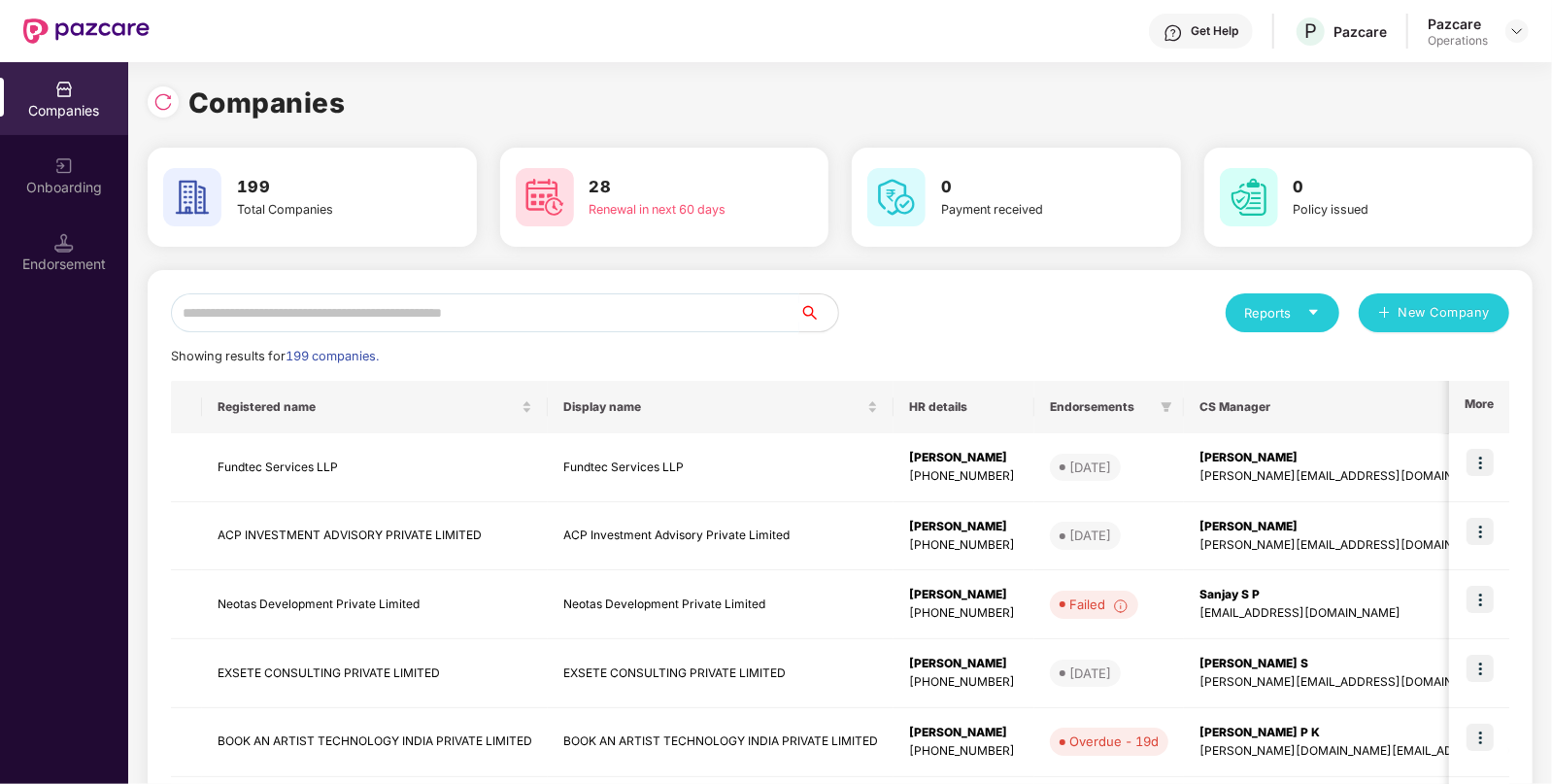
click at [542, 321] on input "text" at bounding box center [485, 312] width 628 height 39
paste input "**********"
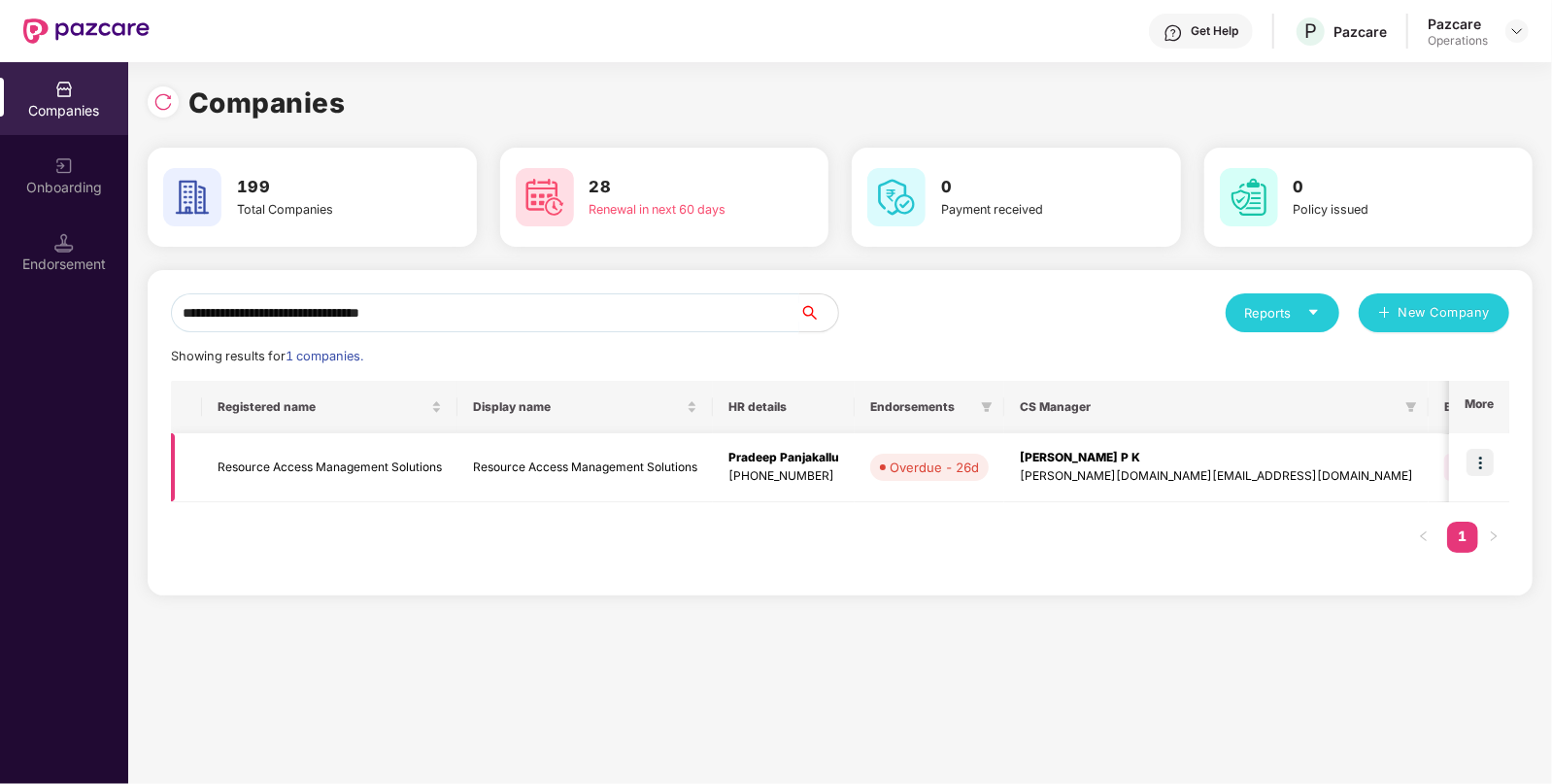
type input "**********"
click at [1473, 468] on img at bounding box center [1480, 462] width 27 height 27
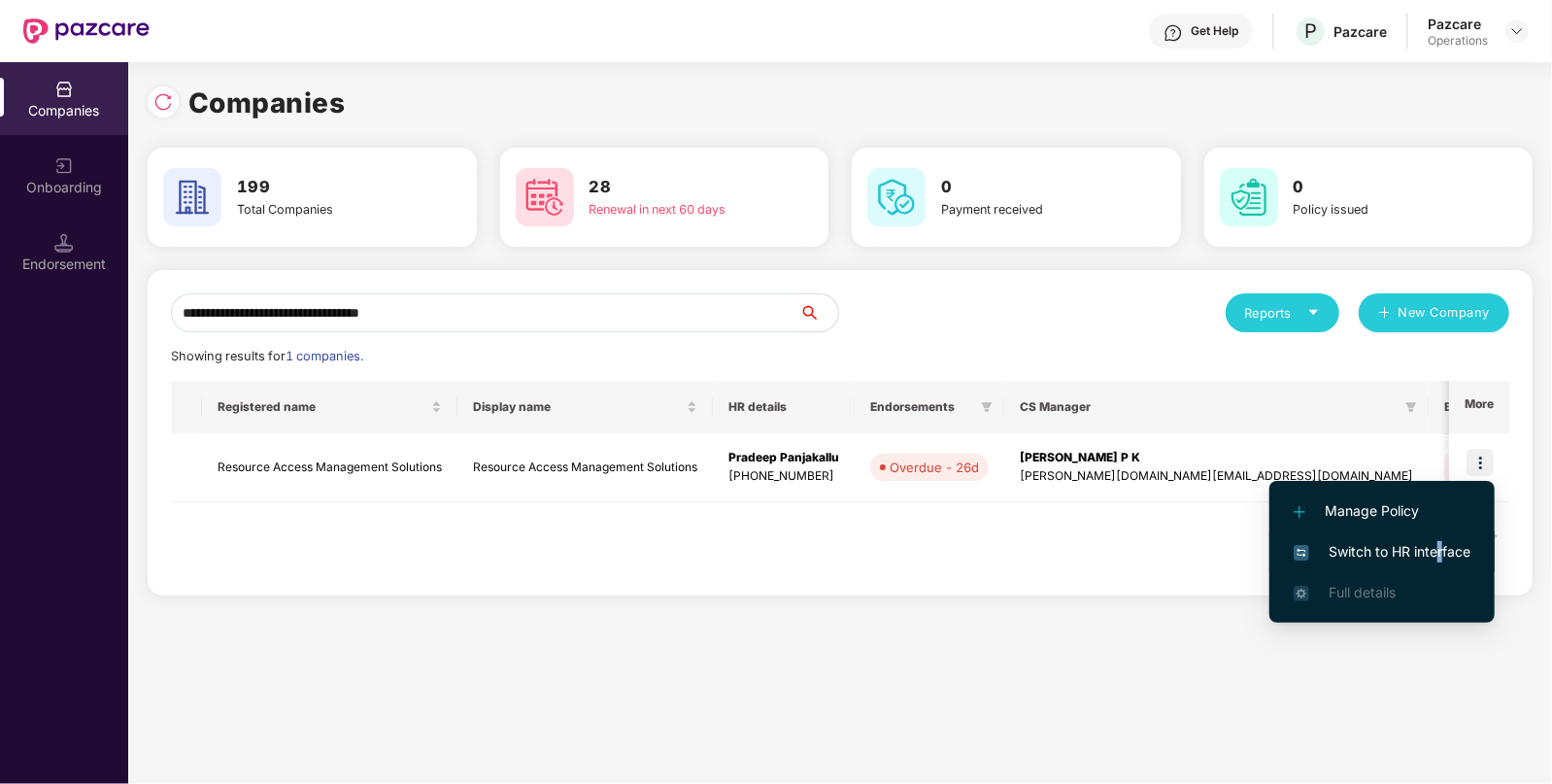
click at [1439, 547] on span "Switch to HR interface" at bounding box center [1382, 551] width 177 height 21
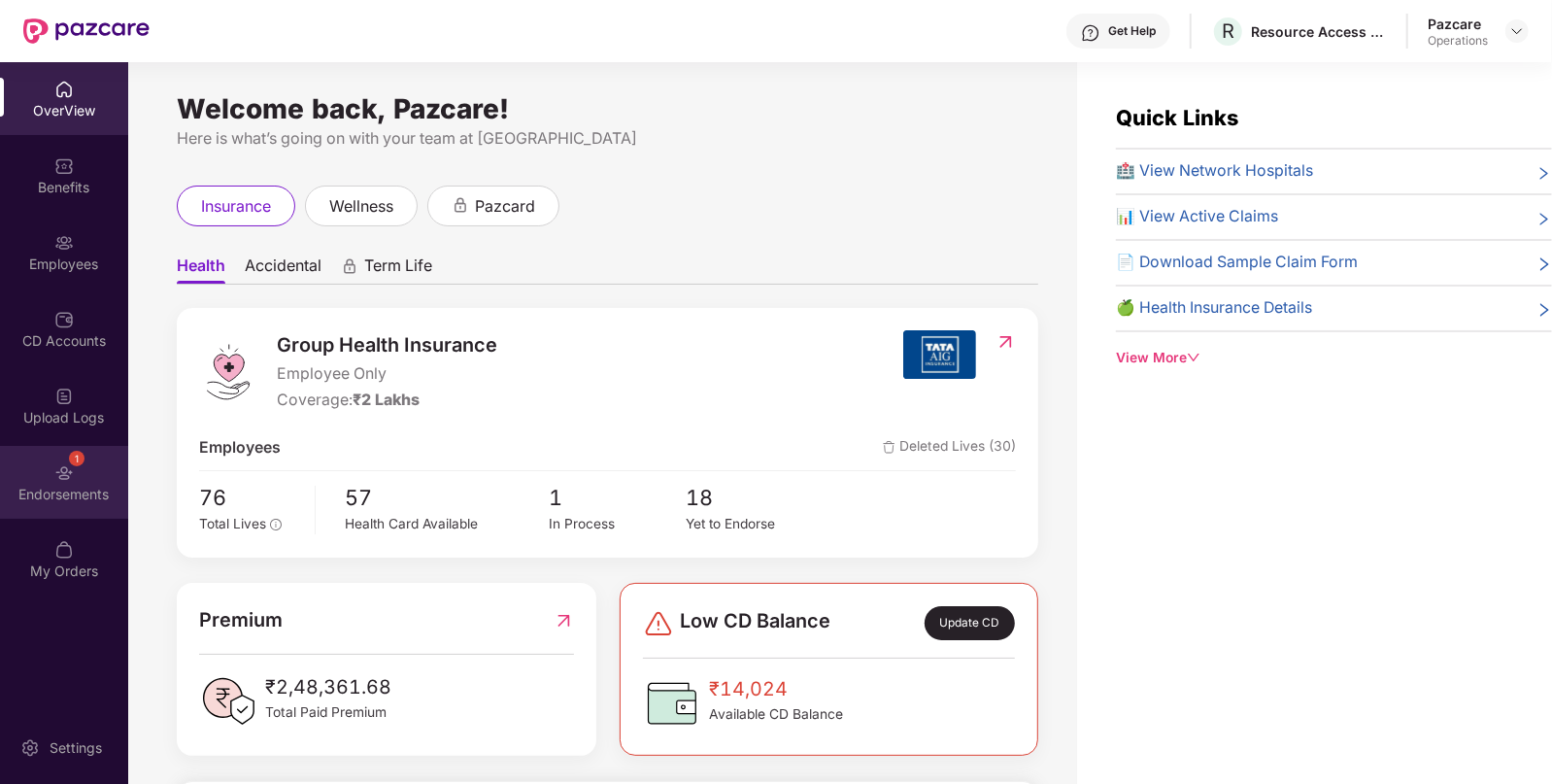
click at [97, 501] on div "Endorsements" at bounding box center [64, 494] width 128 height 19
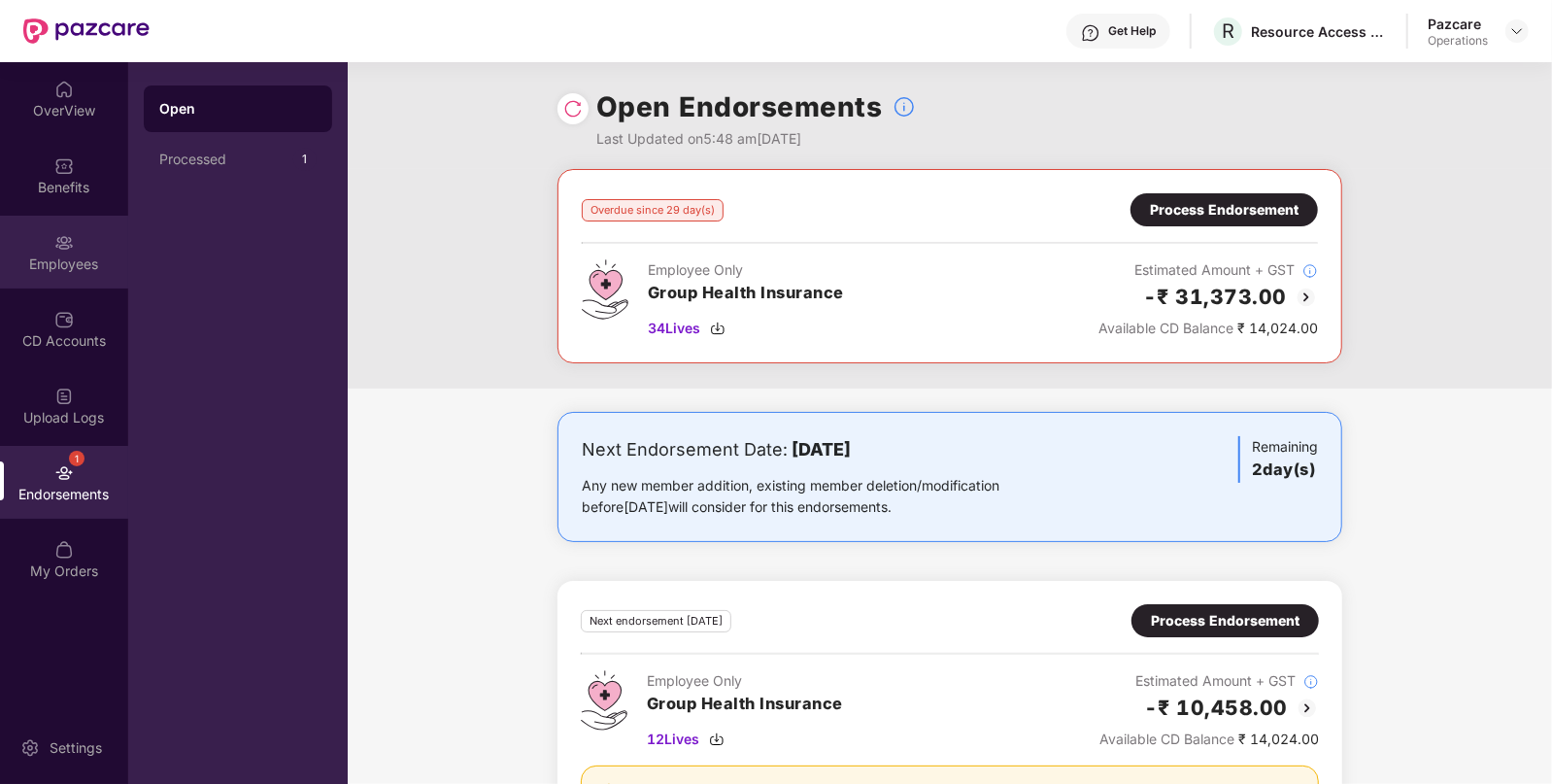
click at [66, 240] on img at bounding box center [63, 242] width 19 height 19
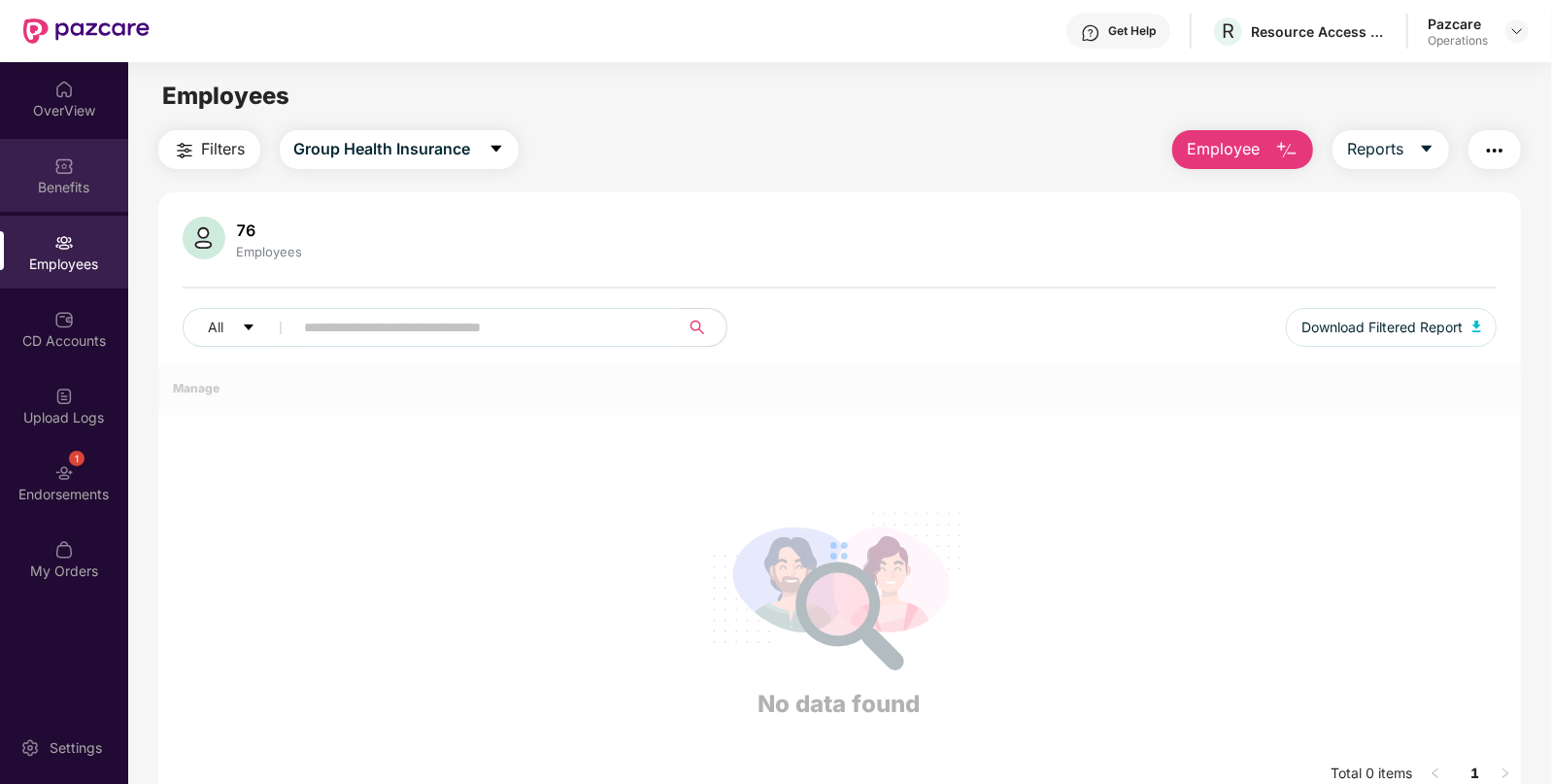
click at [69, 197] on div "Benefits" at bounding box center [64, 175] width 128 height 73
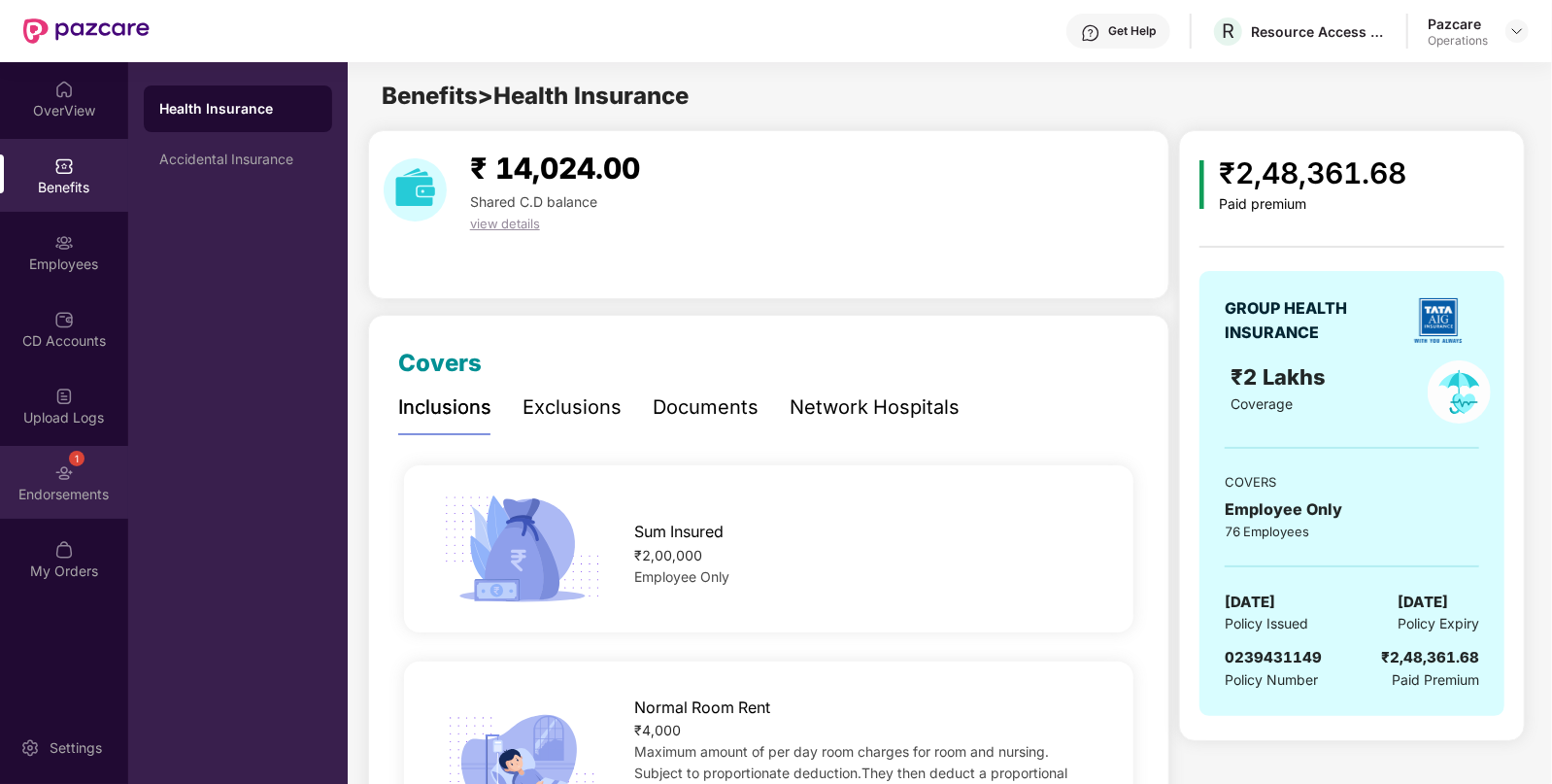
click at [68, 495] on div "Endorsements" at bounding box center [64, 494] width 128 height 19
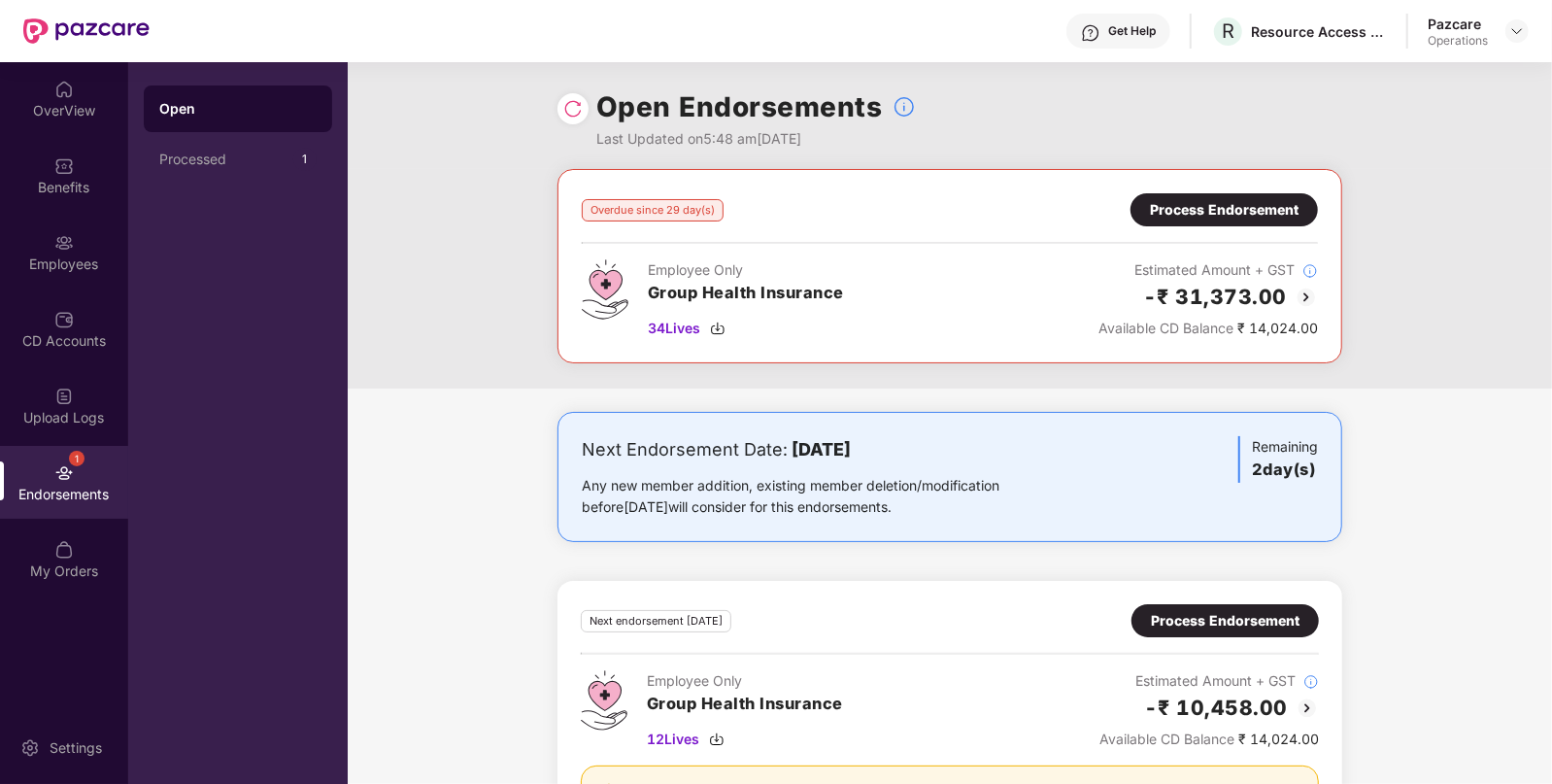
click at [1515, 17] on div "Pazcare Operations" at bounding box center [1478, 32] width 101 height 34
click at [1520, 31] on img at bounding box center [1517, 31] width 16 height 16
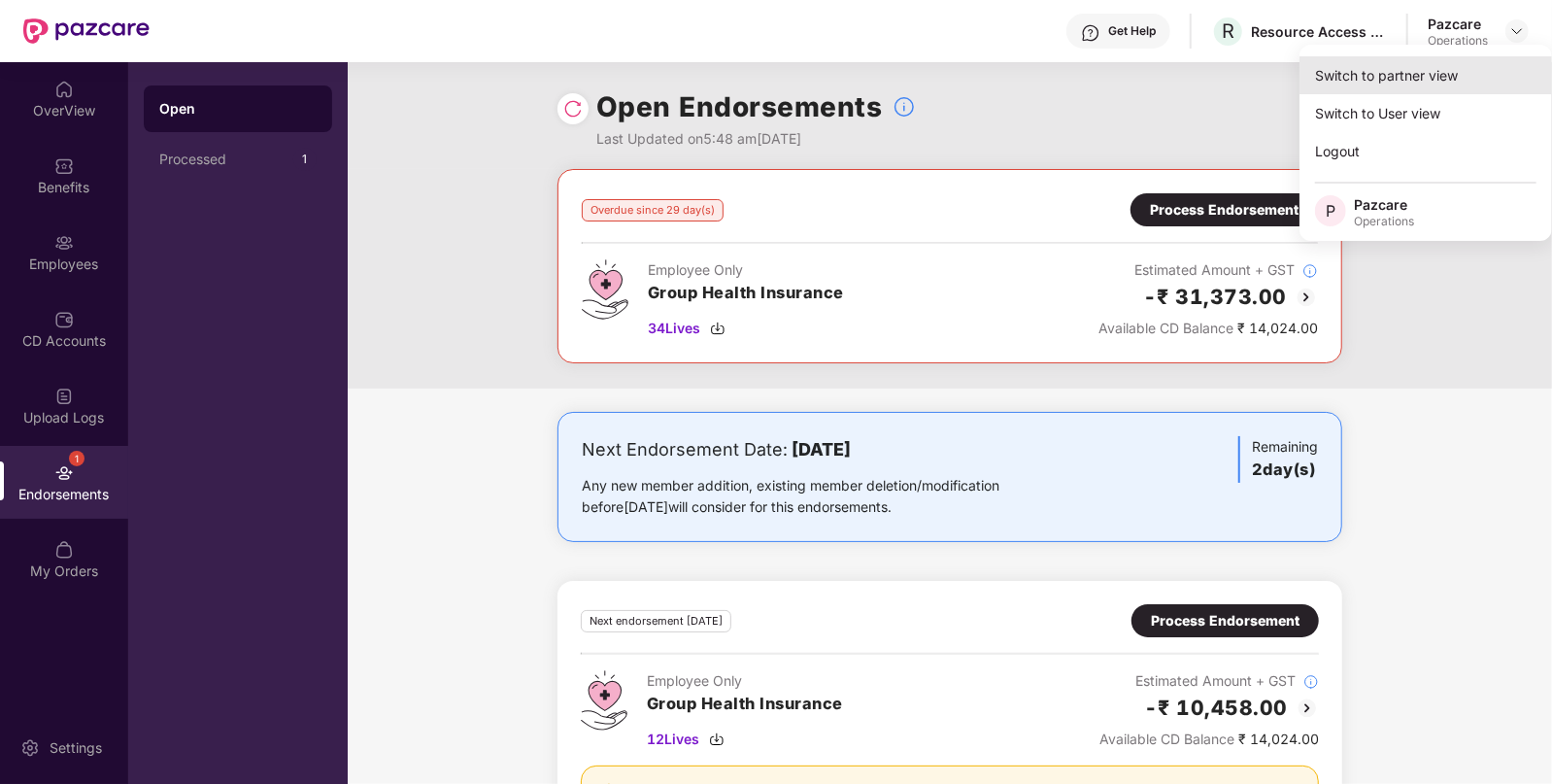
click at [1452, 66] on div "Switch to partner view" at bounding box center [1426, 75] width 253 height 38
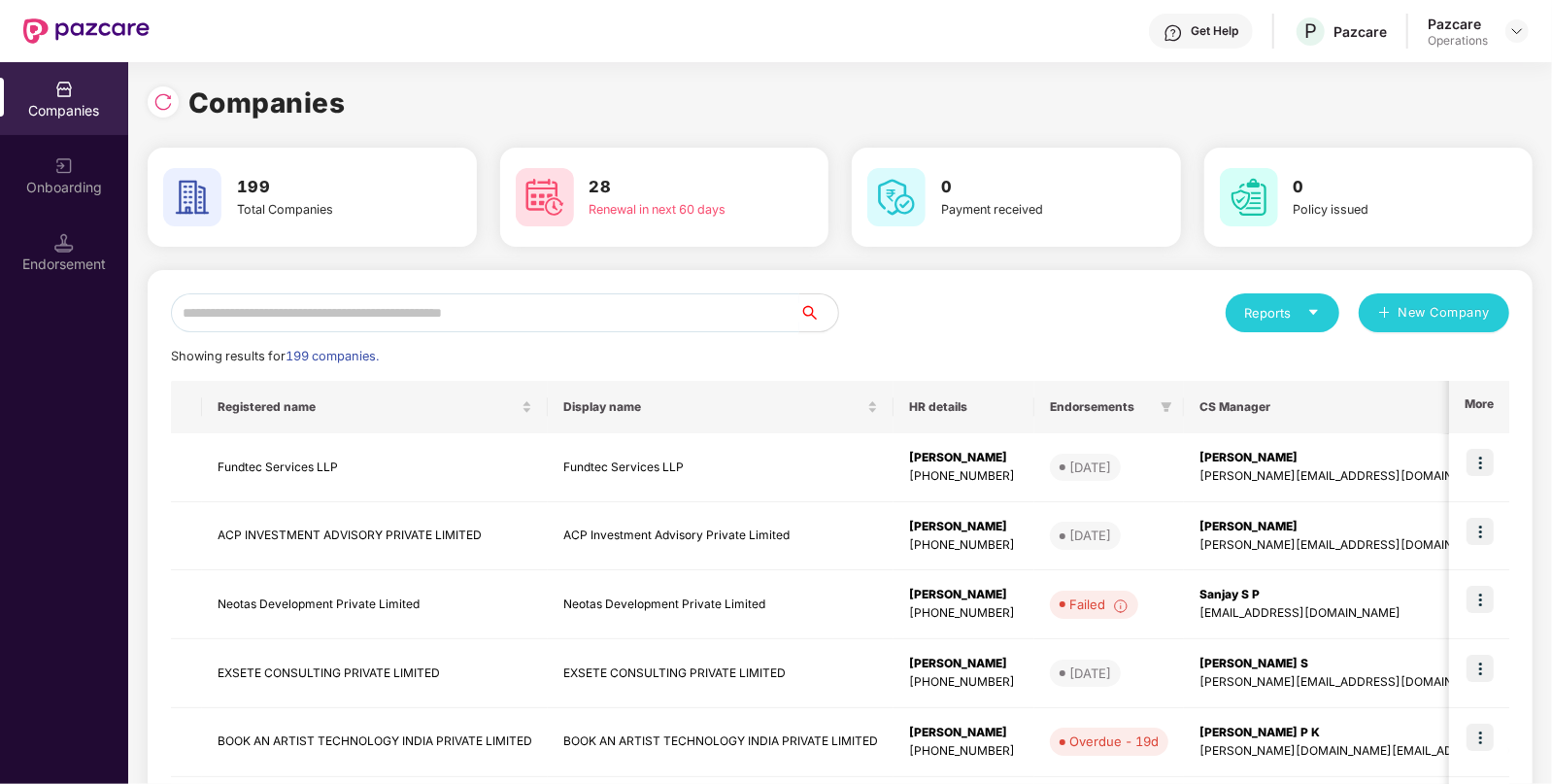
paste input "**********"
click at [543, 314] on input "text" at bounding box center [485, 312] width 628 height 39
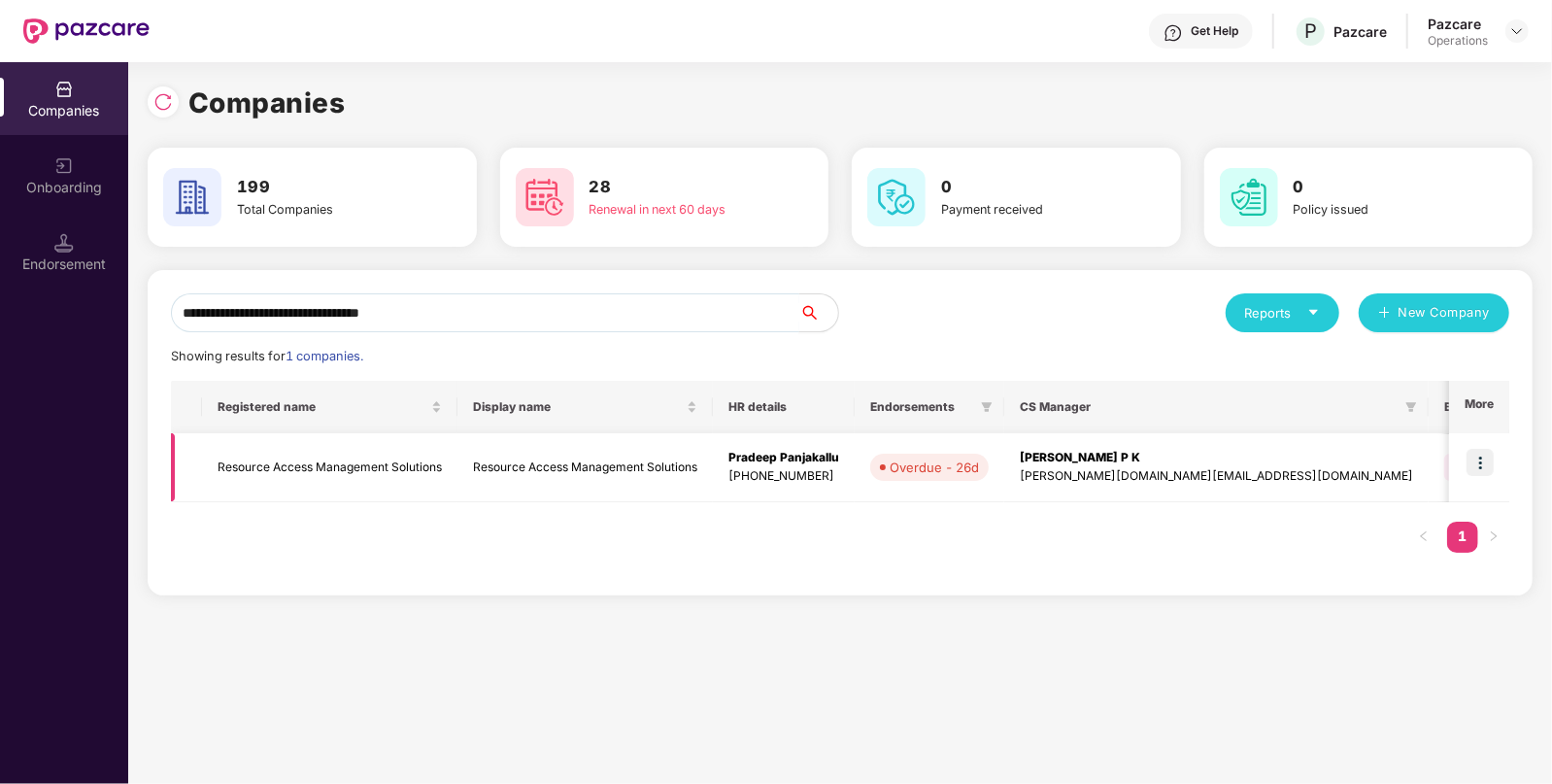
type input "**********"
click at [355, 472] on td "Resource Access Management Solutions" at bounding box center [329, 467] width 255 height 69
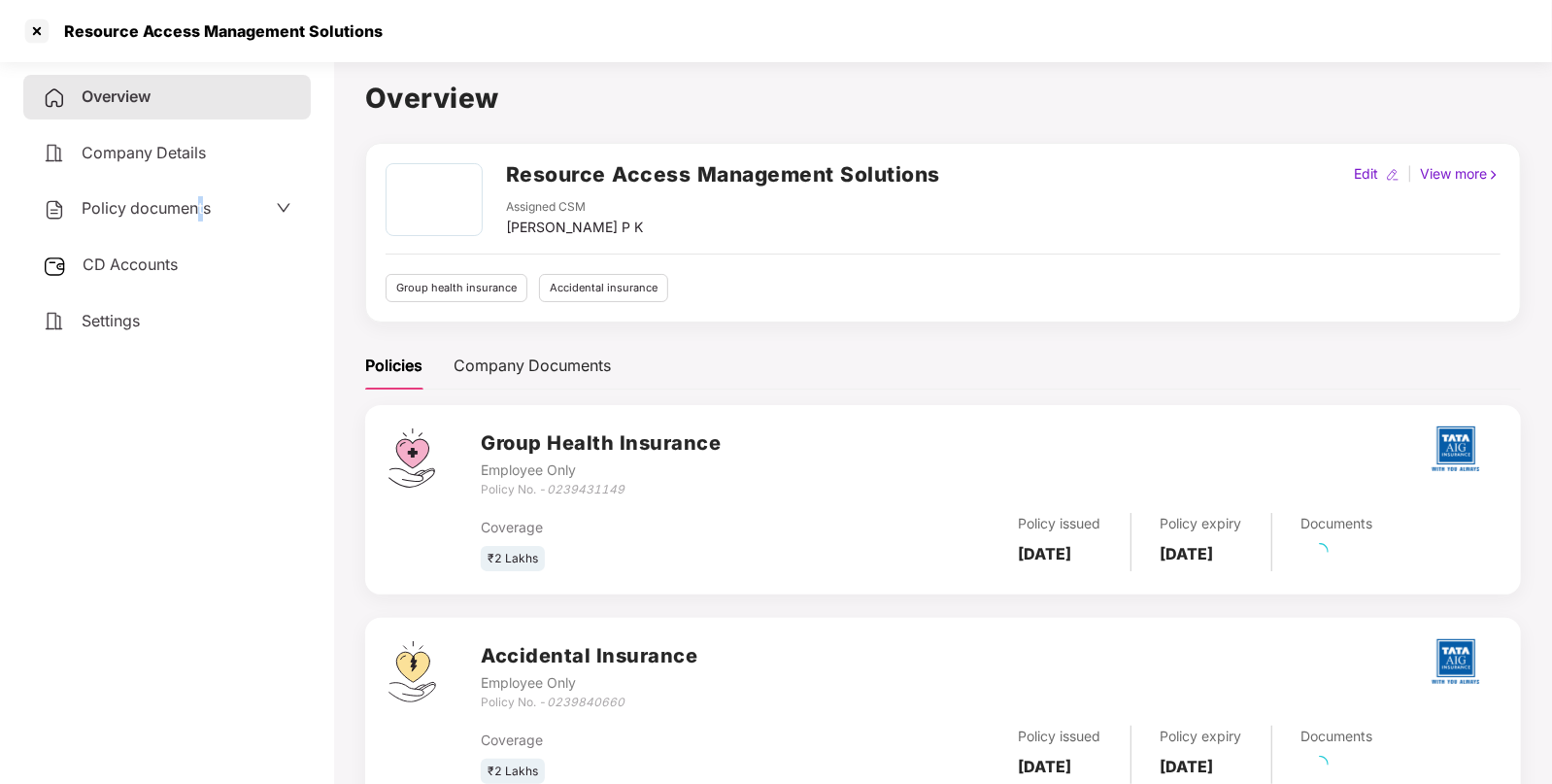
click at [204, 205] on span "Policy documents" at bounding box center [146, 207] width 129 height 19
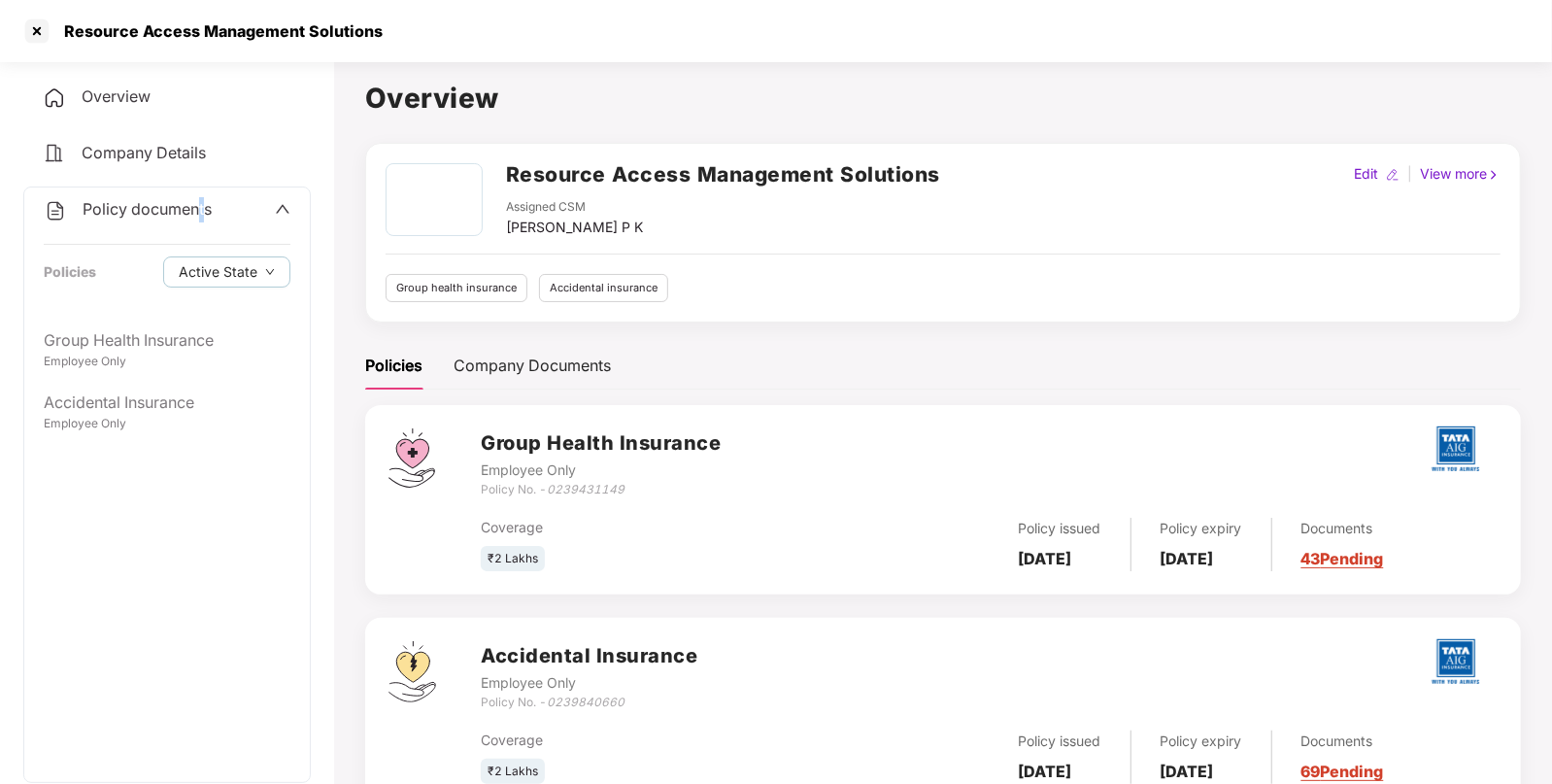
scroll to position [68, 0]
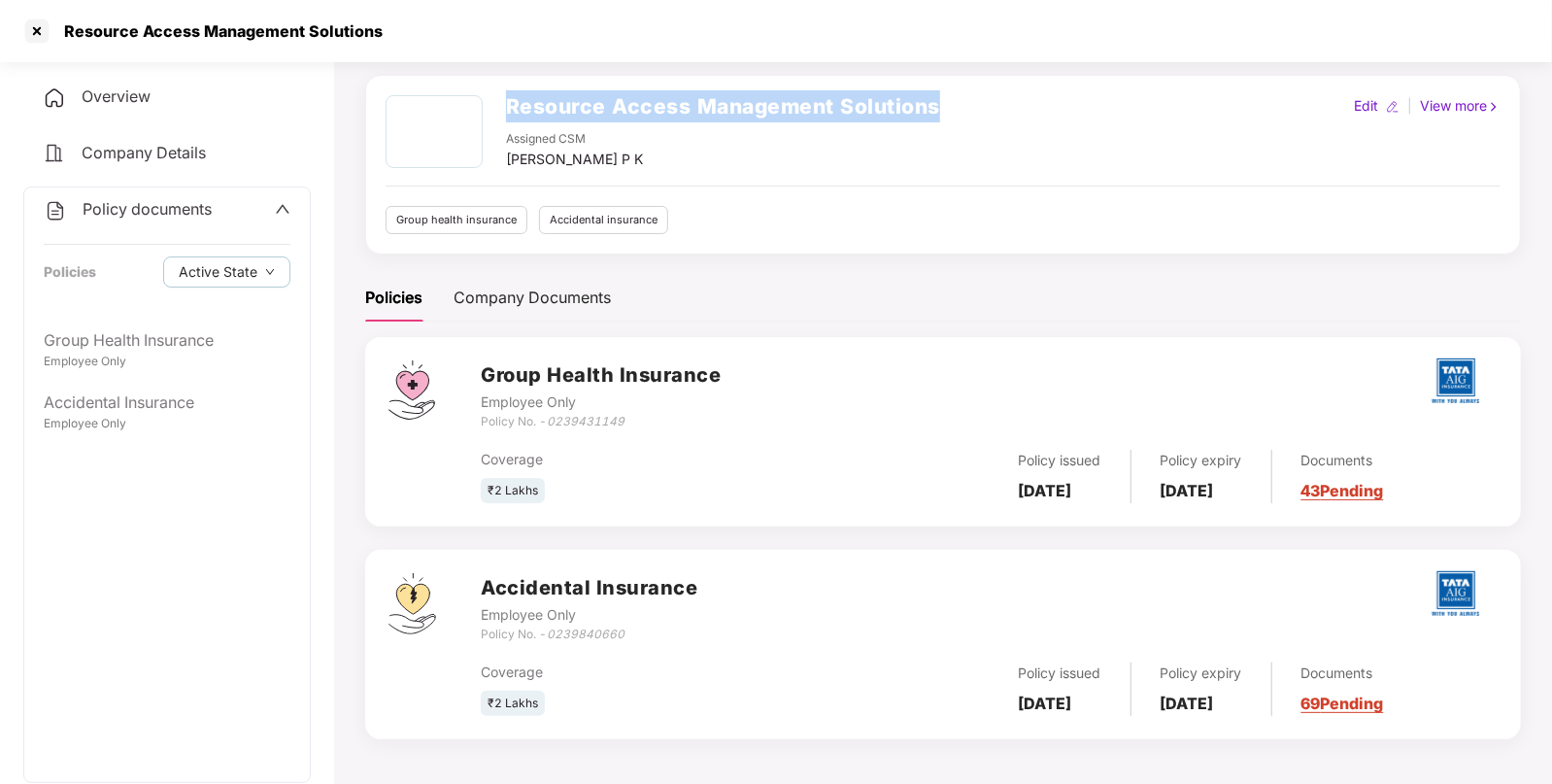
drag, startPoint x: 961, startPoint y: 116, endPoint x: 506, endPoint y: 108, distance: 454.6
click at [506, 108] on div "Resource Access Management Solutions Assigned CSM [PERSON_NAME] P K Edit | View…" at bounding box center [943, 132] width 1115 height 75
copy h2 "Resource Access Management Solutions"
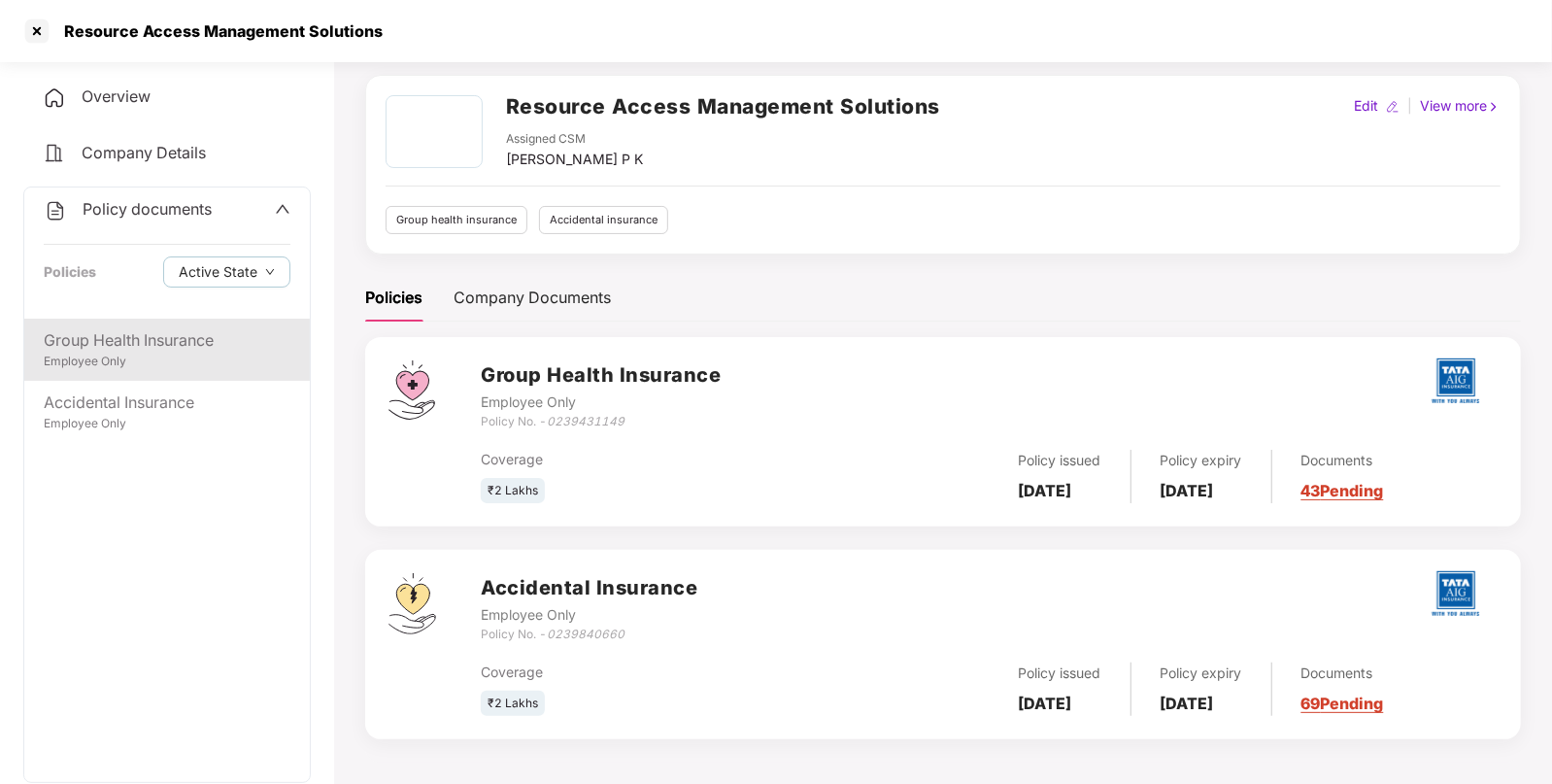
click at [236, 355] on div "Employee Only" at bounding box center [167, 362] width 247 height 18
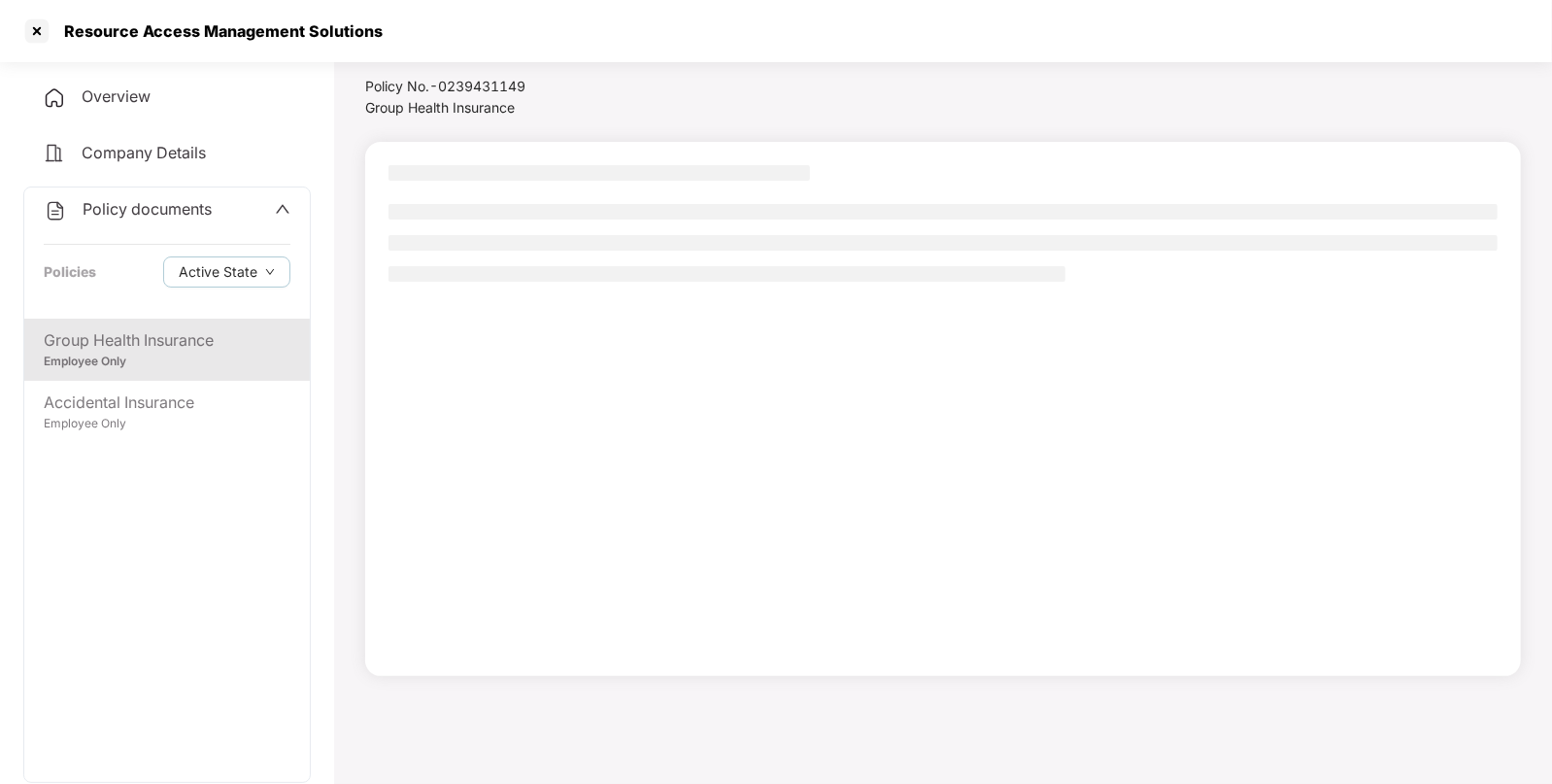
scroll to position [52, 0]
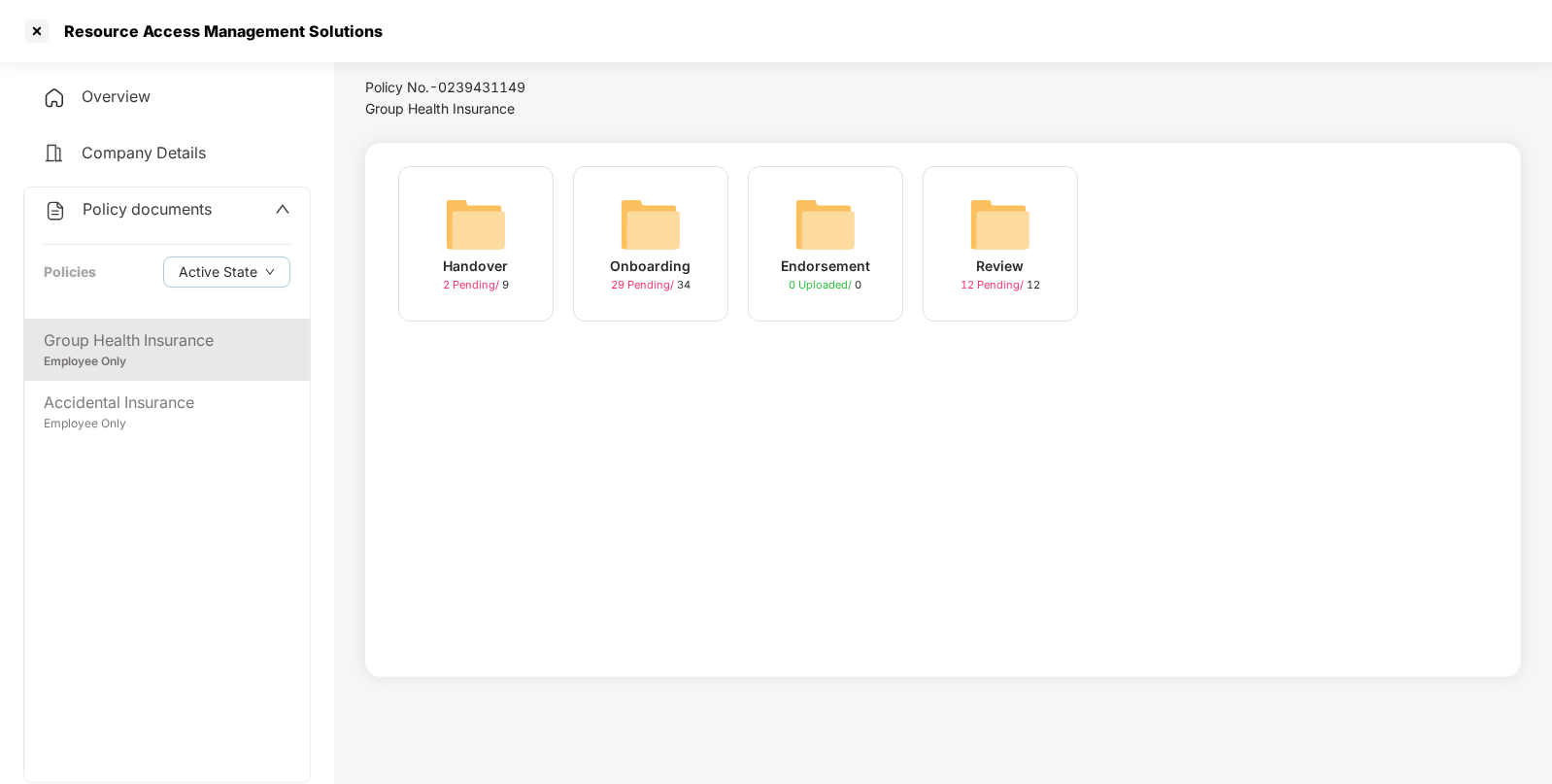
click at [680, 230] on img at bounding box center [651, 224] width 62 height 62
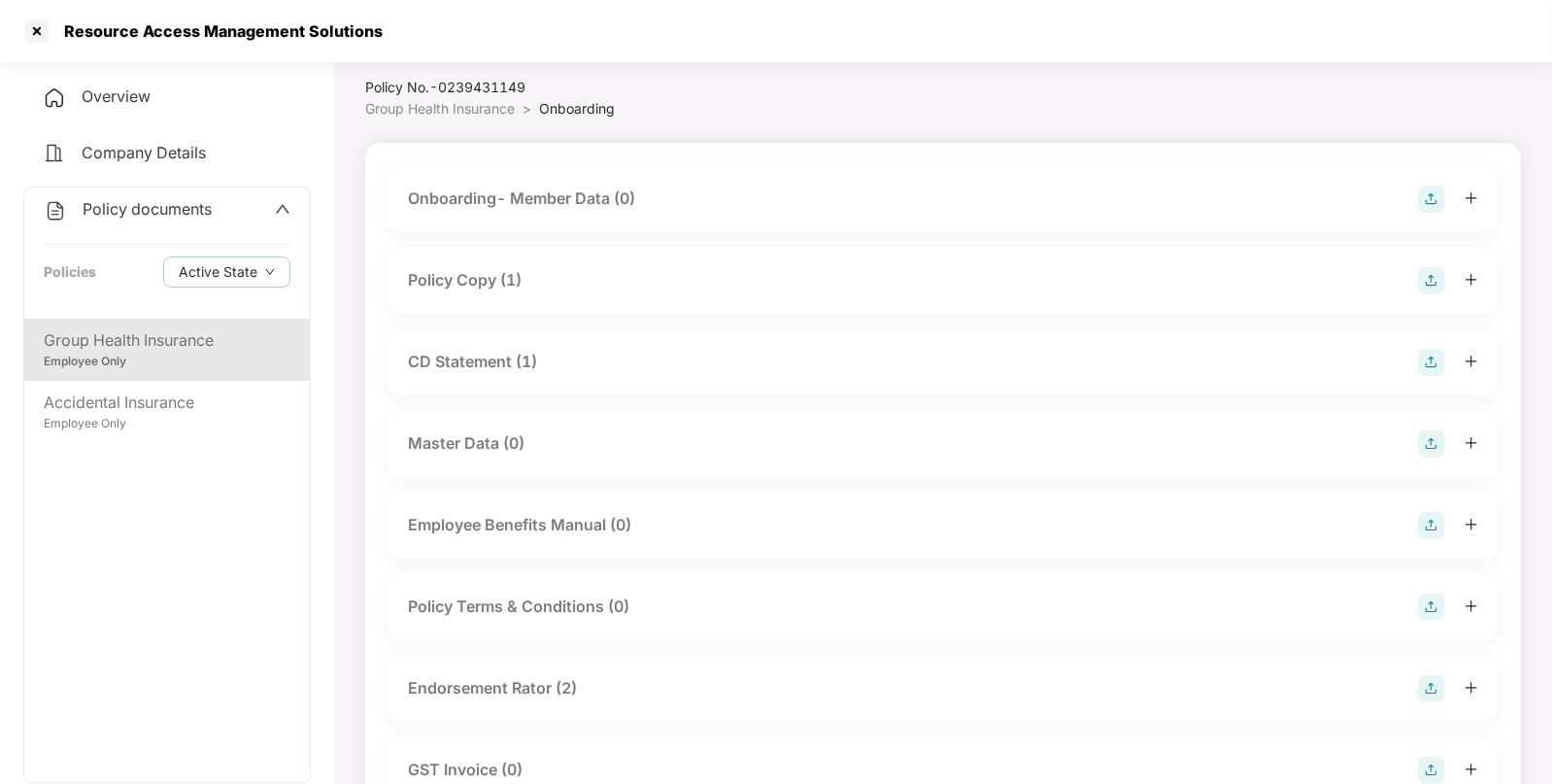
scroll to position [68, 0]
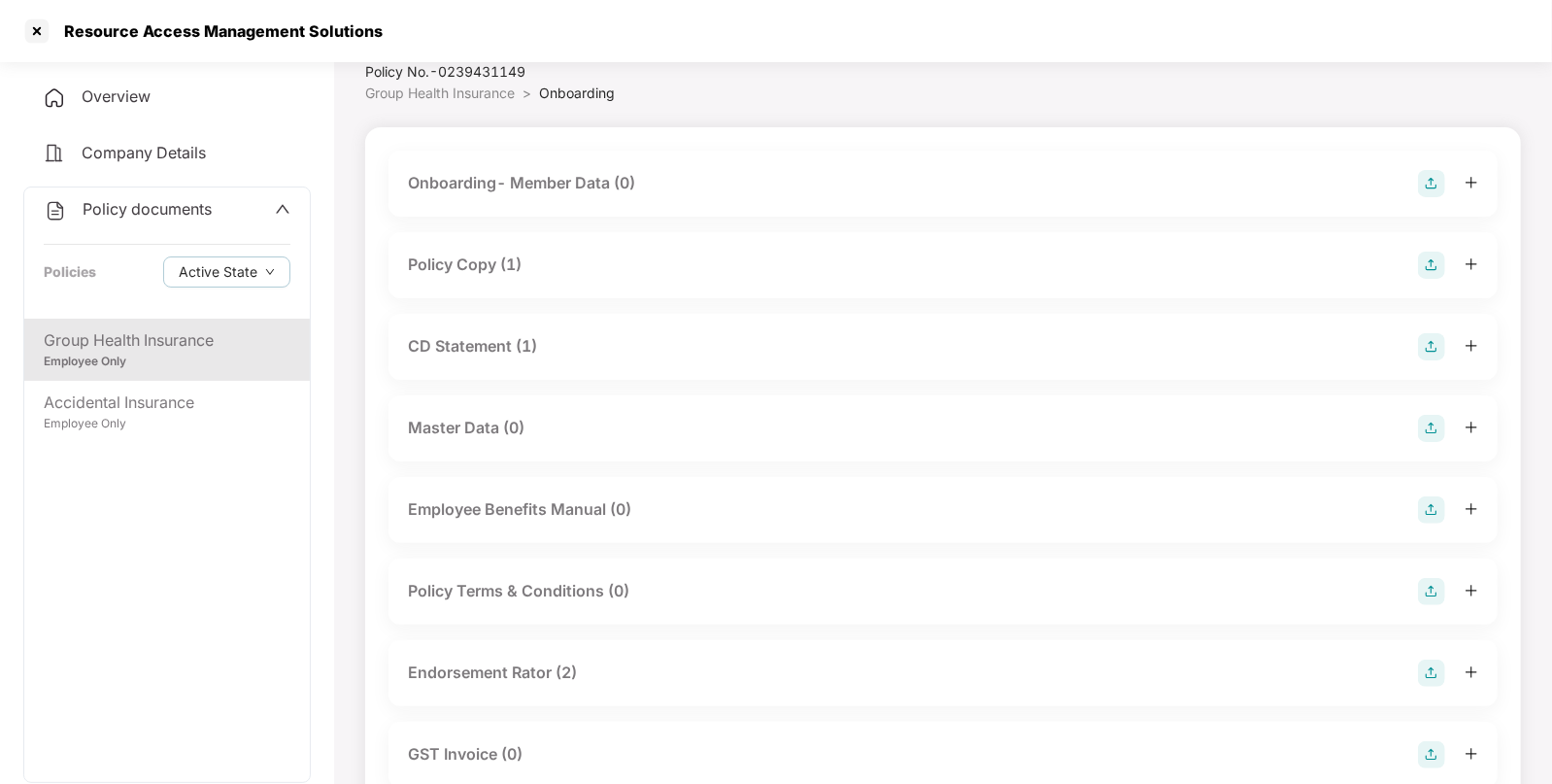
click at [621, 256] on div "Policy Copy (1)" at bounding box center [943, 265] width 1070 height 27
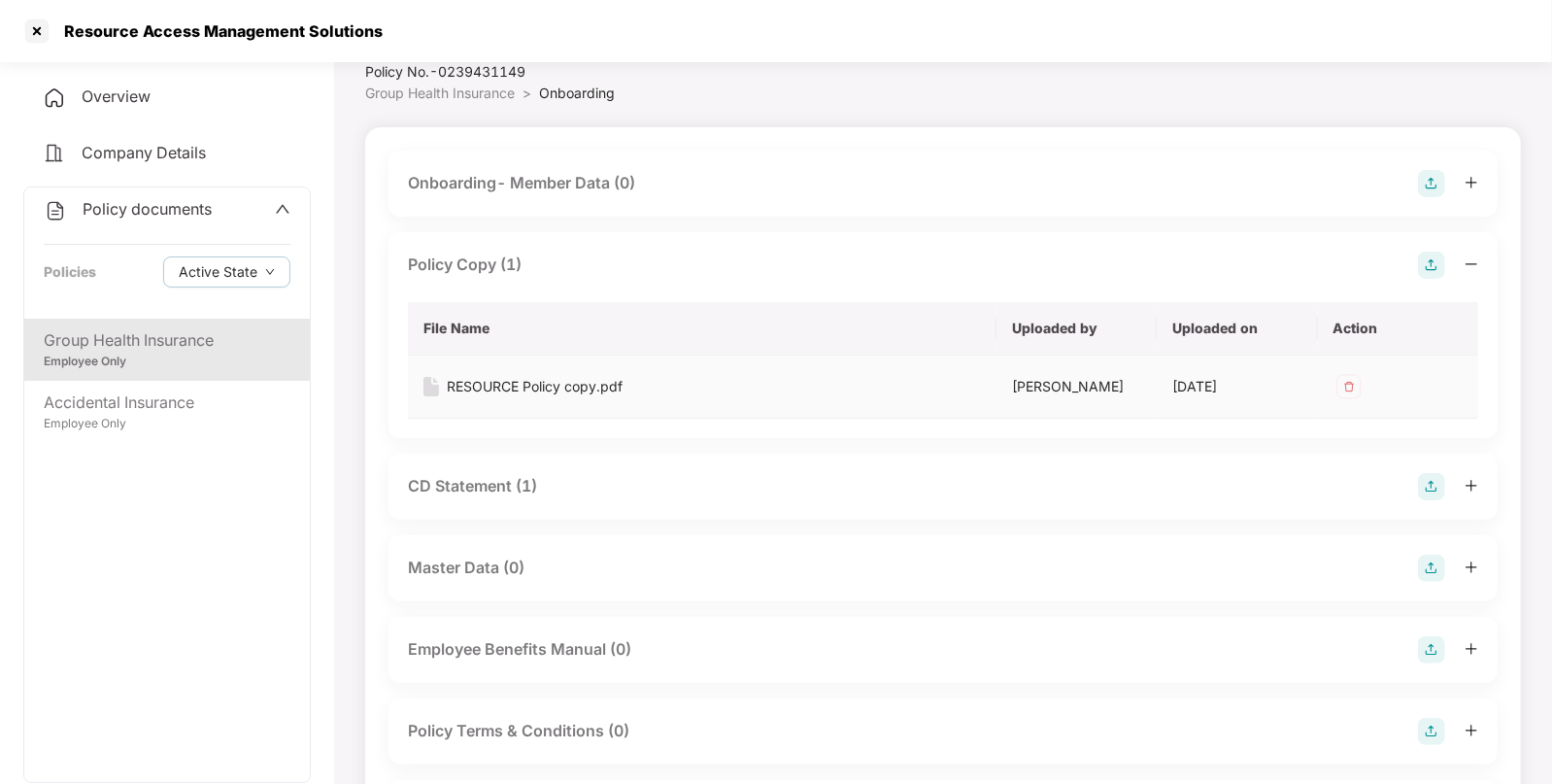
click at [500, 380] on div "RESOURCE Policy copy.pdf" at bounding box center [535, 386] width 176 height 21
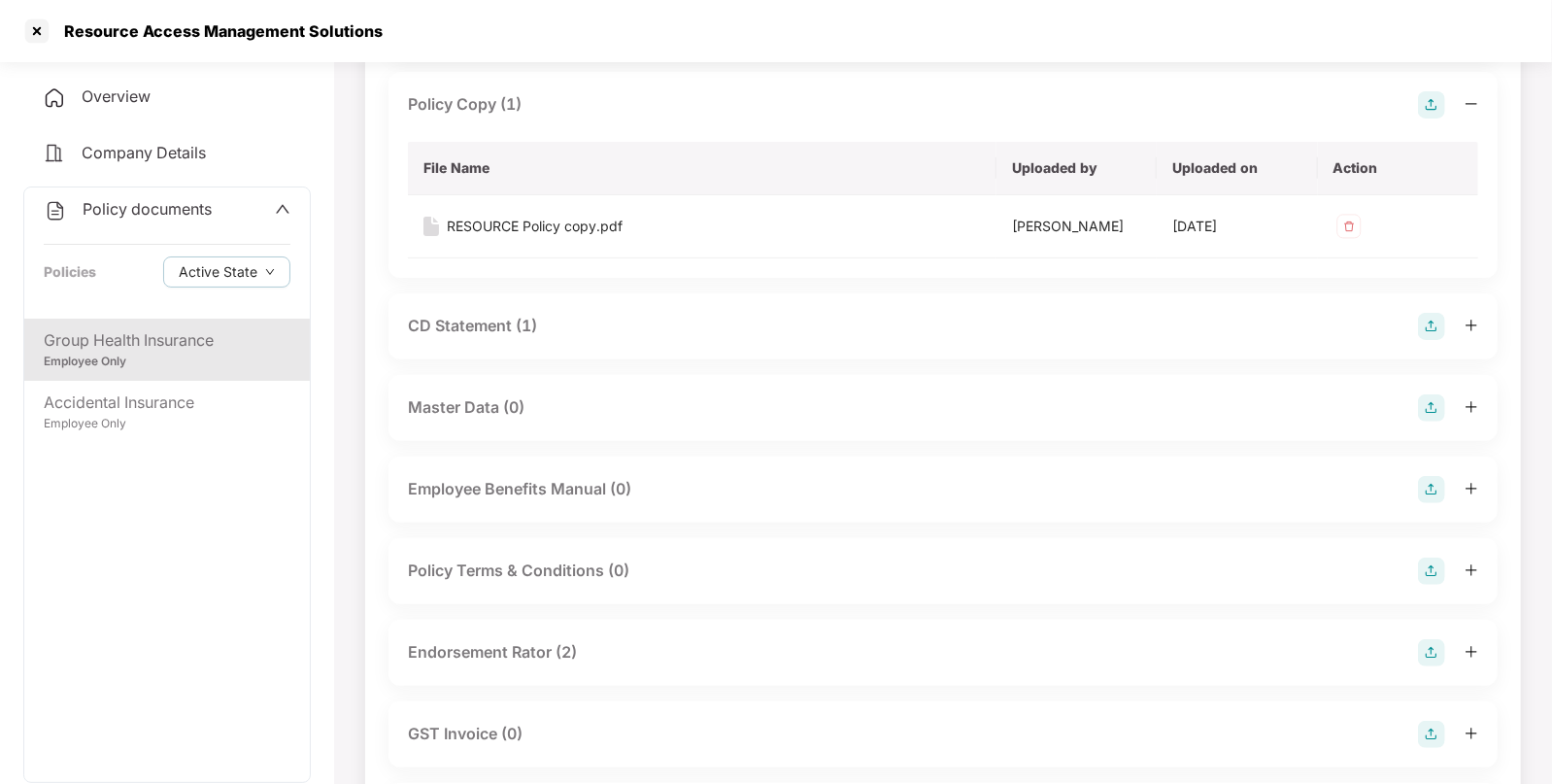
scroll to position [253, 0]
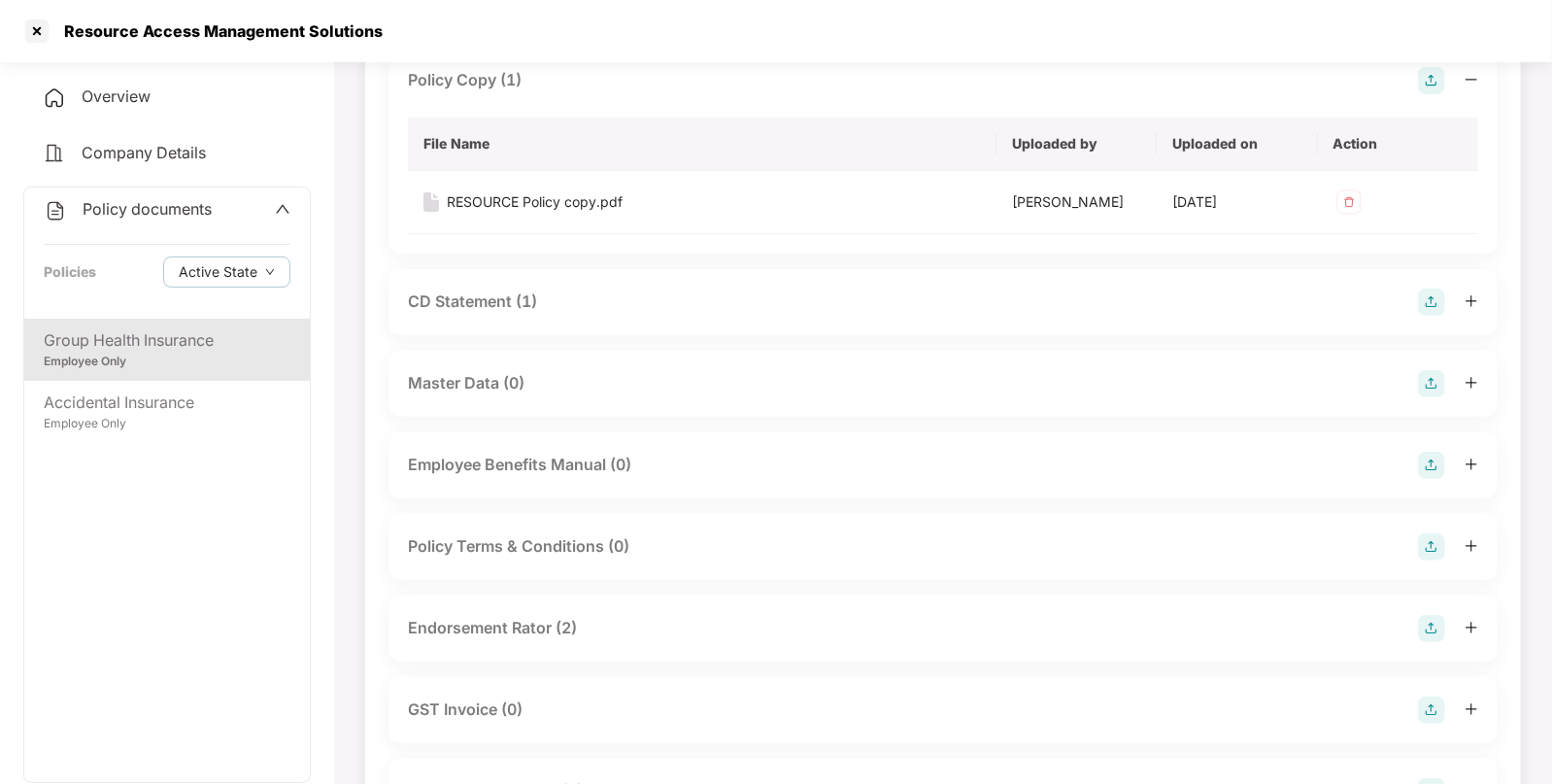
click at [599, 306] on div "CD Statement (1)" at bounding box center [943, 301] width 1070 height 27
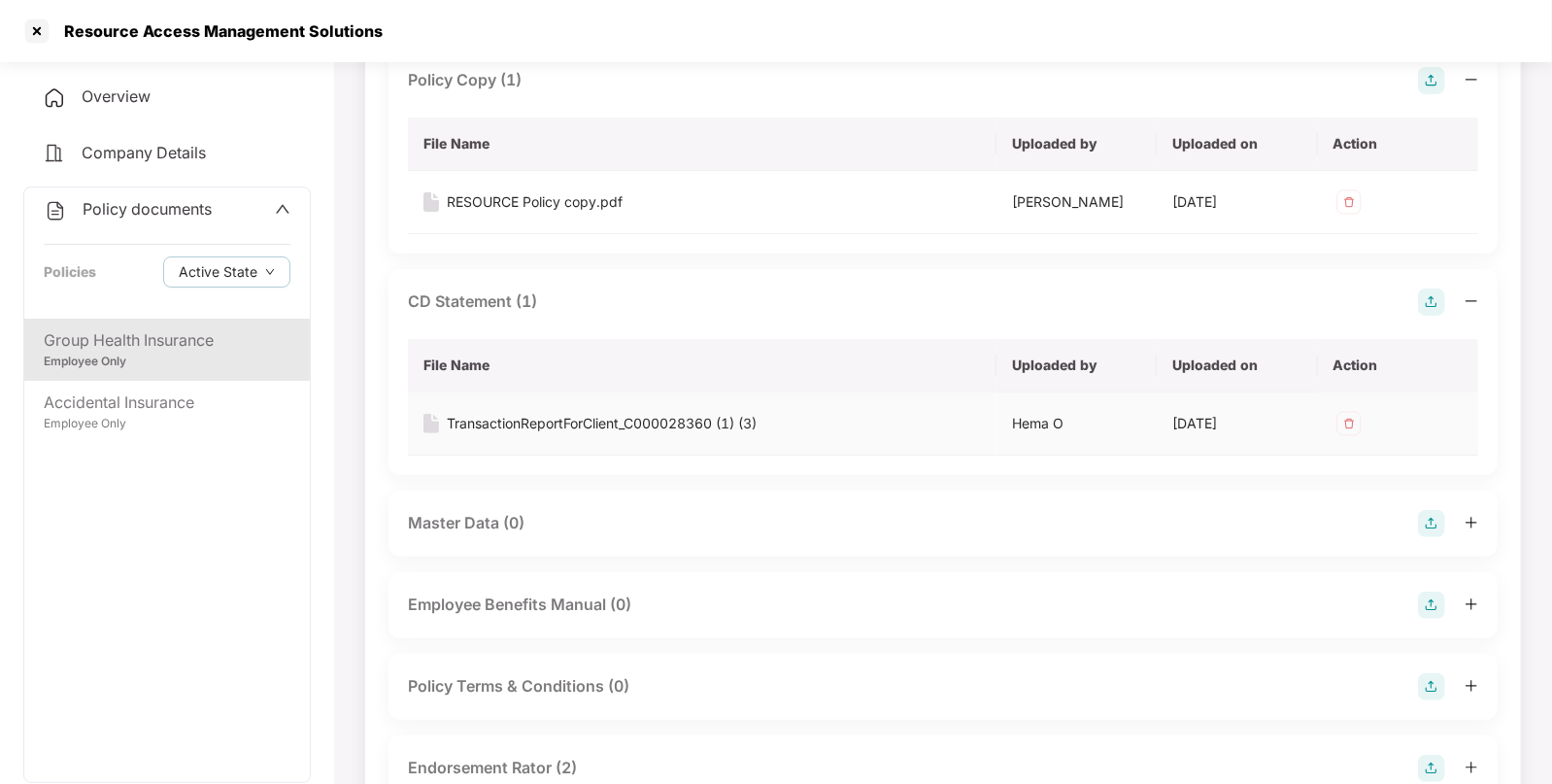
click at [575, 422] on div "TransactionReportForClient_C000028360 (1) (3)" at bounding box center [602, 423] width 310 height 21
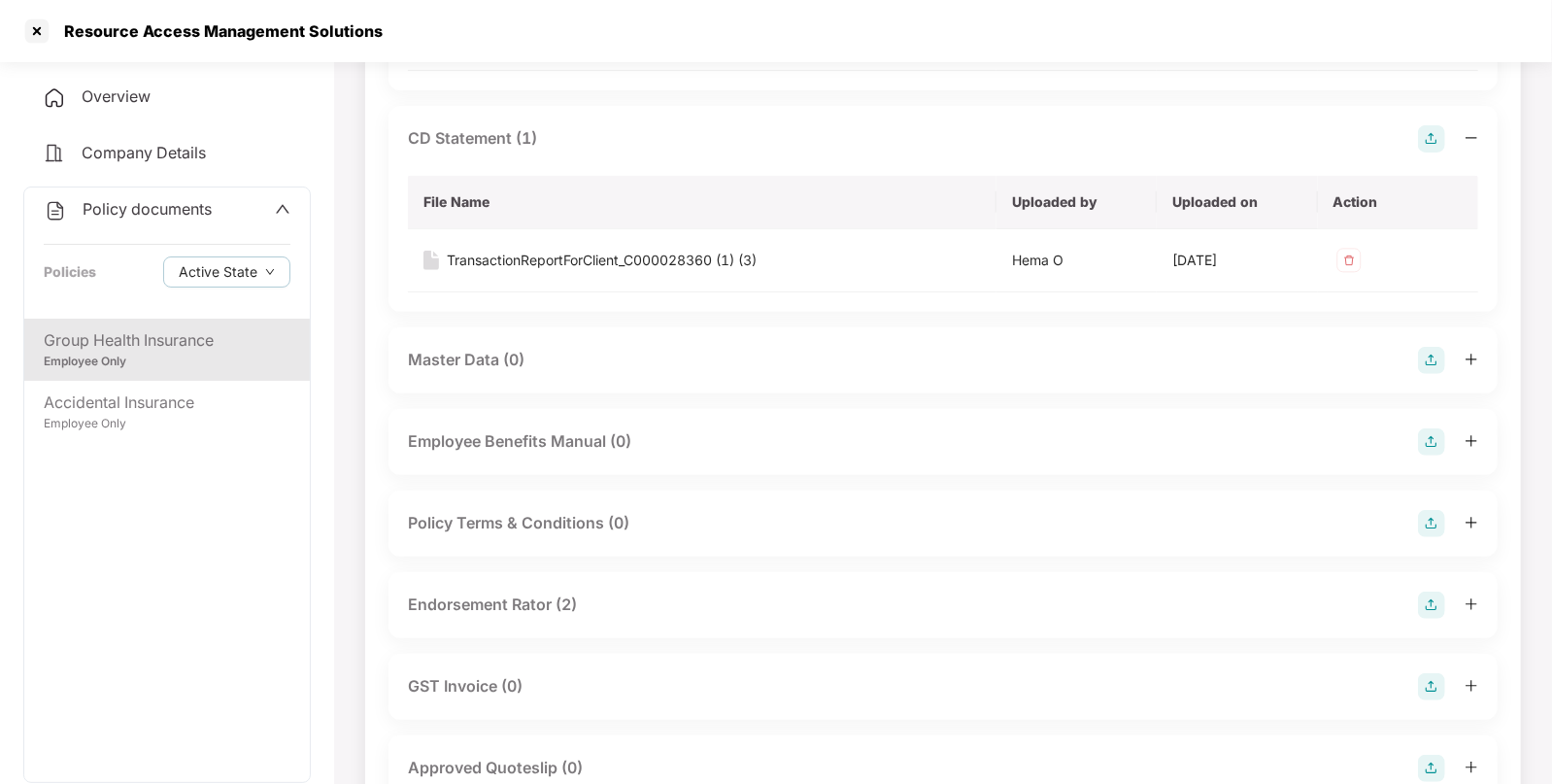
scroll to position [583, 0]
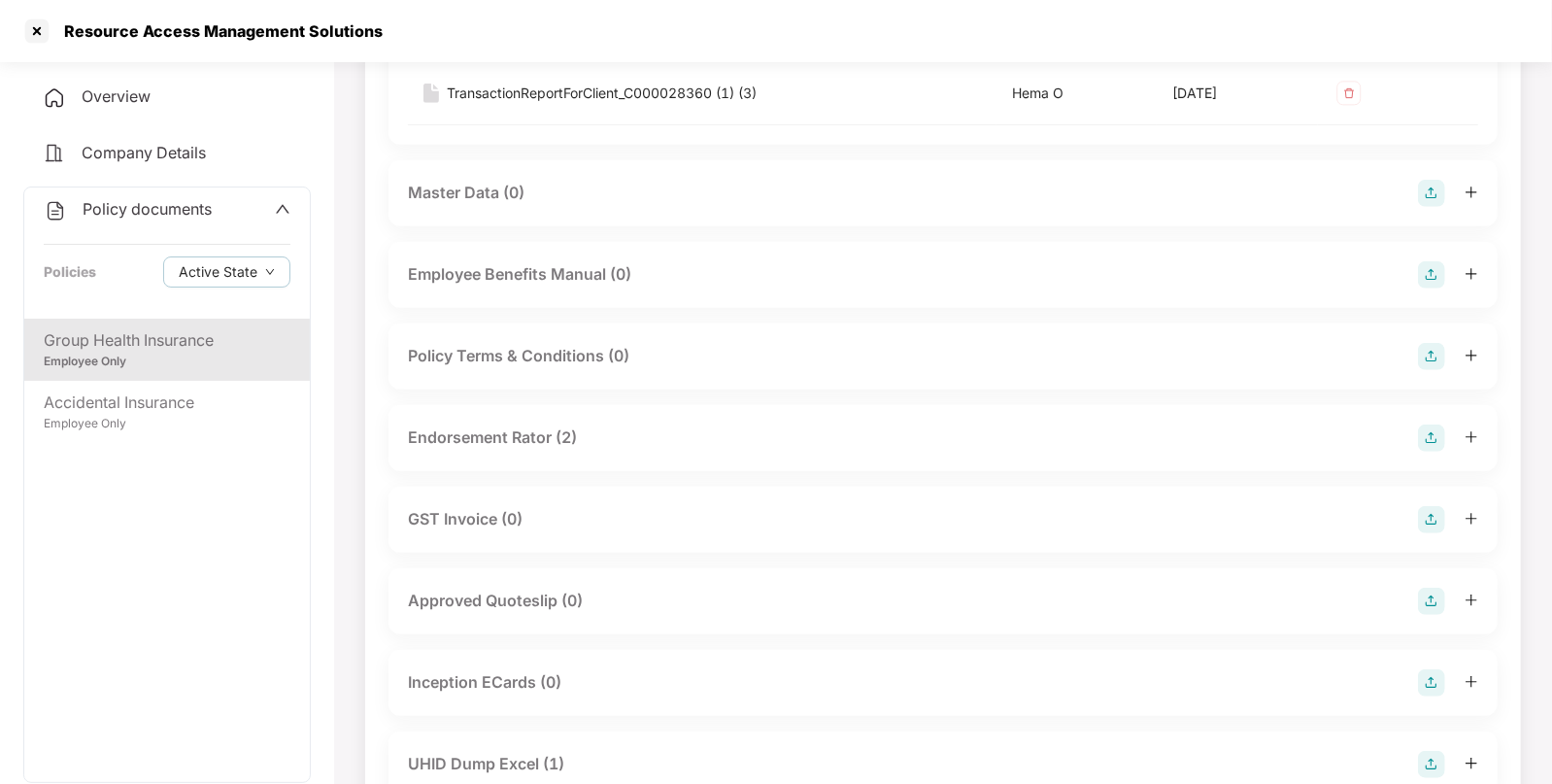
click at [563, 437] on div "Endorsement Rator (2)" at bounding box center [492, 437] width 169 height 24
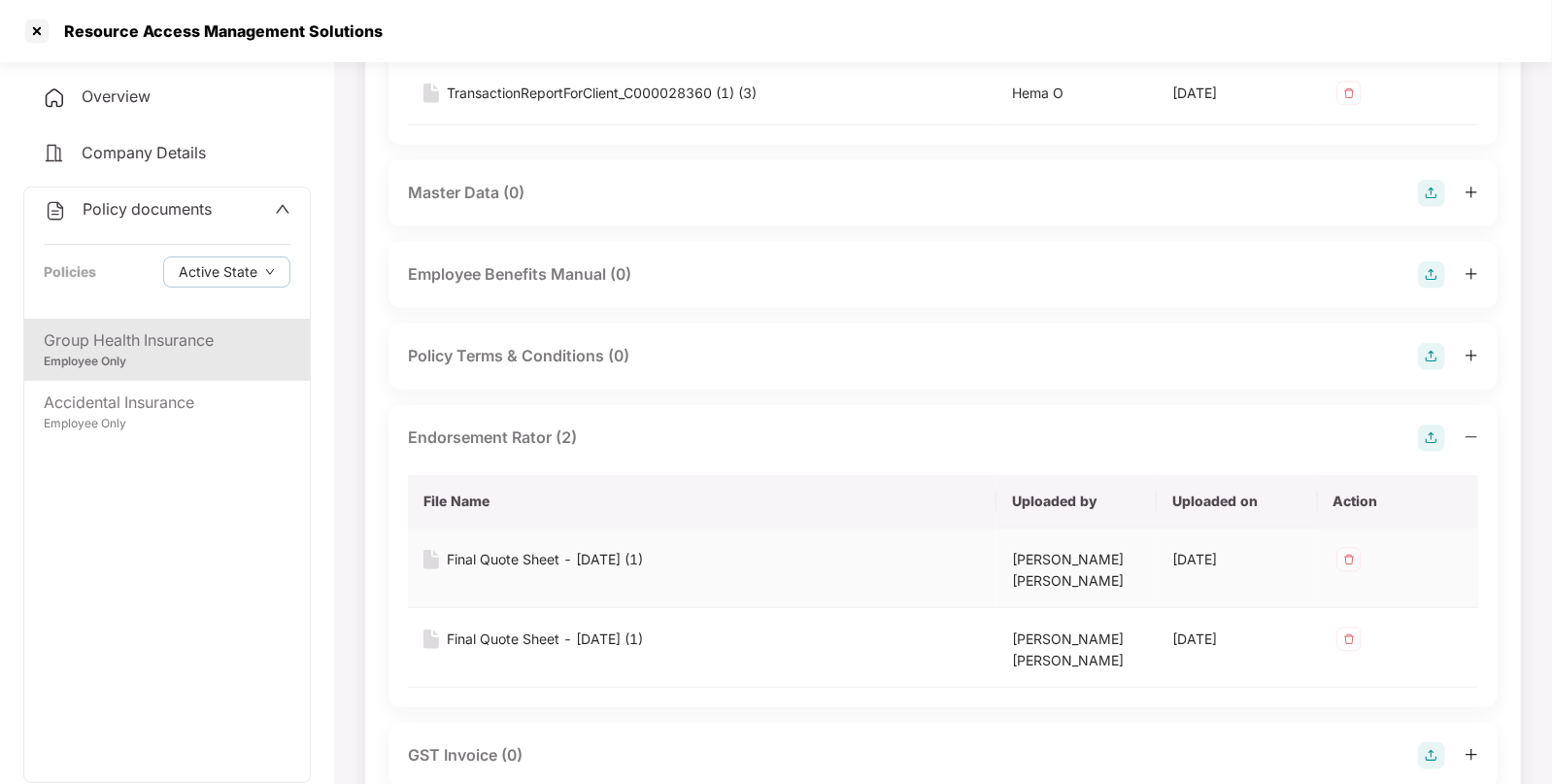
click at [501, 549] on div "Final Quote Sheet - [DATE] (1)" at bounding box center [545, 559] width 196 height 21
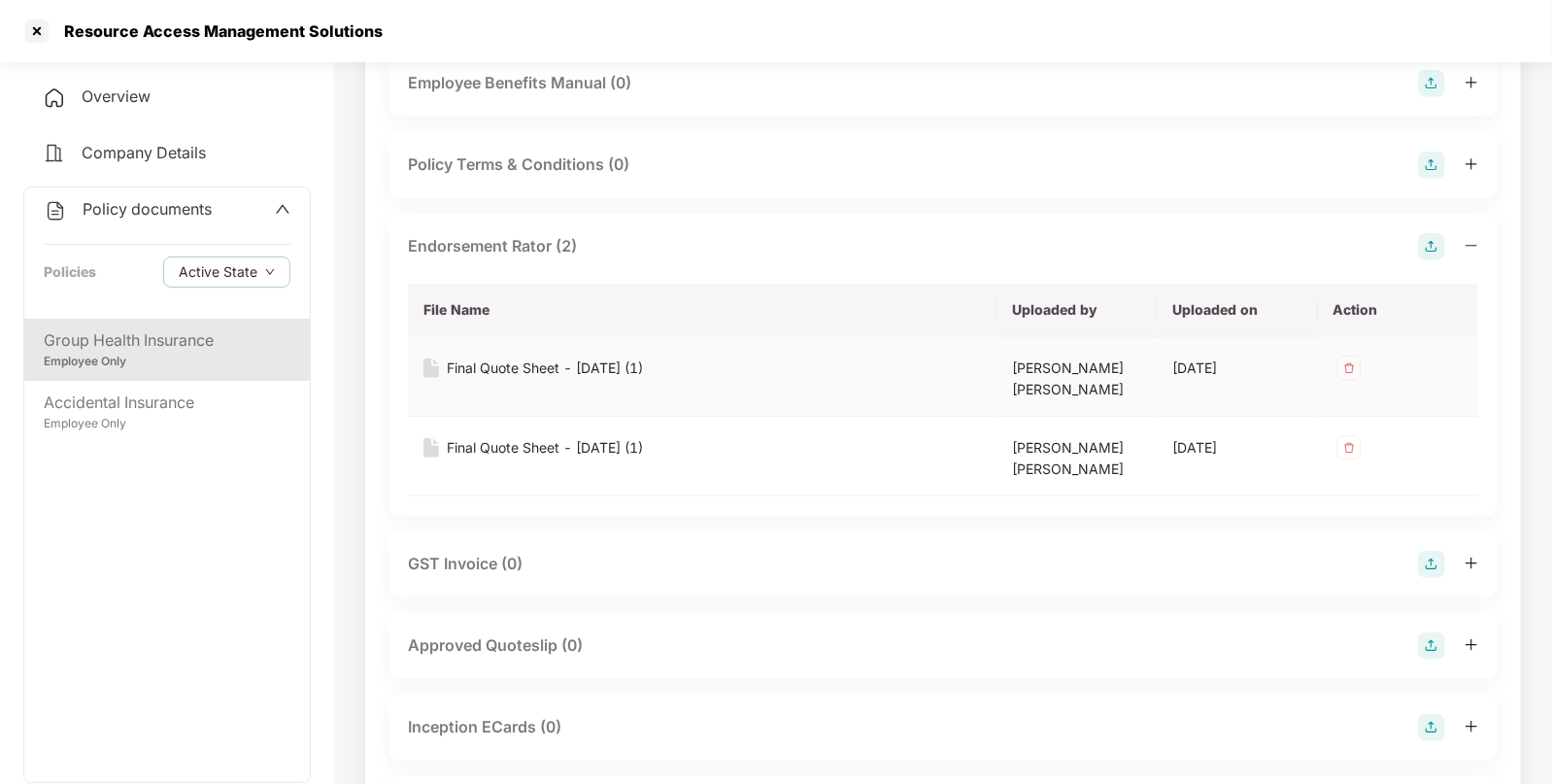
scroll to position [777, 0]
click at [612, 448] on div "Final Quote Sheet - [DATE] (1)" at bounding box center [545, 444] width 196 height 21
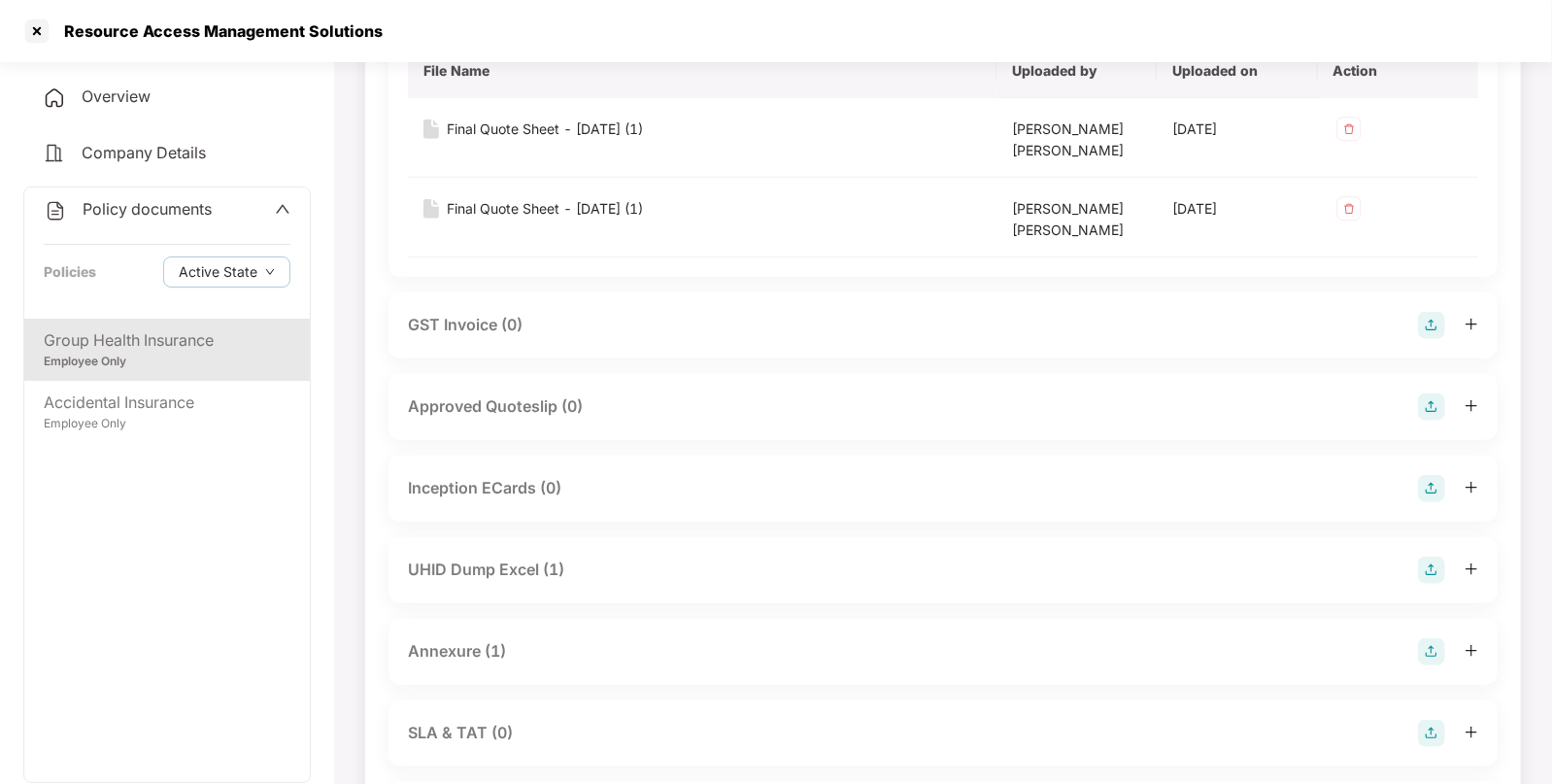
scroll to position [1161, 0]
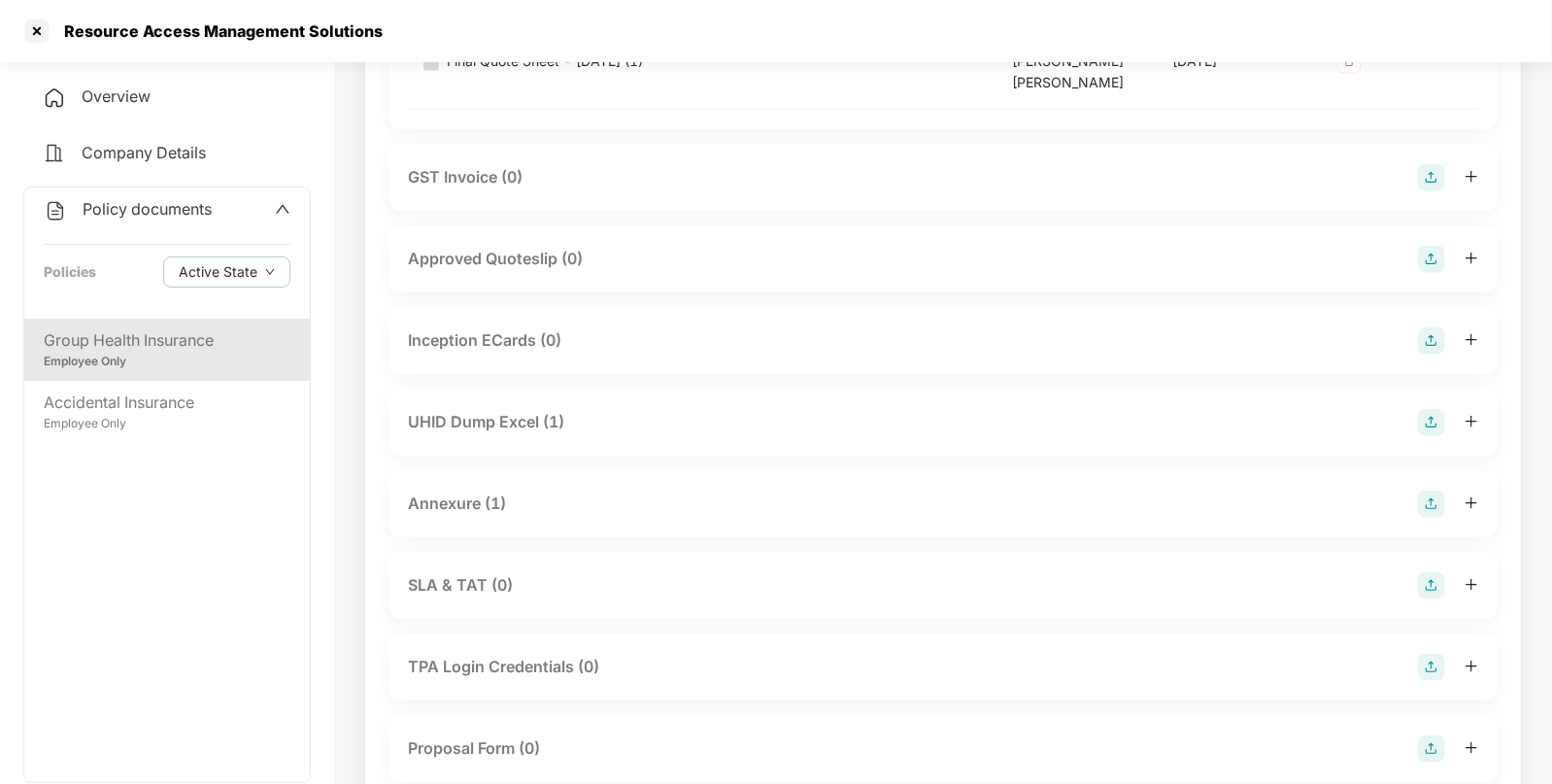
click at [501, 410] on div "UHID Dump Excel (1)" at bounding box center [486, 422] width 156 height 24
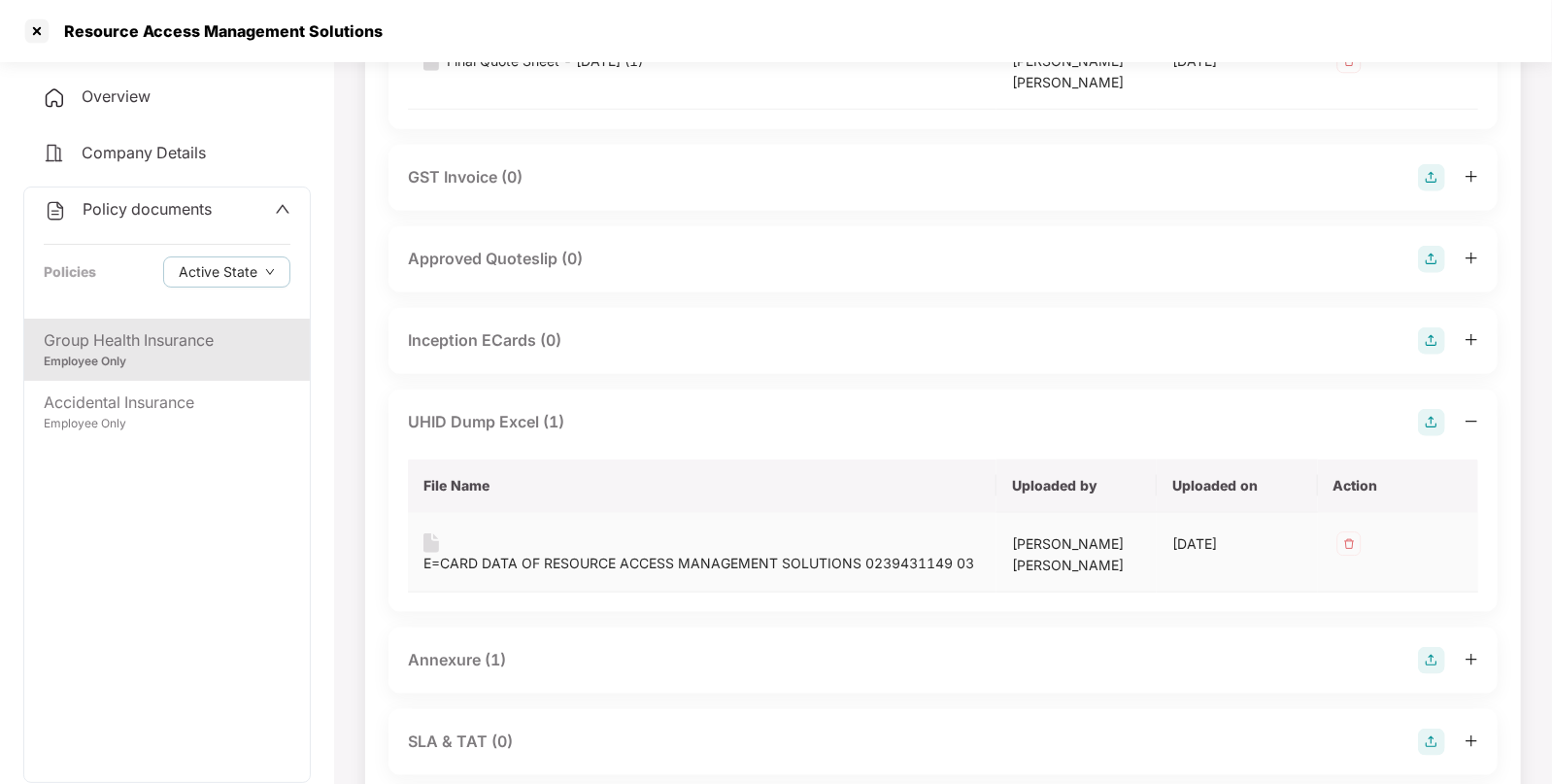
click at [510, 558] on div "E=CARD DATA OF RESOURCE ACCESS MANAGEMENT SOLUTIONS 0239431149 03" at bounding box center [698, 563] width 551 height 21
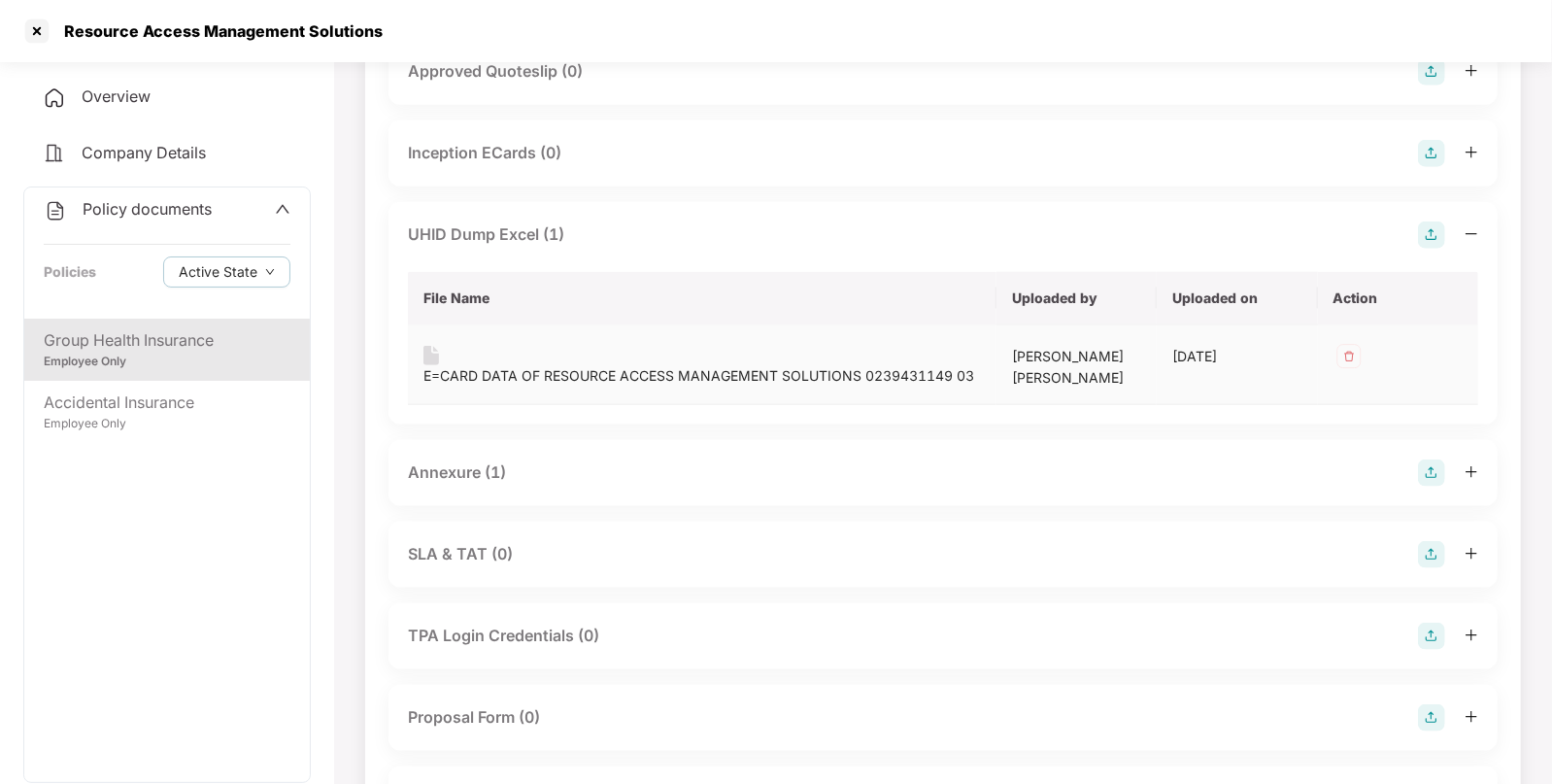
scroll to position [1459, 0]
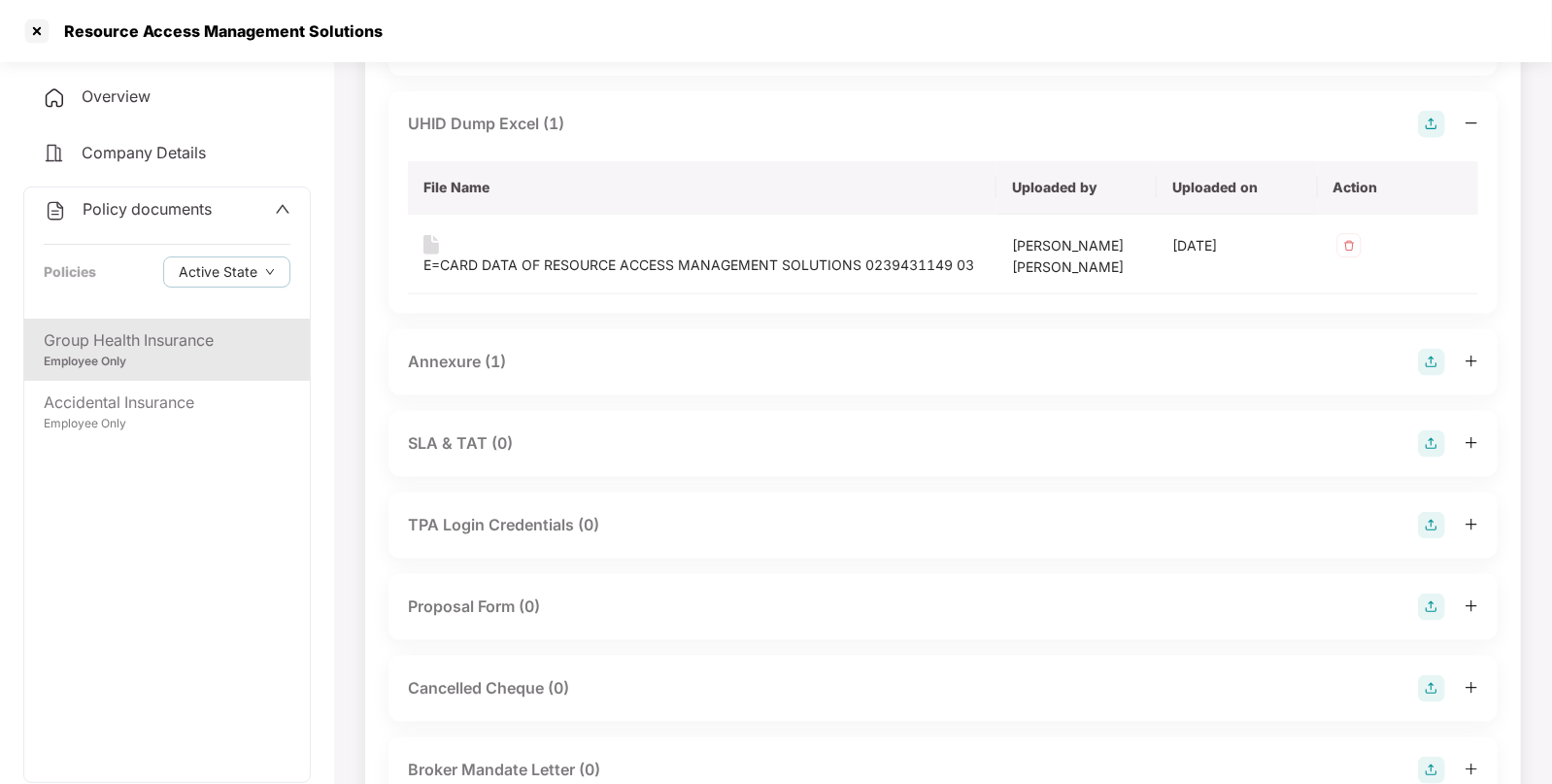
click at [517, 373] on div "Annexure (1)" at bounding box center [943, 362] width 1070 height 27
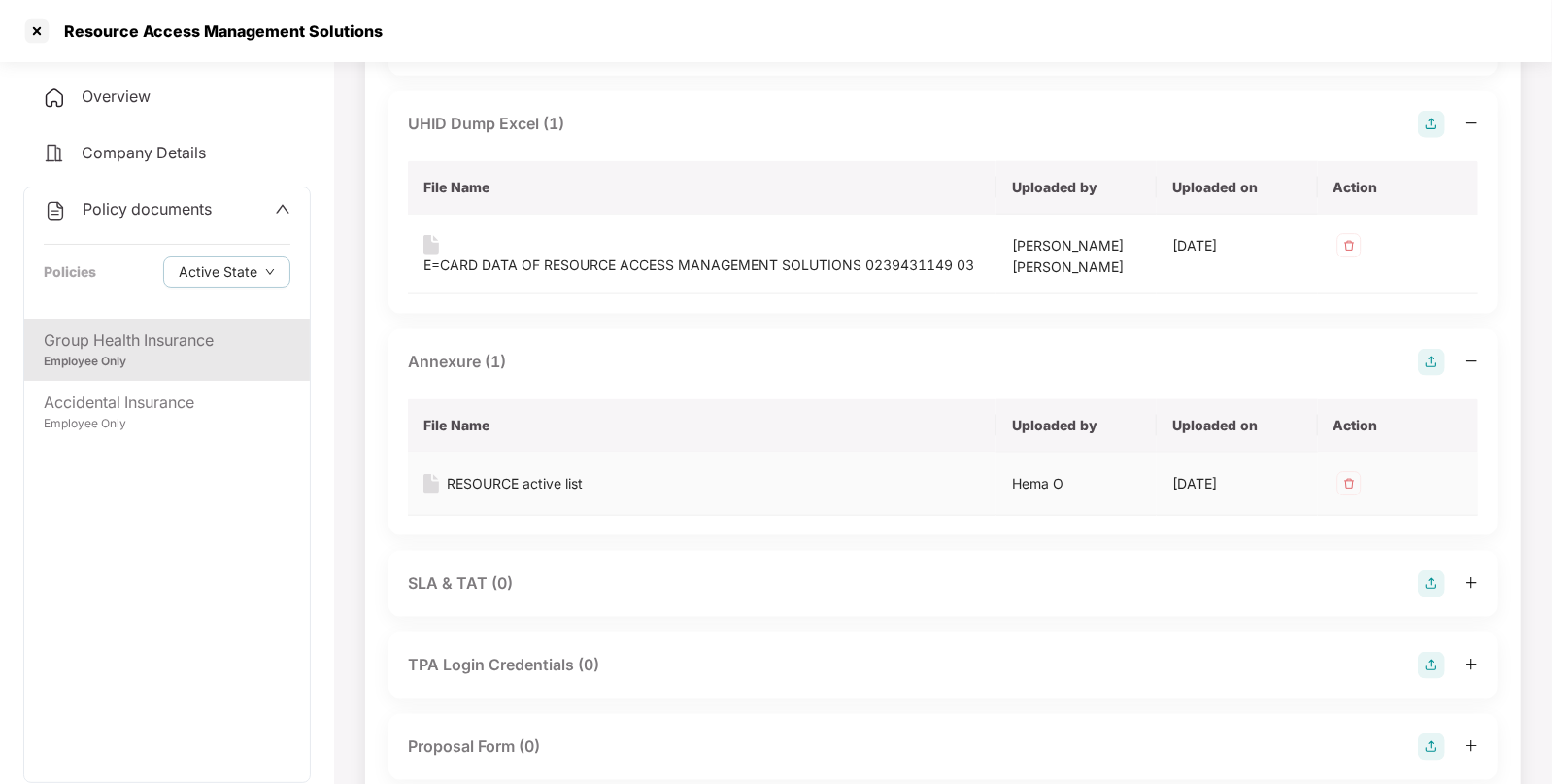
click at [522, 484] on div "RESOURCE active list" at bounding box center [515, 483] width 136 height 21
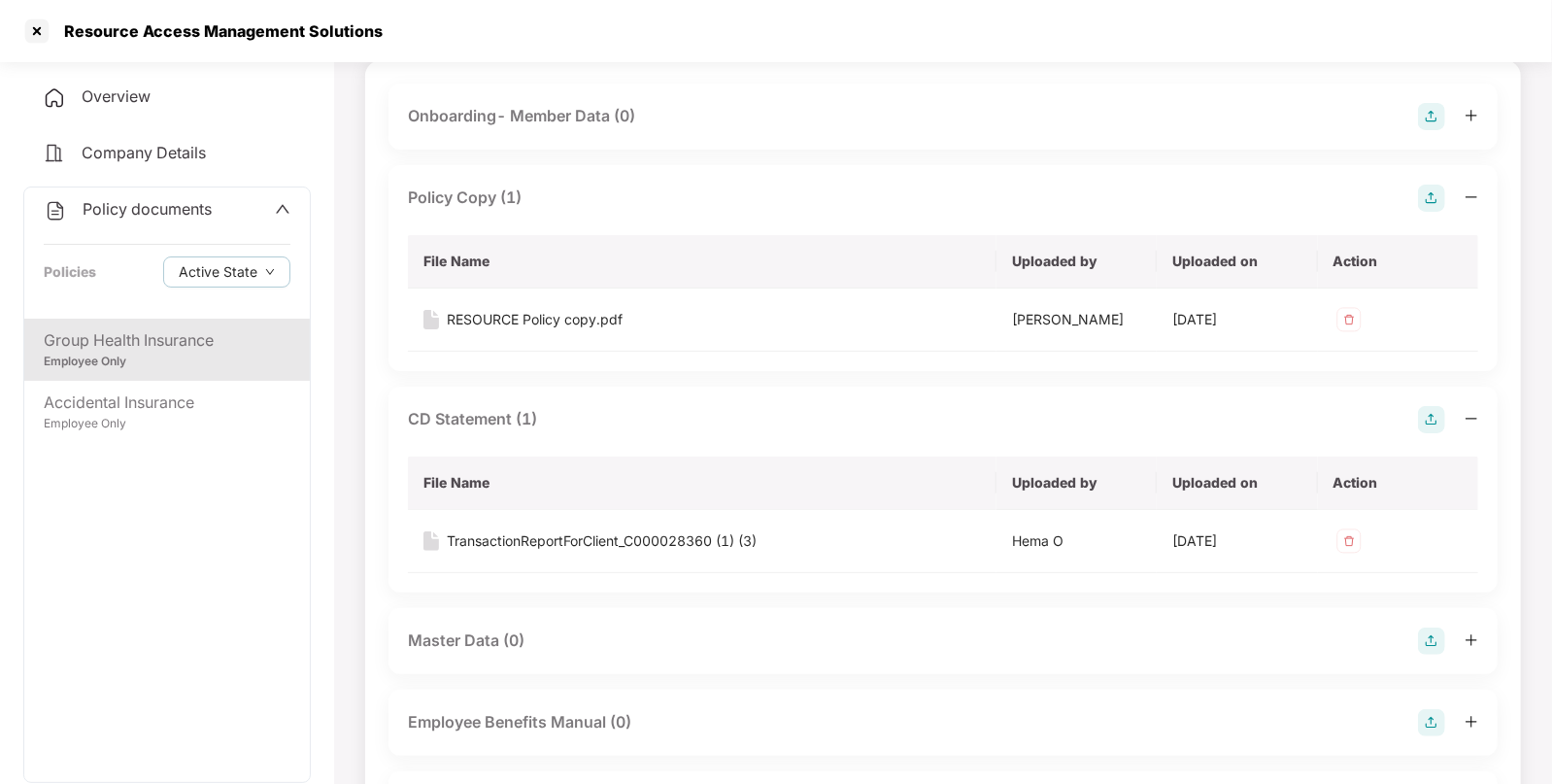
scroll to position [137, 0]
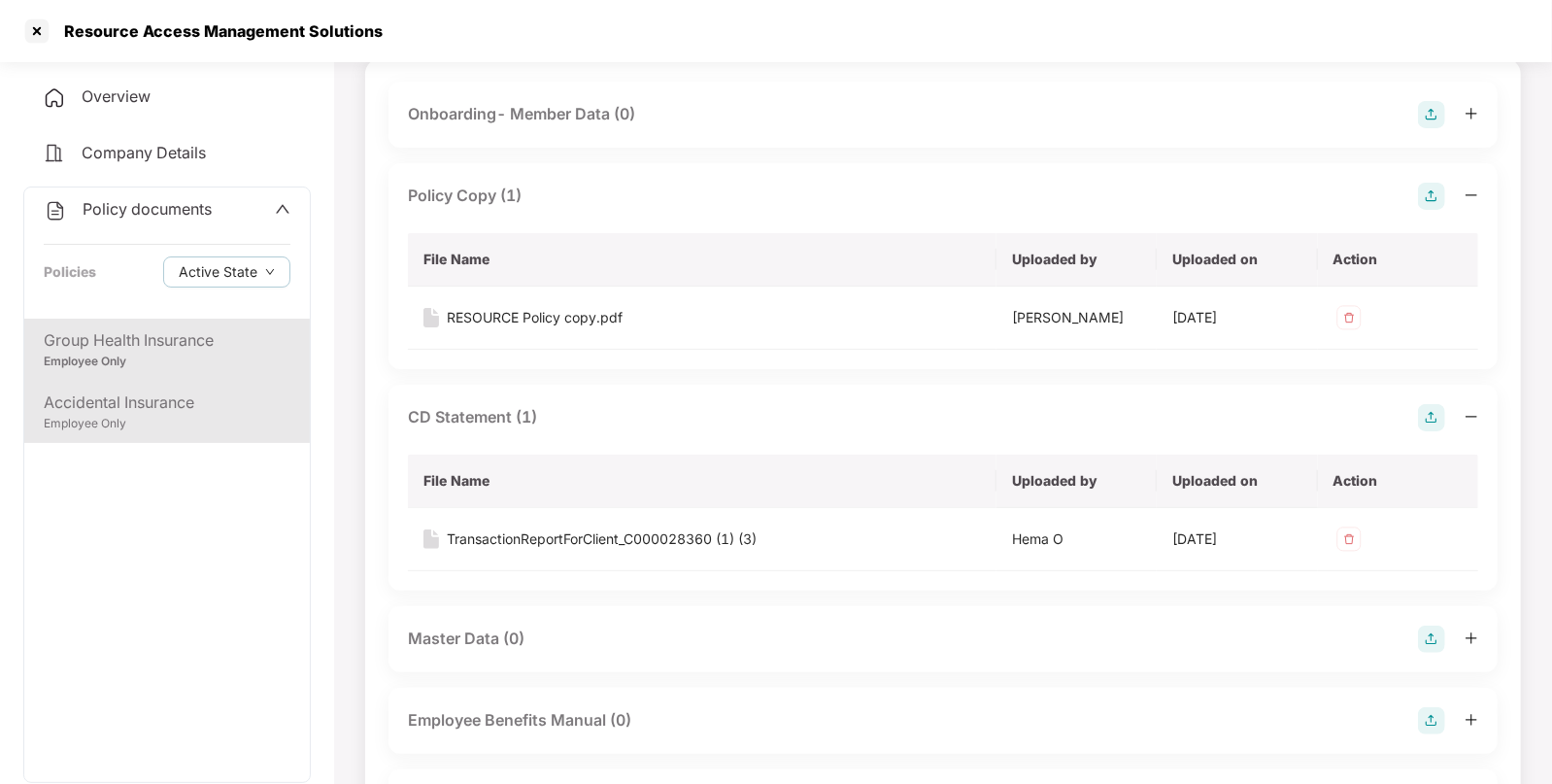
click at [146, 394] on div "Accidental Insurance" at bounding box center [167, 402] width 247 height 24
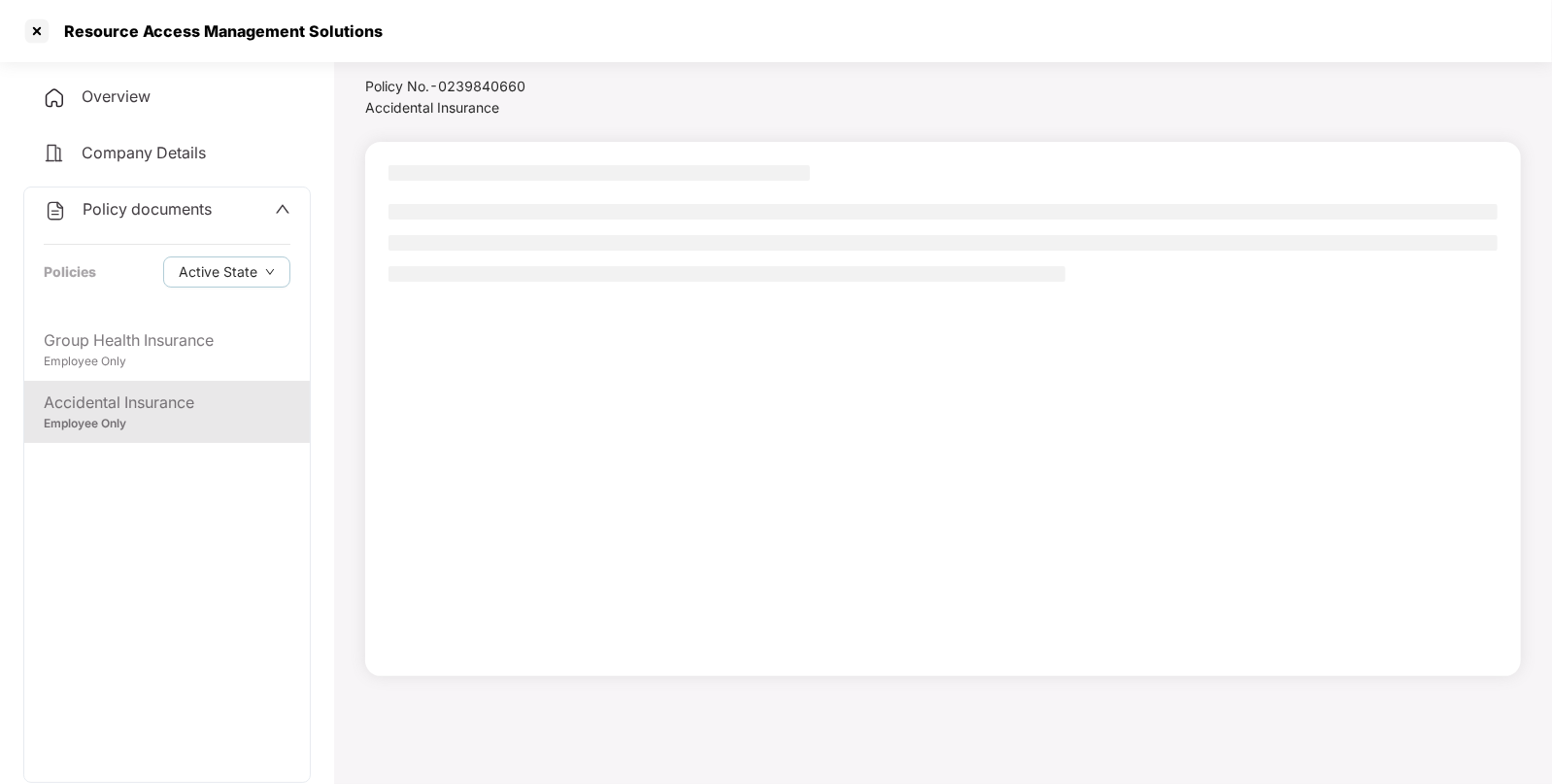
scroll to position [52, 0]
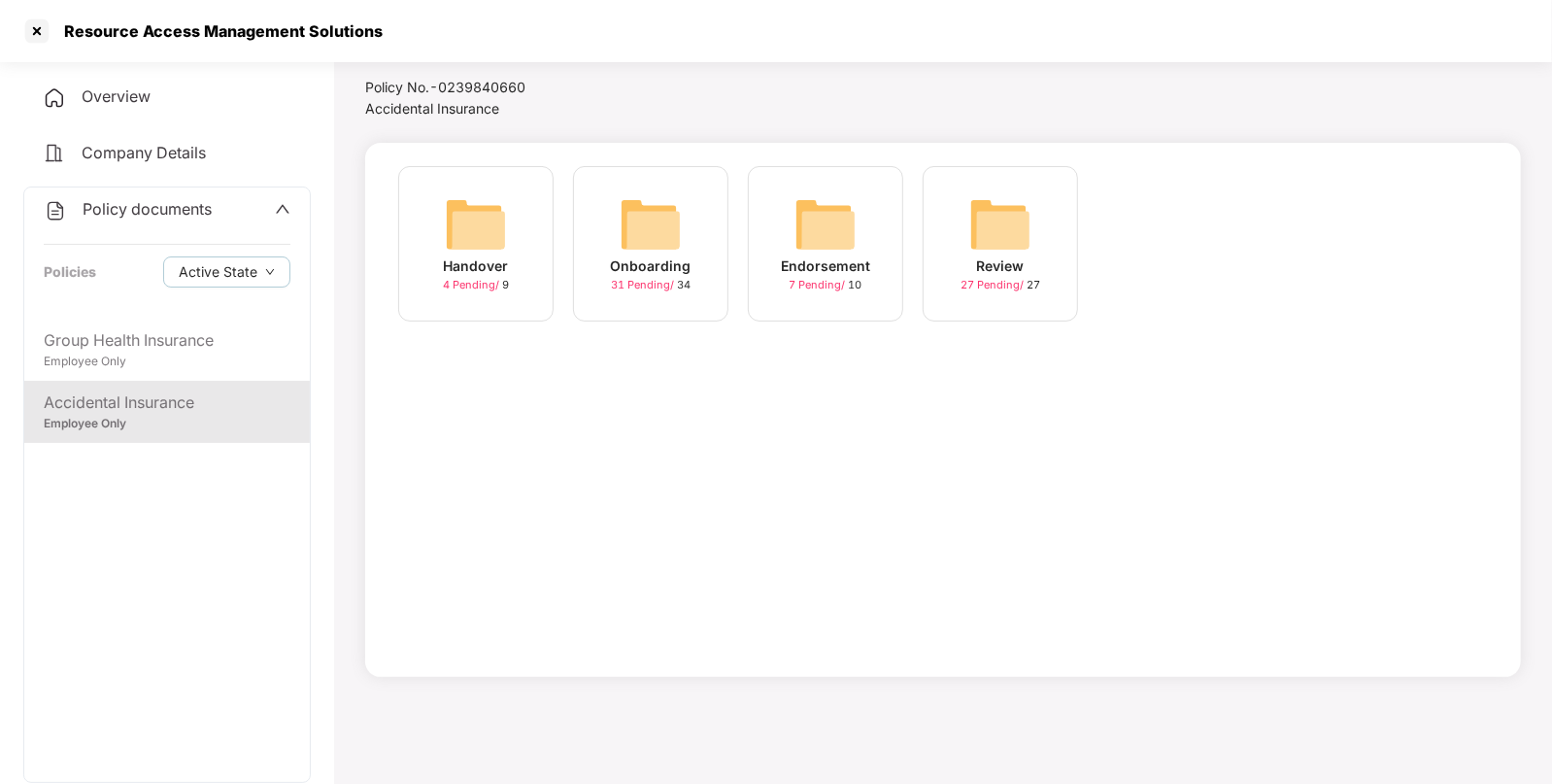
click at [836, 282] on span "7 Pending /" at bounding box center [819, 285] width 59 height 14
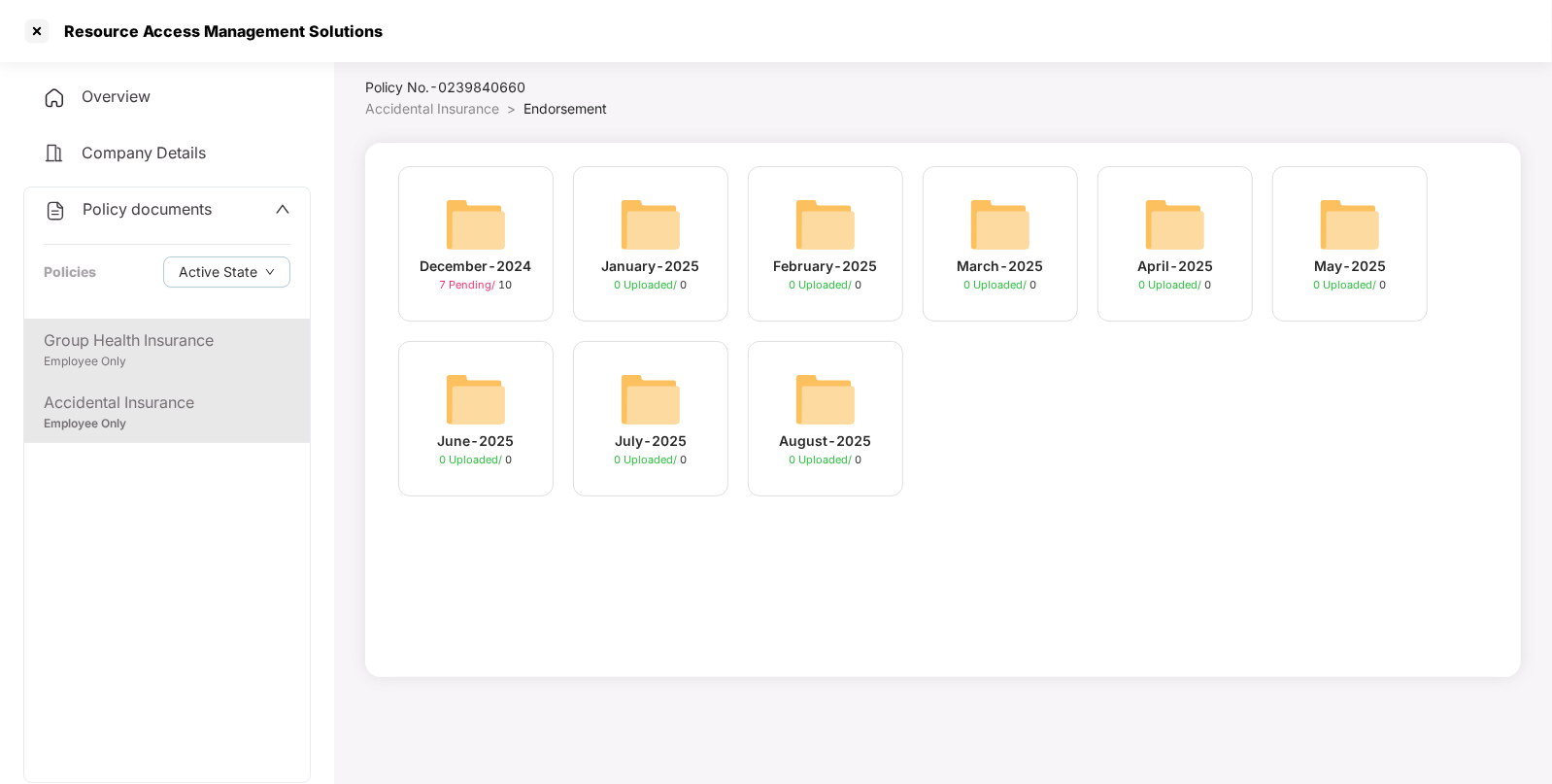
click at [220, 357] on div "Employee Only" at bounding box center [167, 362] width 247 height 18
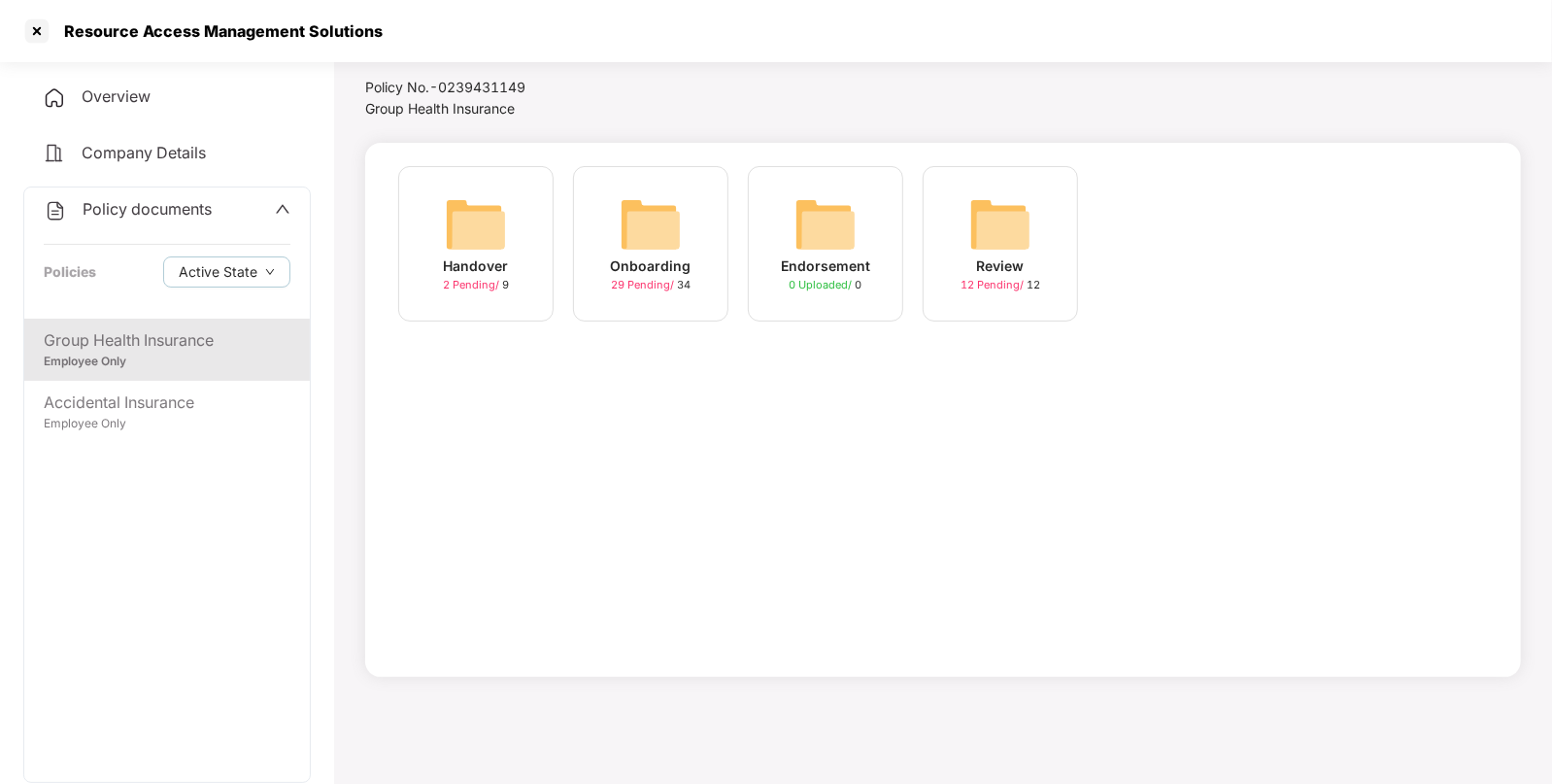
click at [824, 235] on img at bounding box center [826, 224] width 62 height 62
click at [170, 159] on span "Company Details" at bounding box center [144, 152] width 124 height 19
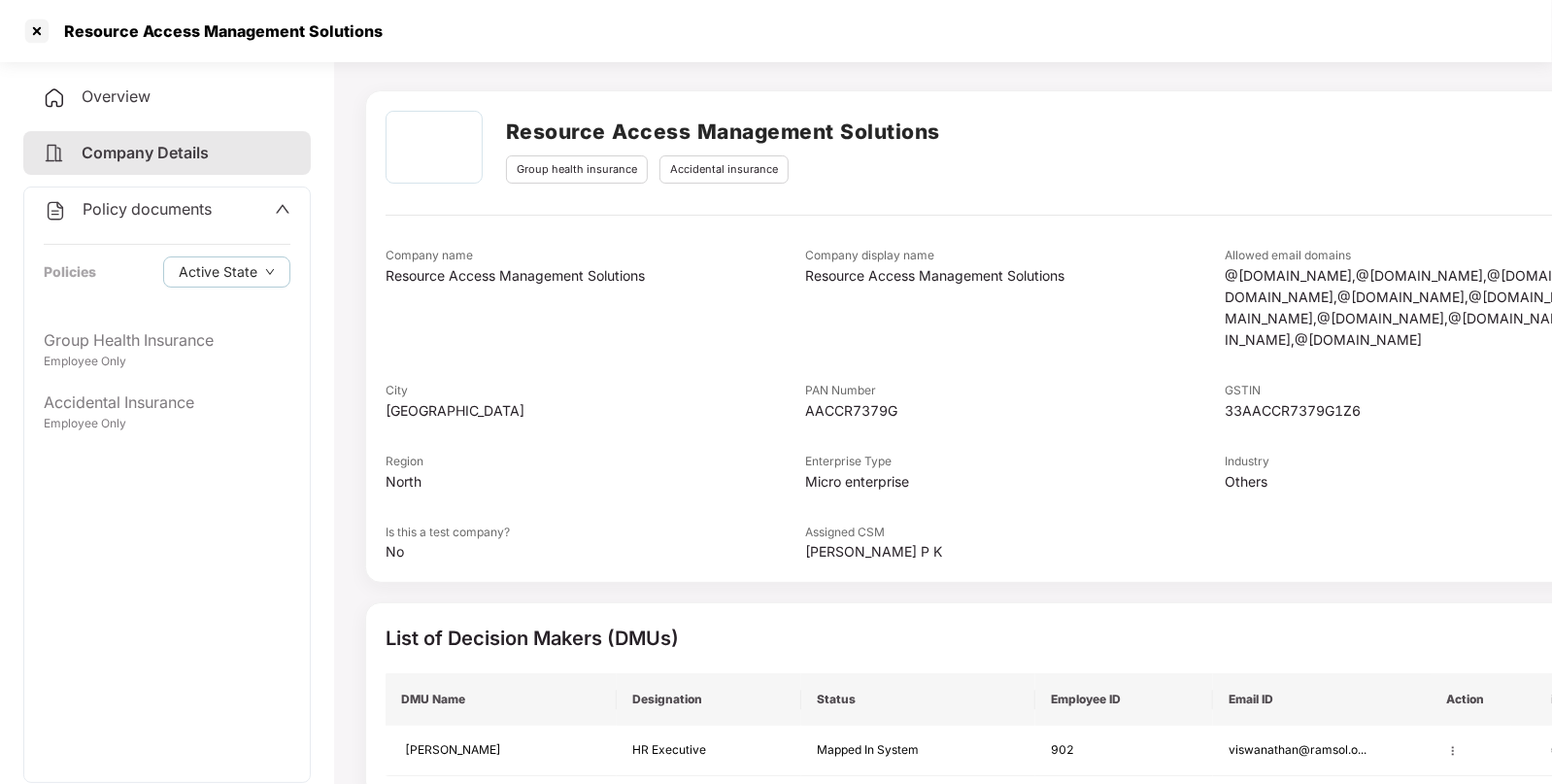
click at [115, 97] on span "Overview" at bounding box center [116, 95] width 69 height 19
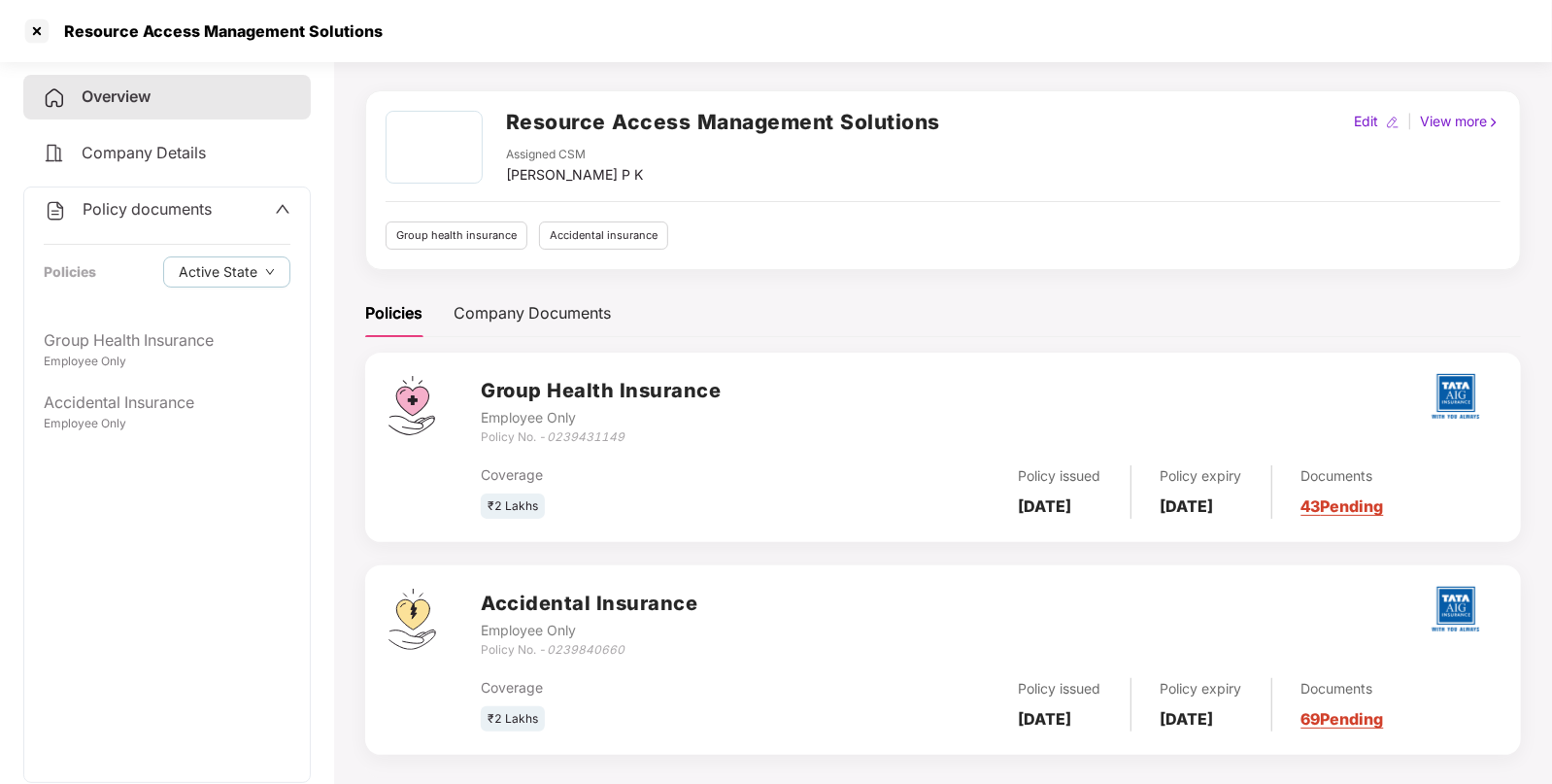
scroll to position [68, 0]
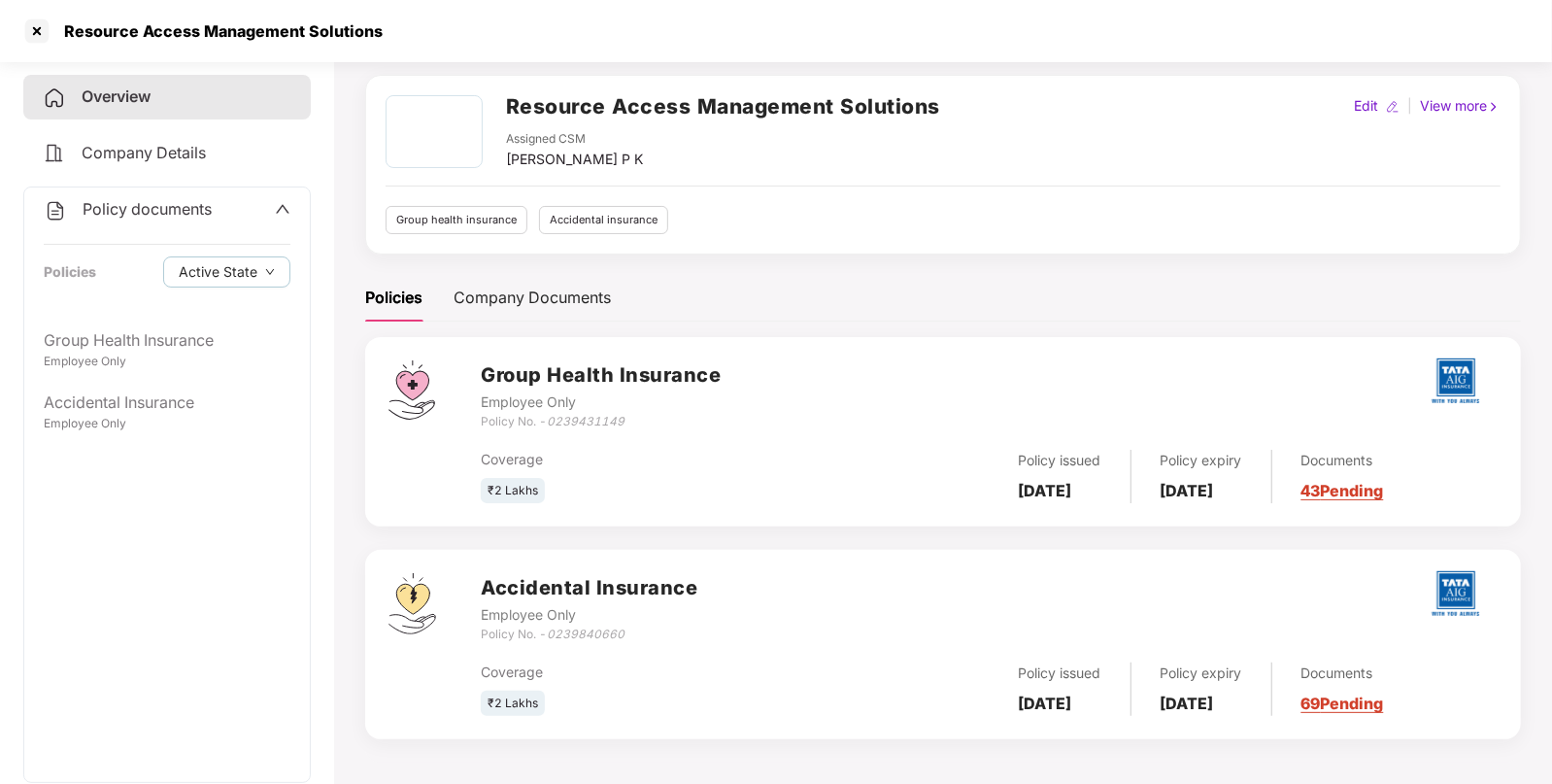
click at [589, 636] on icon "0239840660" at bounding box center [586, 633] width 78 height 15
copy icon "0239840660"
click at [101, 33] on div "Resource Access Management Solutions" at bounding box center [217, 30] width 330 height 19
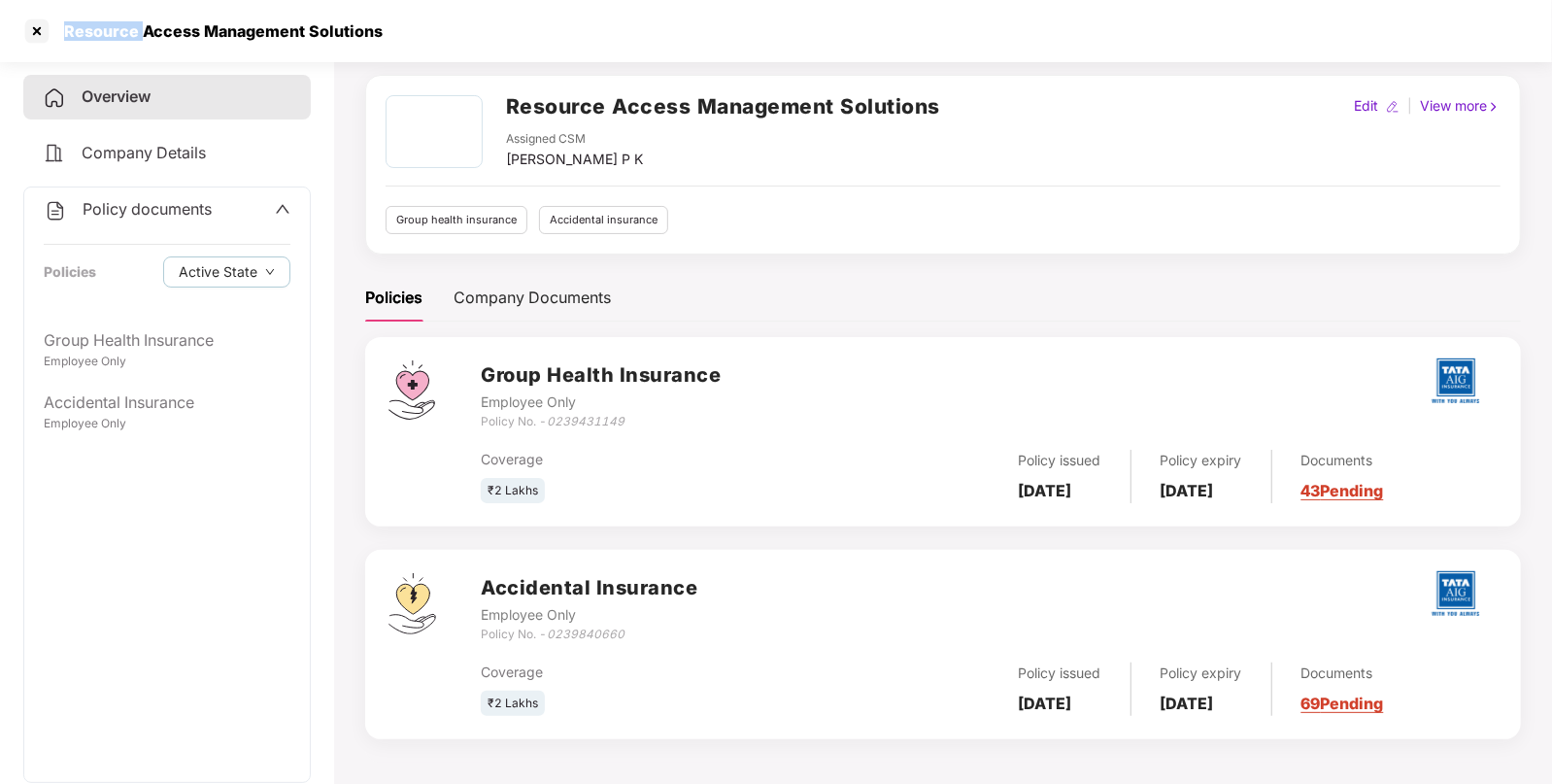
copy div "Resource"
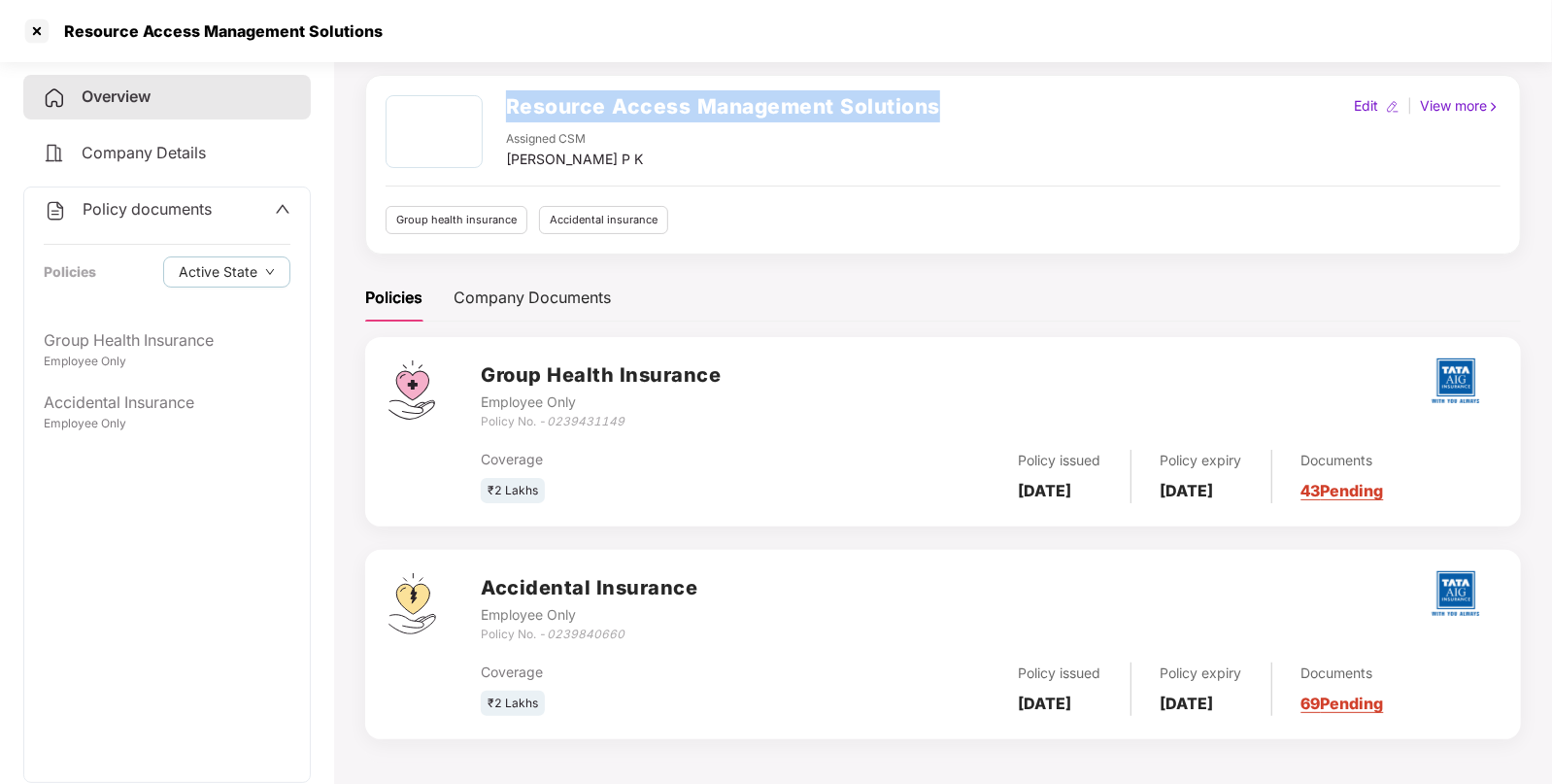
drag, startPoint x: 505, startPoint y: 104, endPoint x: 940, endPoint y: 118, distance: 435.4
click at [940, 118] on div "Resource Access Management Solutions Assigned CSM [PERSON_NAME] P K Edit | View…" at bounding box center [943, 132] width 1115 height 75
copy h2 "Resource Access Management Solutions"
click at [171, 214] on div "Policy documents" at bounding box center [128, 209] width 168 height 25
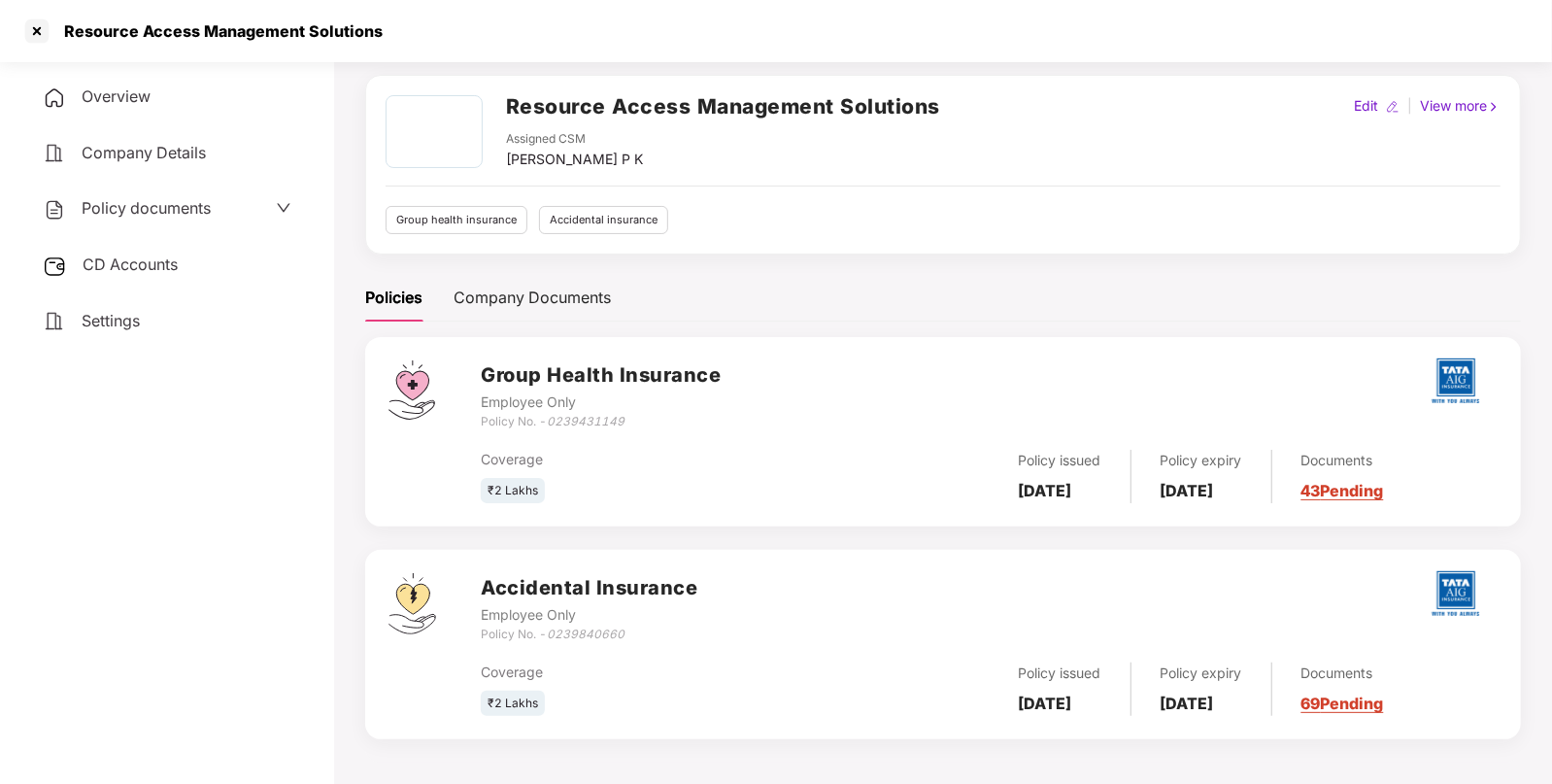
click at [158, 269] on span "CD Accounts" at bounding box center [130, 263] width 95 height 19
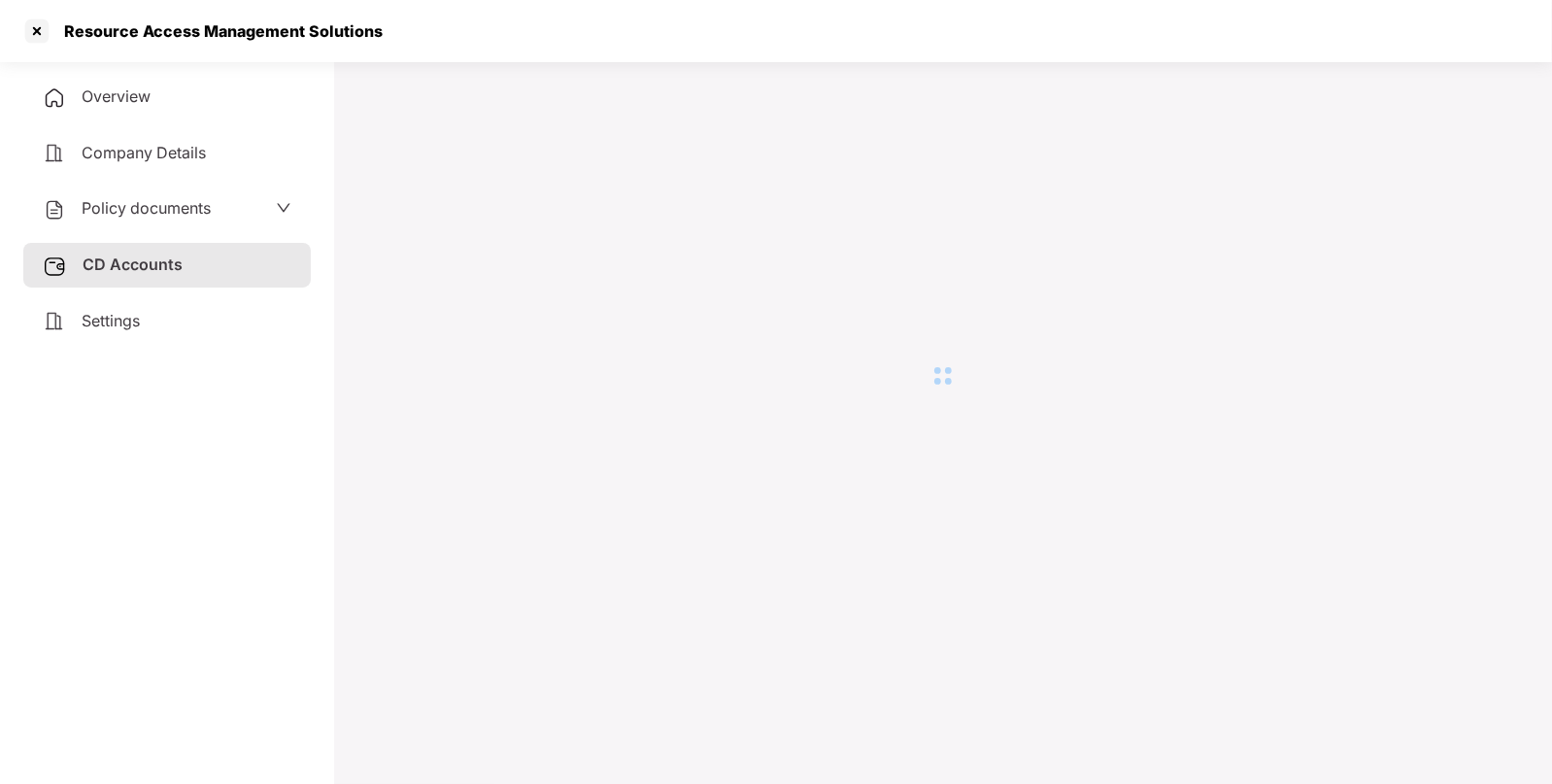
scroll to position [52, 0]
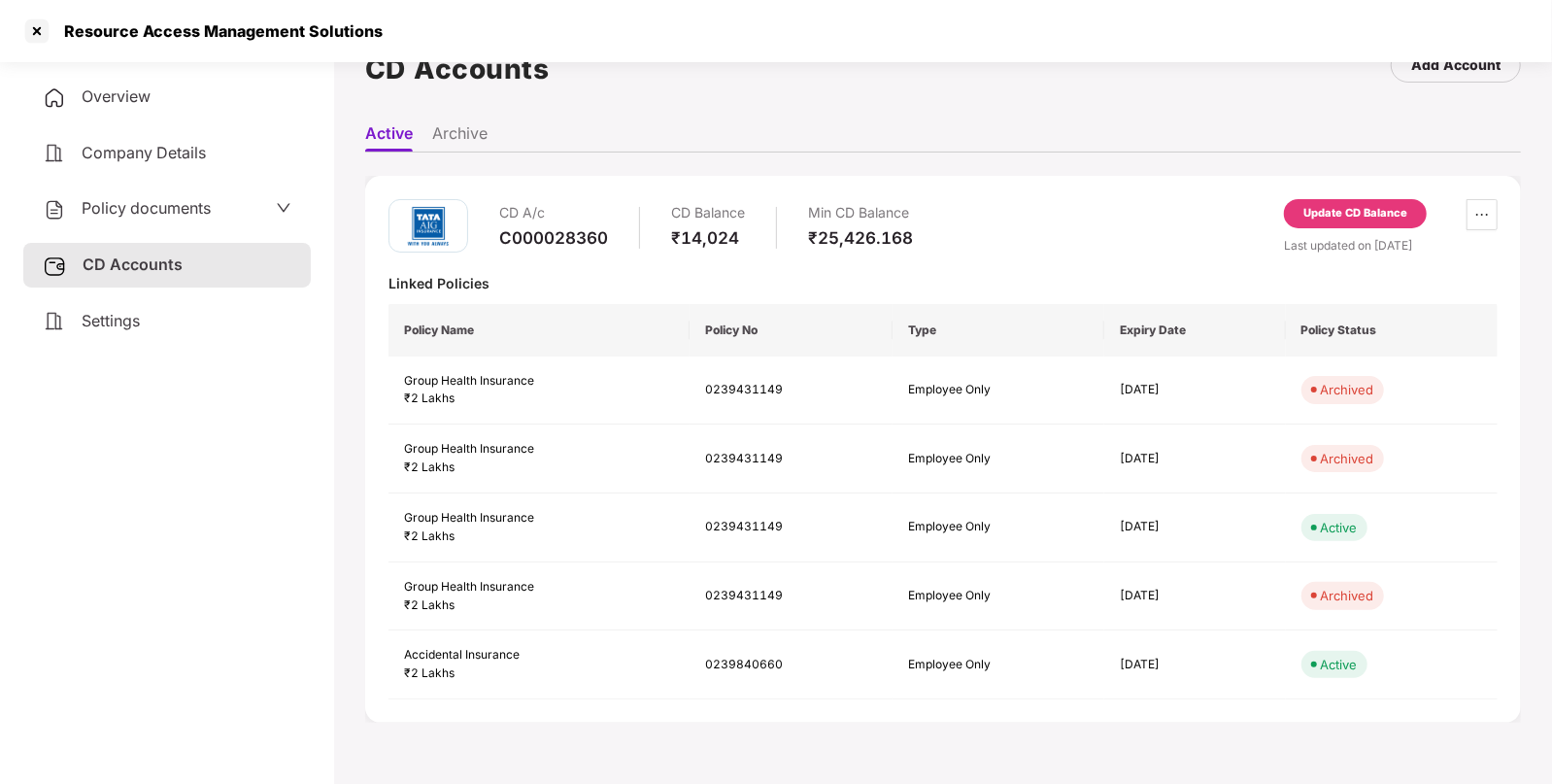
click at [558, 236] on div "C000028360" at bounding box center [553, 237] width 109 height 21
copy div "C000028360"
click at [136, 97] on span "Overview" at bounding box center [116, 95] width 69 height 19
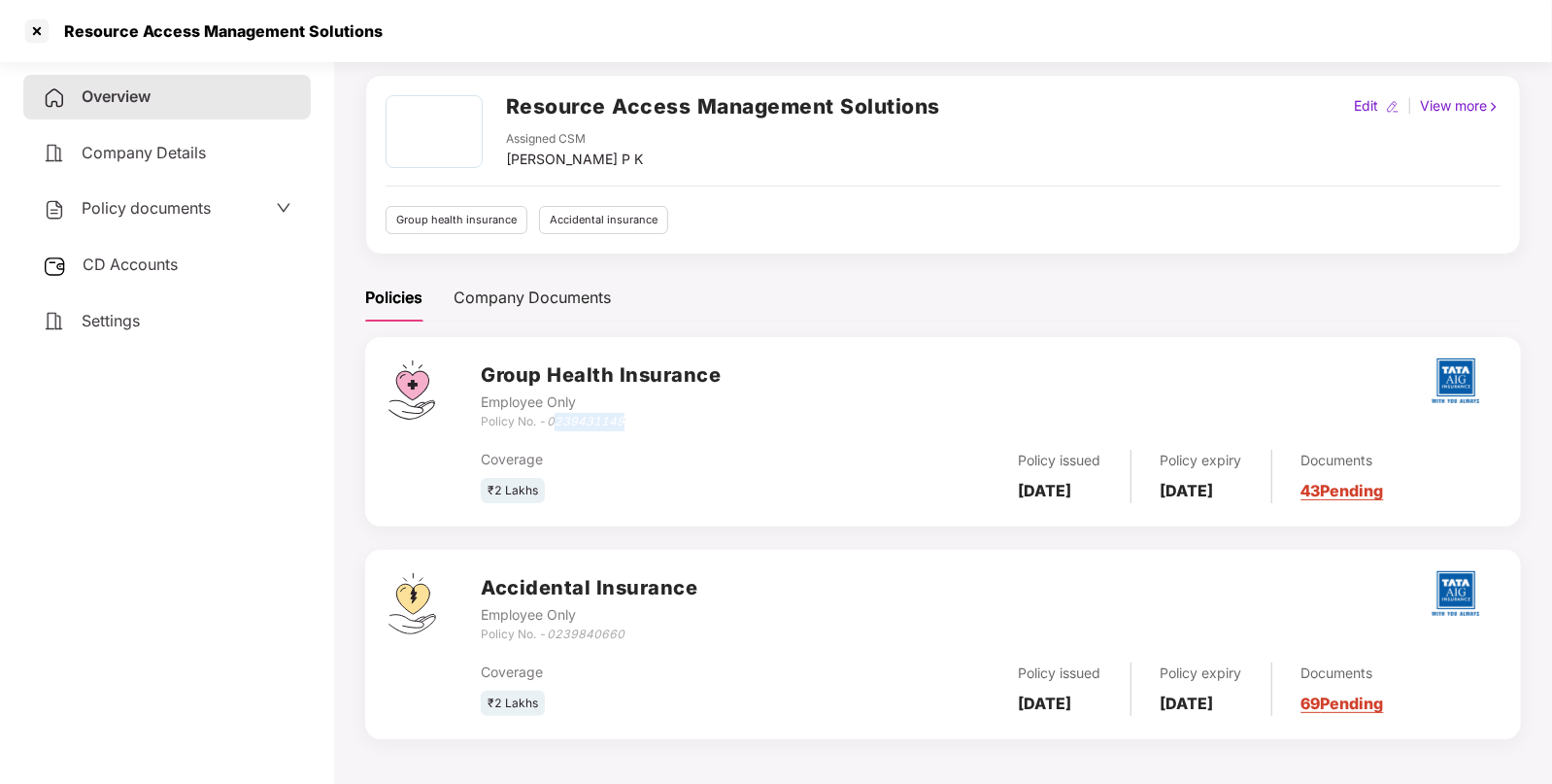
drag, startPoint x: 635, startPoint y: 413, endPoint x: 555, endPoint y: 422, distance: 81.1
click at [555, 422] on div "Policy No. - 0239431149" at bounding box center [601, 422] width 240 height 18
copy icon "0239431149"
click at [111, 354] on div "Overview Company Details Policy documents CD Accounts Settings" at bounding box center [167, 419] width 288 height 688
click at [153, 329] on div "Settings" at bounding box center [167, 321] width 288 height 45
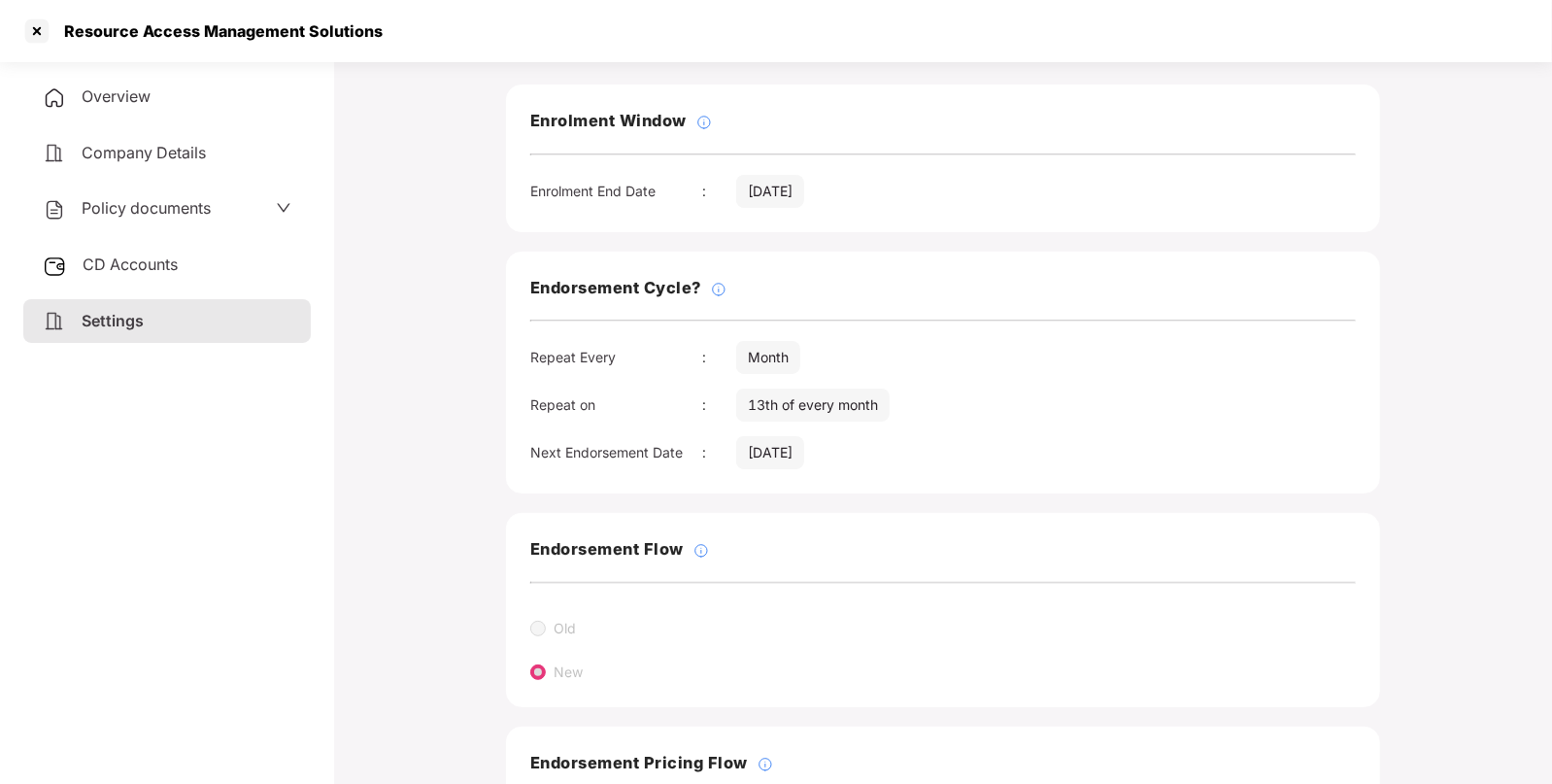
scroll to position [106, 0]
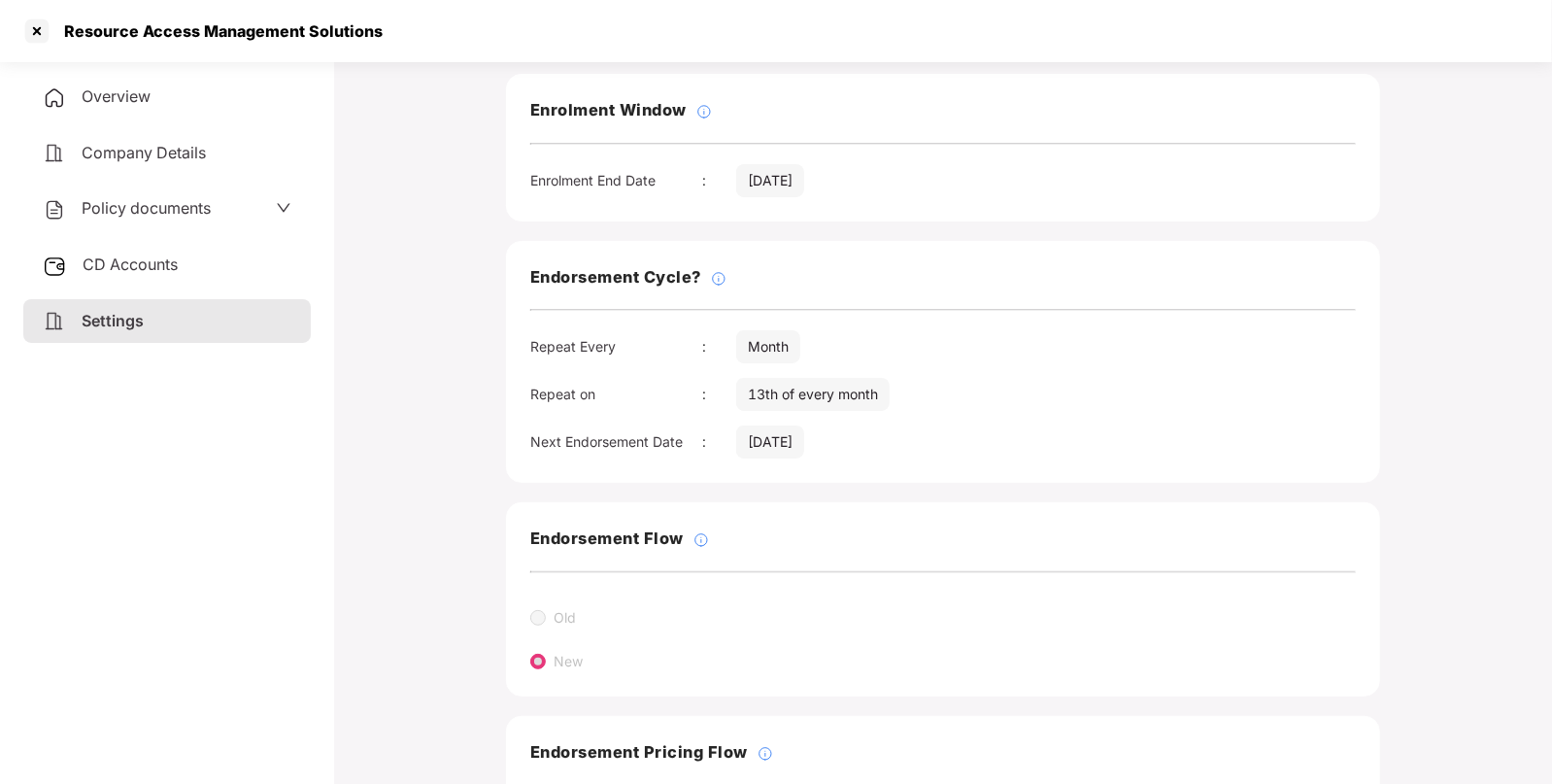
click at [112, 44] on div "Resource Access Management Solutions" at bounding box center [201, 31] width 361 height 31
click at [112, 42] on div "Resource Access Management Solutions" at bounding box center [201, 31] width 361 height 31
copy div "Resource"
click at [37, 34] on div at bounding box center [36, 31] width 31 height 31
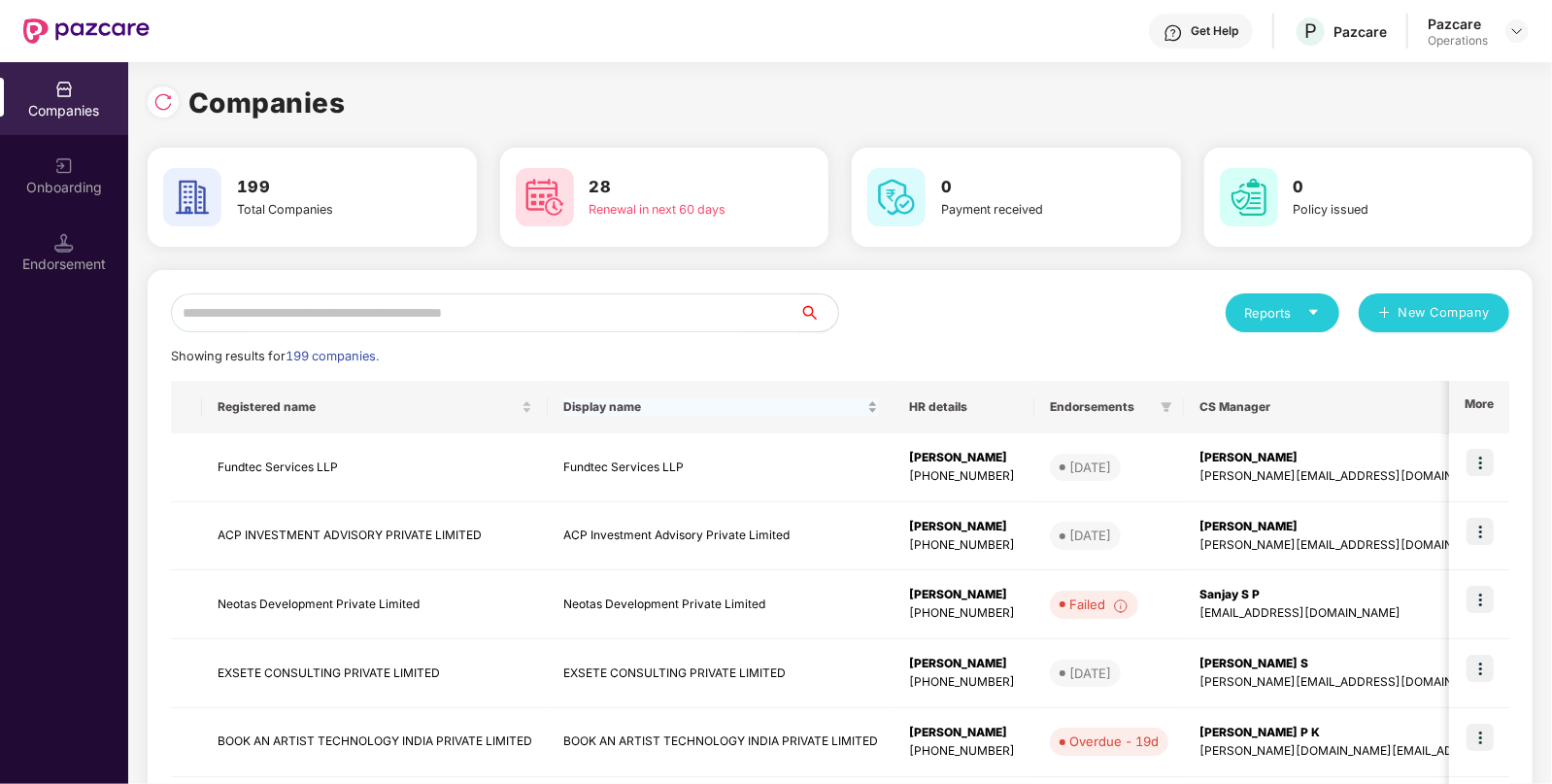
scroll to position [0, 0]
click at [627, 322] on input "text" at bounding box center [485, 312] width 628 height 39
paste input "********"
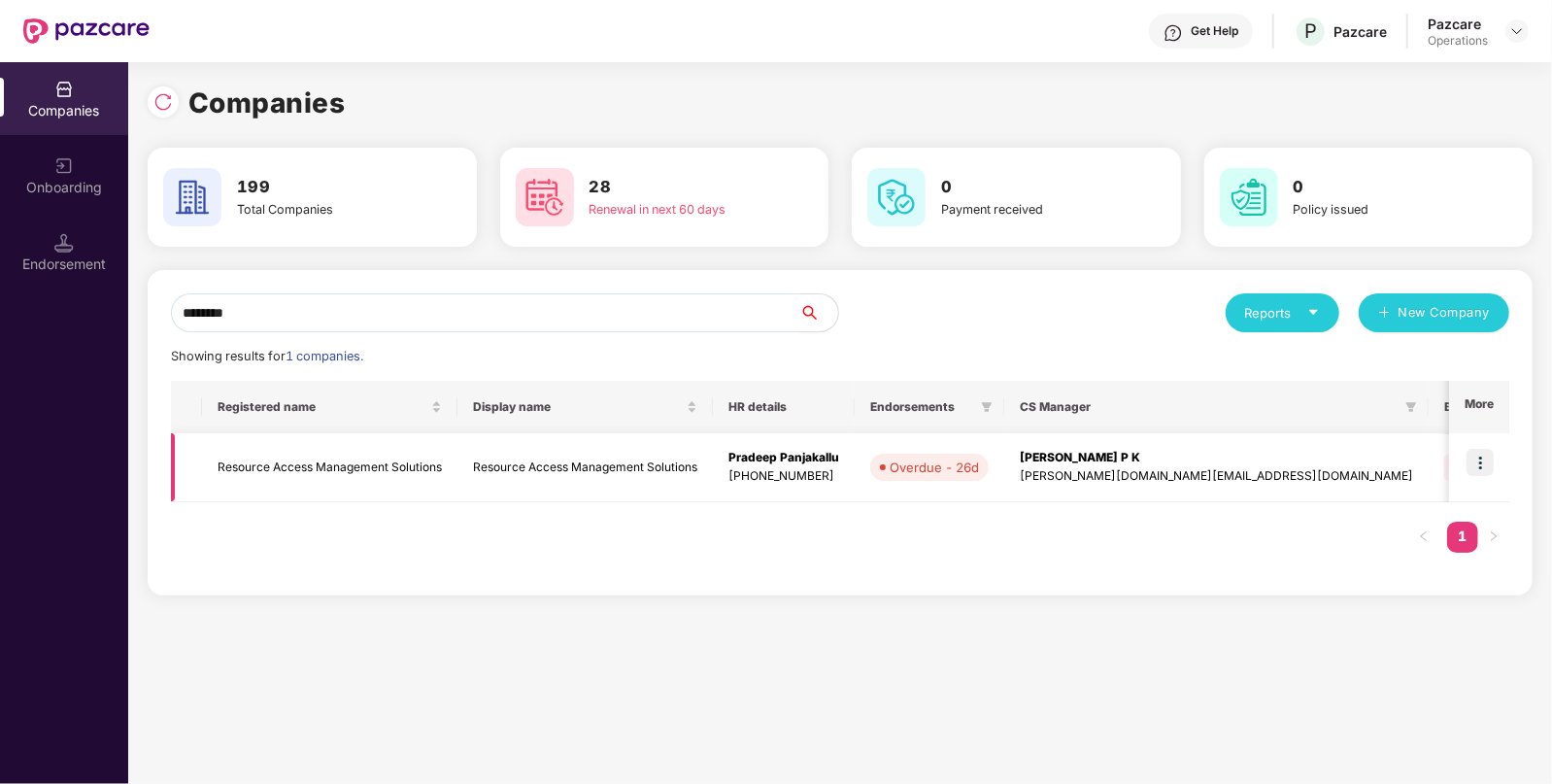
type input "********"
click at [1483, 466] on img at bounding box center [1480, 462] width 27 height 27
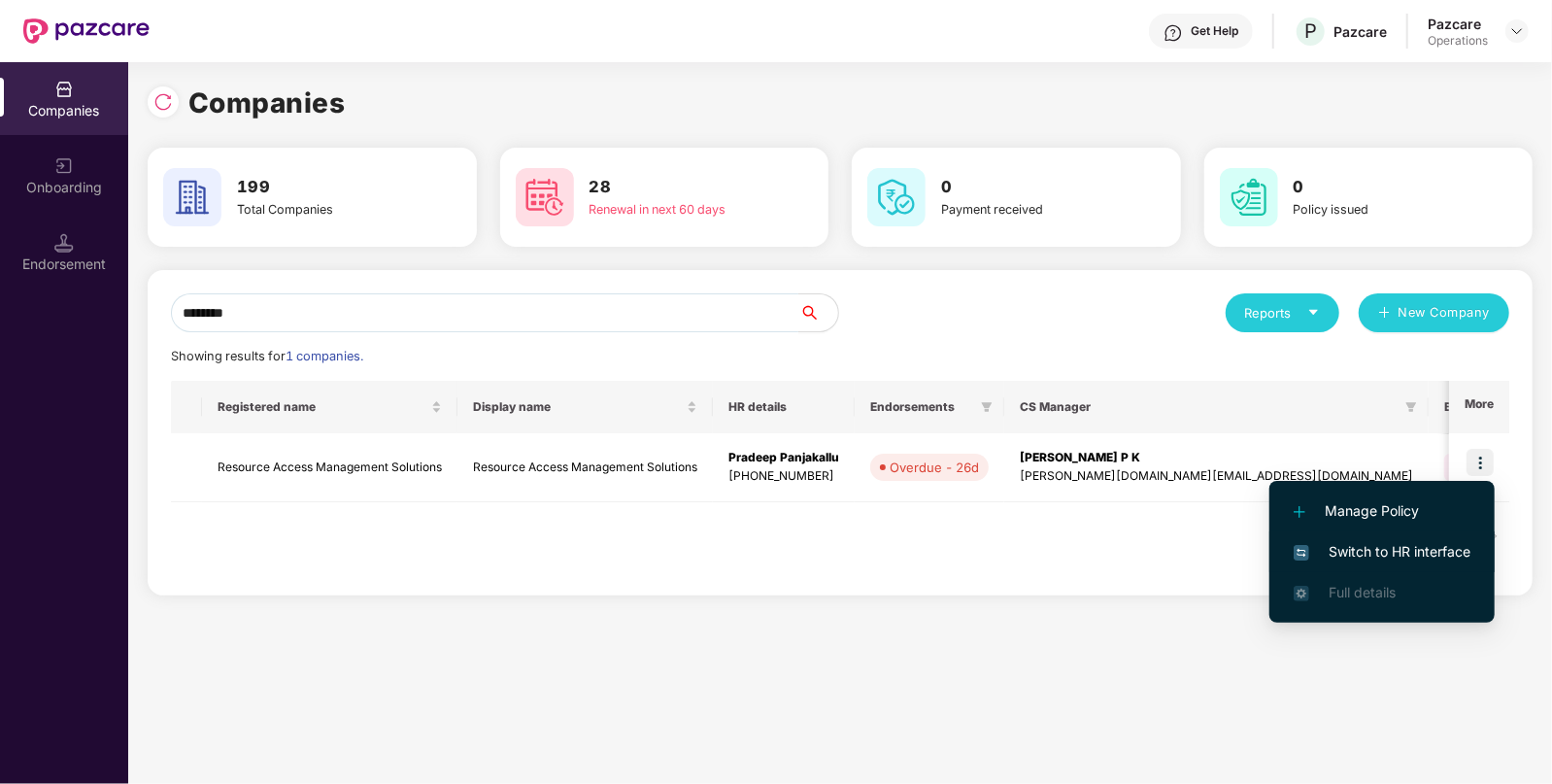
click at [1392, 542] on span "Switch to HR interface" at bounding box center [1382, 551] width 177 height 21
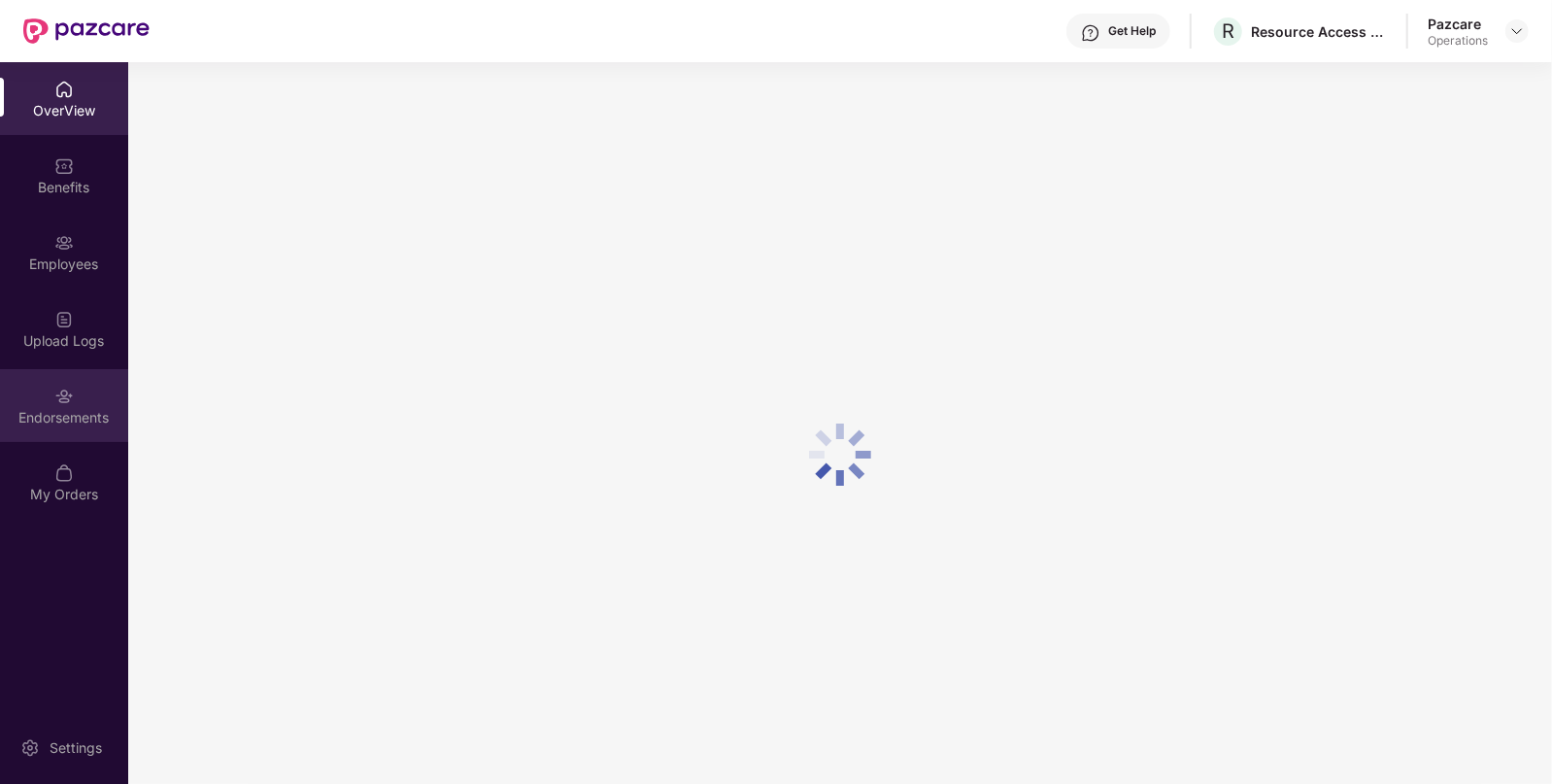
click at [44, 401] on div "Endorsements" at bounding box center [64, 405] width 128 height 73
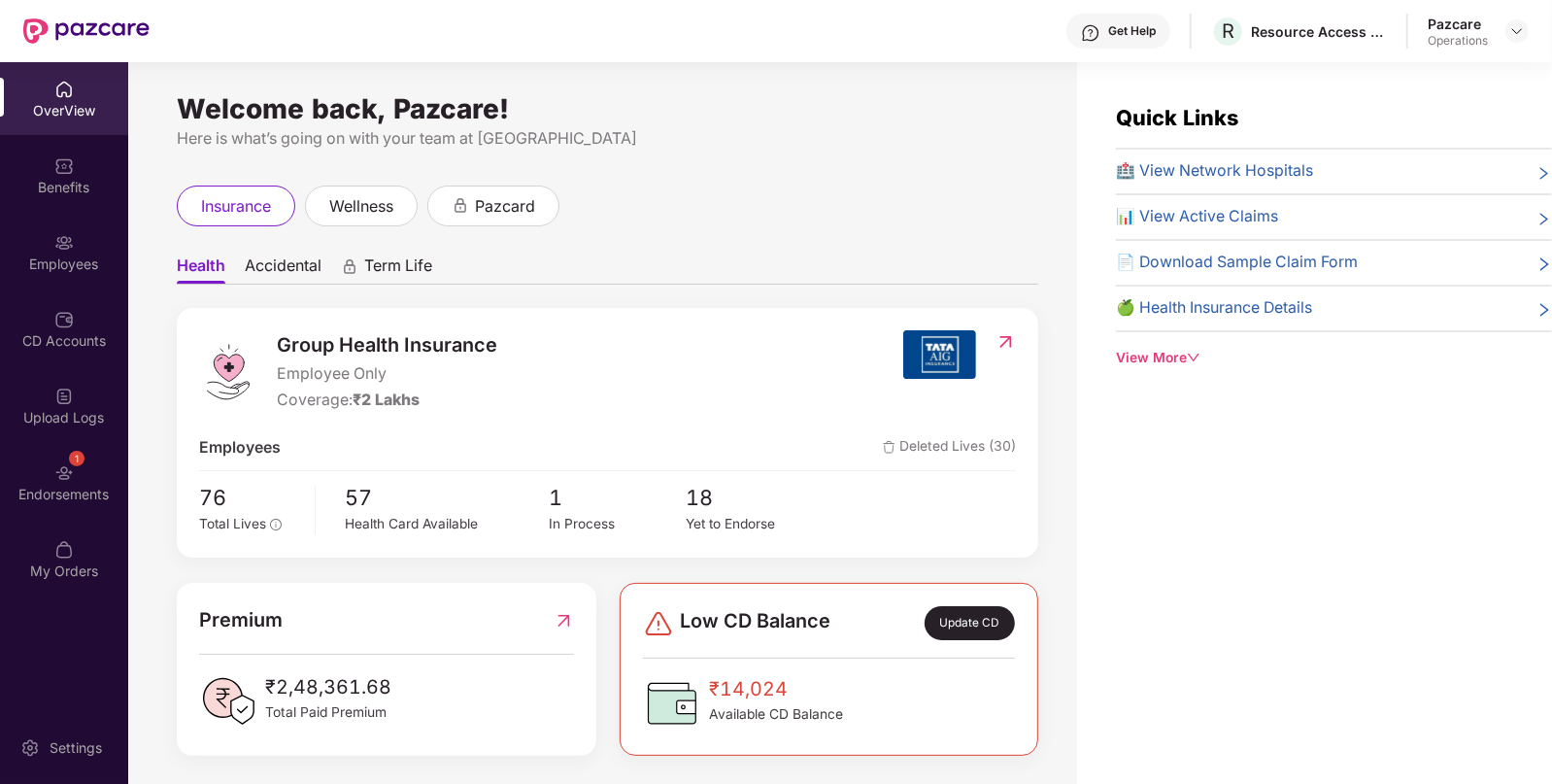
click at [44, 401] on div "Upload Logs" at bounding box center [64, 405] width 128 height 73
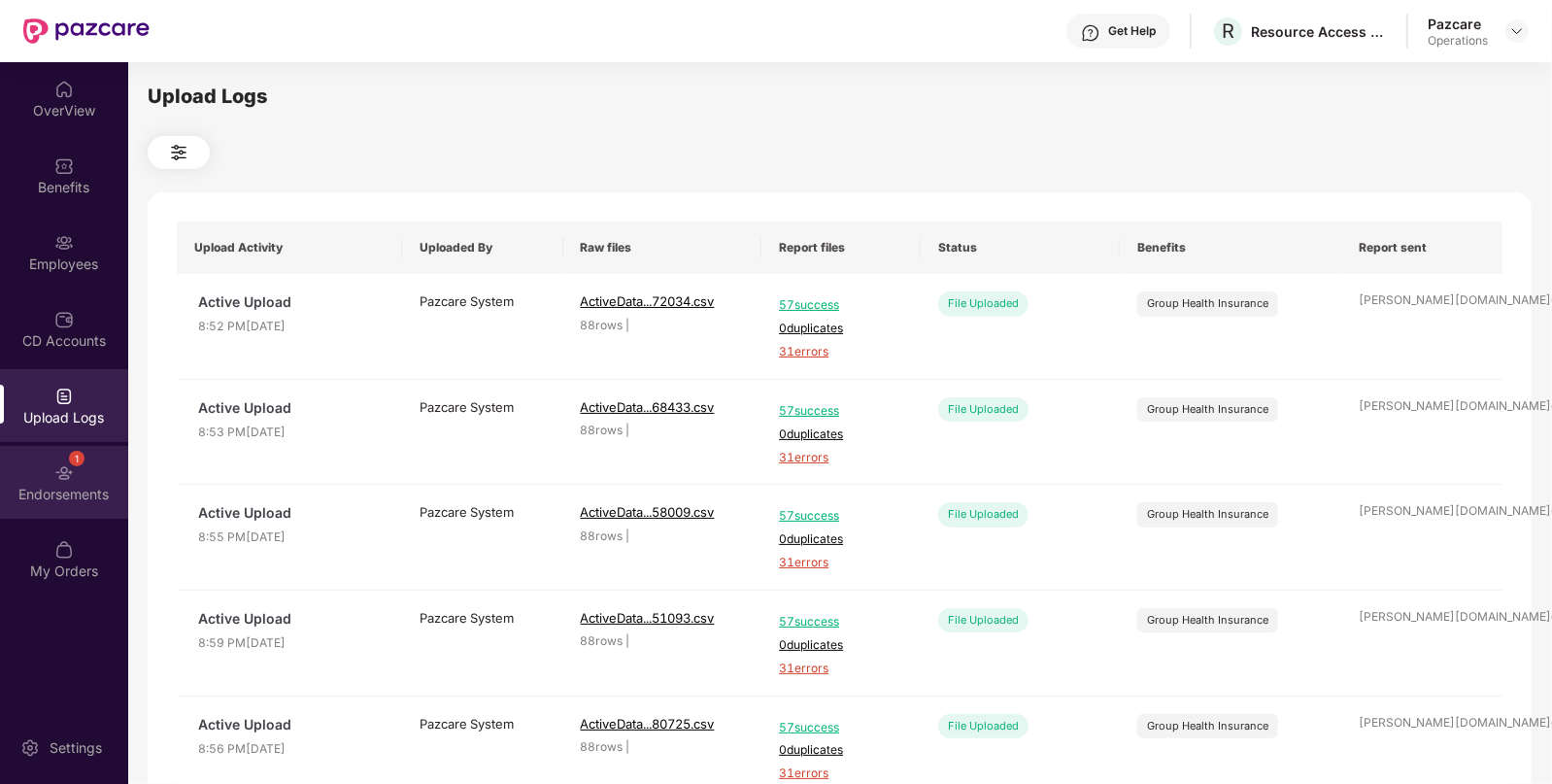
click at [83, 508] on div "1 Endorsements" at bounding box center [64, 482] width 128 height 73
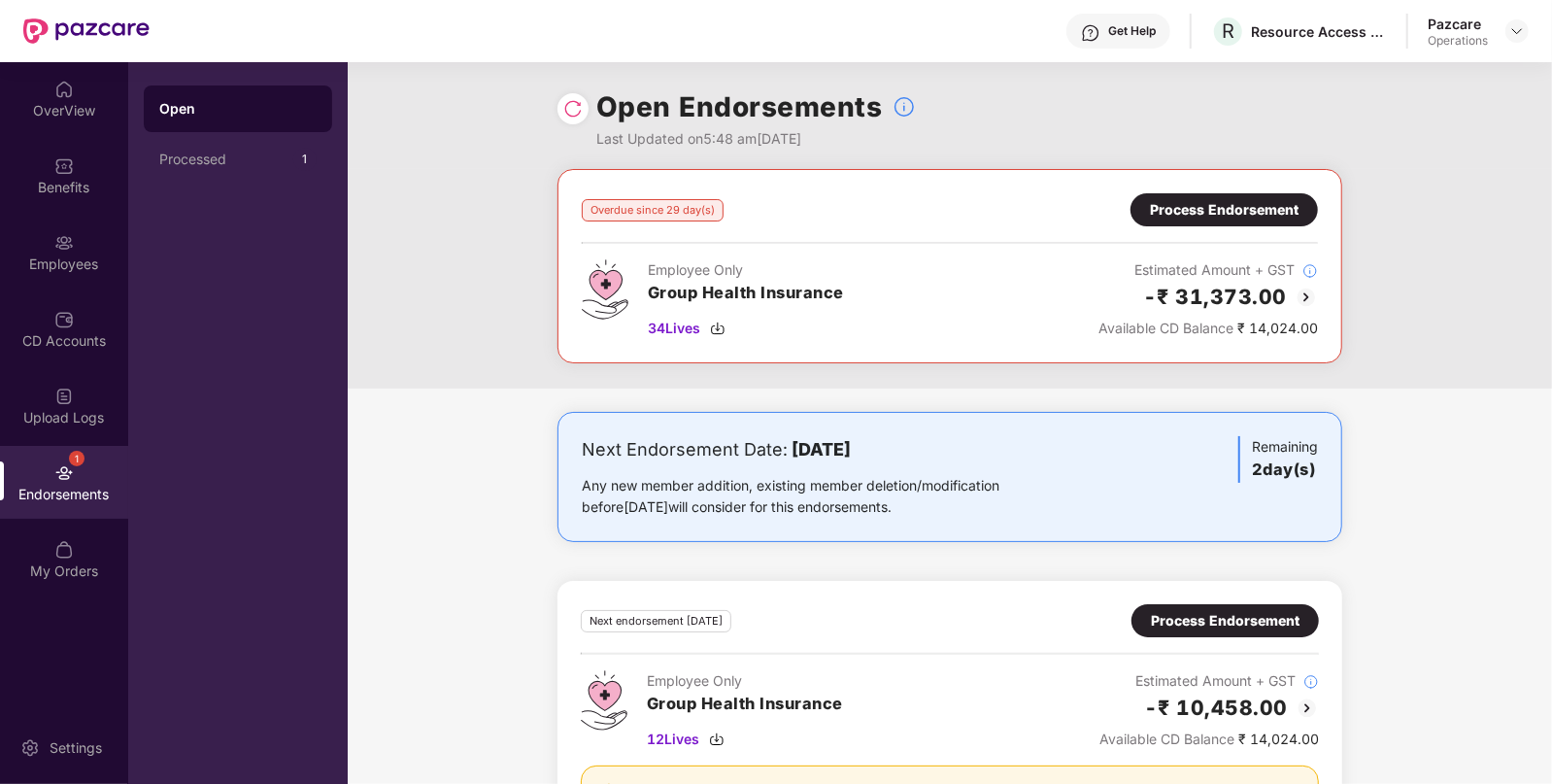
scroll to position [117, 0]
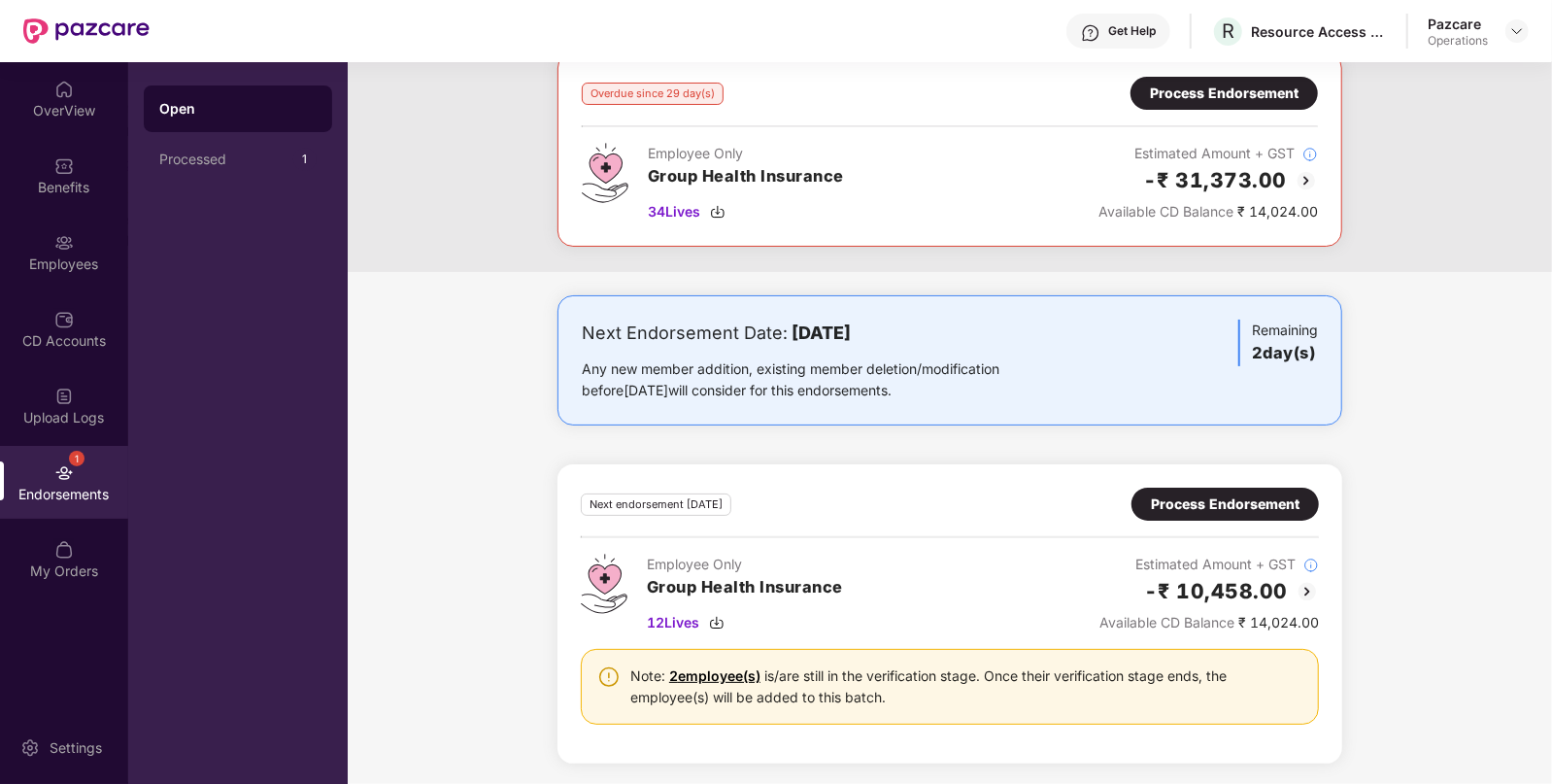
click at [1243, 515] on div "Process Endorsement" at bounding box center [1225, 504] width 187 height 33
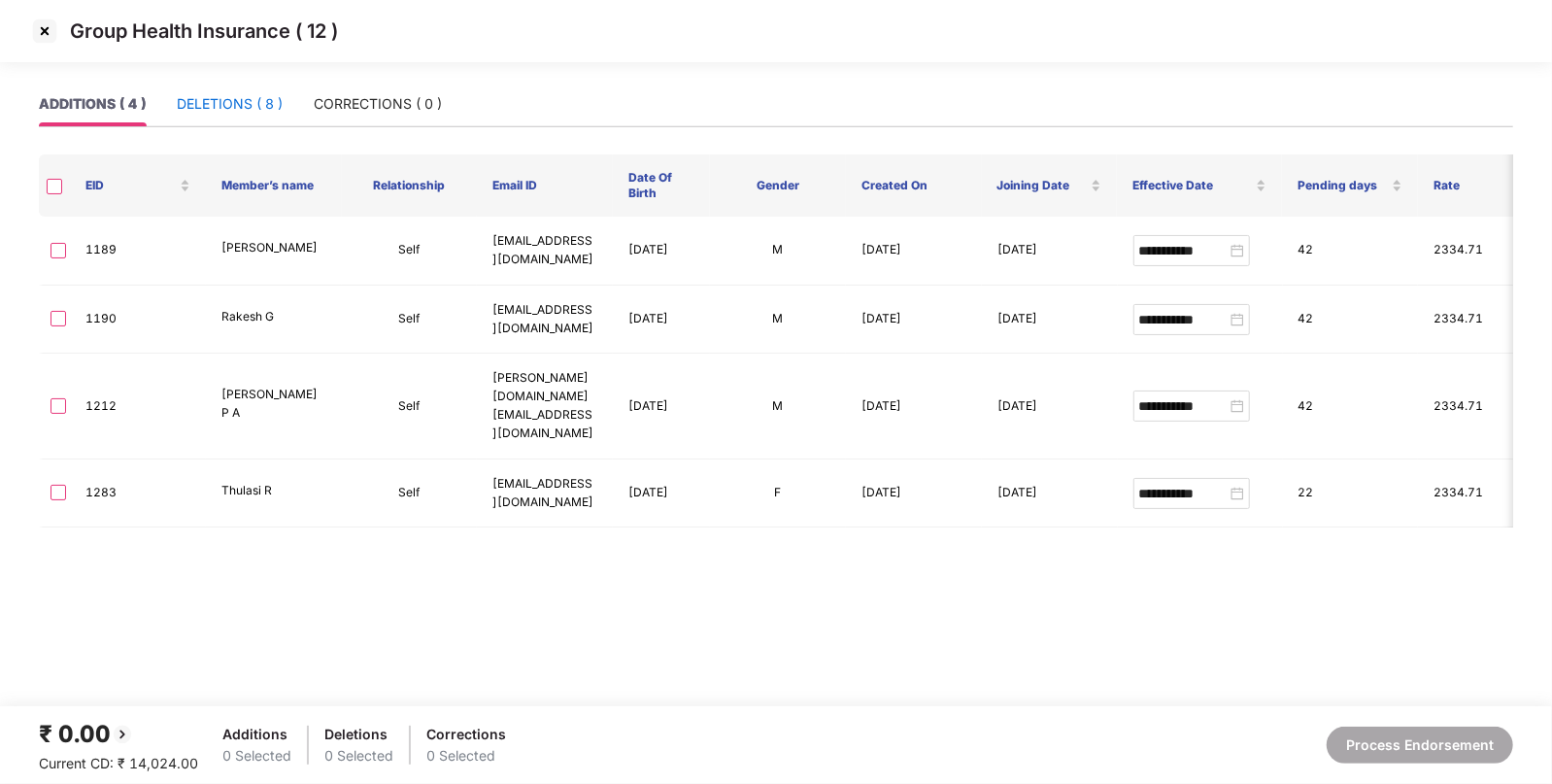
click at [245, 104] on div "DELETIONS ( 8 )" at bounding box center [230, 103] width 106 height 21
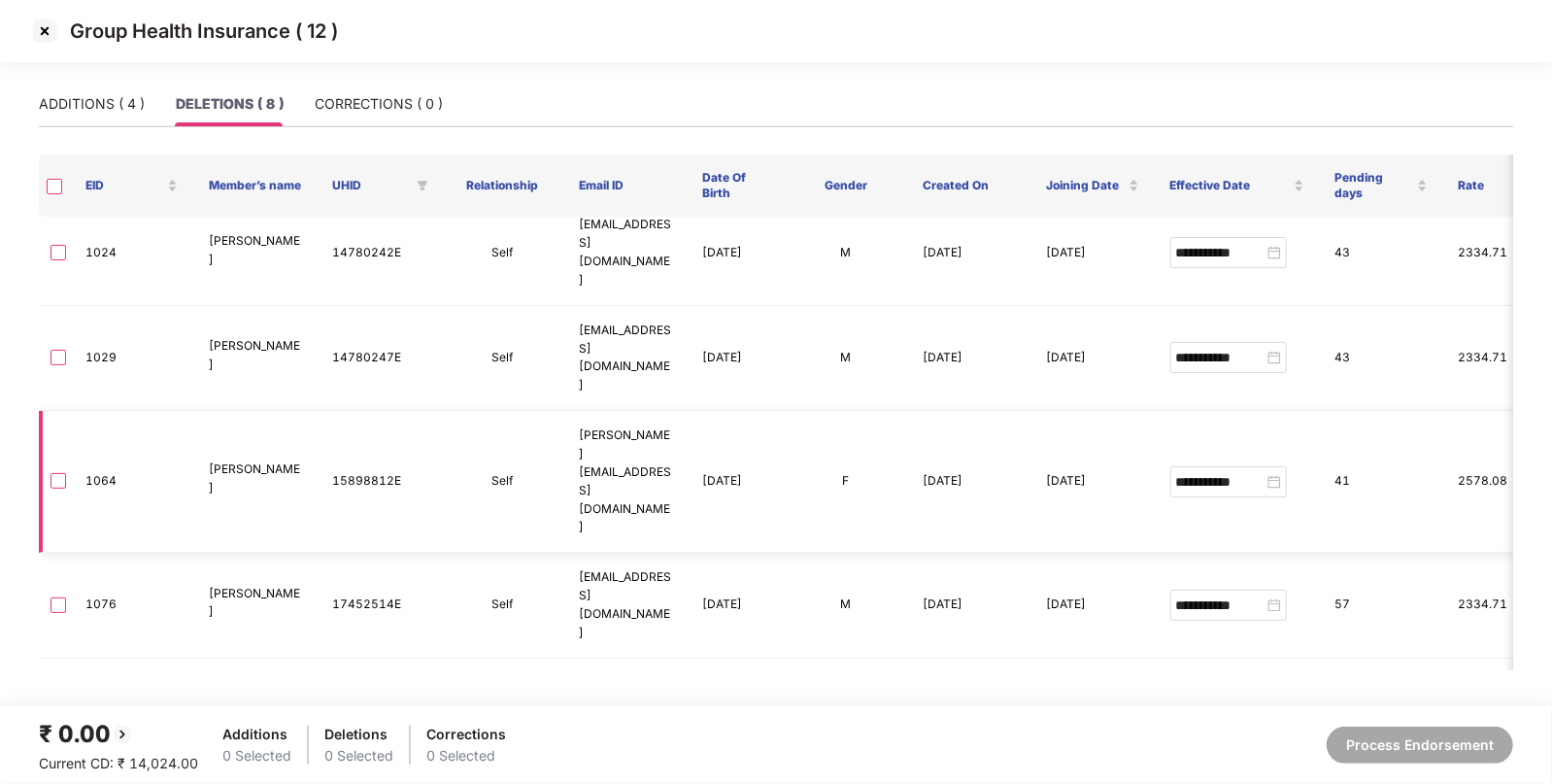
scroll to position [0, 0]
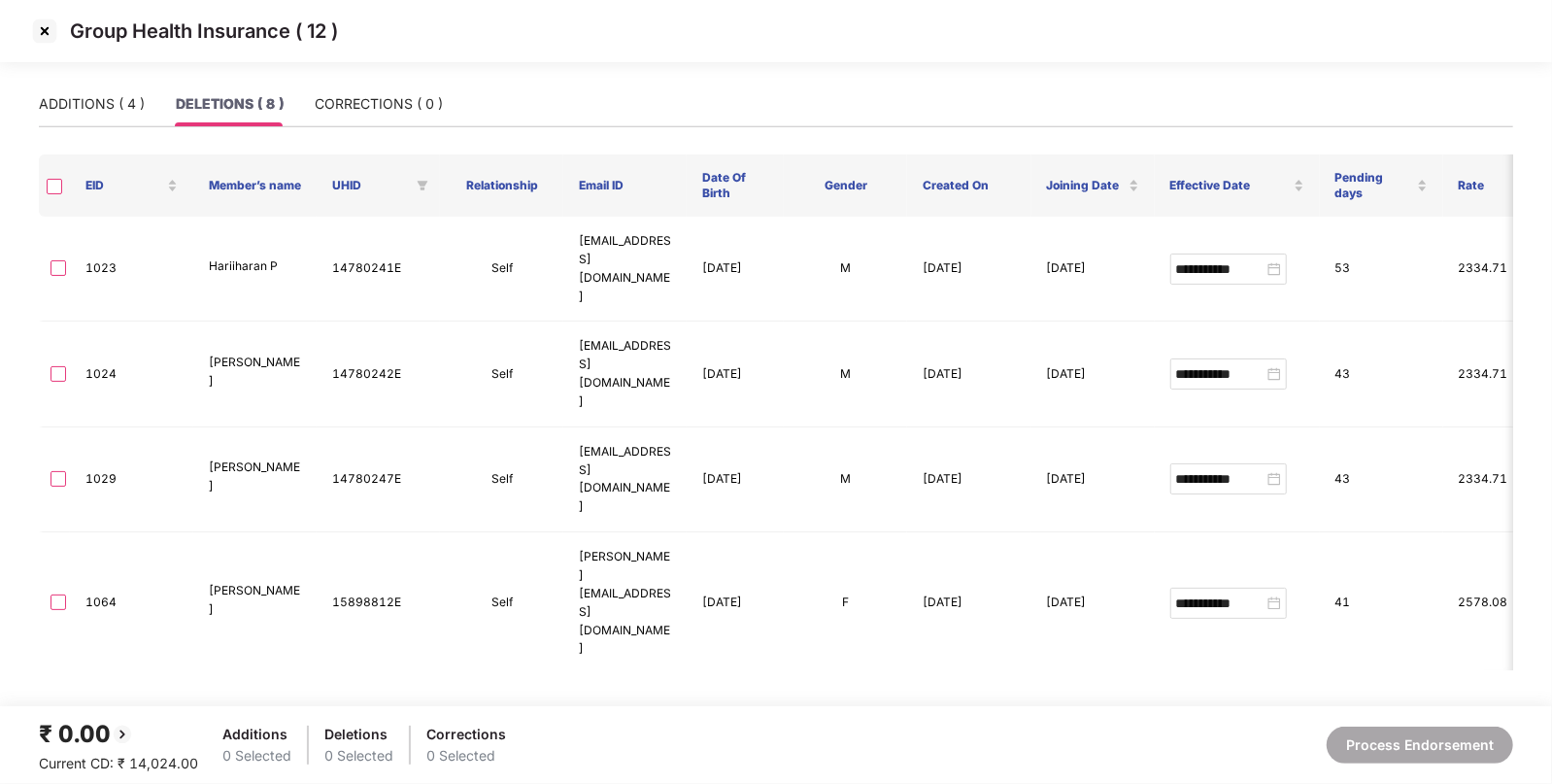
click at [47, 43] on img at bounding box center [44, 31] width 31 height 31
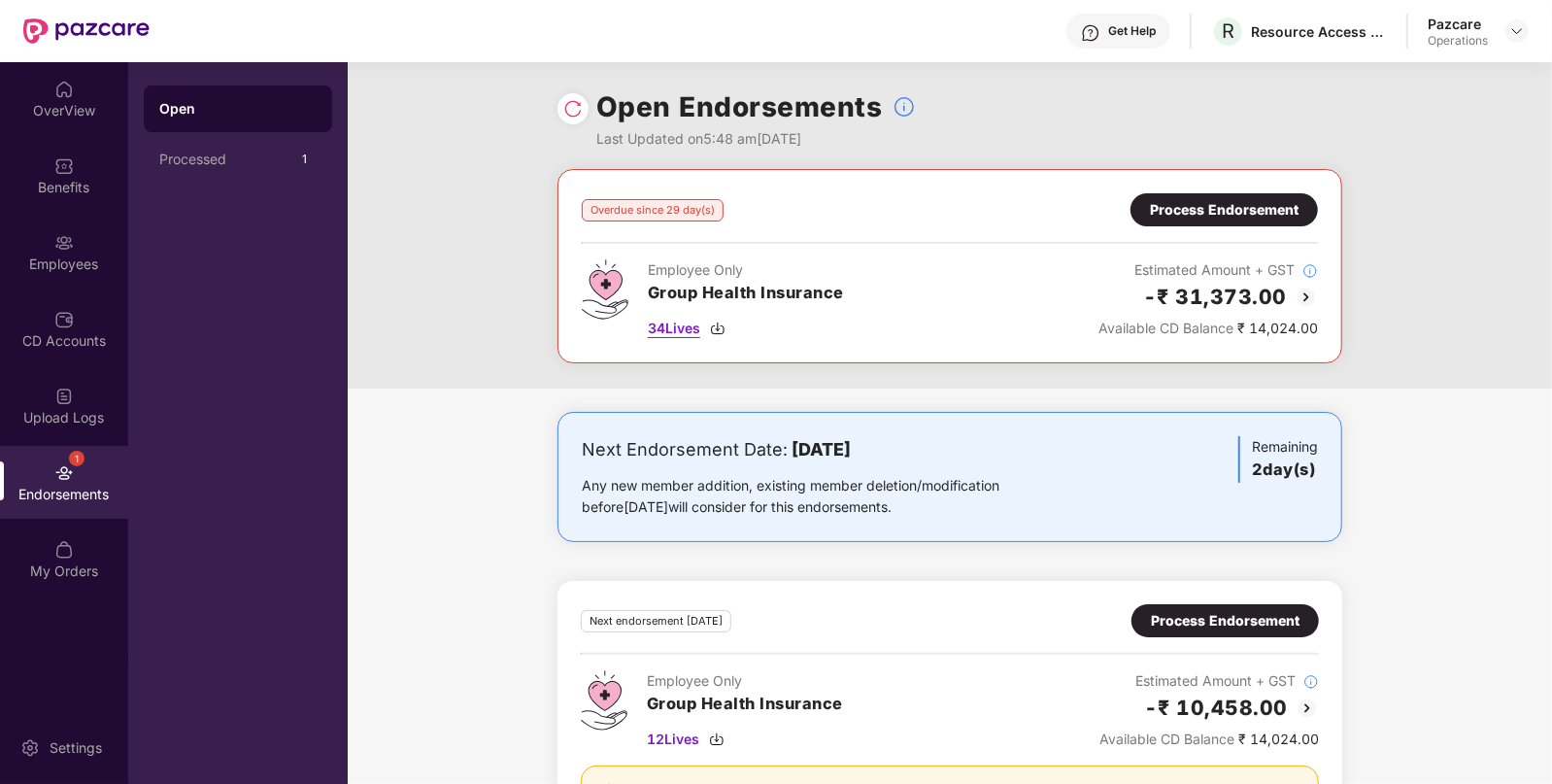
click at [667, 325] on span "34 Lives" at bounding box center [674, 328] width 52 height 21
click at [1212, 207] on div "Process Endorsement" at bounding box center [1224, 209] width 149 height 21
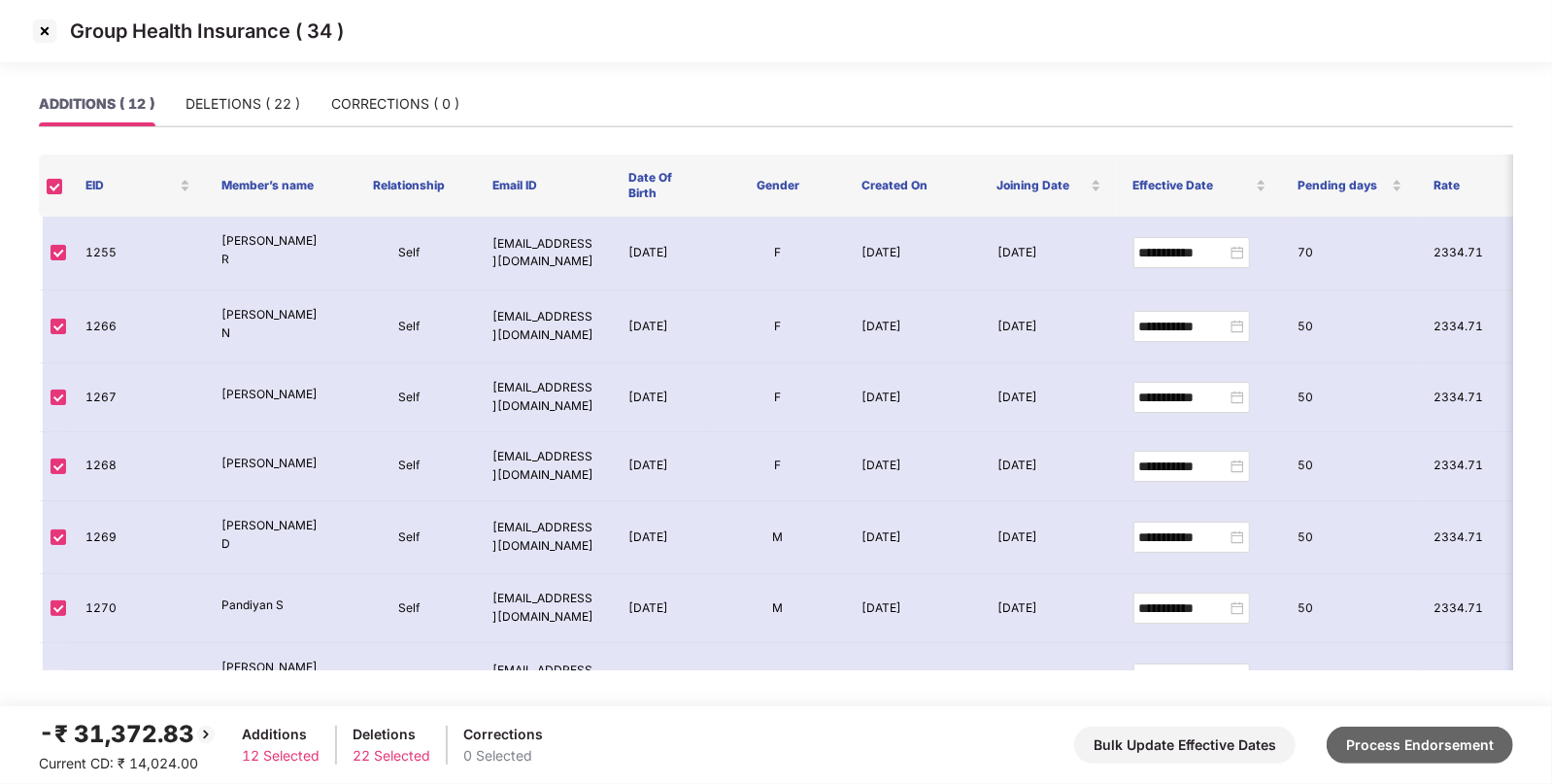
click at [1414, 738] on button "Process Endorsement" at bounding box center [1420, 745] width 186 height 37
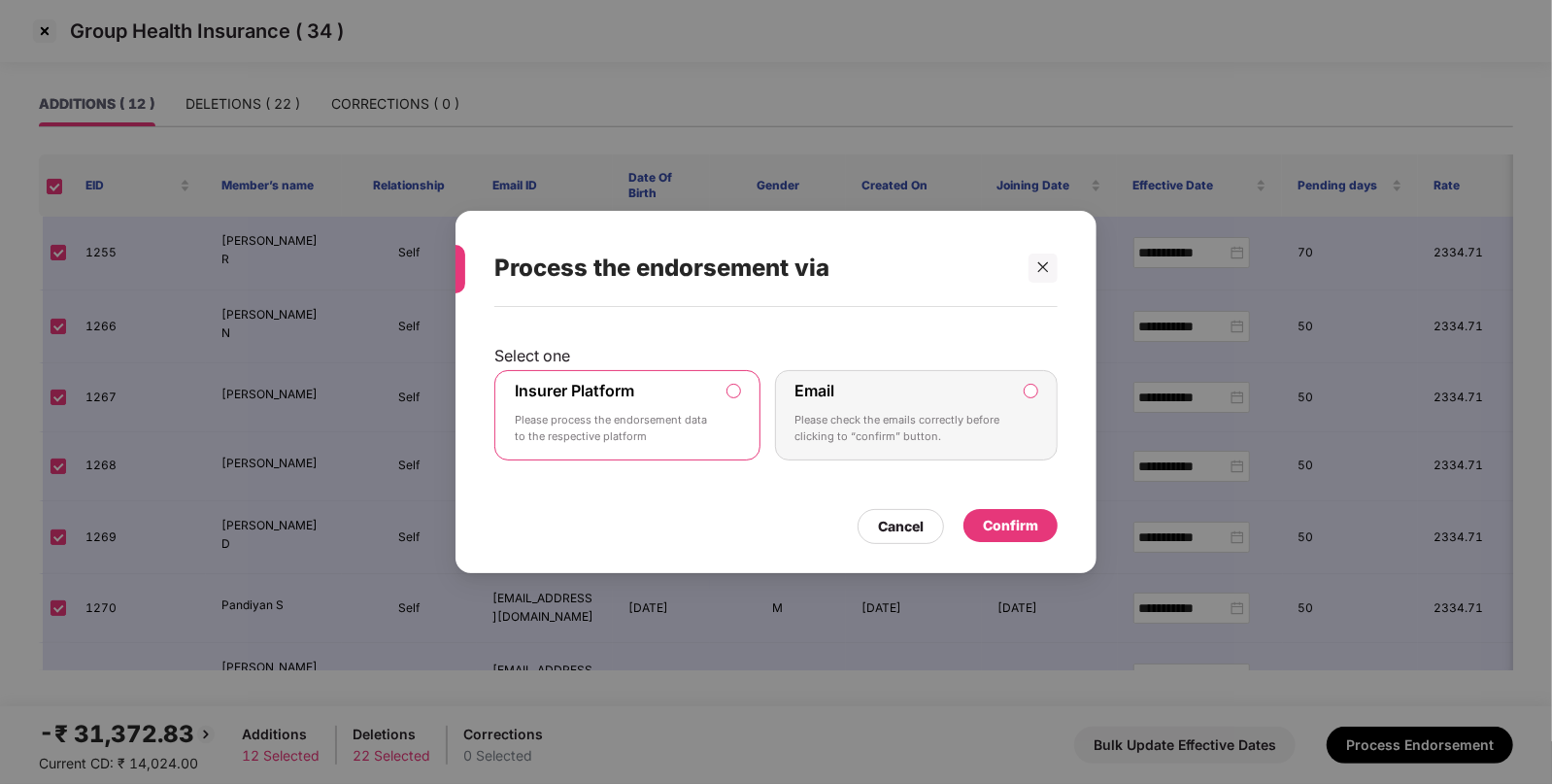
click at [704, 403] on div "Insurer Platform Please process the endorsement data to the respective platform" at bounding box center [614, 416] width 198 height 70
click at [1025, 512] on div "Confirm" at bounding box center [1011, 525] width 94 height 33
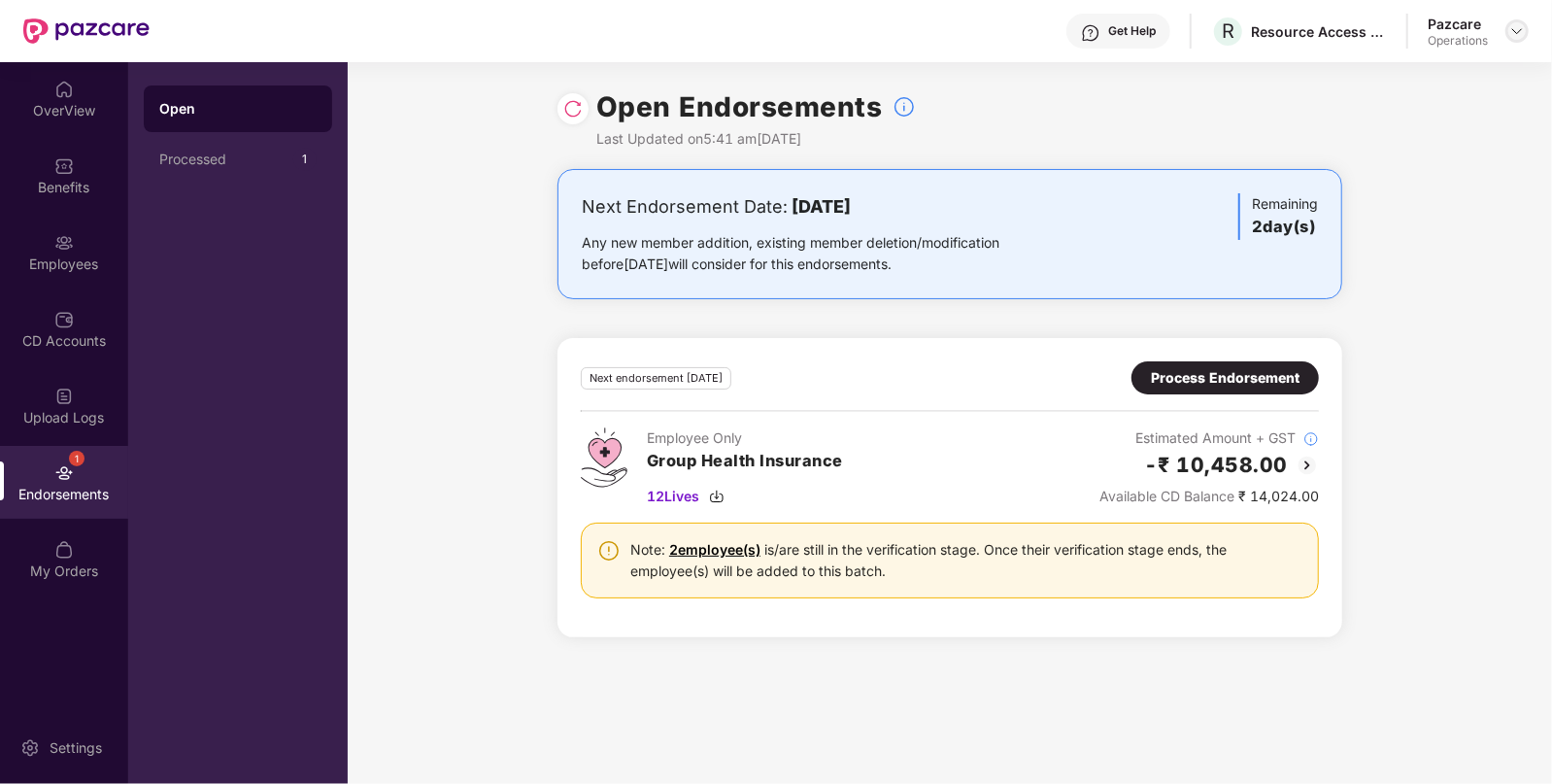
click at [1511, 35] on img at bounding box center [1517, 31] width 16 height 16
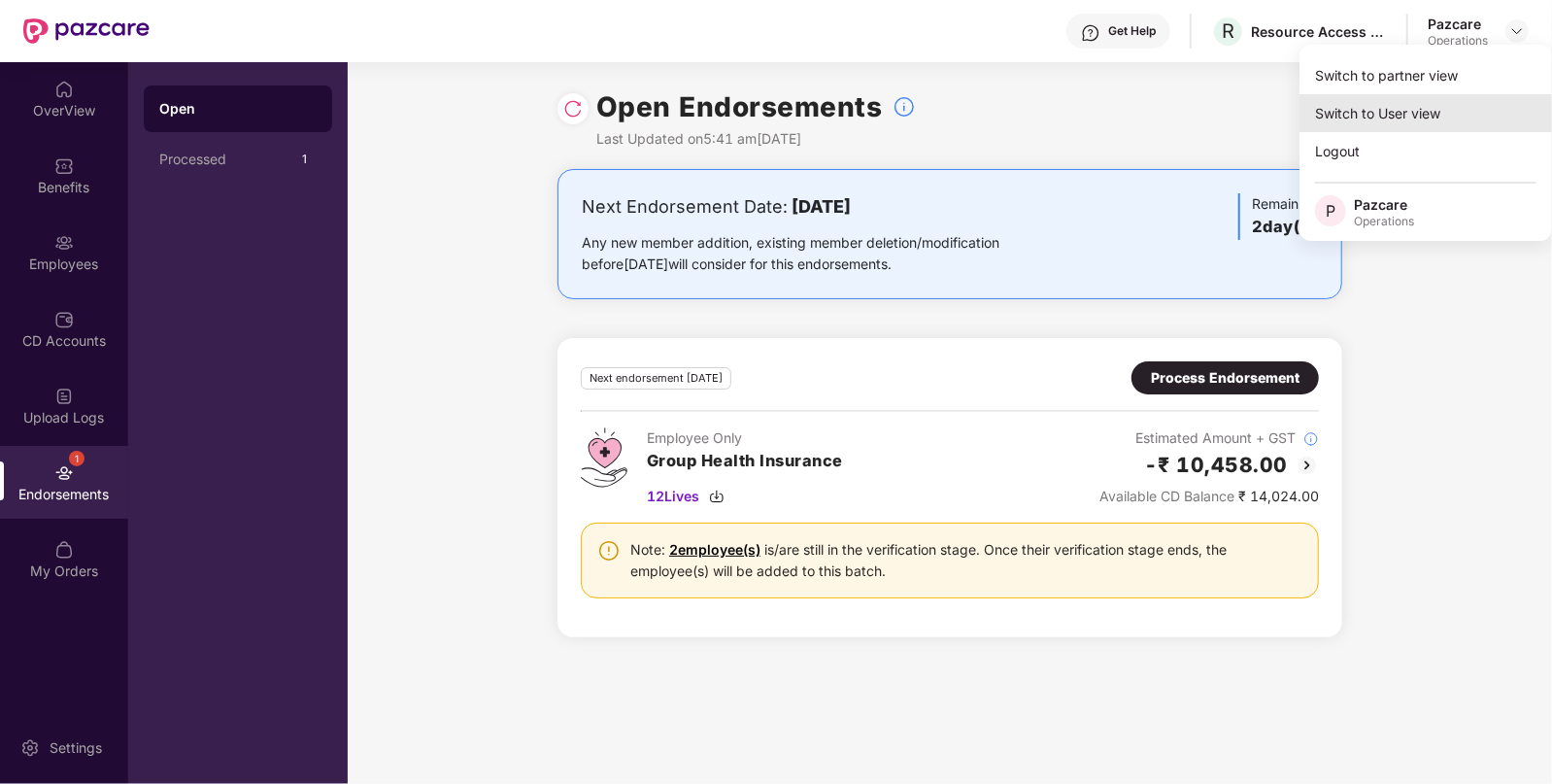
click at [1403, 95] on div "Switch to User view" at bounding box center [1426, 113] width 253 height 38
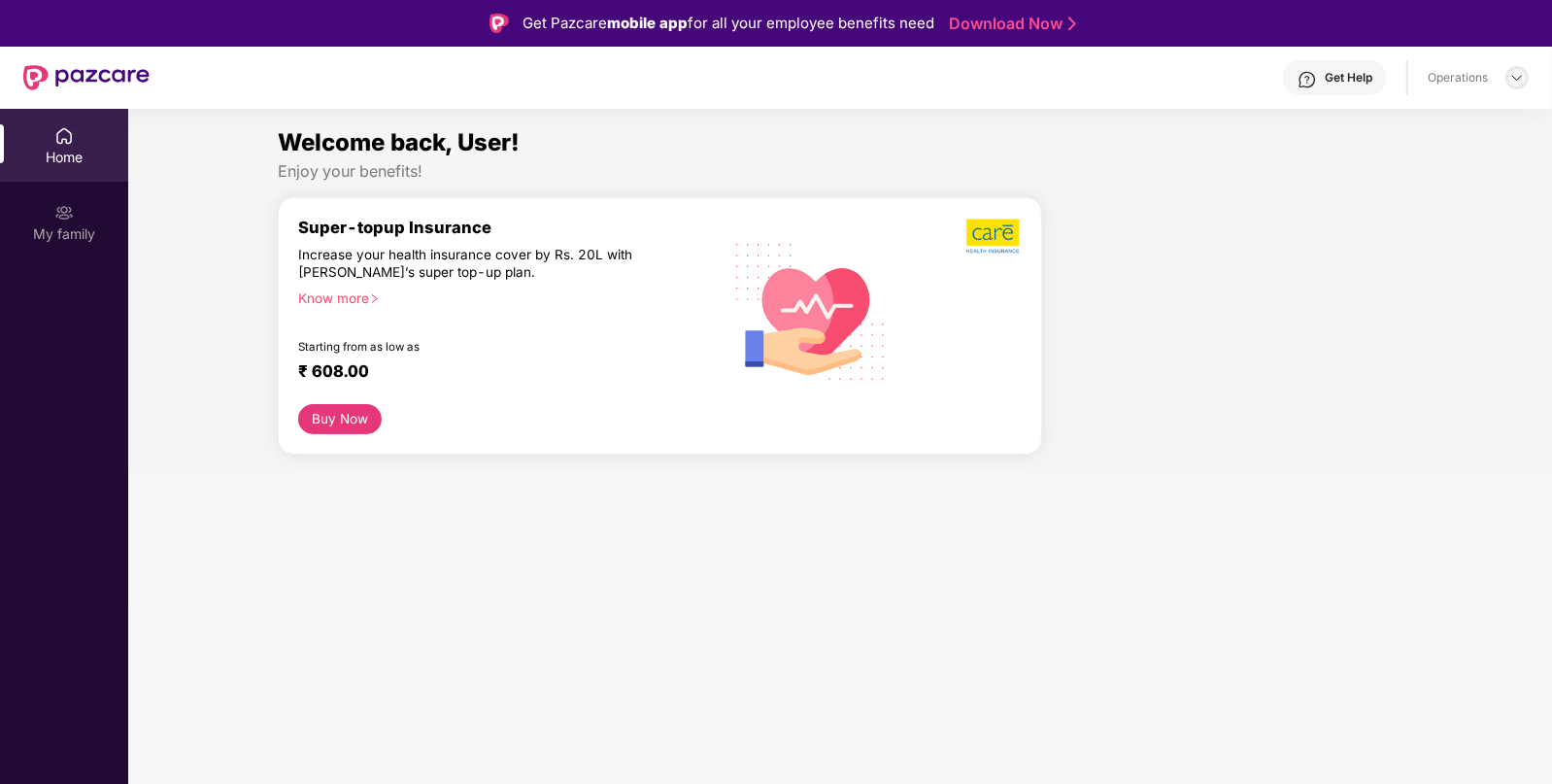
click at [1515, 74] on img at bounding box center [1517, 78] width 16 height 16
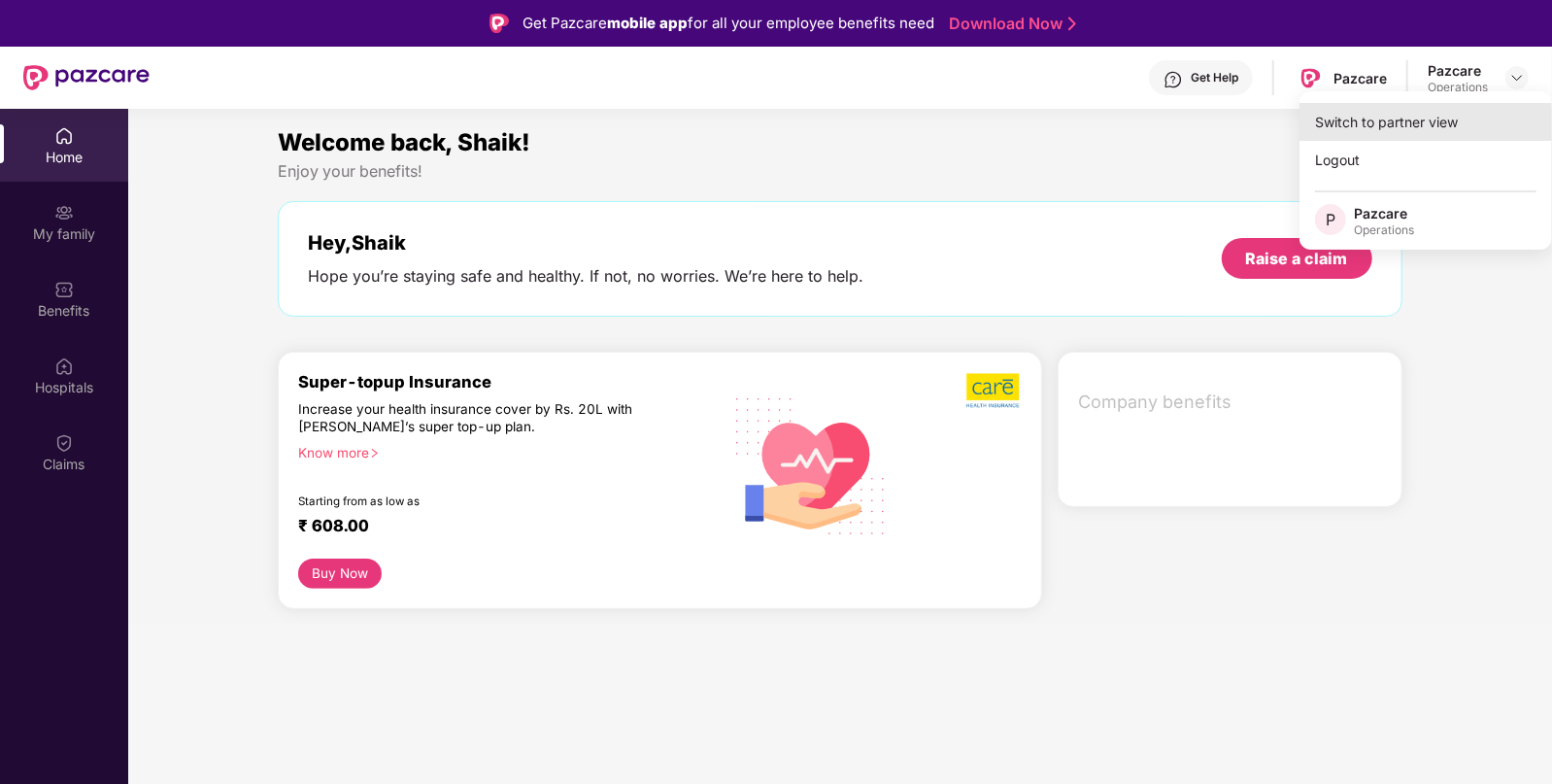
click at [1435, 117] on div "Switch to partner view" at bounding box center [1426, 122] width 253 height 38
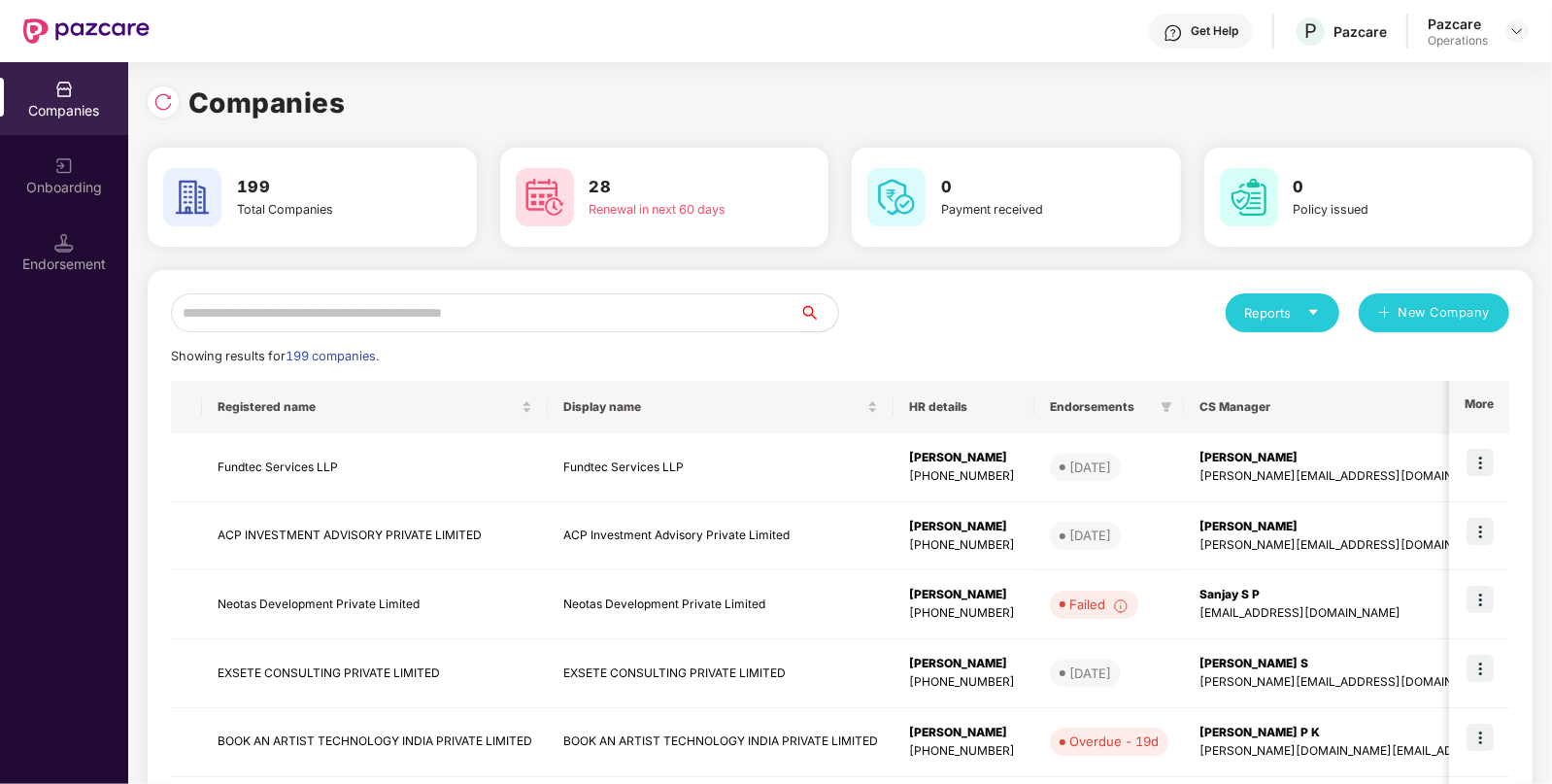
click at [525, 325] on input "text" at bounding box center [485, 312] width 628 height 39
paste input "**********"
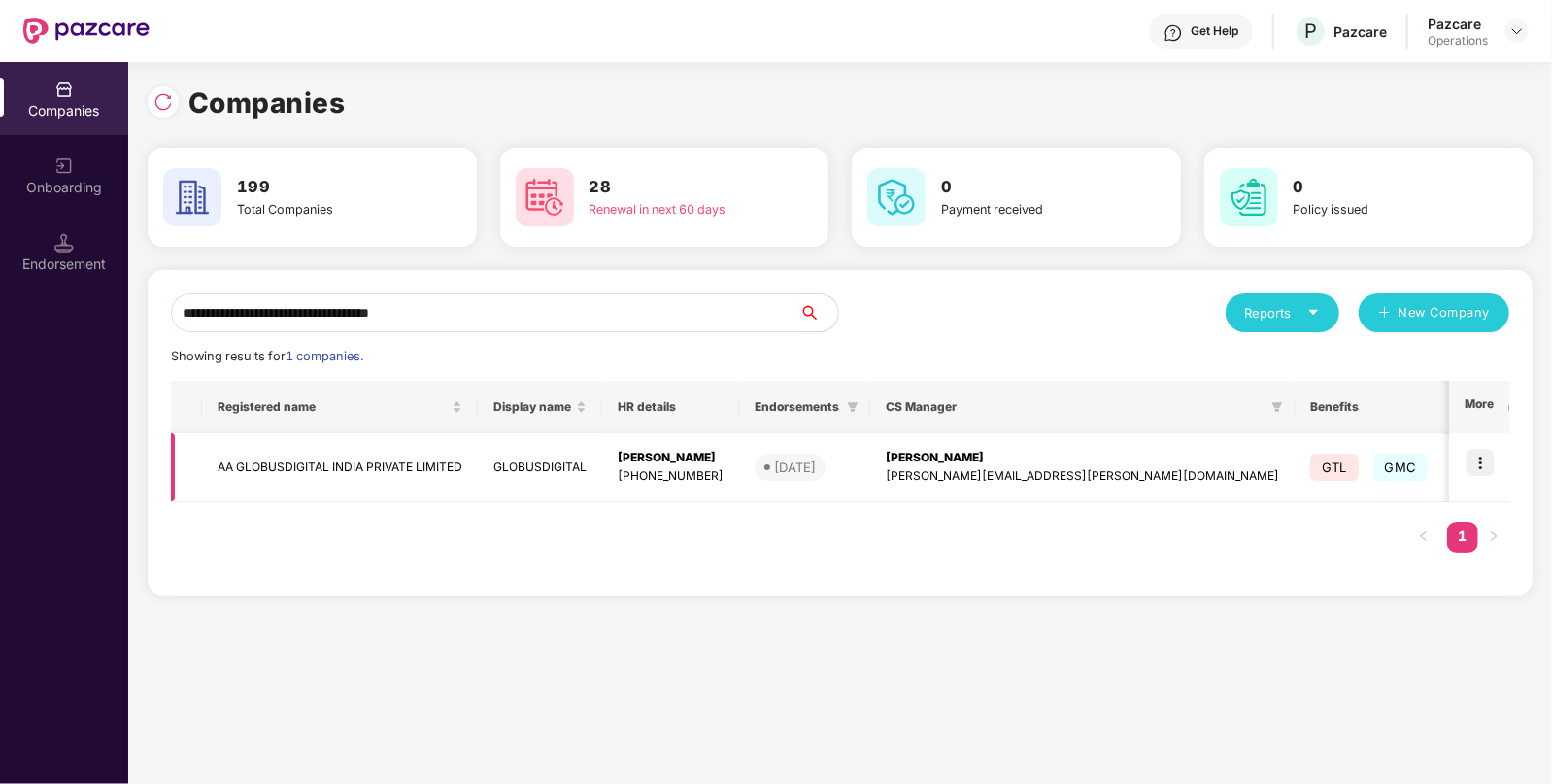
type input "**********"
click at [1482, 452] on img at bounding box center [1480, 462] width 27 height 27
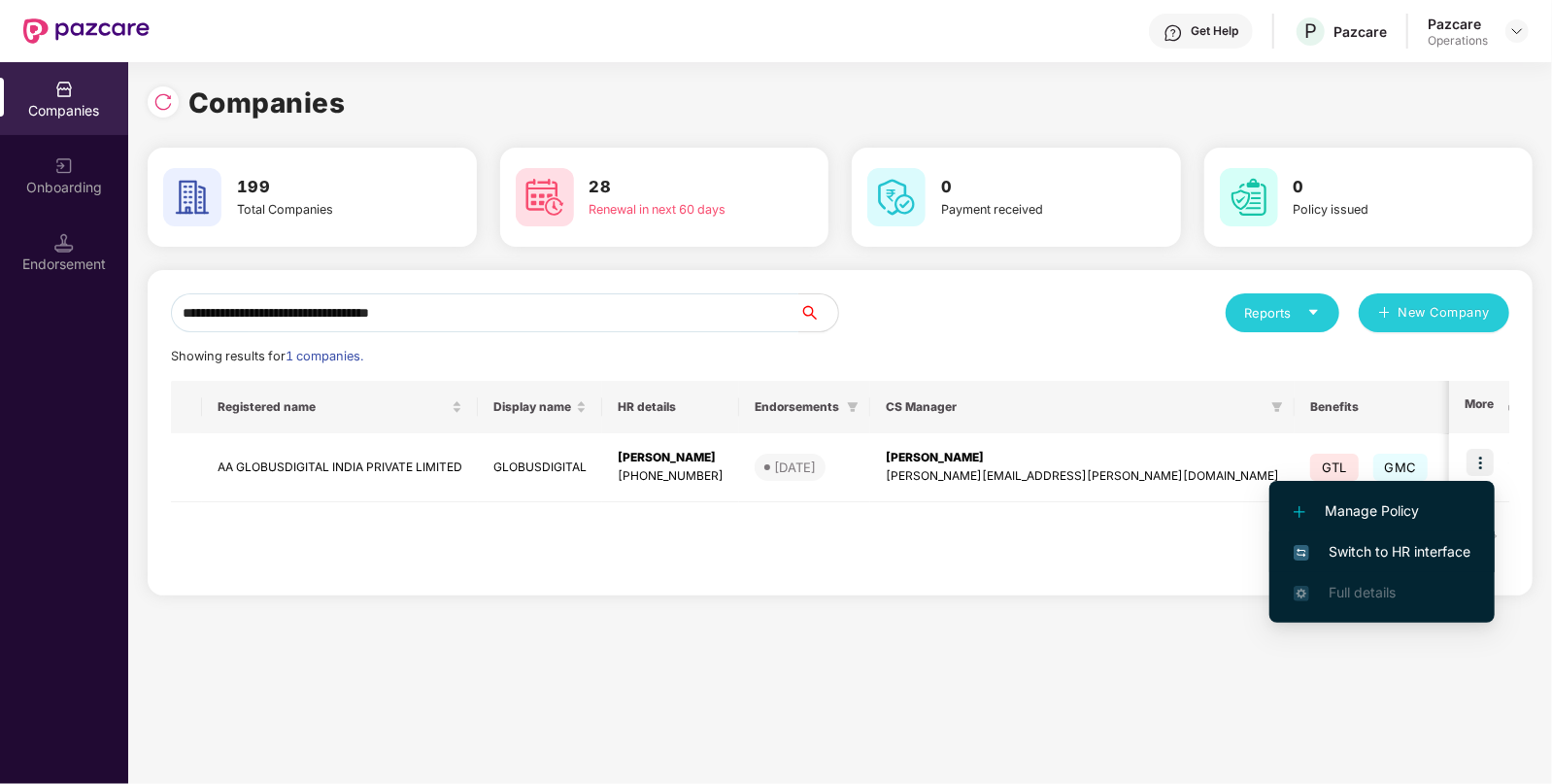
click at [1409, 554] on span "Switch to HR interface" at bounding box center [1382, 551] width 177 height 21
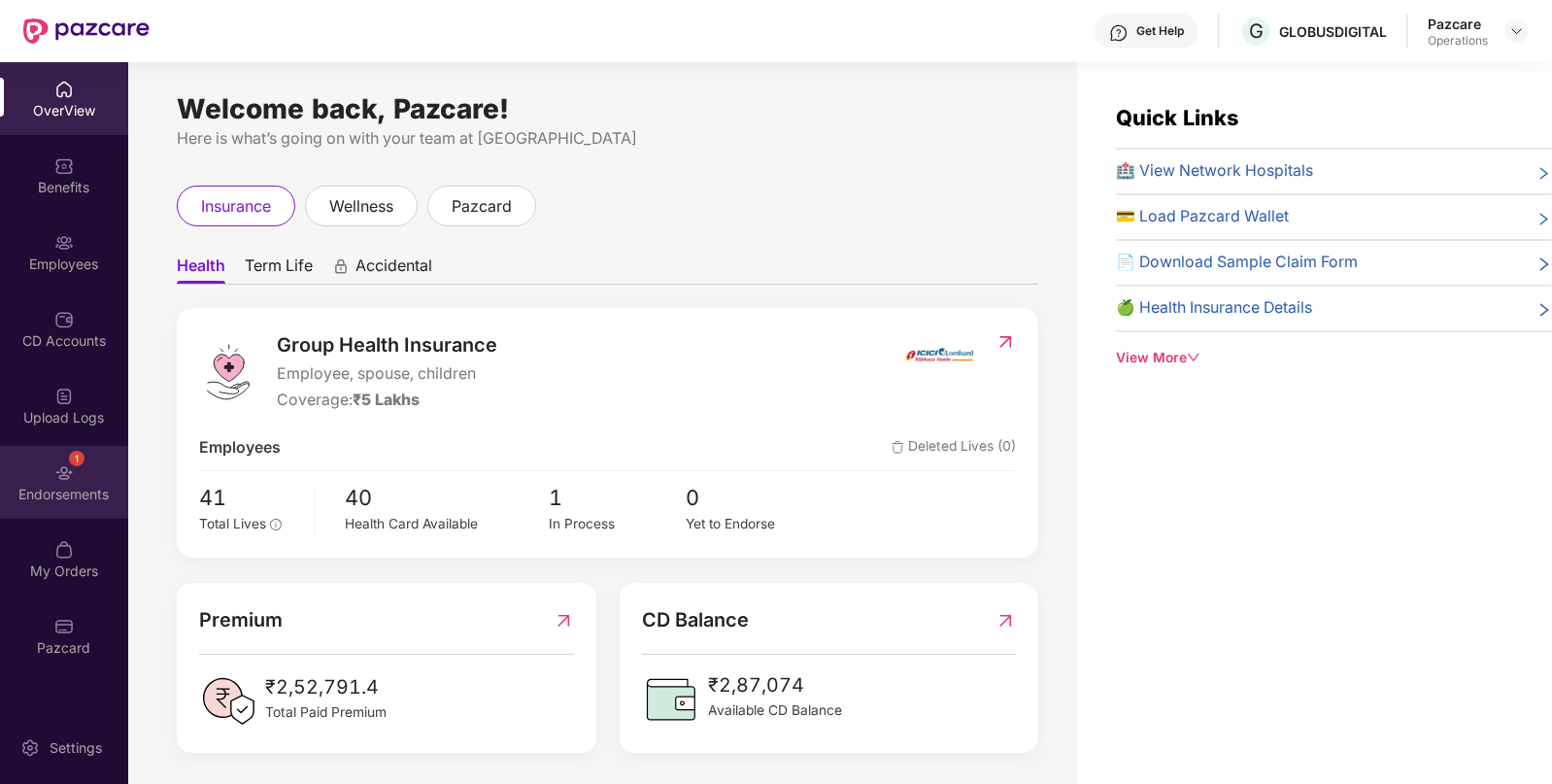
click at [79, 477] on div "1 Endorsements" at bounding box center [64, 482] width 128 height 73
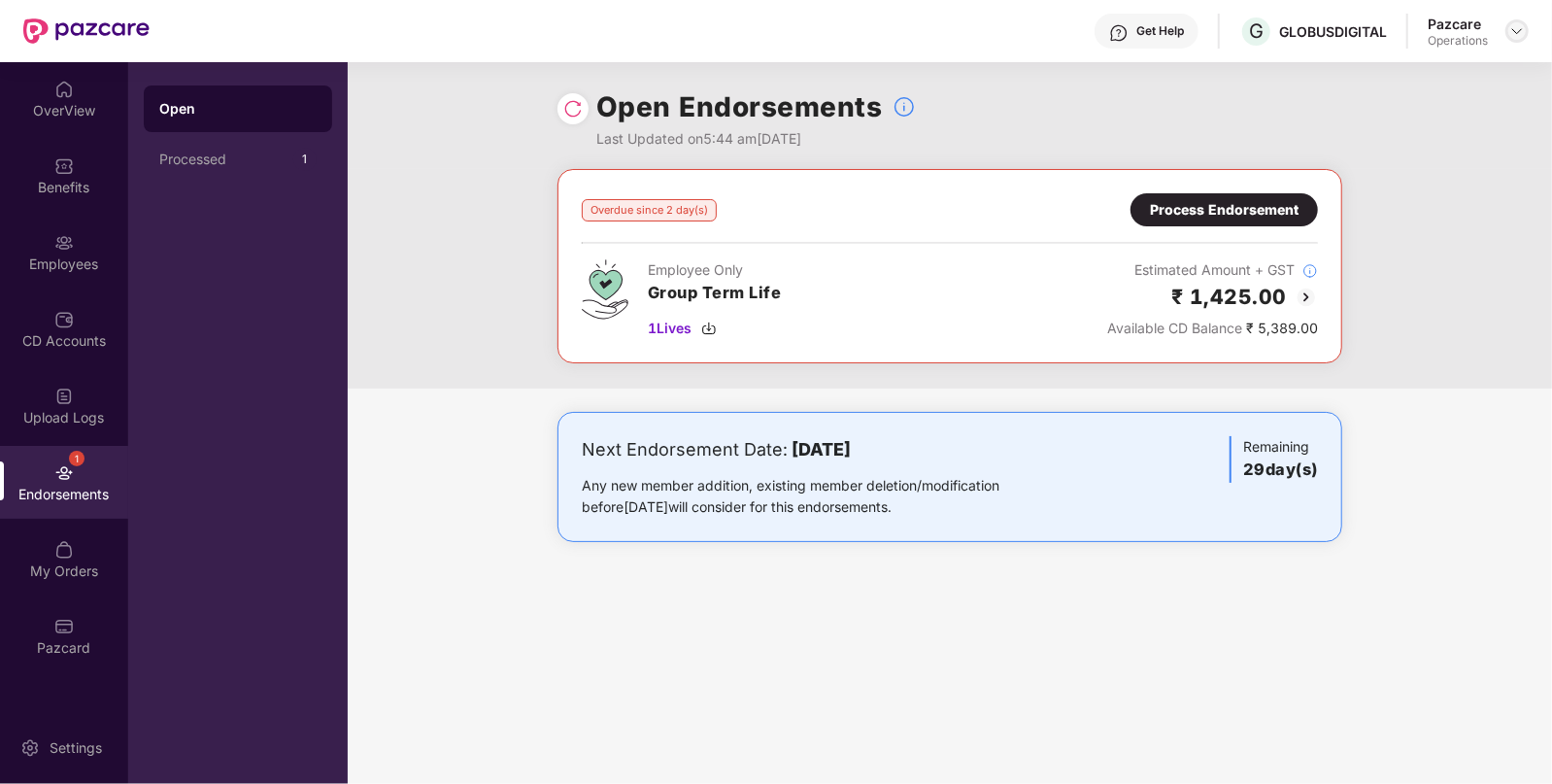
click at [1522, 24] on img at bounding box center [1517, 31] width 16 height 16
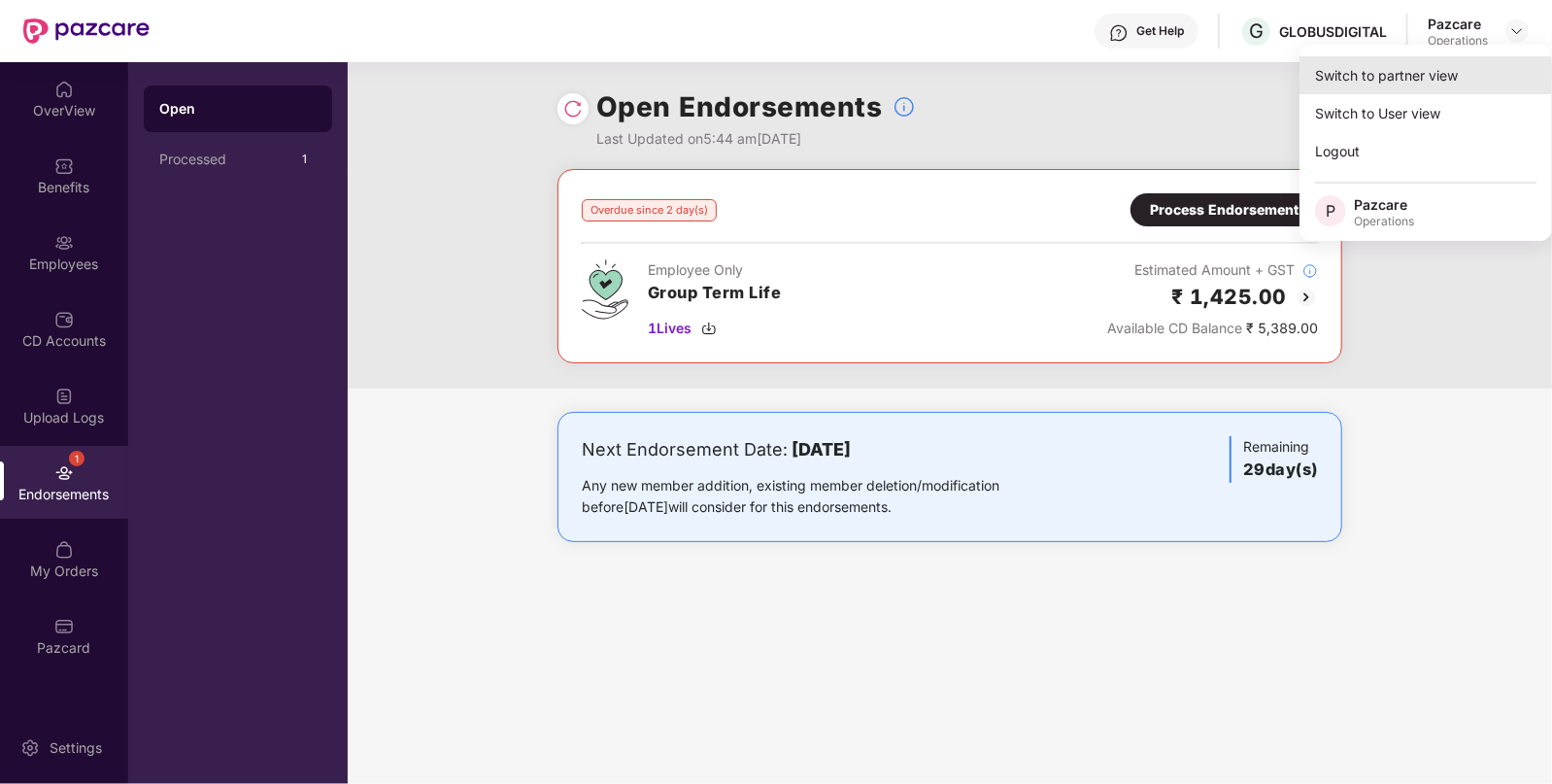
click at [1491, 70] on div "Switch to partner view" at bounding box center [1426, 75] width 253 height 38
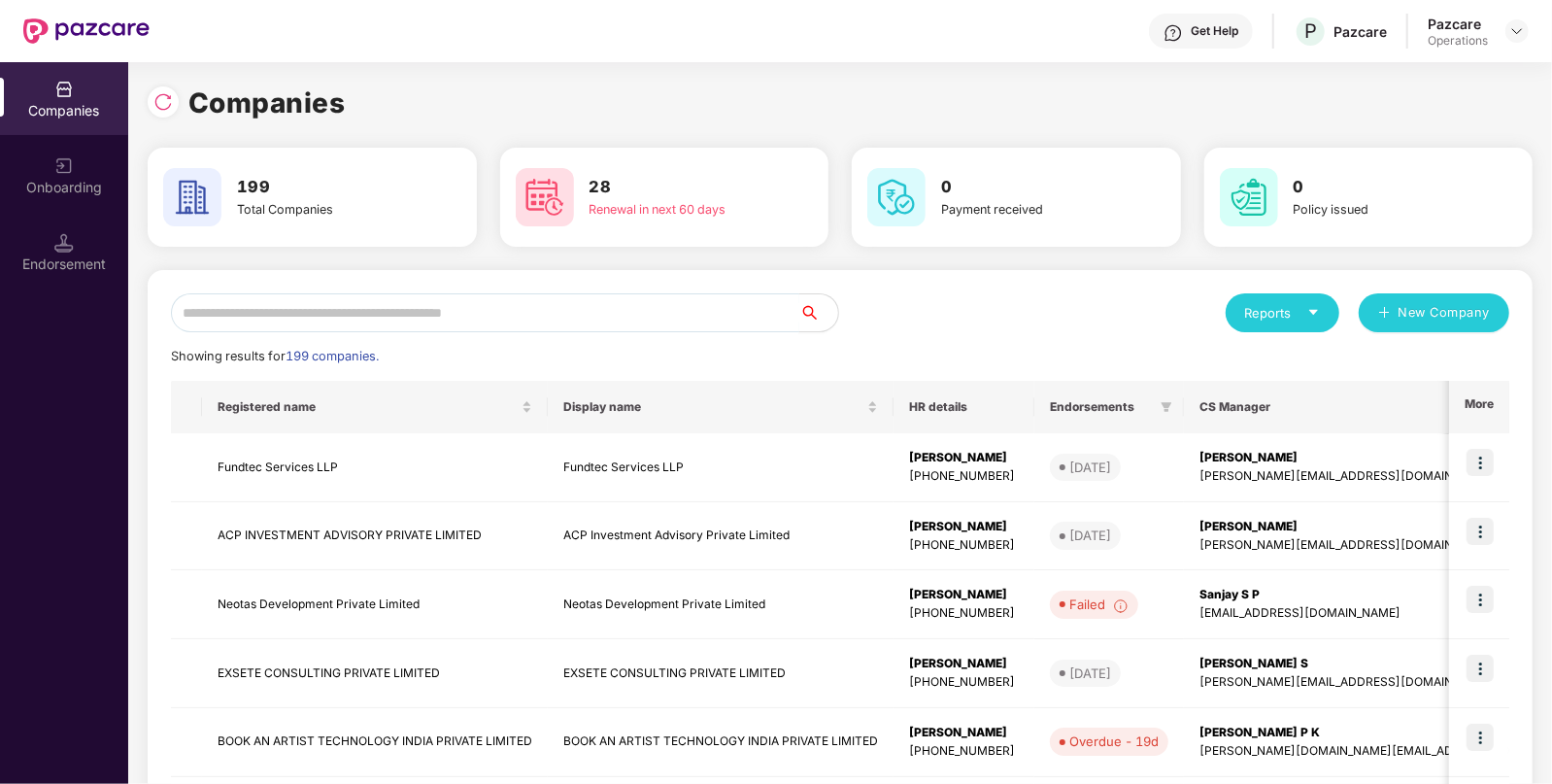
click at [619, 316] on input "text" at bounding box center [485, 312] width 628 height 39
paste input "****"
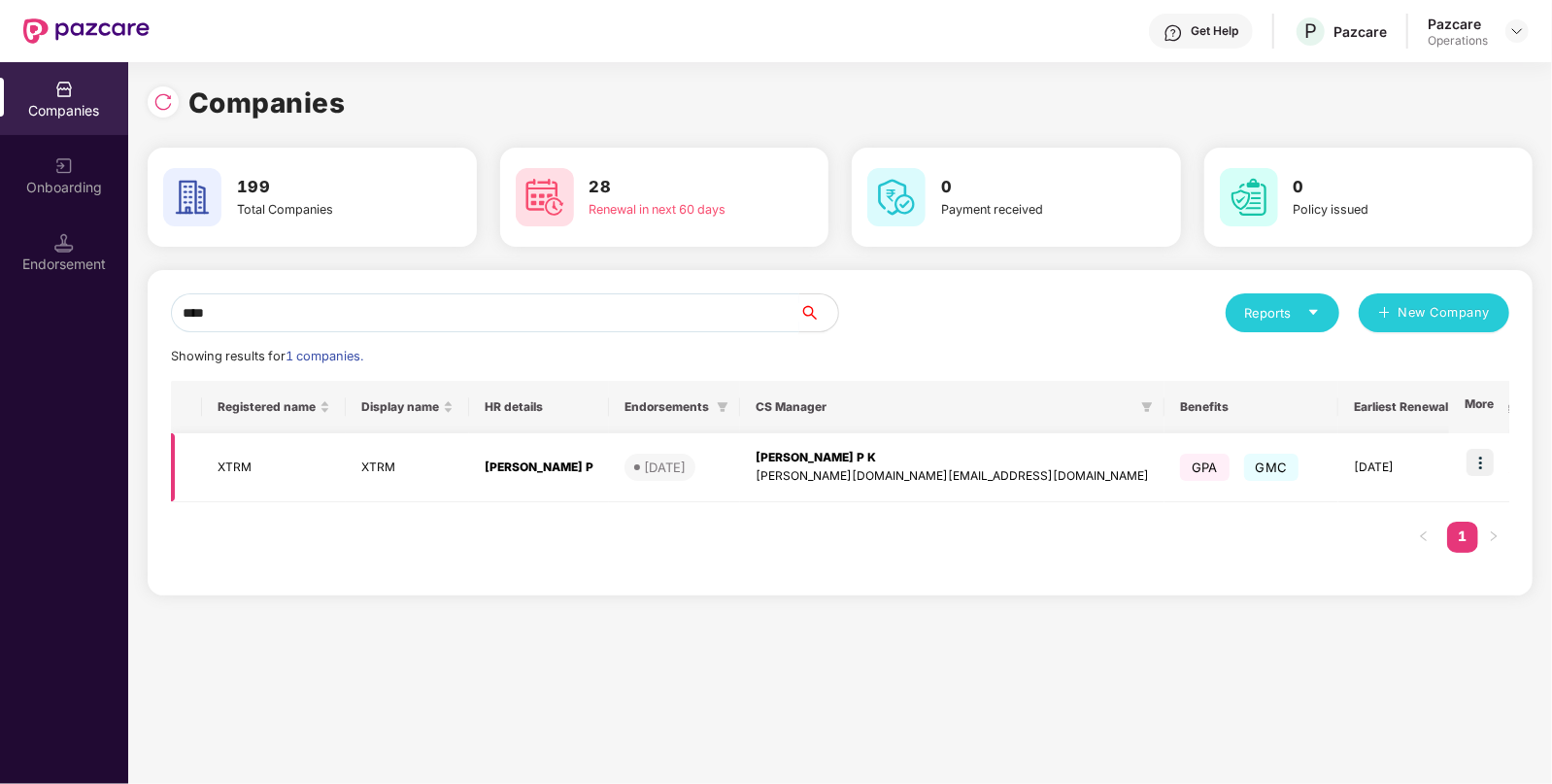
type input "****"
click at [1484, 464] on img at bounding box center [1480, 462] width 27 height 27
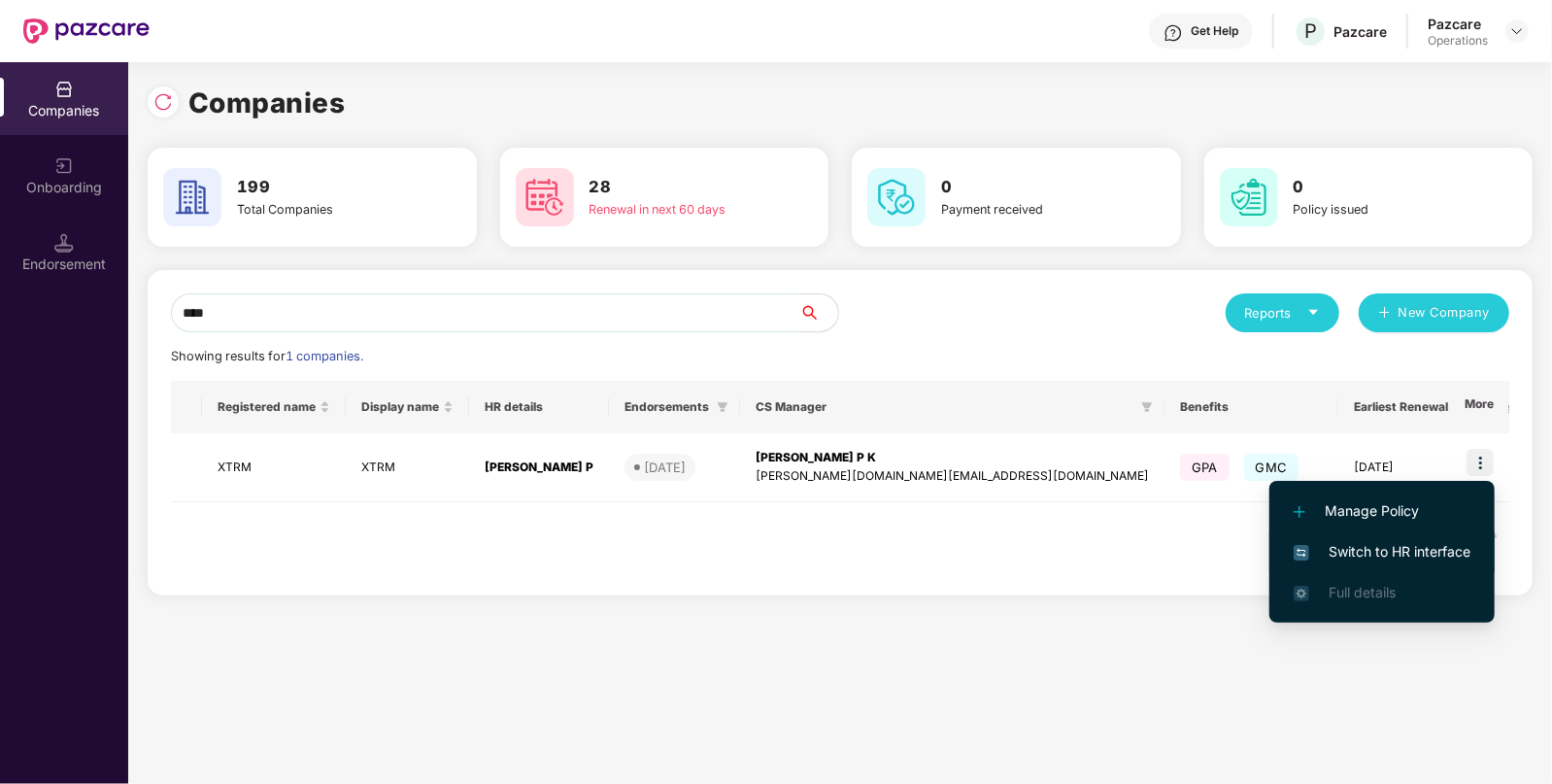
click at [1398, 558] on span "Switch to HR interface" at bounding box center [1382, 551] width 177 height 21
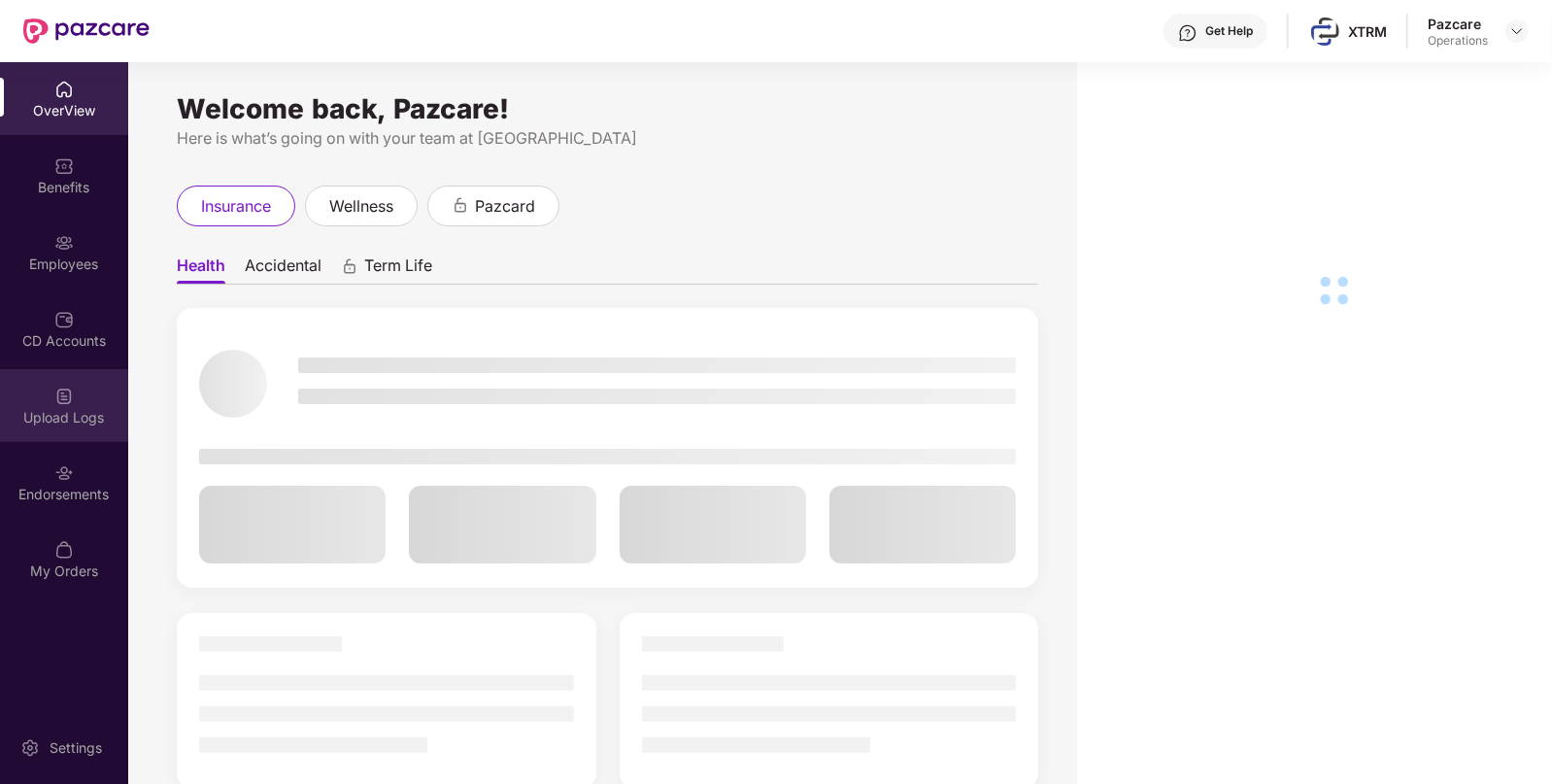
drag, startPoint x: 95, startPoint y: 436, endPoint x: 93, endPoint y: 413, distance: 23.4
click at [93, 413] on div "Upload Logs" at bounding box center [64, 417] width 128 height 19
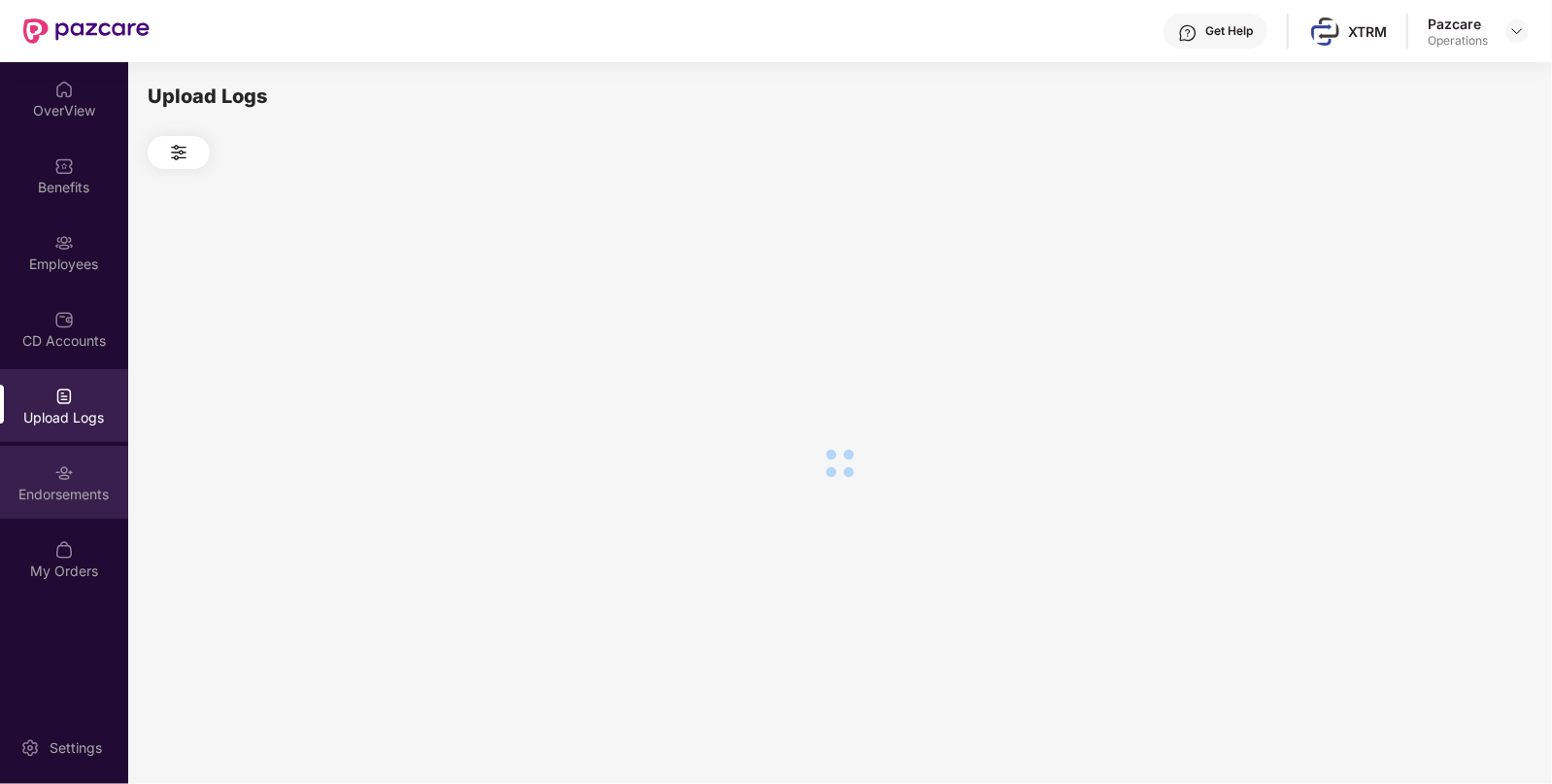
click at [73, 499] on div "Endorsements" at bounding box center [64, 494] width 128 height 19
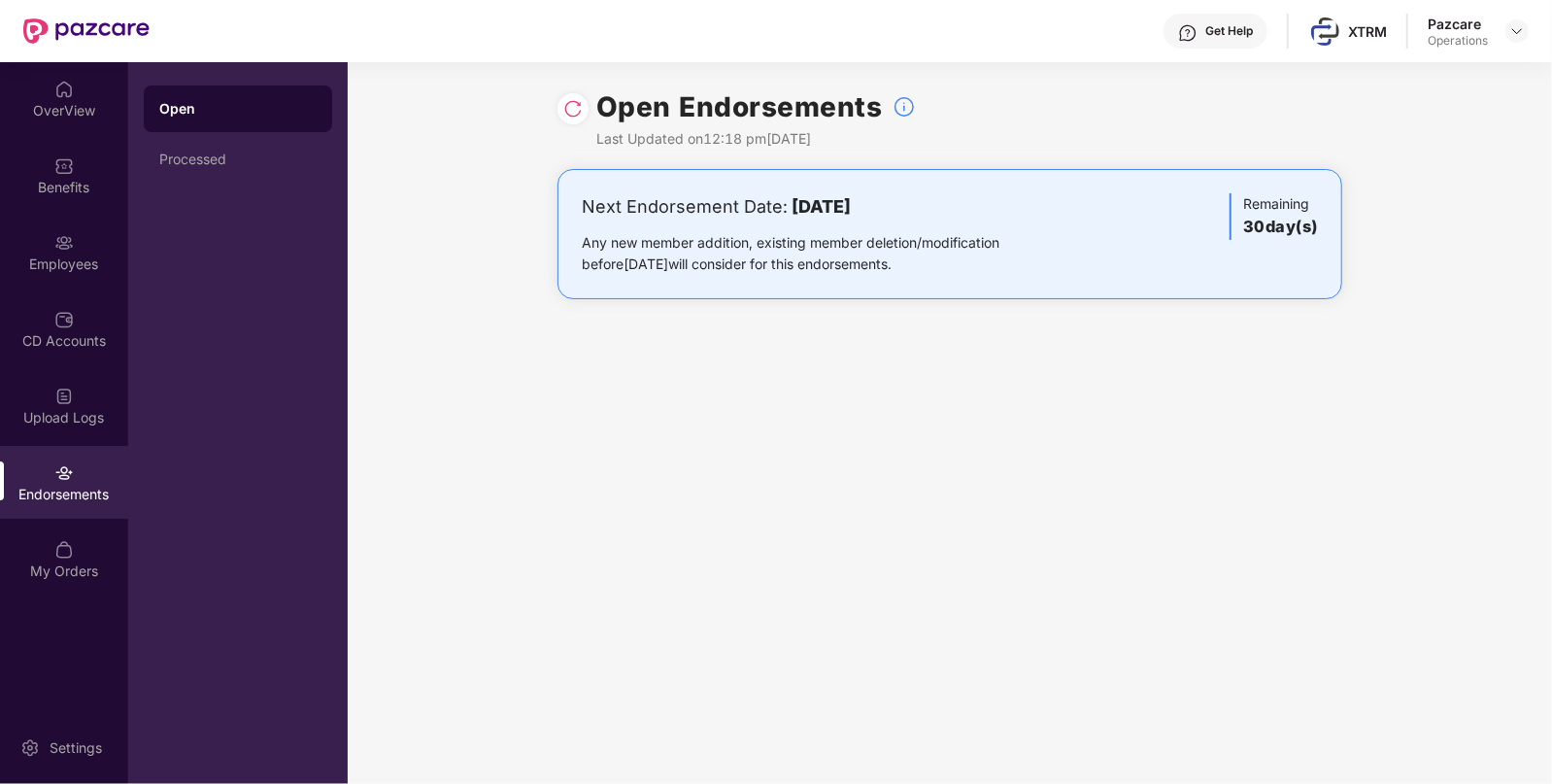
click at [73, 499] on div "Endorsements" at bounding box center [64, 494] width 128 height 19
click at [1515, 31] on img at bounding box center [1517, 31] width 16 height 16
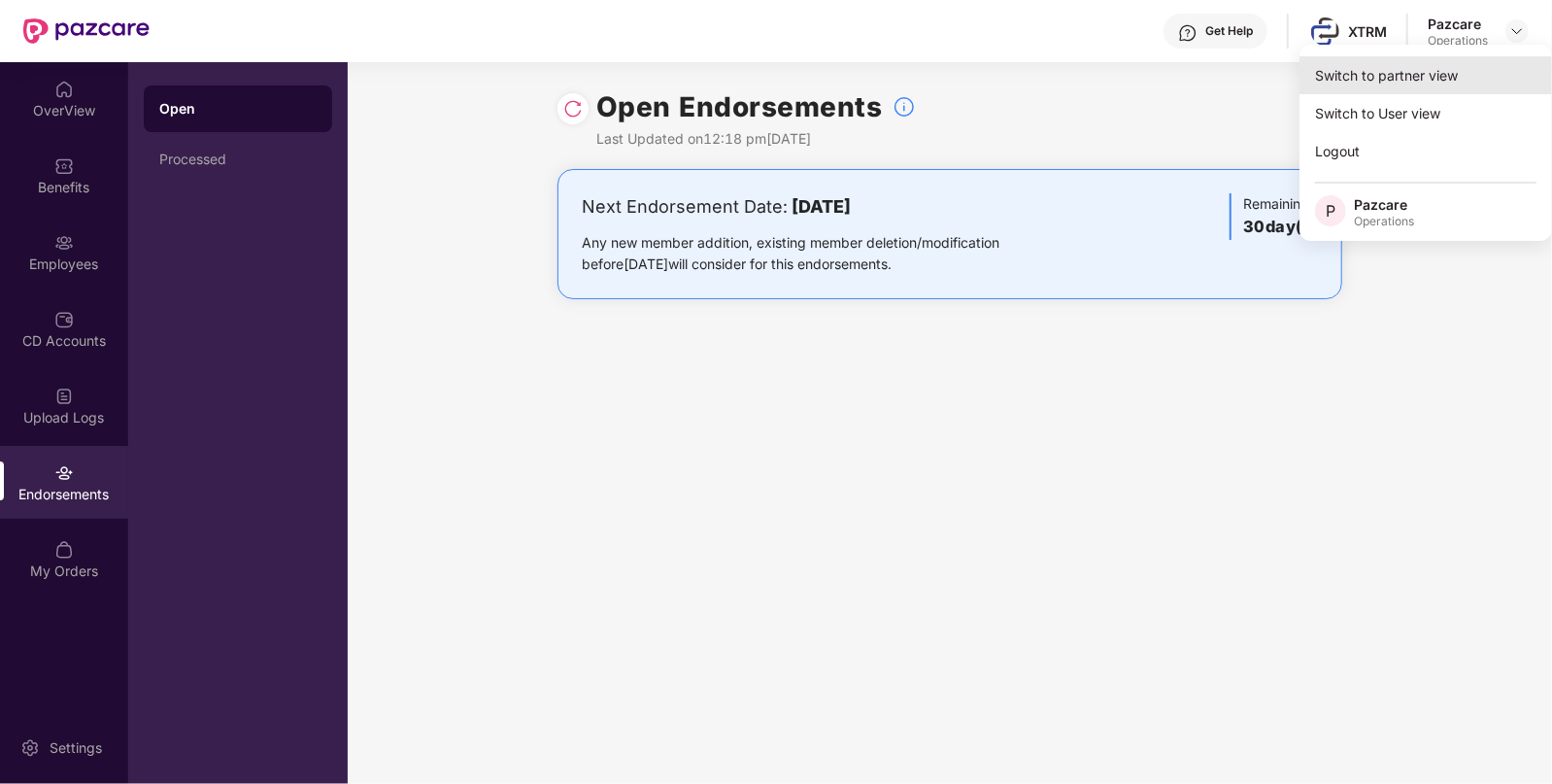
click at [1428, 80] on div "Switch to partner view" at bounding box center [1426, 75] width 253 height 38
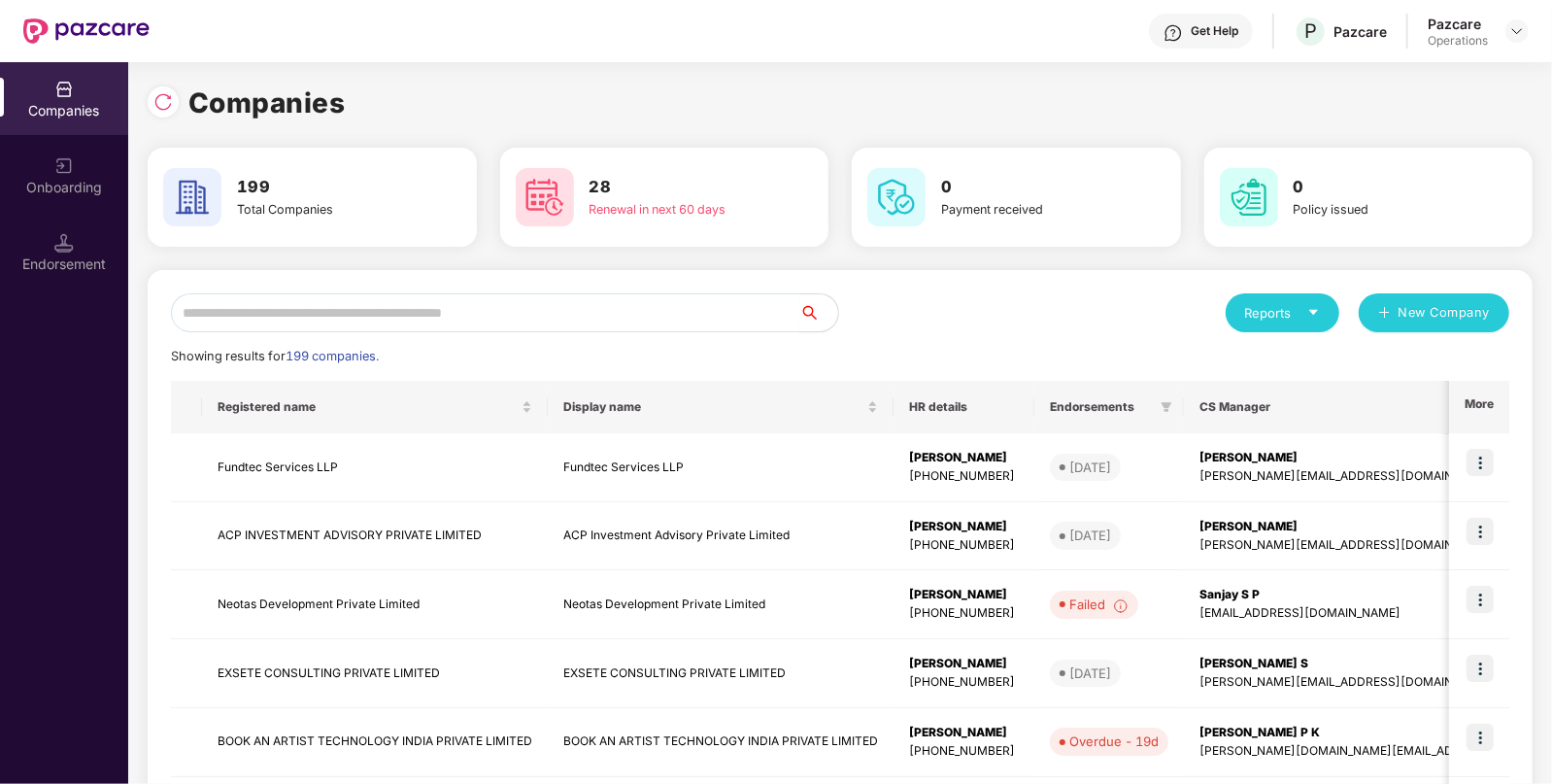
click at [291, 301] on input "text" at bounding box center [485, 312] width 628 height 39
paste input "**********"
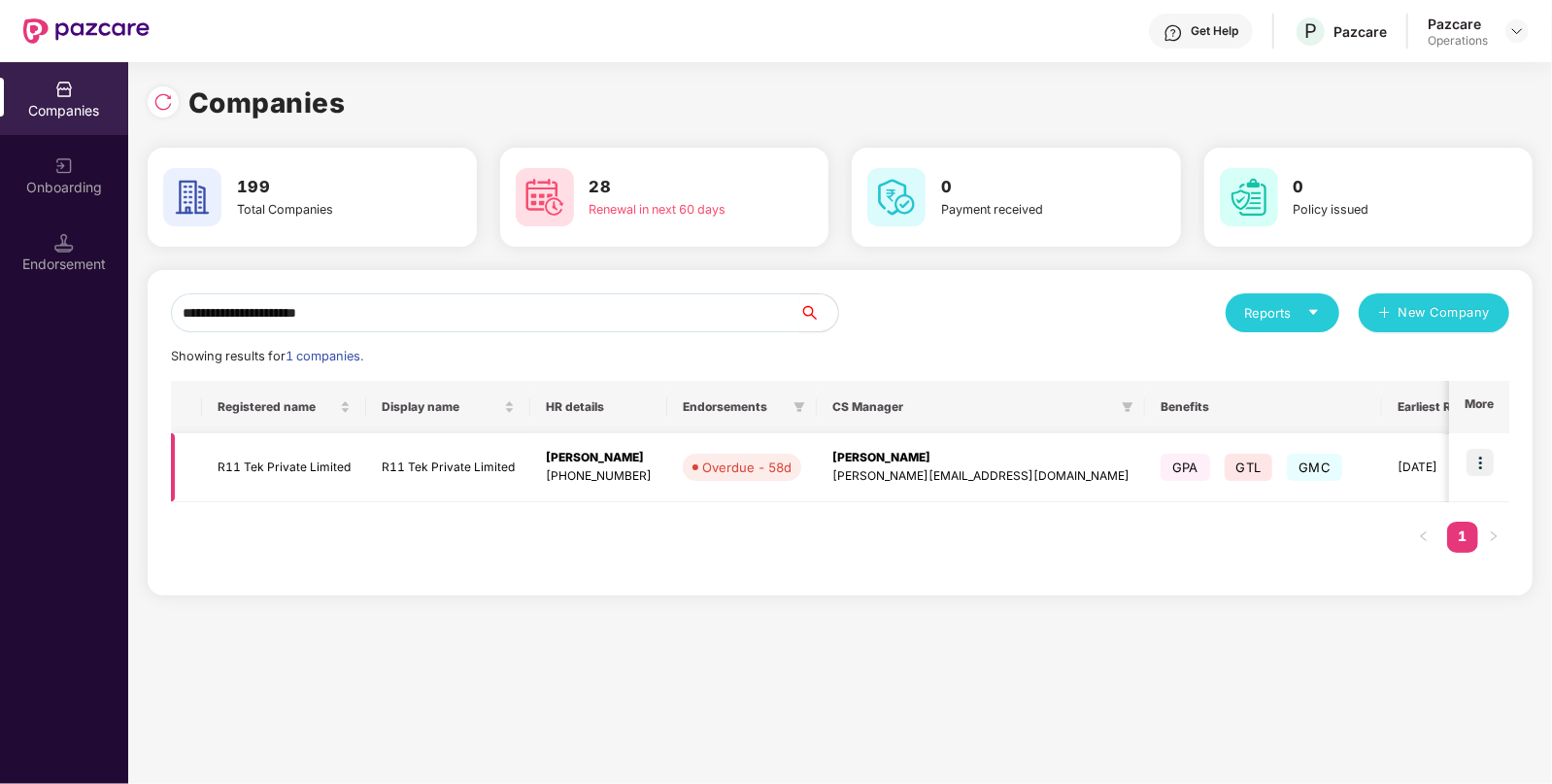
type input "**********"
click at [1478, 461] on img at bounding box center [1480, 462] width 27 height 27
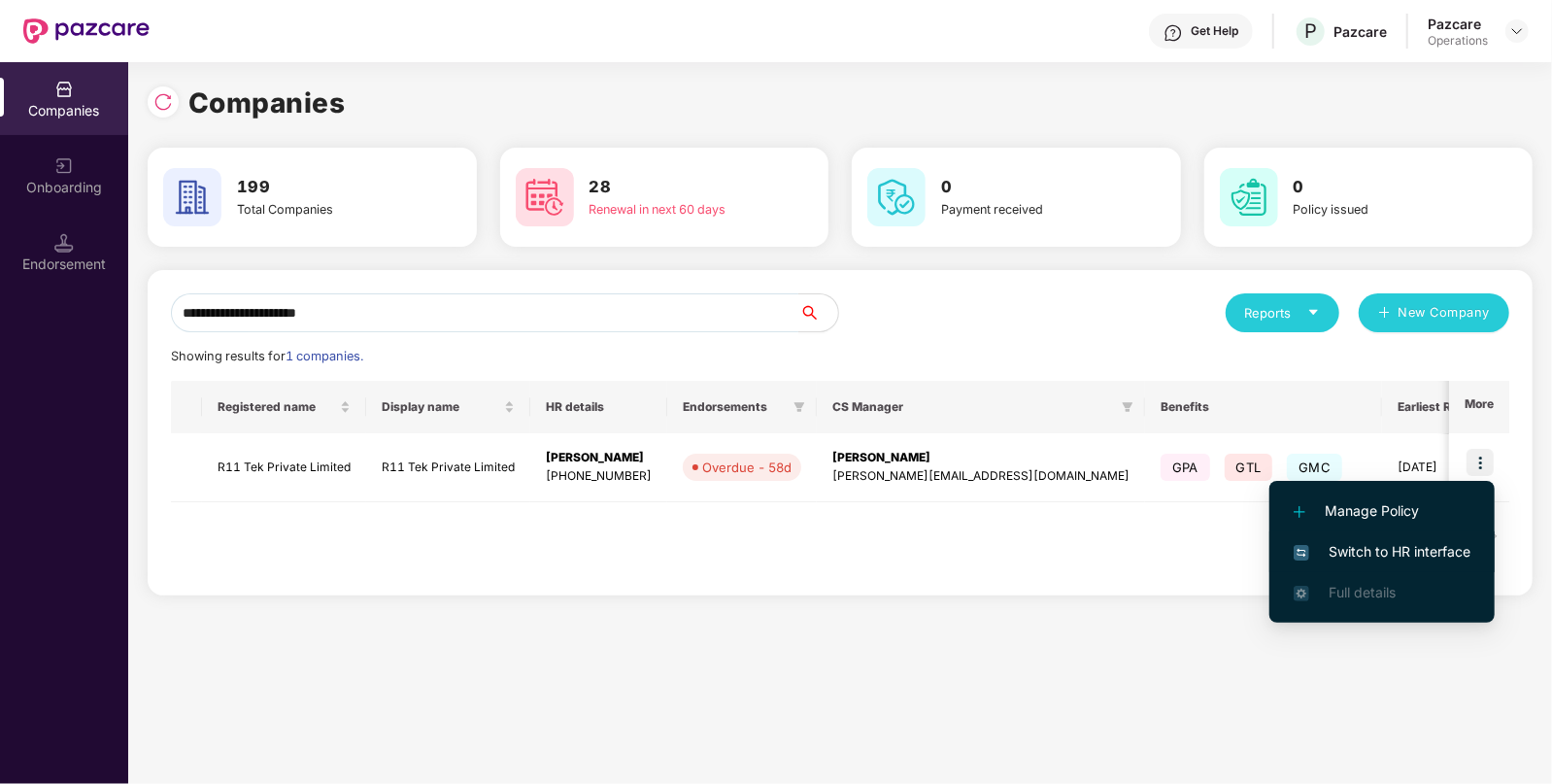
click at [1396, 549] on span "Switch to HR interface" at bounding box center [1382, 551] width 177 height 21
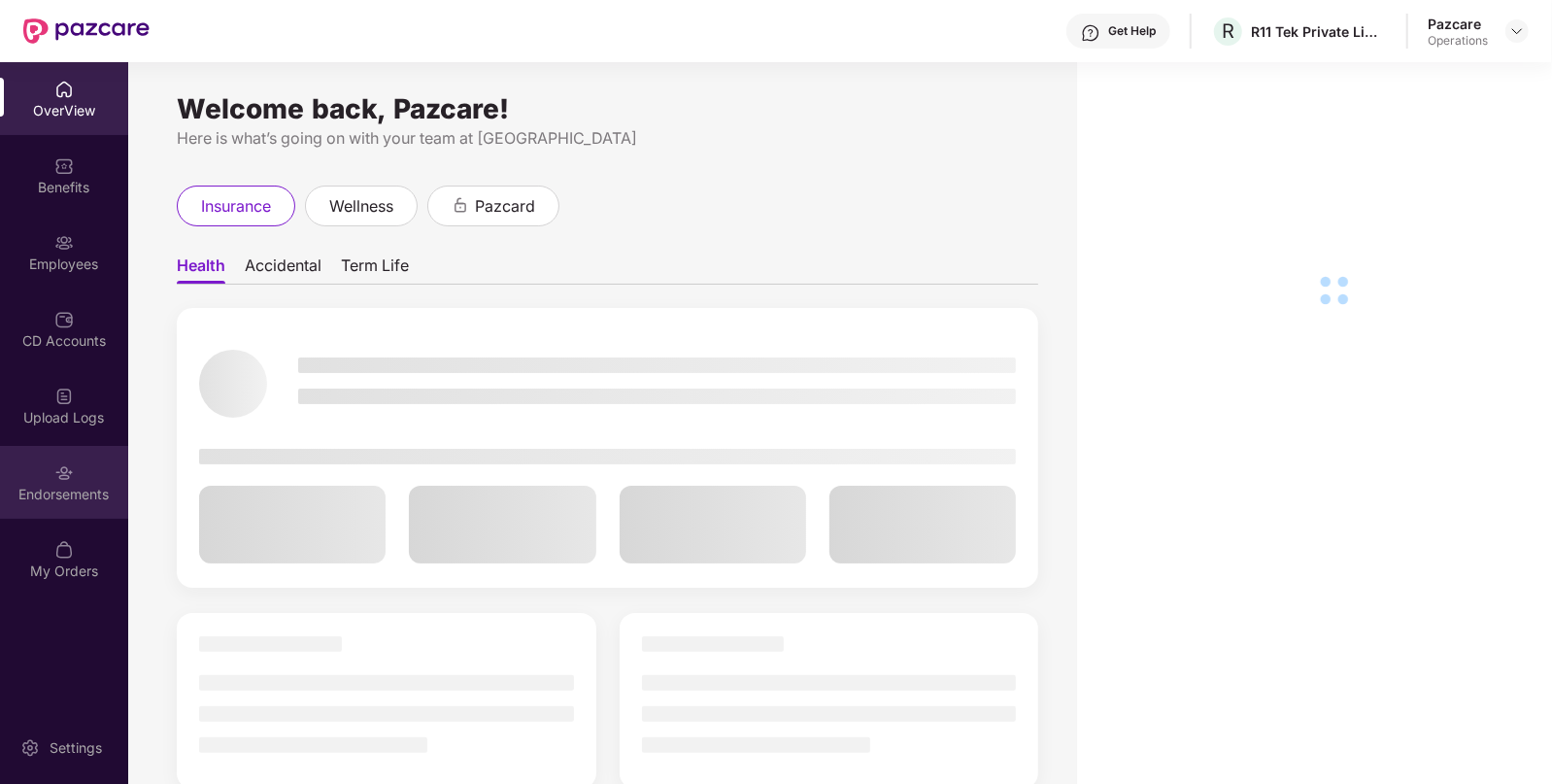
drag, startPoint x: 112, startPoint y: 404, endPoint x: 61, endPoint y: 494, distance: 103.5
click at [61, 494] on div "Endorsements" at bounding box center [64, 494] width 128 height 19
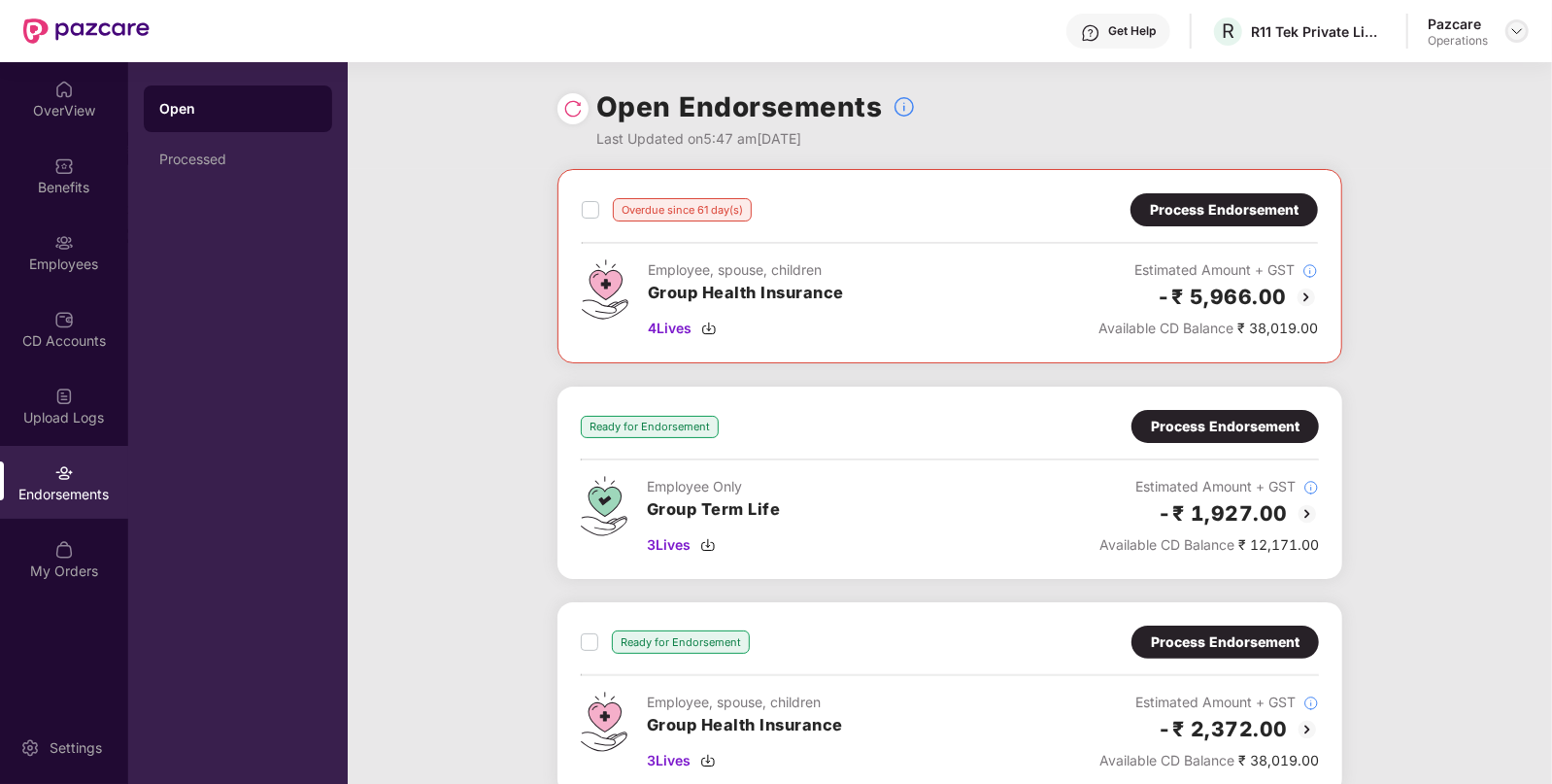
click at [1522, 30] on img at bounding box center [1517, 31] width 16 height 16
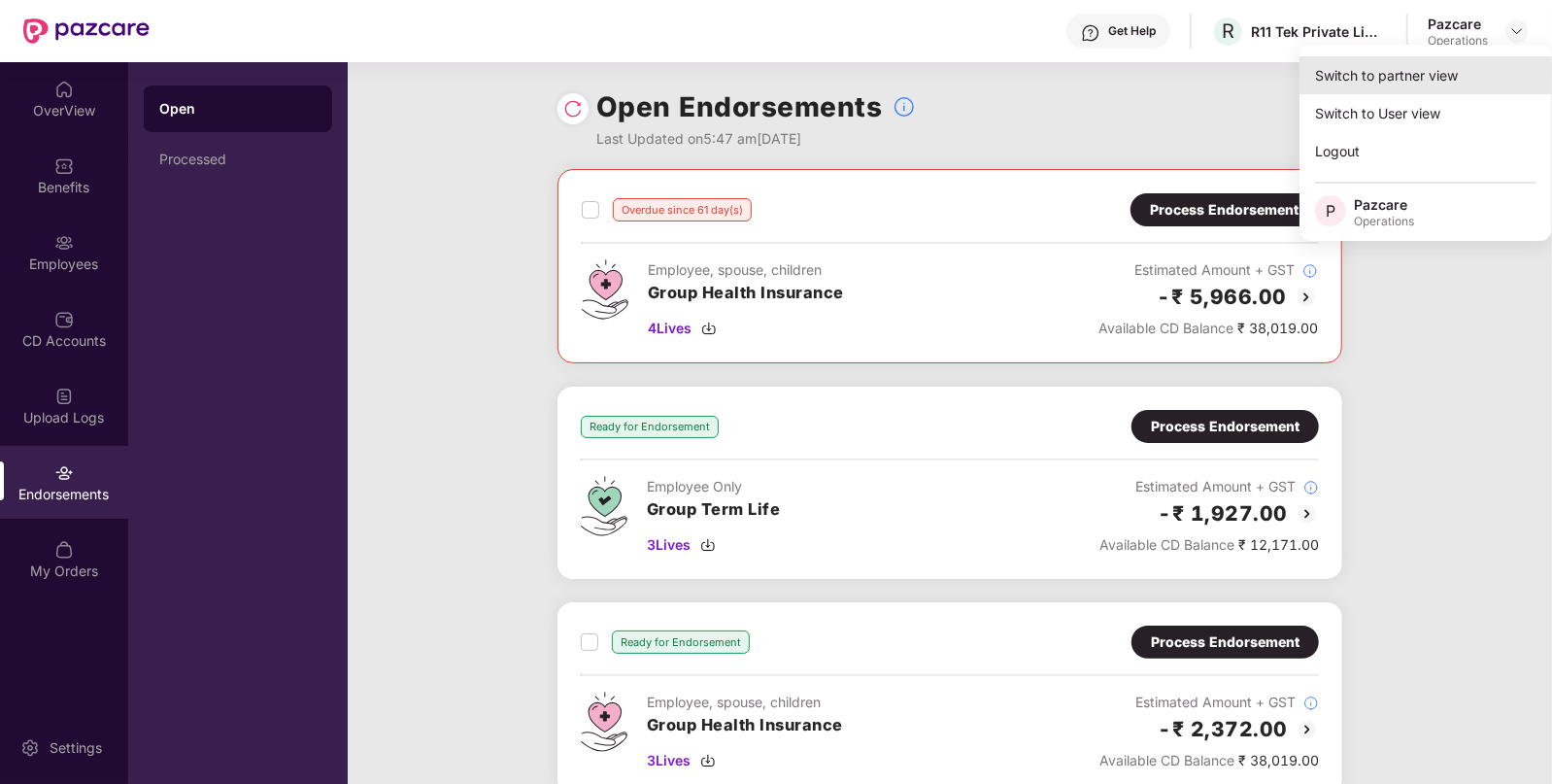
click at [1457, 85] on div "Switch to partner view" at bounding box center [1426, 75] width 253 height 38
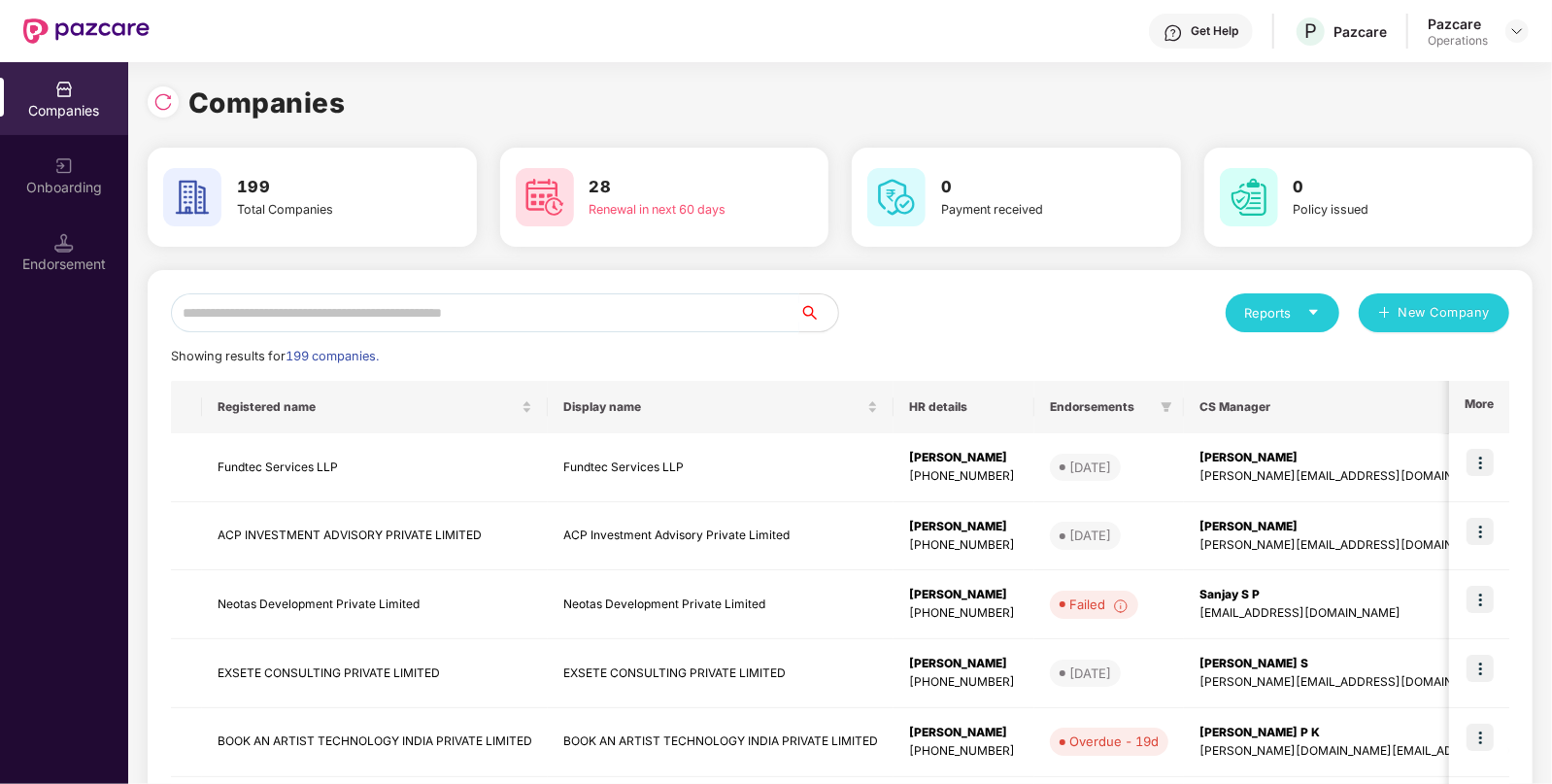
click at [728, 306] on input "text" at bounding box center [485, 312] width 628 height 39
paste input "**********"
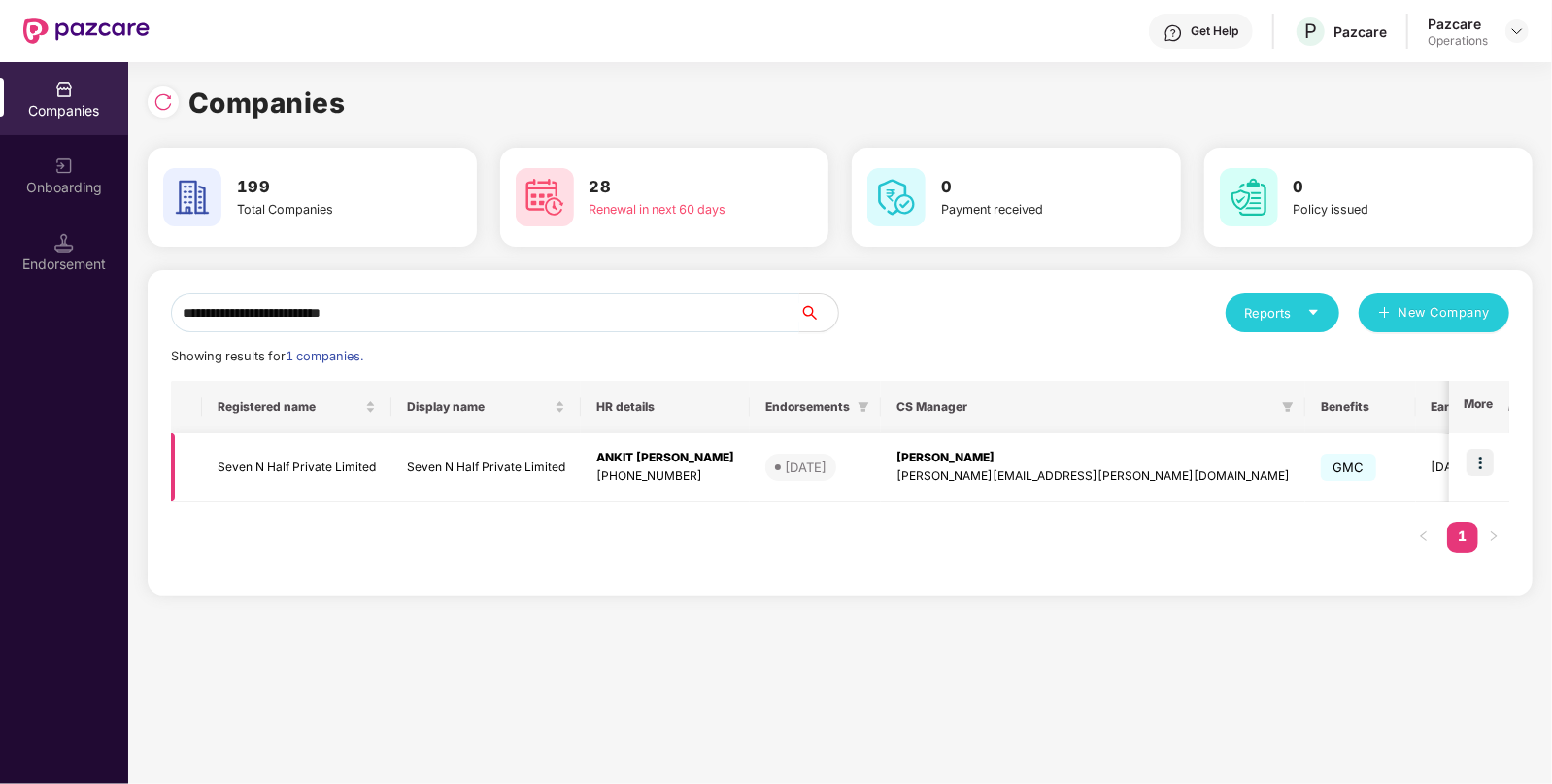
type input "**********"
click at [1483, 463] on img at bounding box center [1480, 462] width 27 height 27
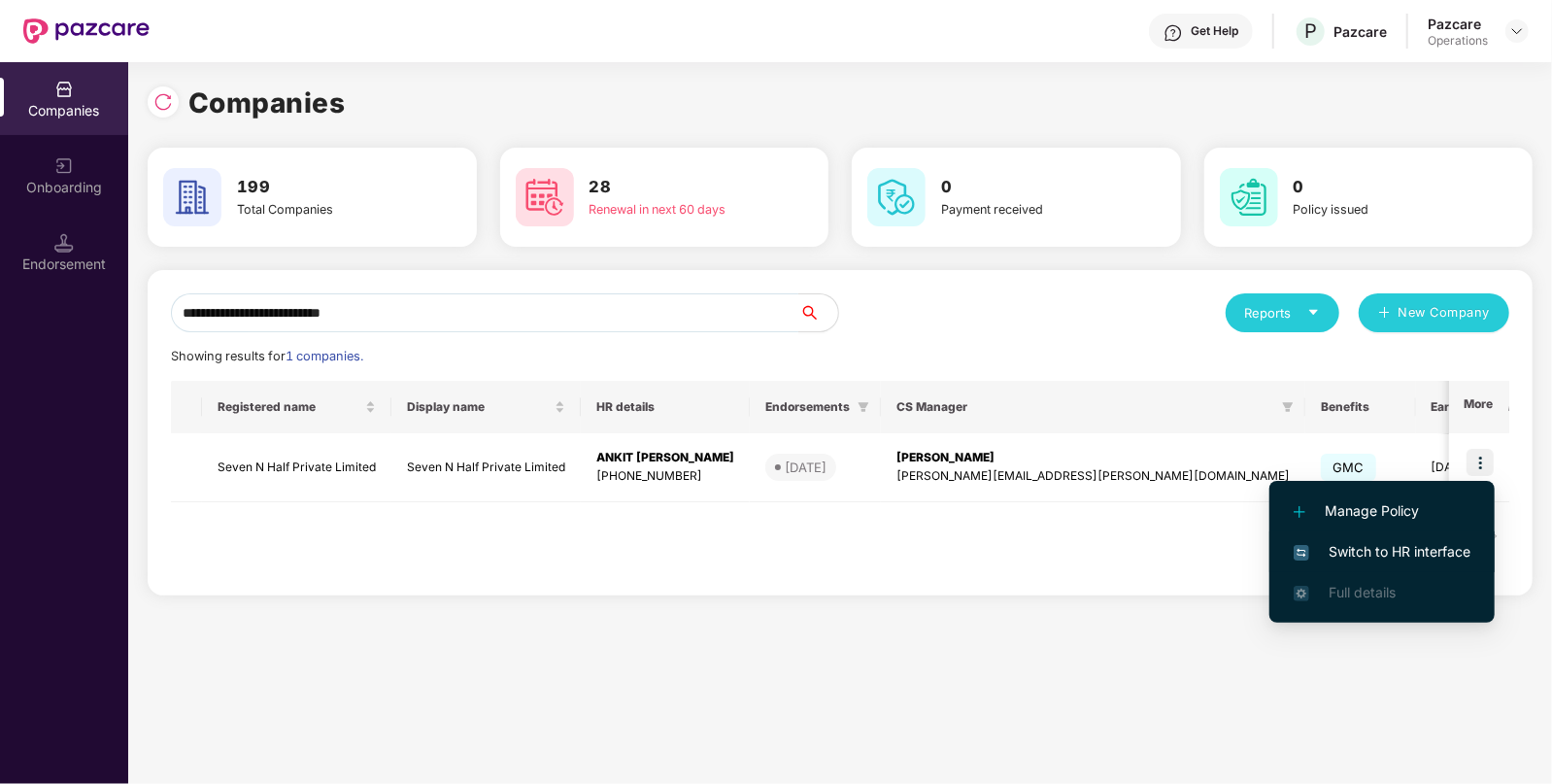
click at [1388, 543] on span "Switch to HR interface" at bounding box center [1382, 551] width 177 height 21
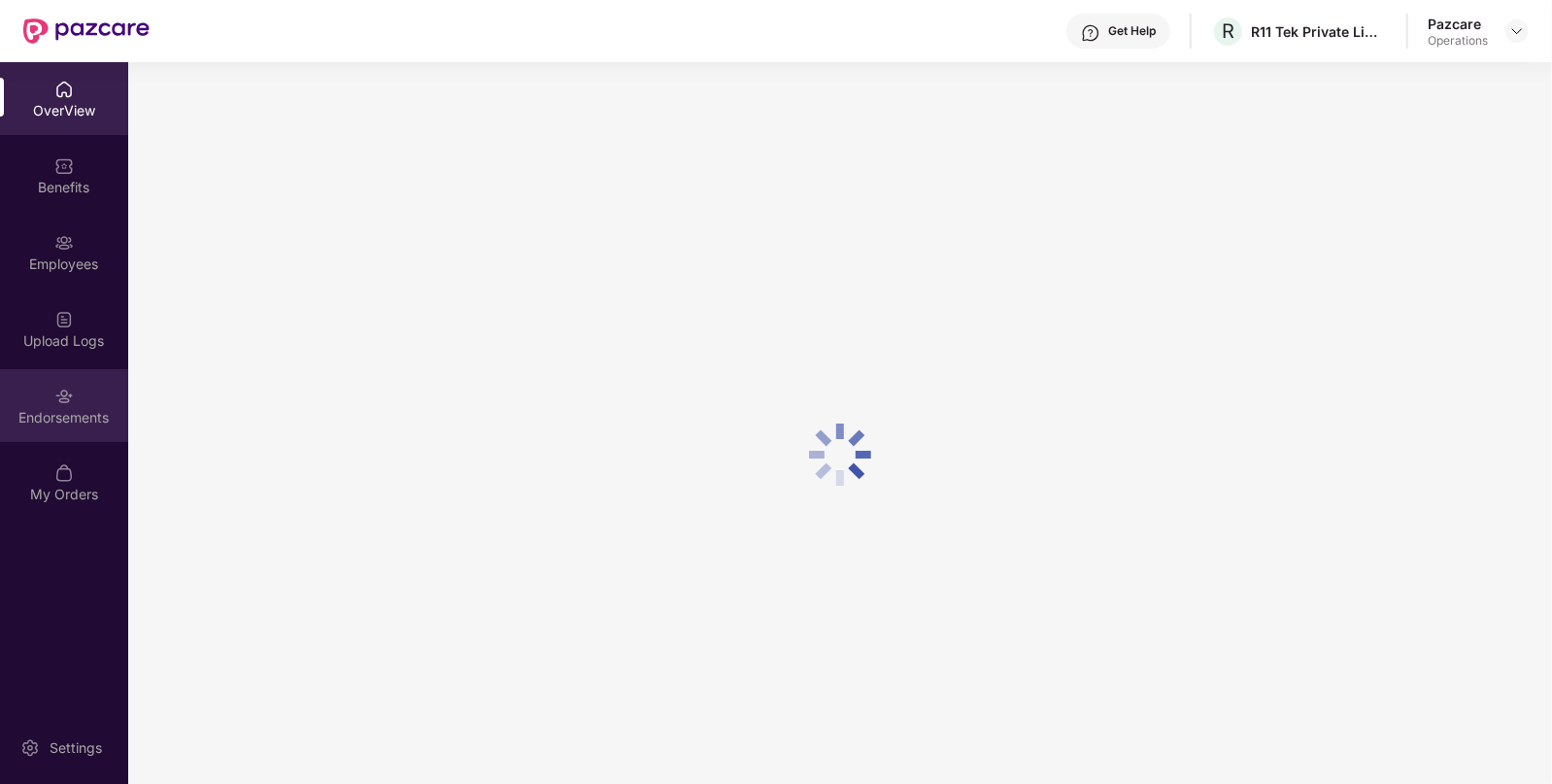
click at [63, 412] on div "Endorsements" at bounding box center [64, 417] width 128 height 19
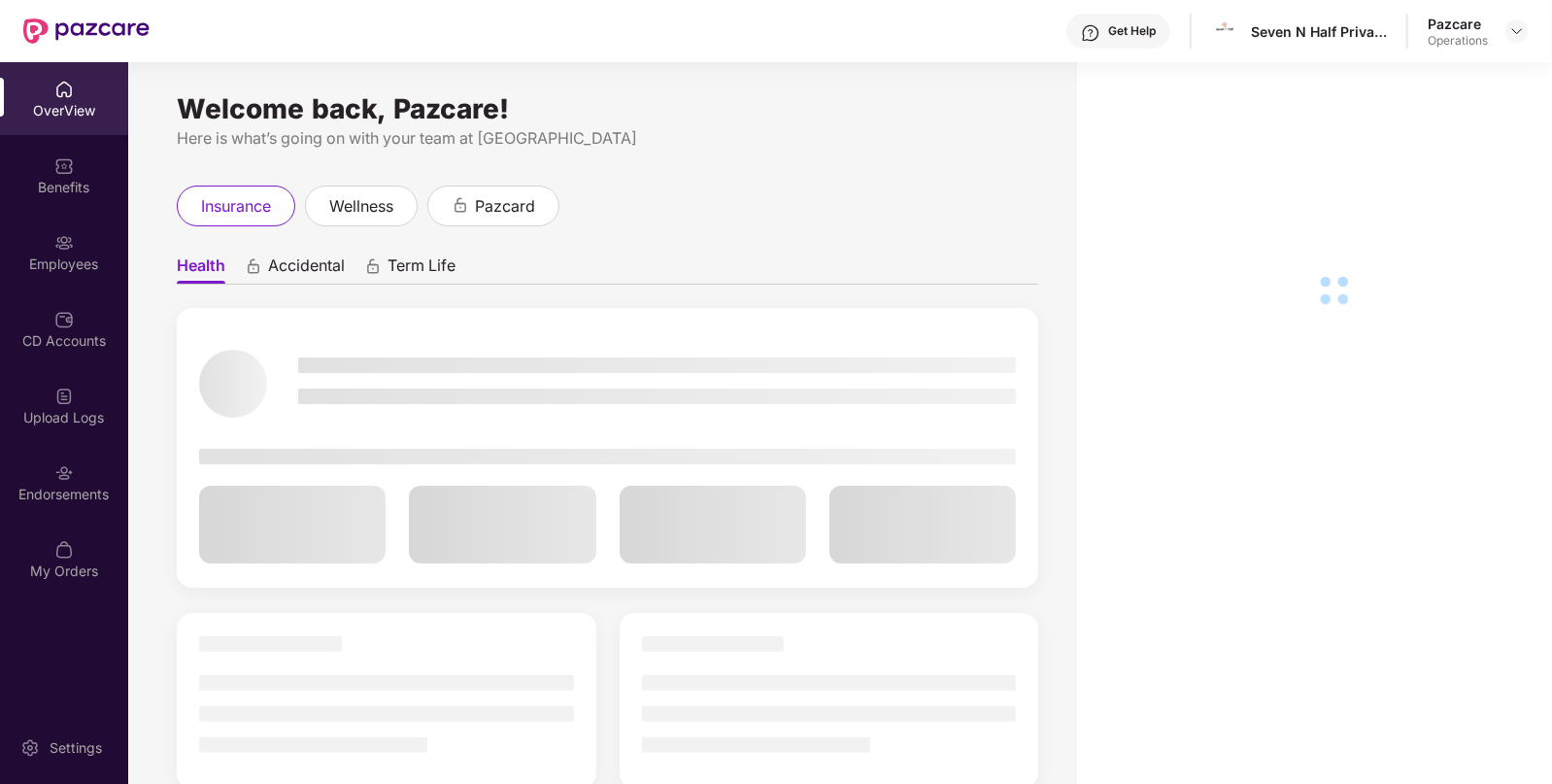
click at [63, 526] on div "My Orders" at bounding box center [64, 559] width 128 height 73
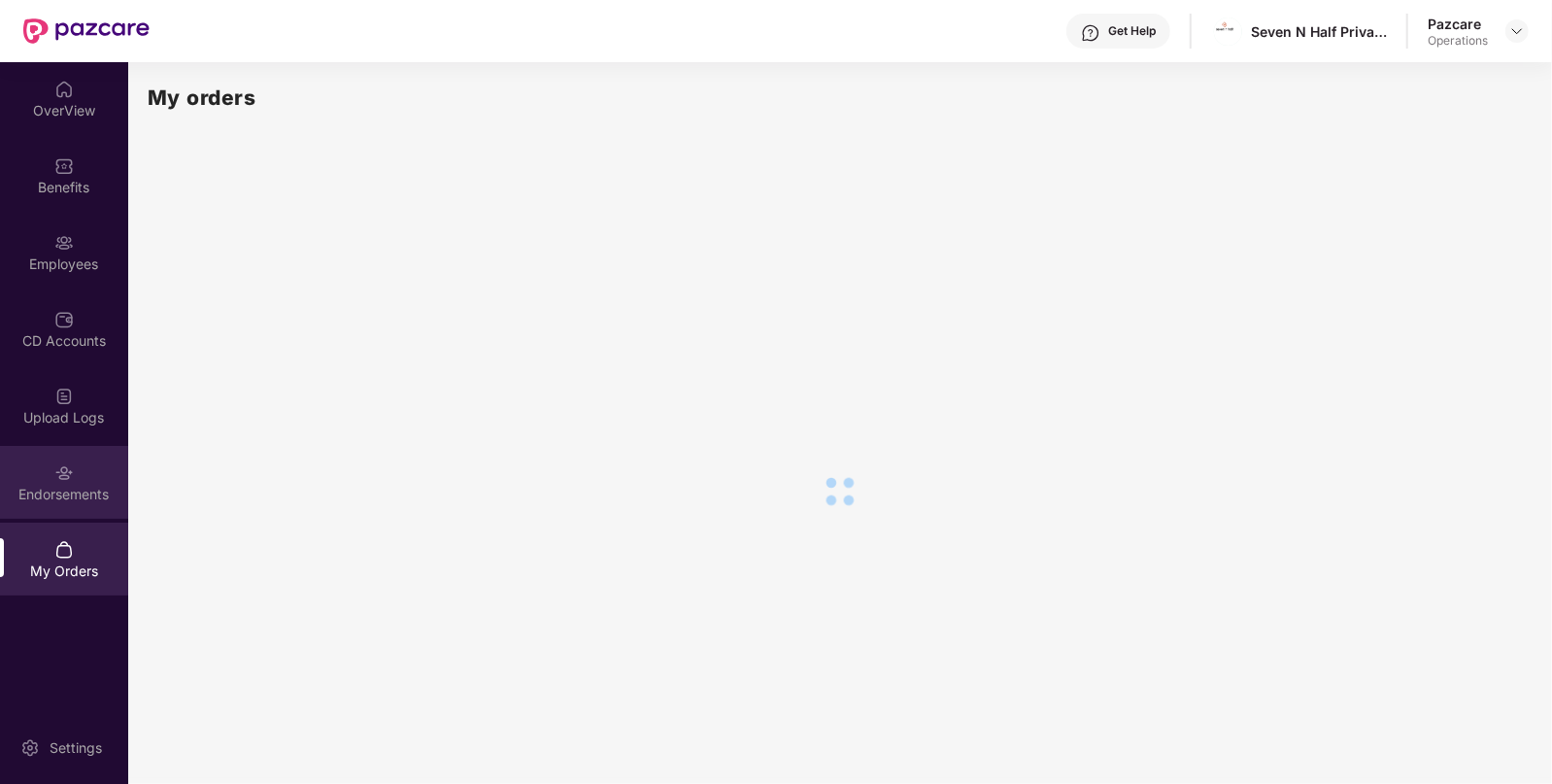
click at [81, 491] on div "Endorsements" at bounding box center [64, 494] width 128 height 19
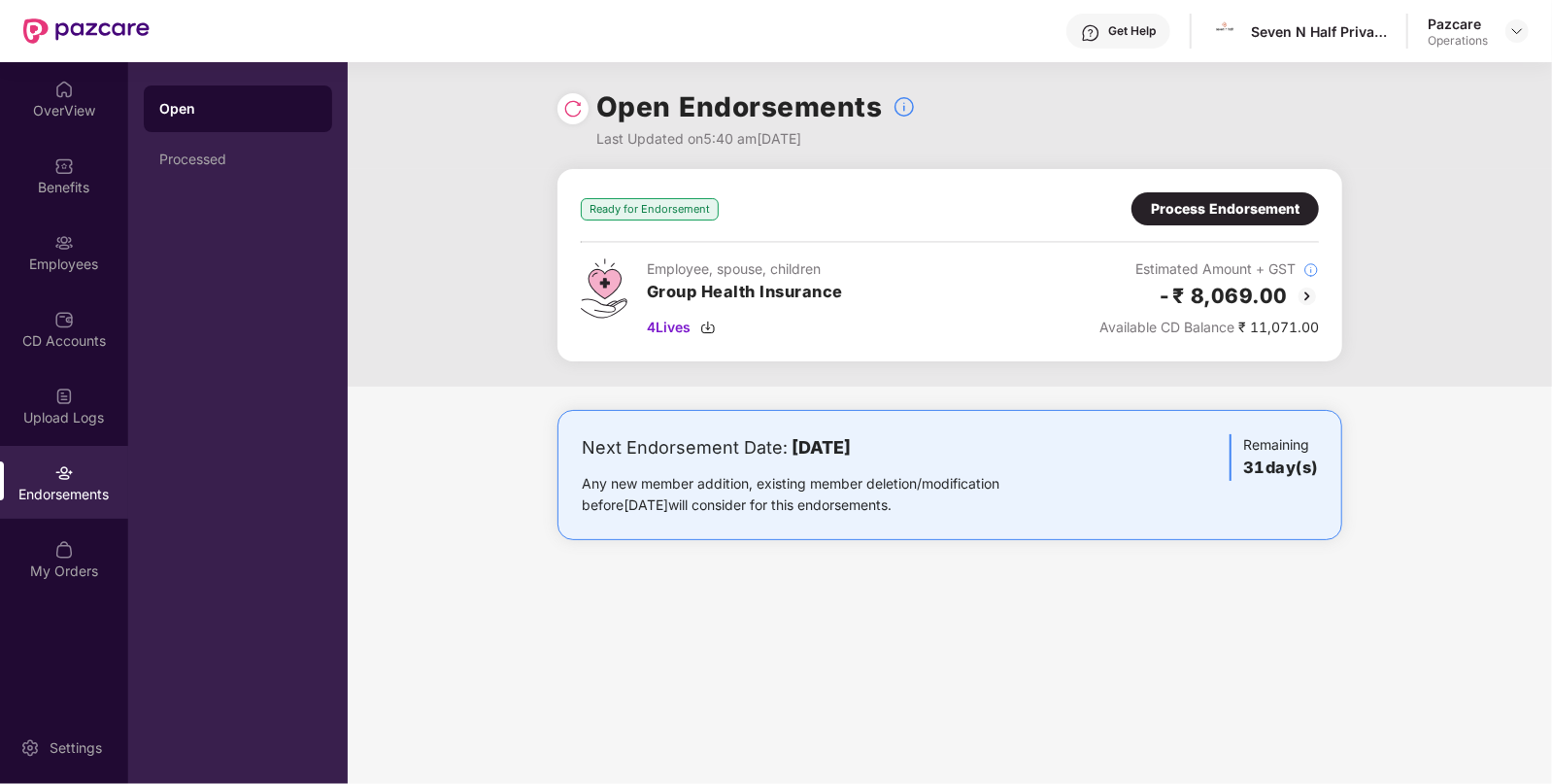
click at [81, 491] on div "Endorsements" at bounding box center [64, 494] width 128 height 19
click at [1515, 30] on img at bounding box center [1517, 31] width 16 height 16
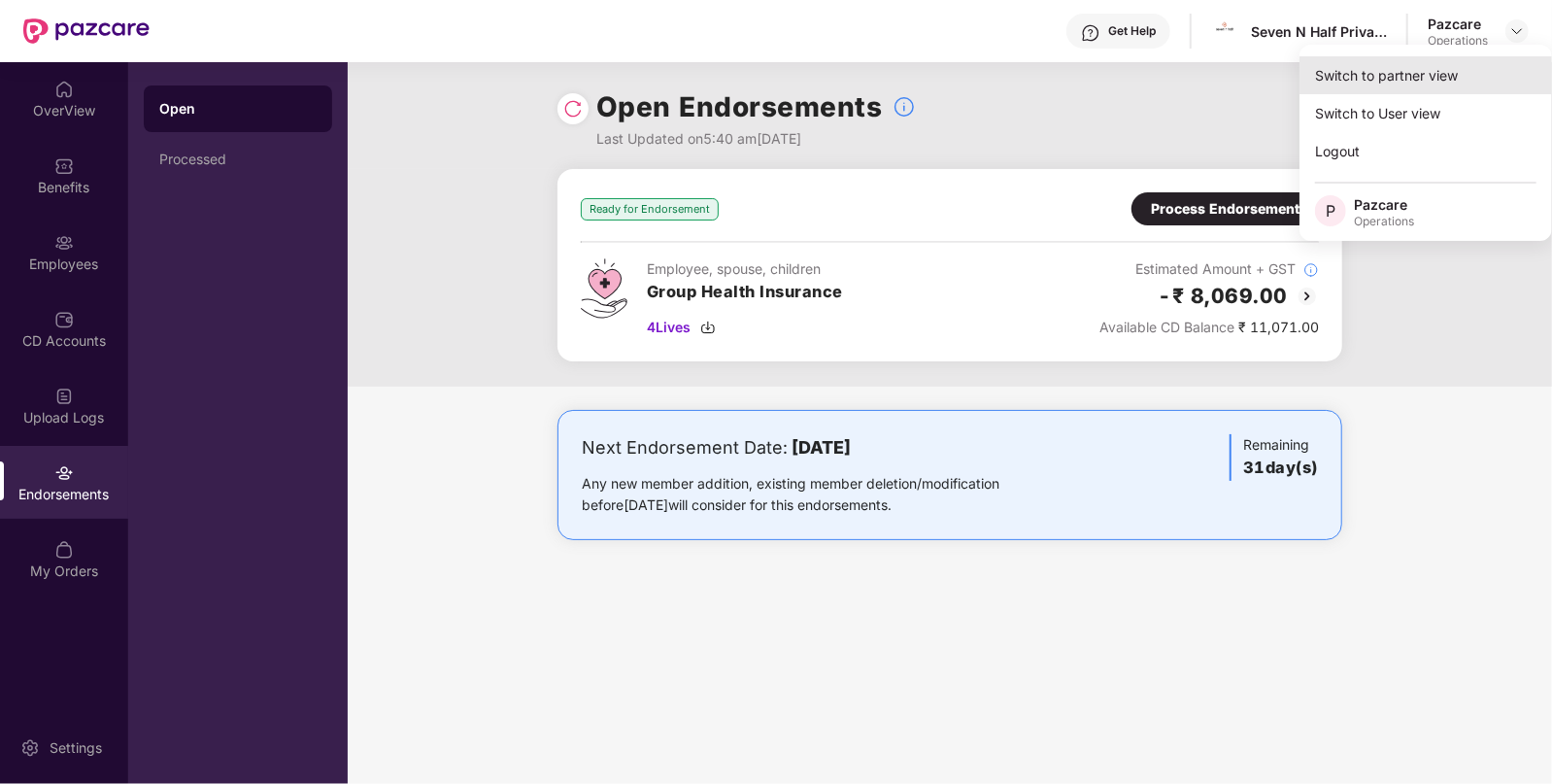
click at [1486, 69] on div "Switch to partner view" at bounding box center [1426, 75] width 253 height 38
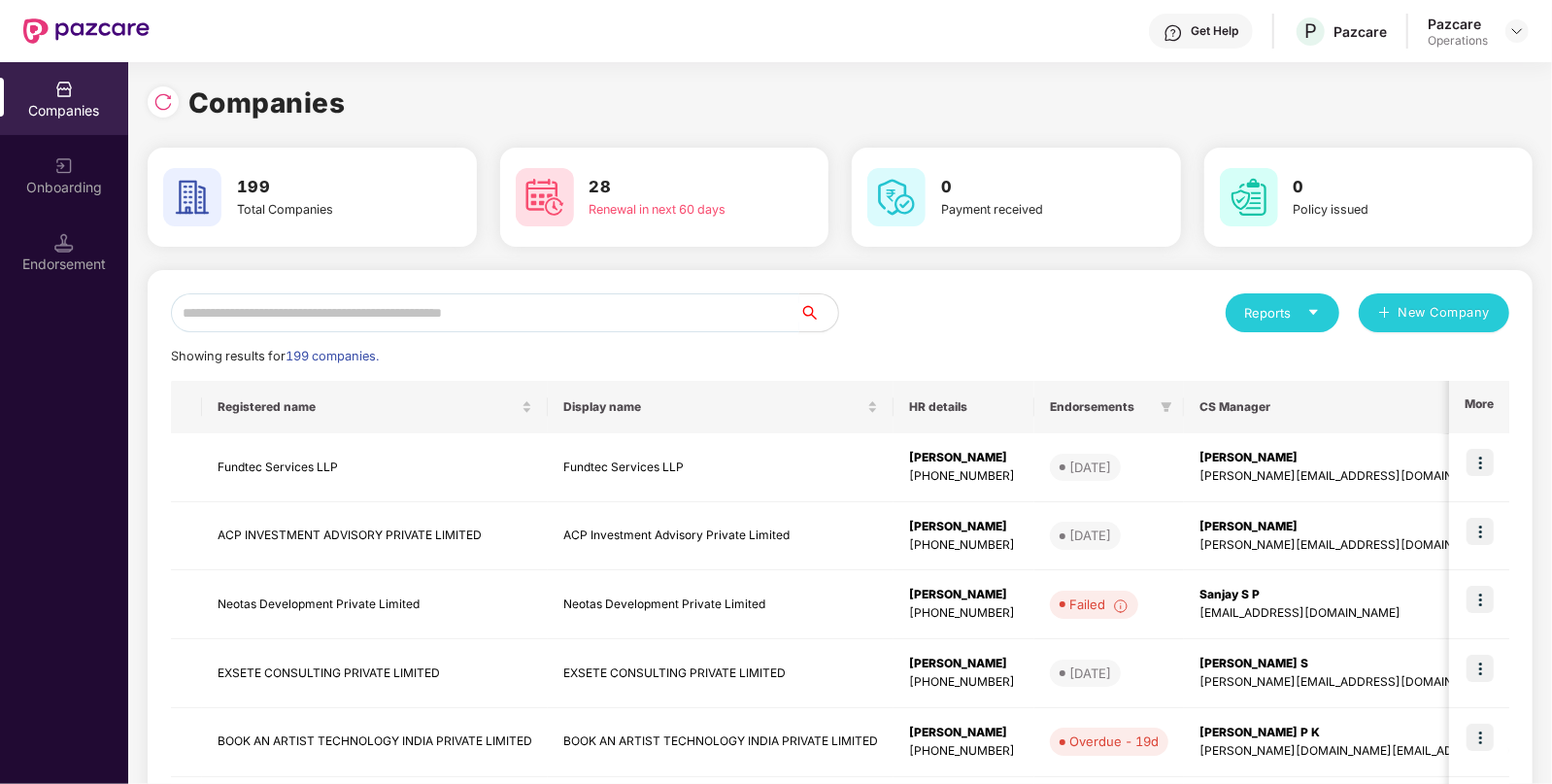
click at [592, 296] on input "text" at bounding box center [485, 312] width 628 height 39
paste input "**********"
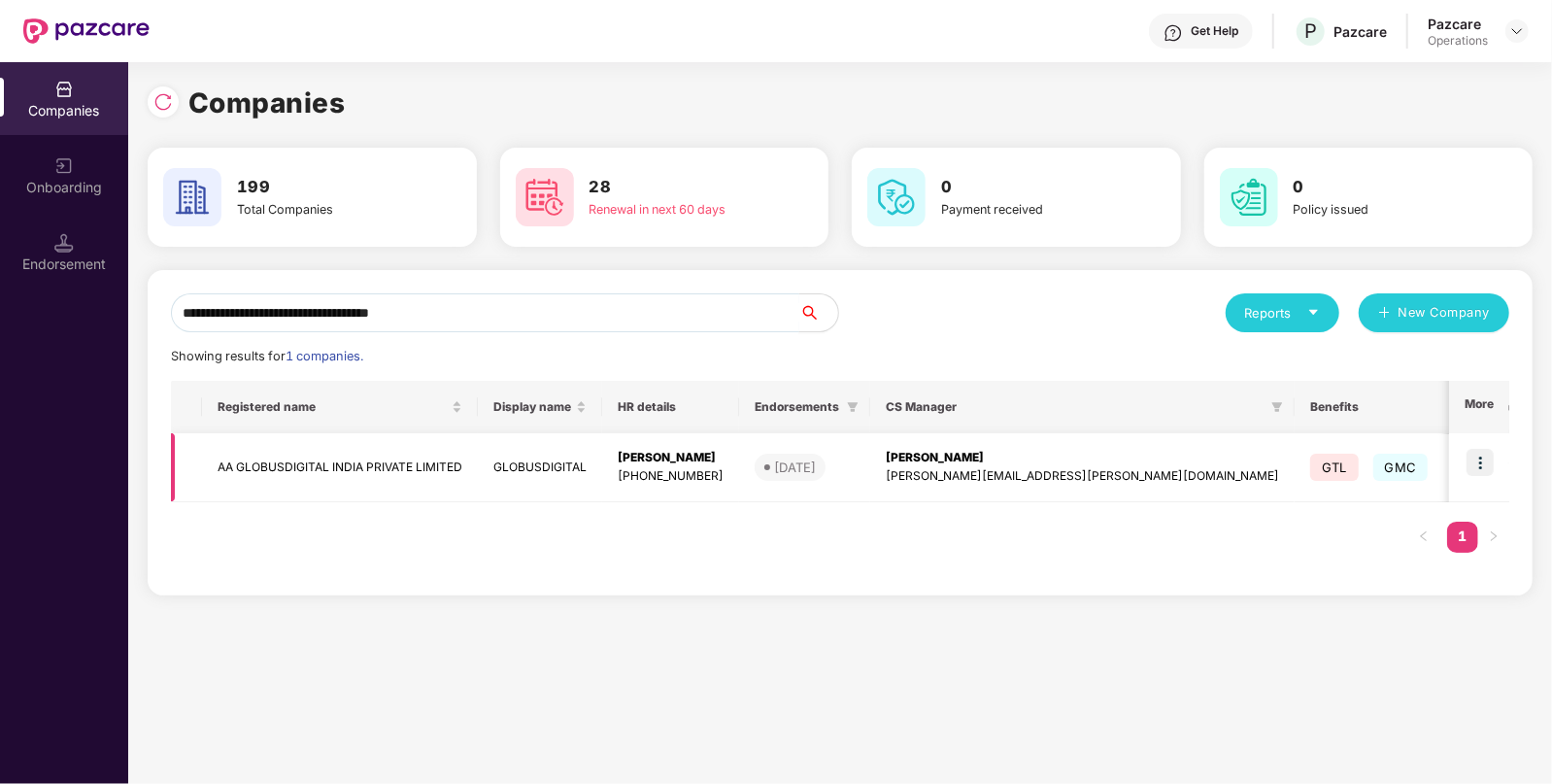
type input "**********"
click at [1484, 462] on img at bounding box center [1480, 462] width 27 height 27
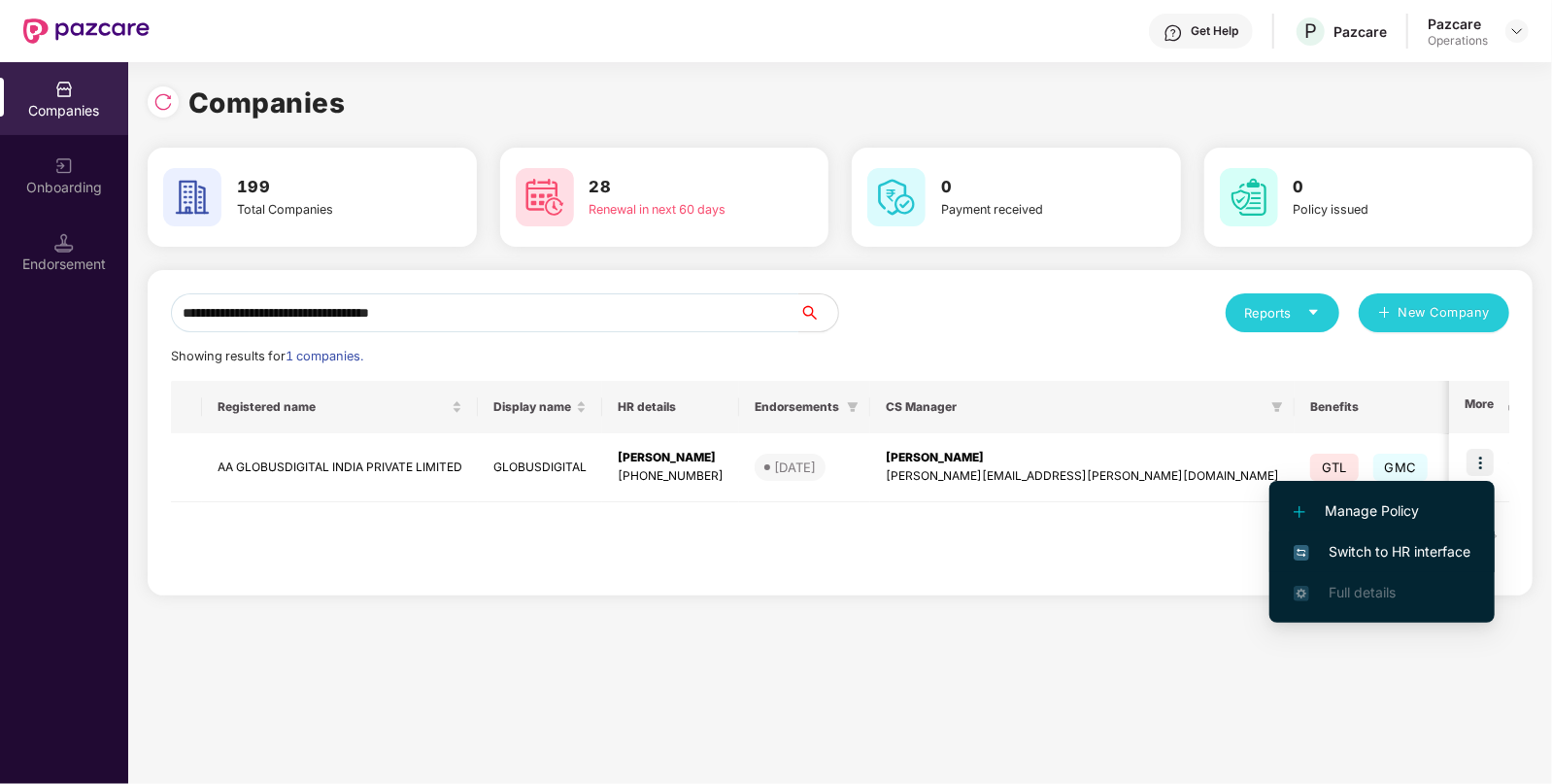
click at [1400, 539] on li "Switch to HR interface" at bounding box center [1381, 551] width 225 height 41
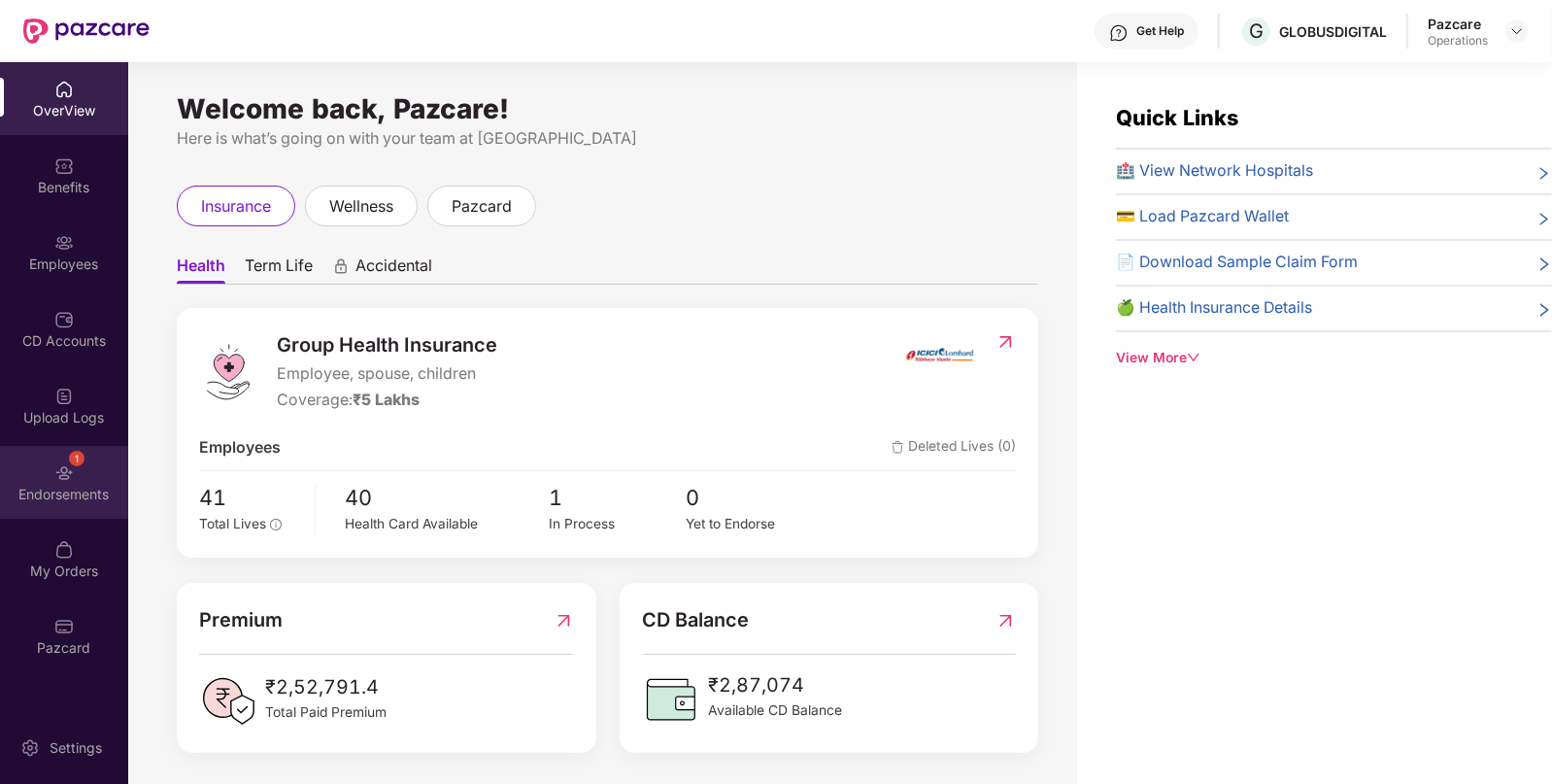
click at [59, 491] on div "Endorsements" at bounding box center [64, 494] width 128 height 19
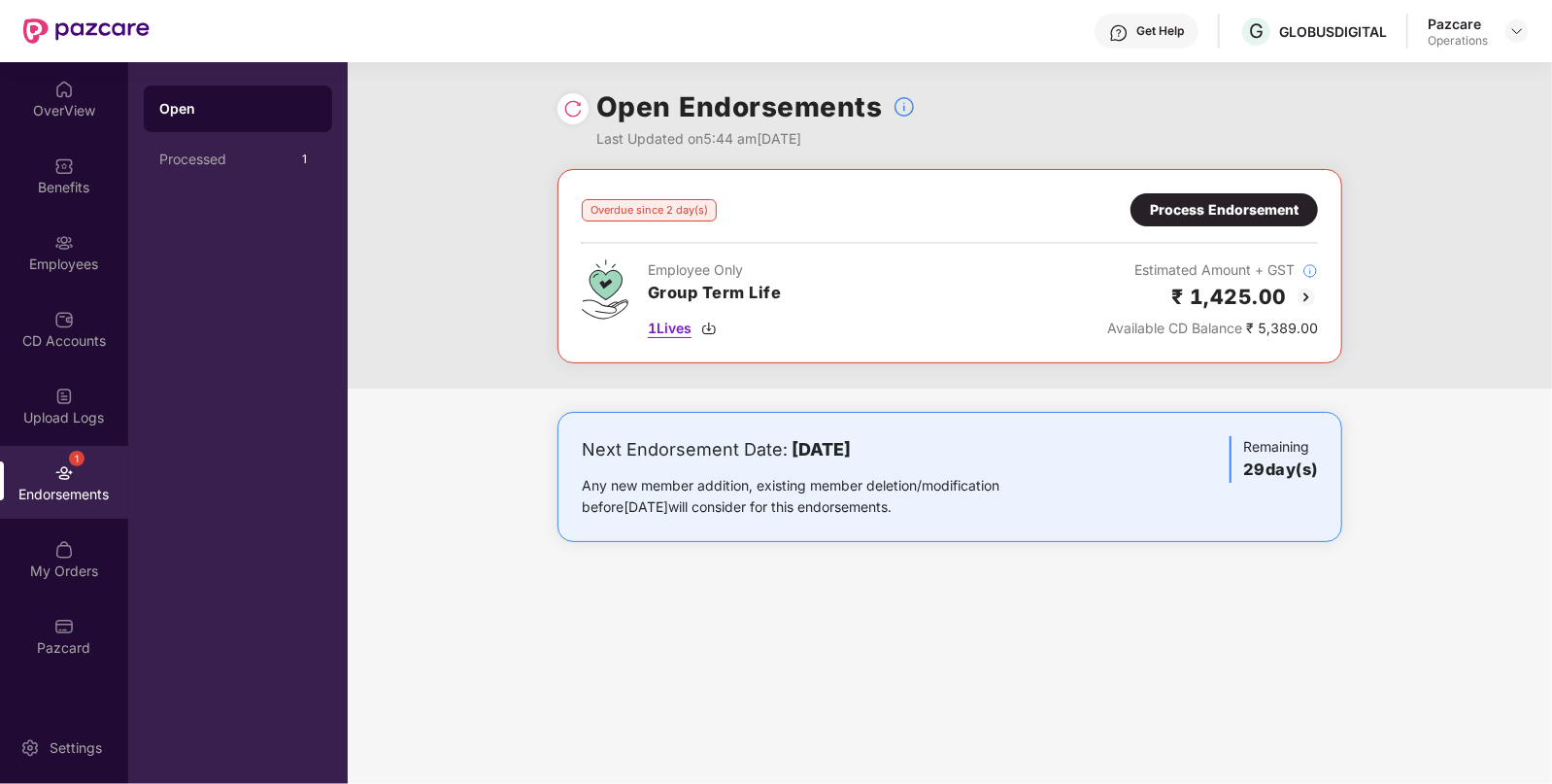
click at [673, 326] on span "1 Lives" at bounding box center [670, 328] width 44 height 21
click at [1272, 199] on div "Process Endorsement" at bounding box center [1224, 209] width 149 height 21
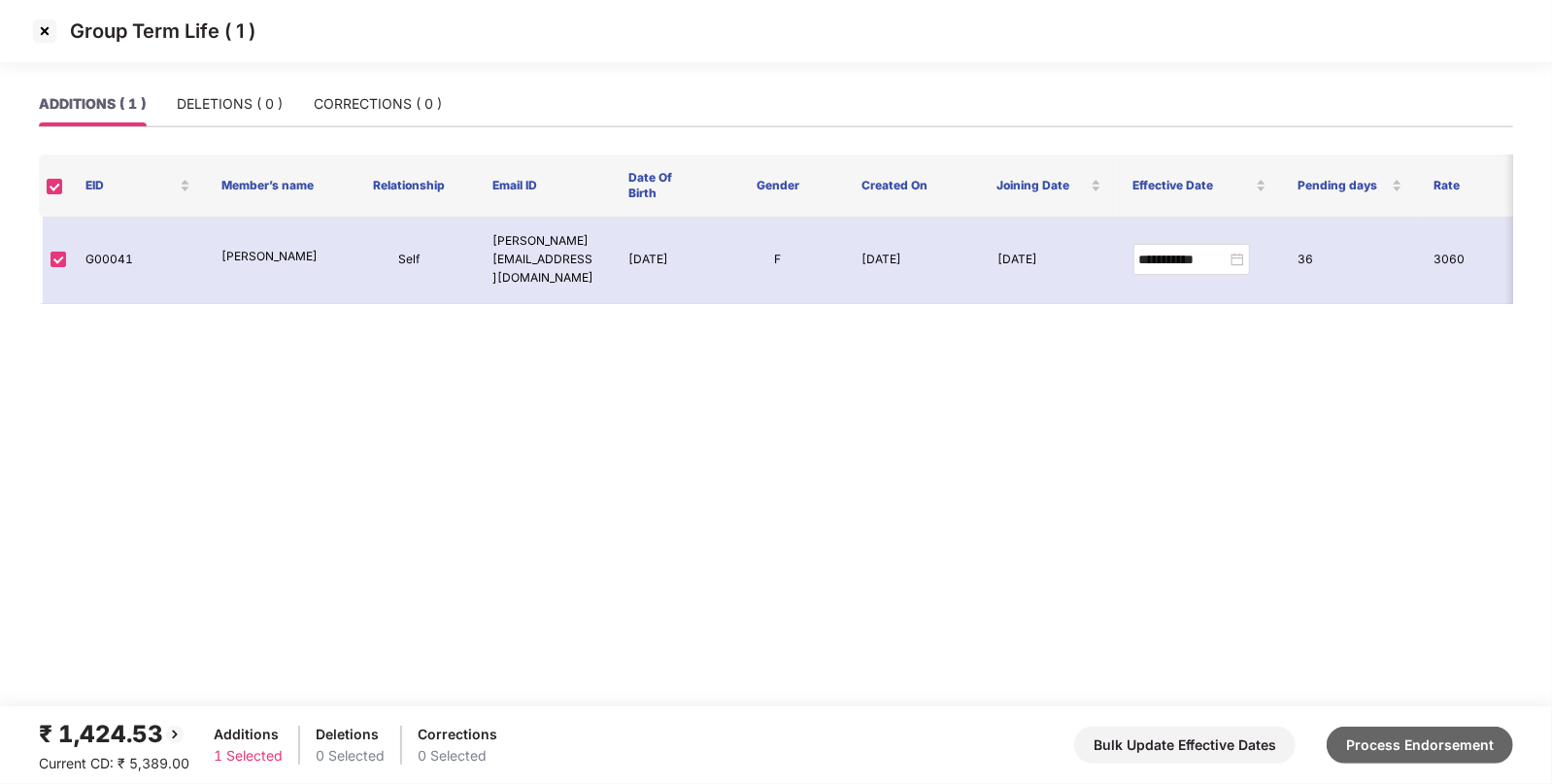
click at [1404, 756] on button "Process Endorsement" at bounding box center [1420, 745] width 186 height 37
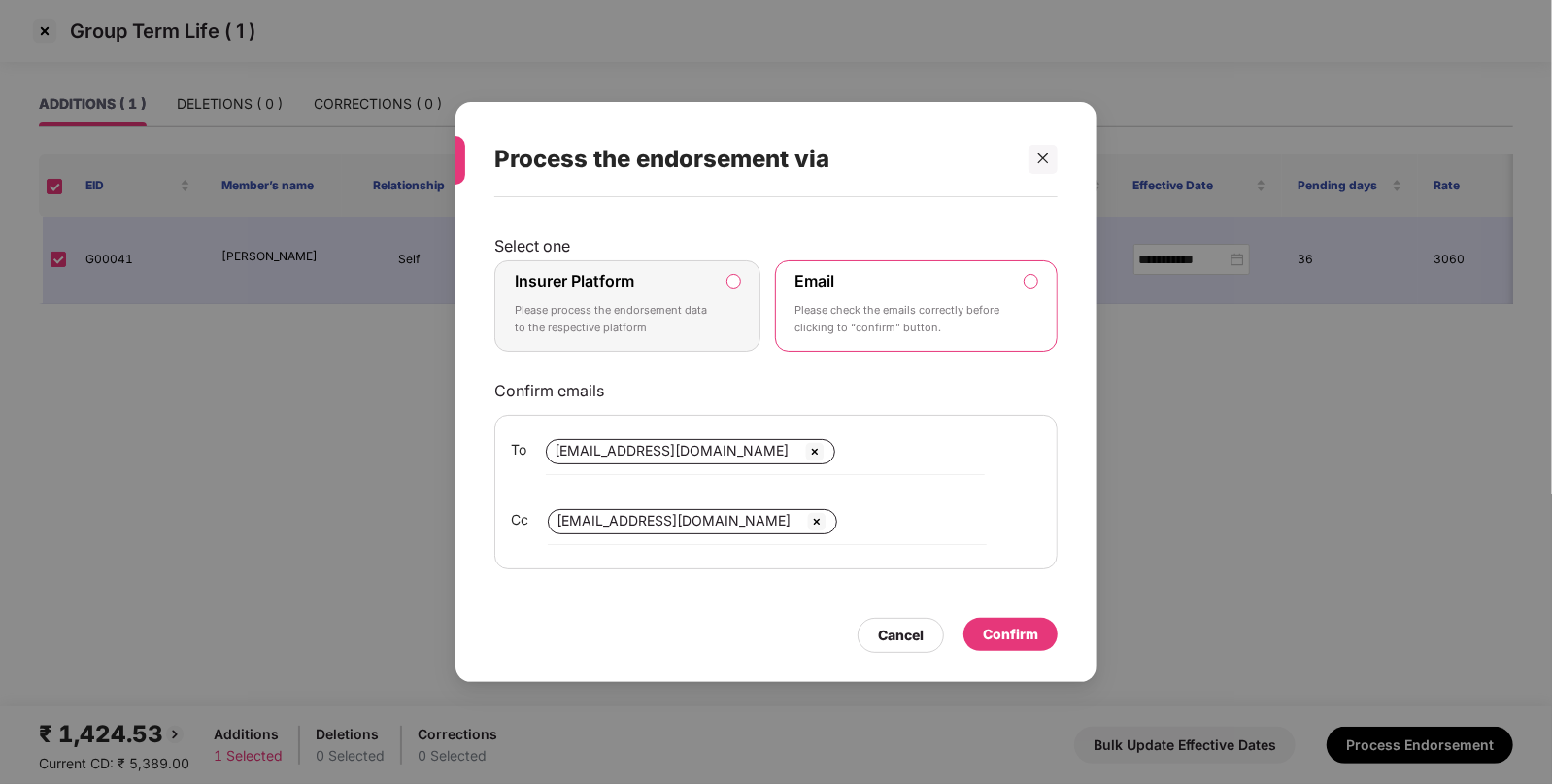
click at [655, 344] on label "Insurer Platform Please process the endorsement data to the respective platform" at bounding box center [627, 305] width 266 height 91
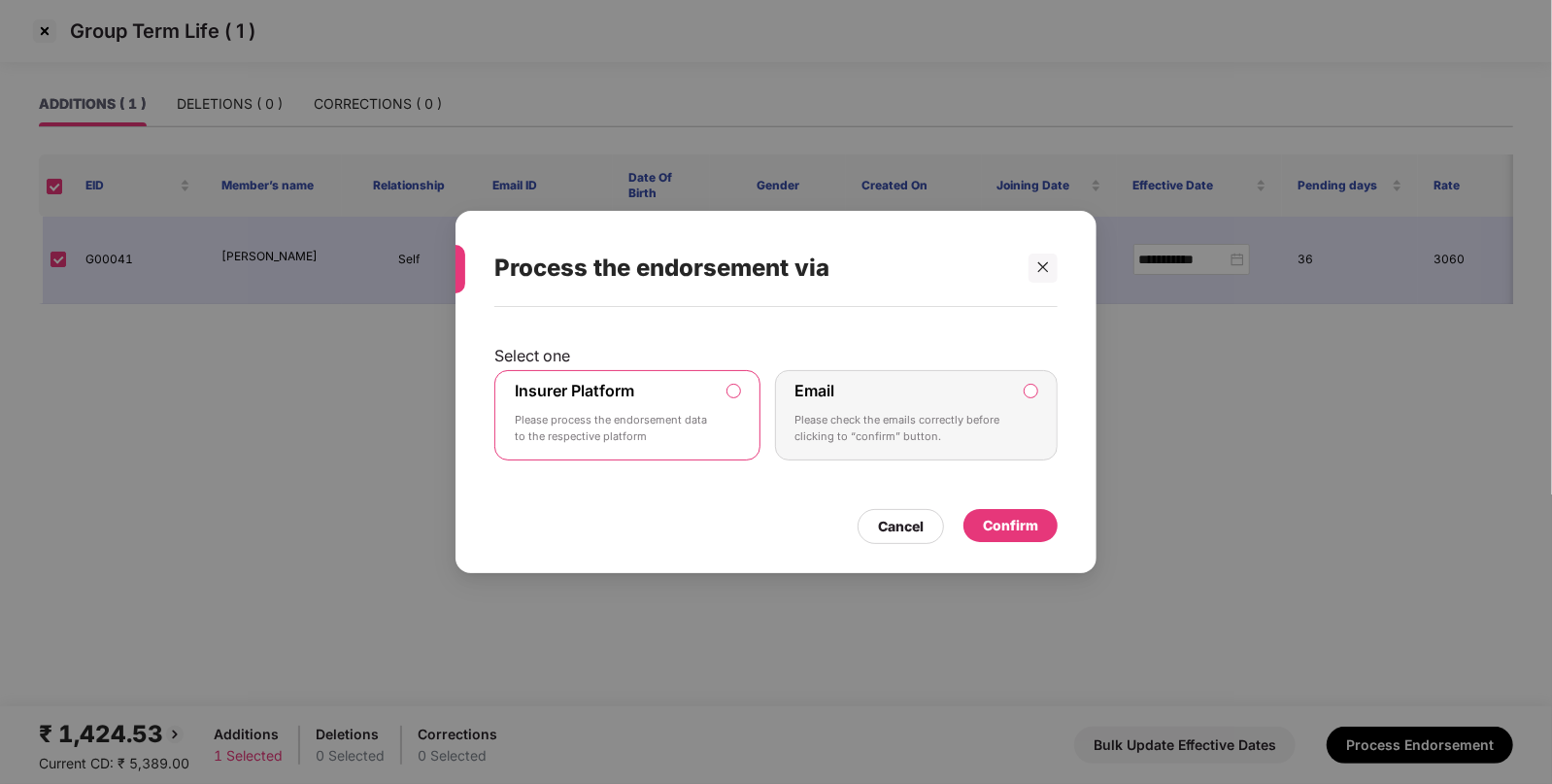
click at [1019, 534] on div "Confirm" at bounding box center [1010, 525] width 55 height 21
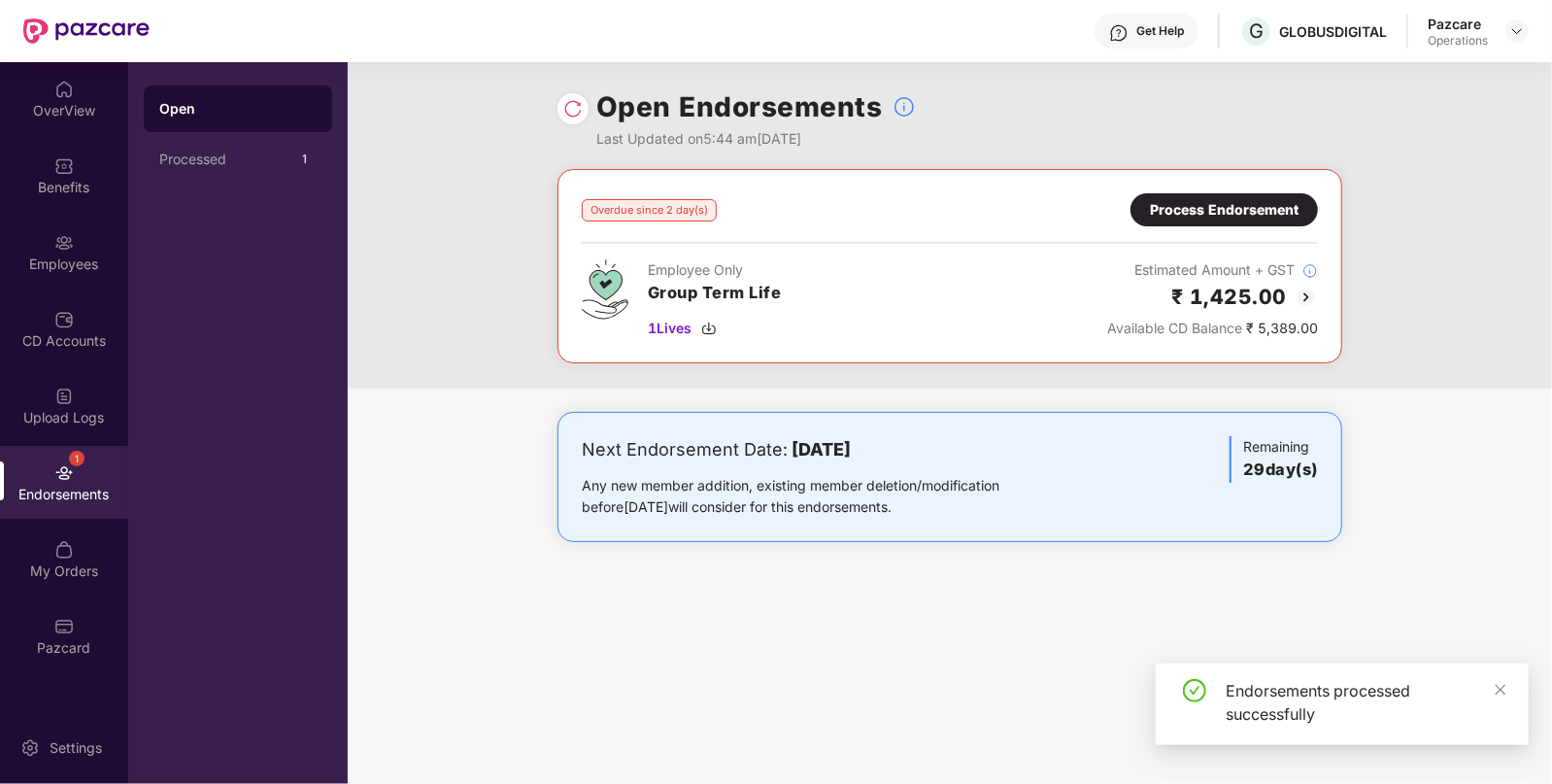
click at [577, 114] on img at bounding box center [572, 108] width 19 height 19
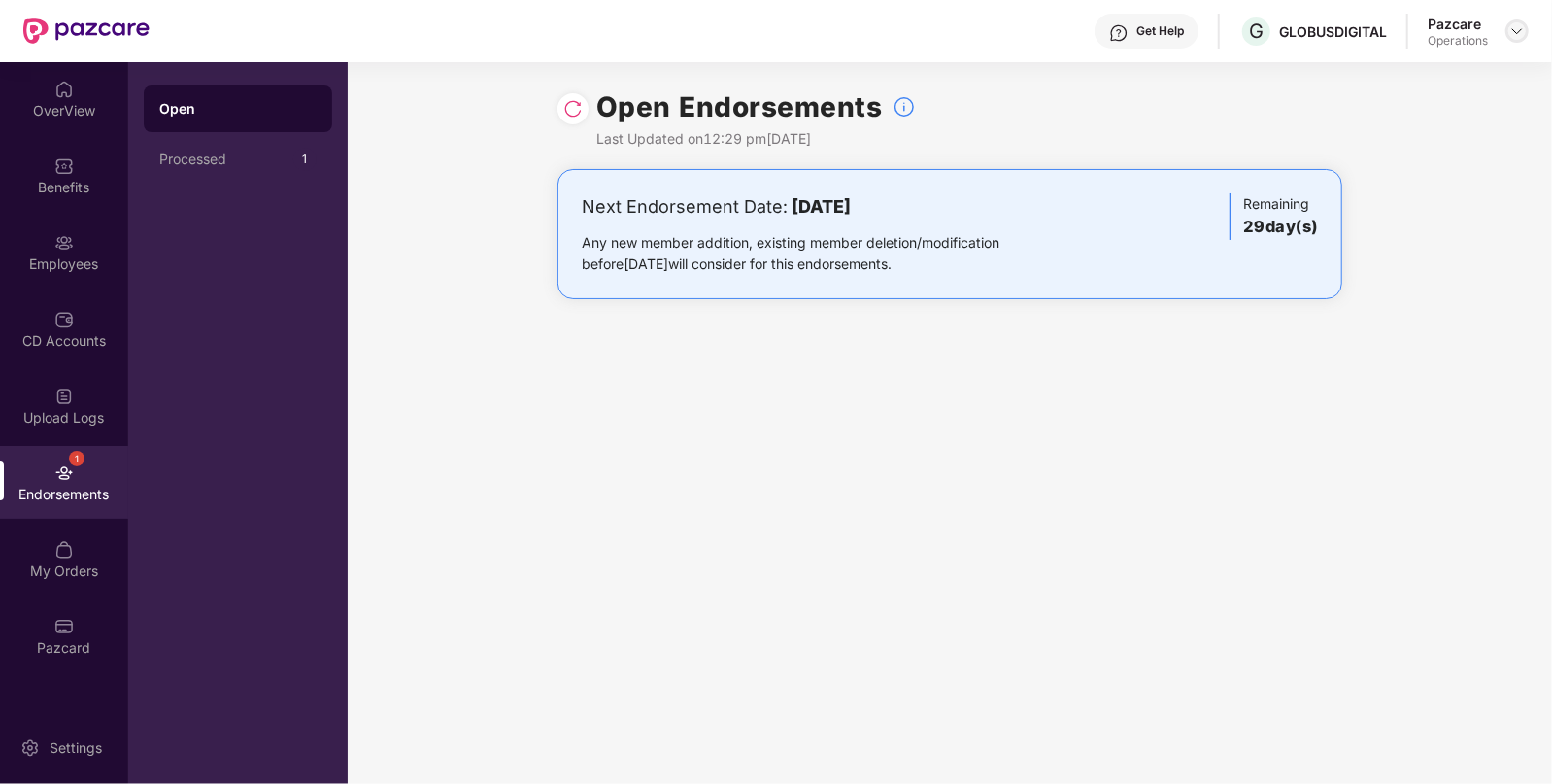
click at [1510, 34] on img at bounding box center [1517, 31] width 16 height 16
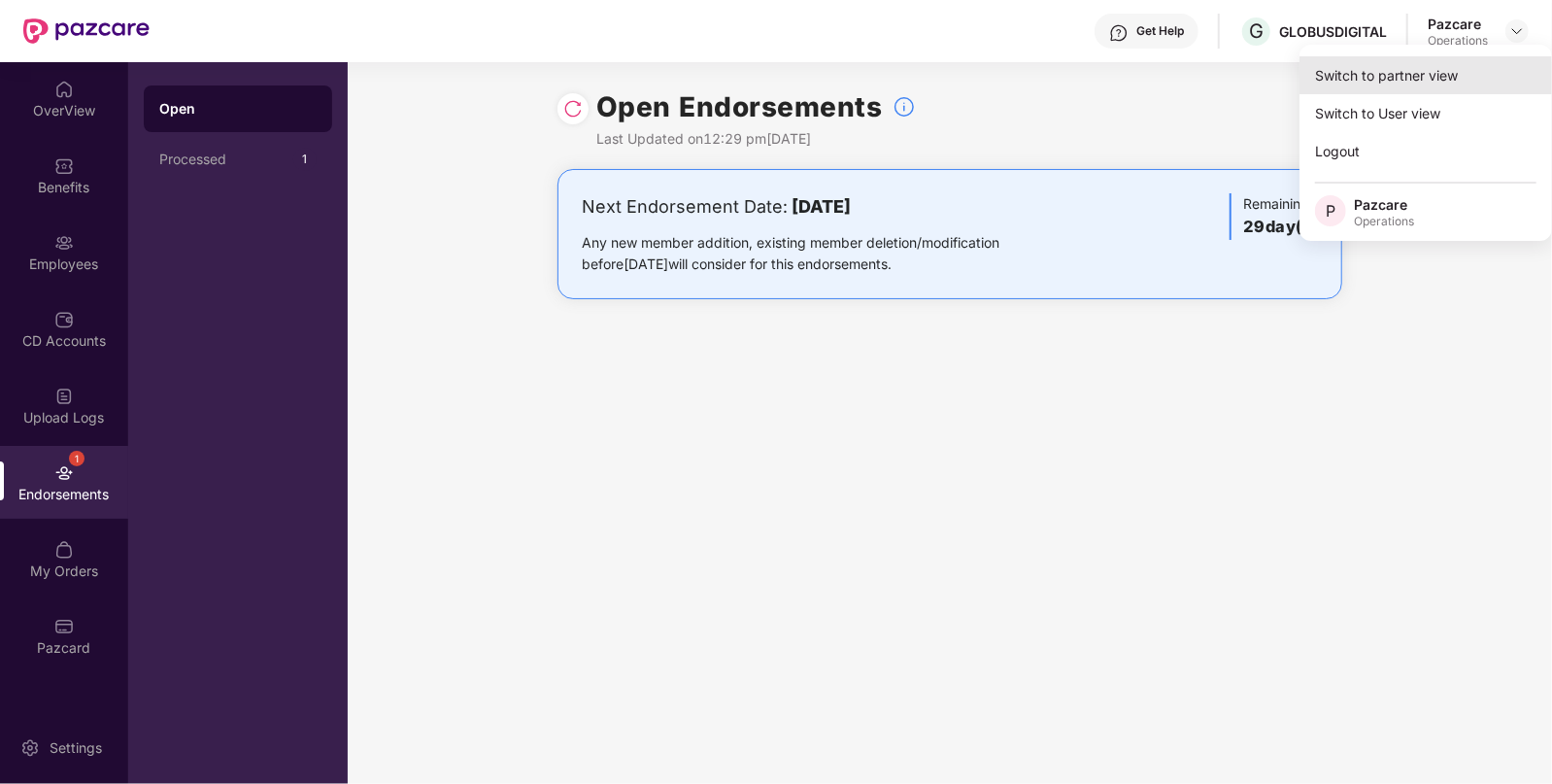
click at [1455, 72] on div "Switch to partner view" at bounding box center [1426, 75] width 253 height 38
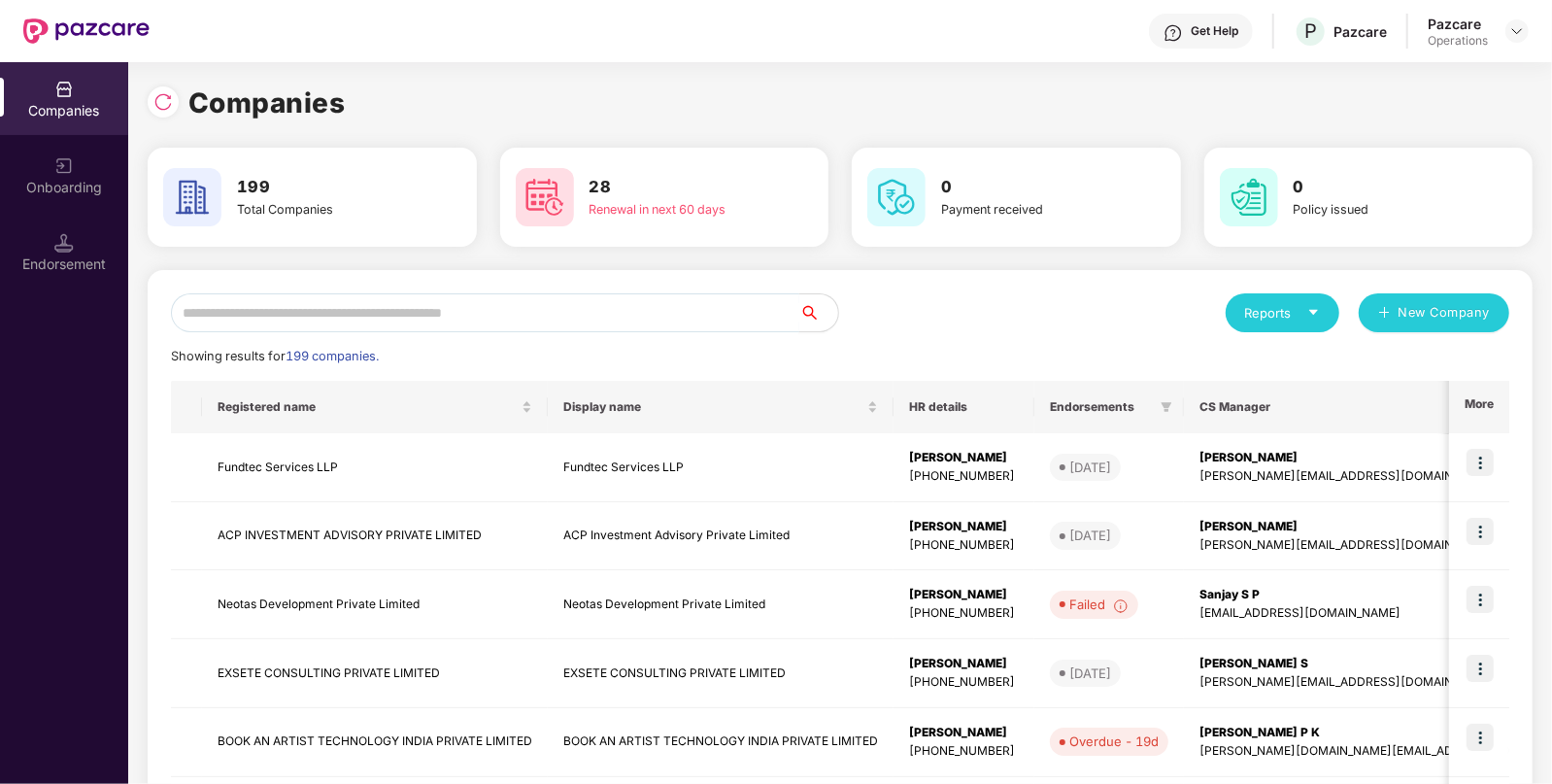
click at [680, 308] on input "text" at bounding box center [485, 312] width 628 height 39
paste input "**********"
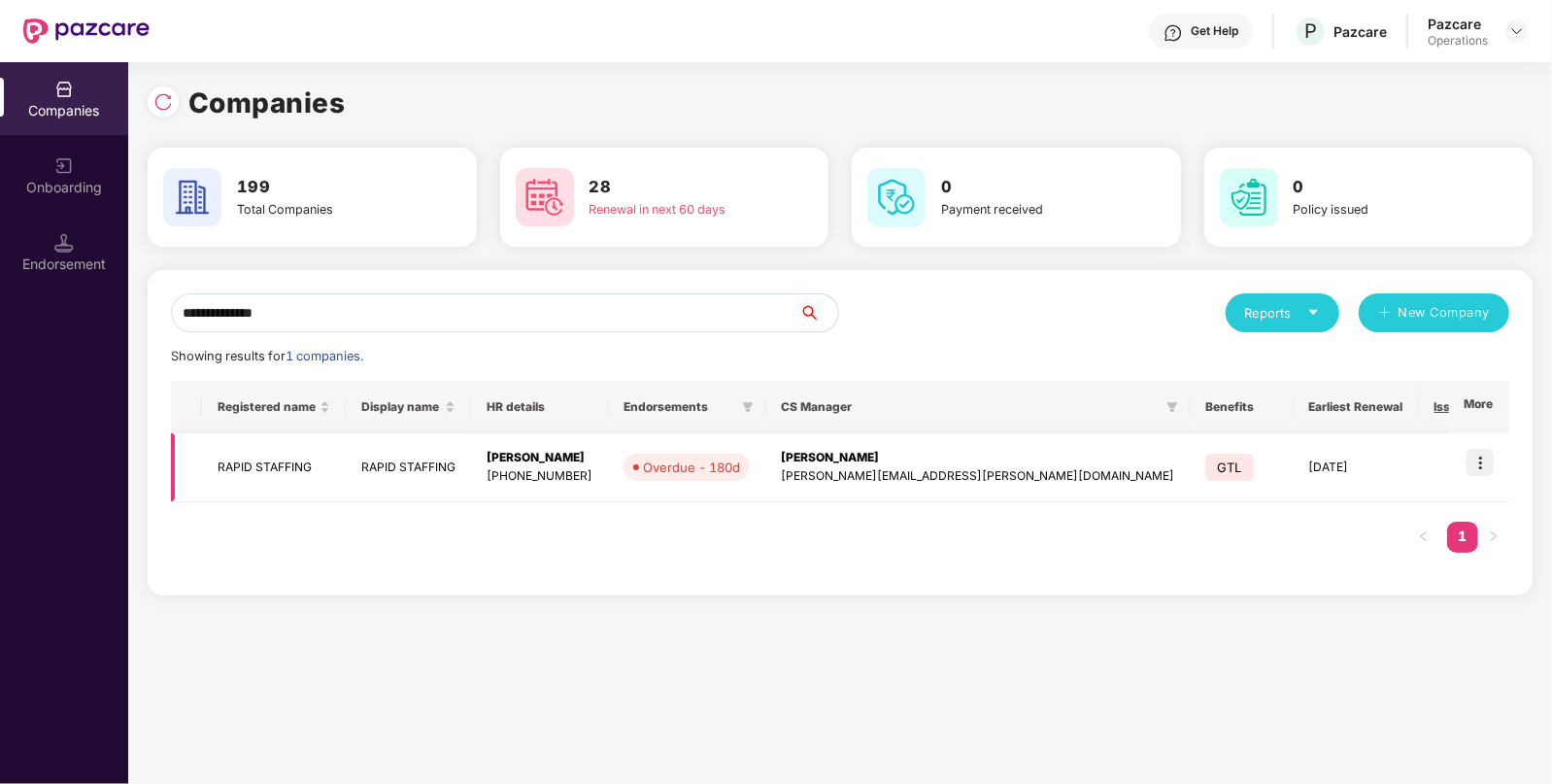
type input "**********"
click at [1481, 467] on img at bounding box center [1480, 462] width 27 height 27
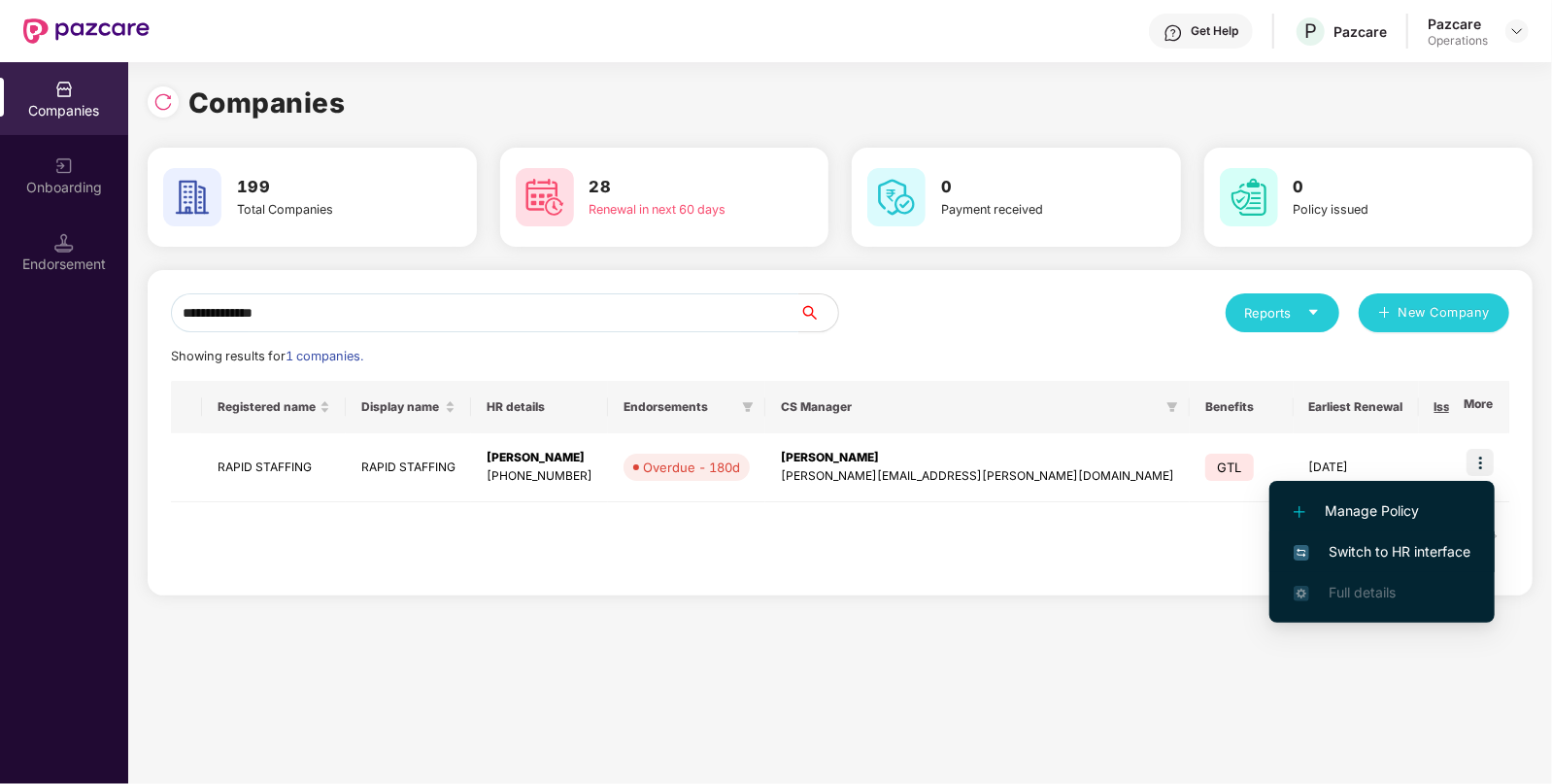
click at [1376, 563] on li "Switch to HR interface" at bounding box center [1381, 551] width 225 height 41
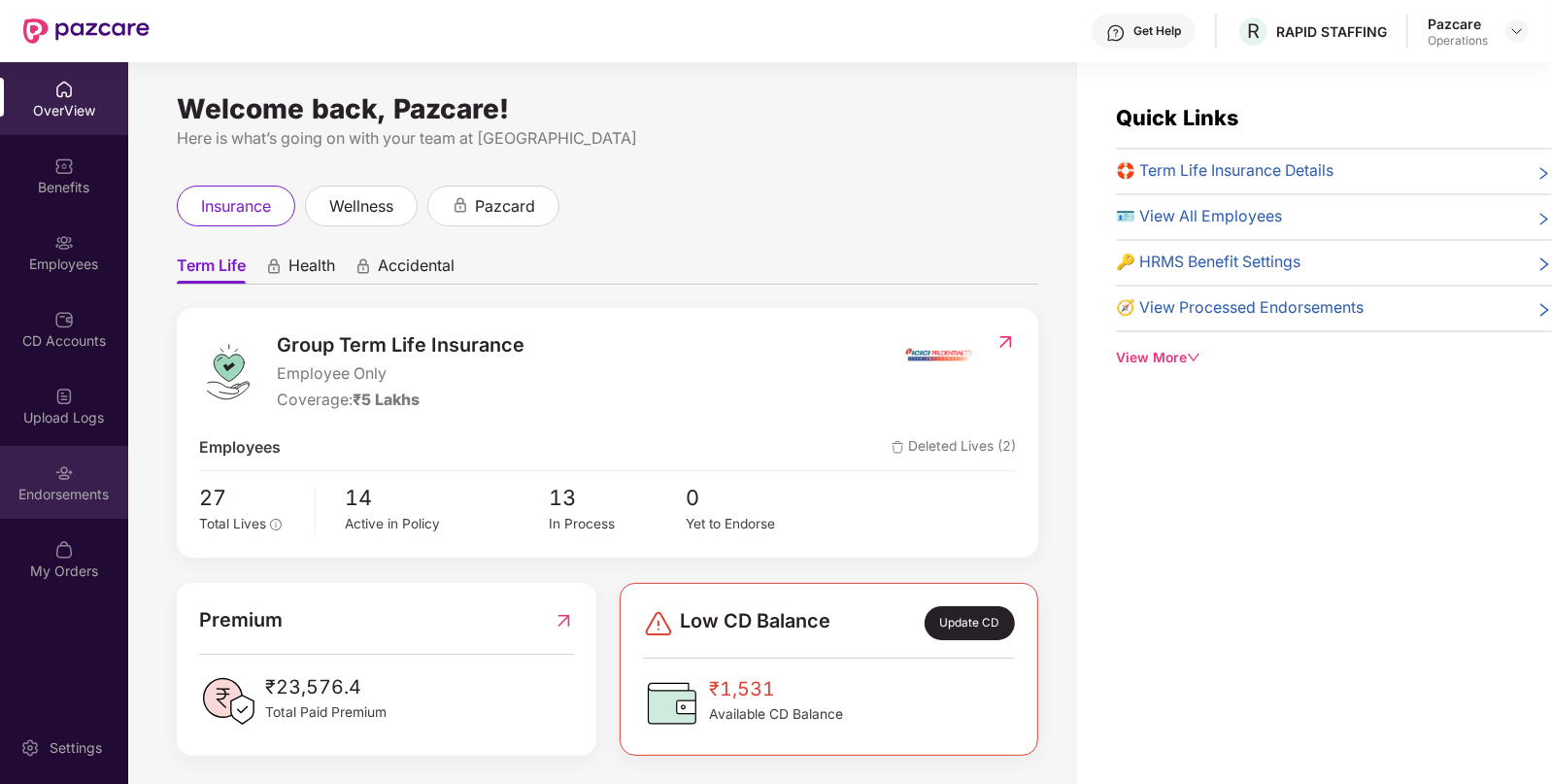
click at [71, 494] on div "Endorsements" at bounding box center [64, 494] width 128 height 19
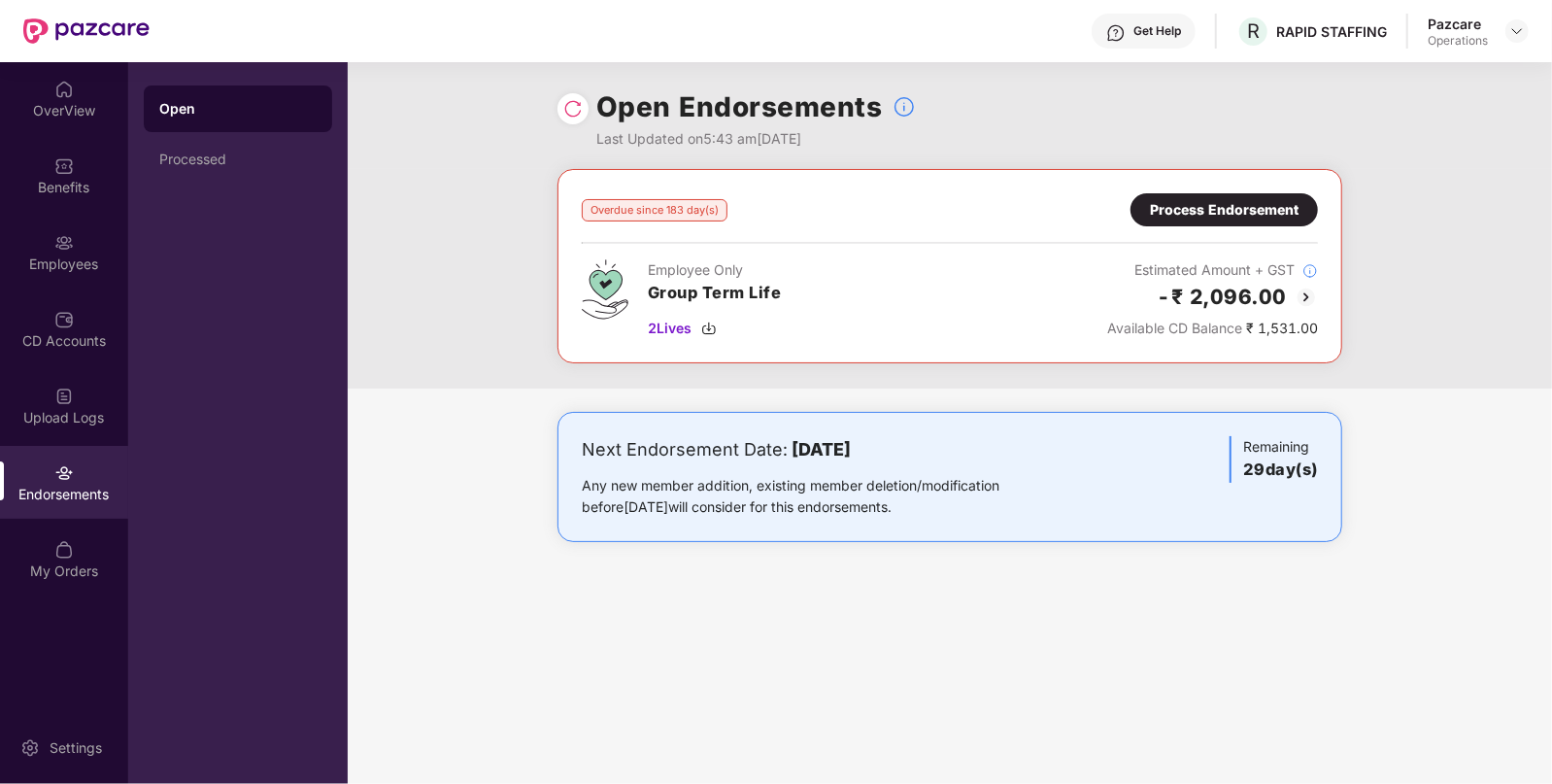
click at [1261, 216] on div "Process Endorsement" at bounding box center [1224, 209] width 149 height 21
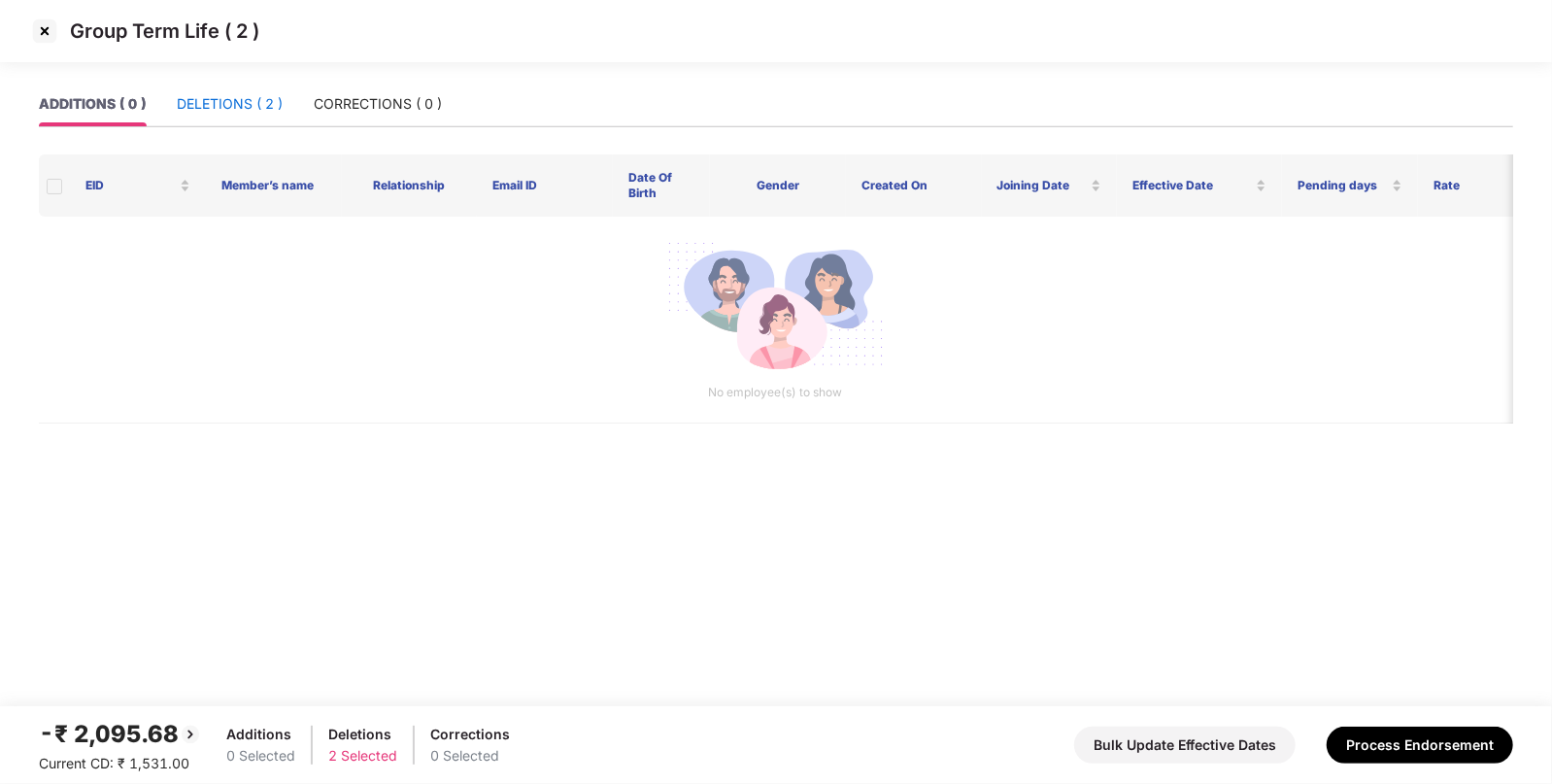
click at [252, 105] on div "DELETIONS ( 2 )" at bounding box center [230, 103] width 106 height 21
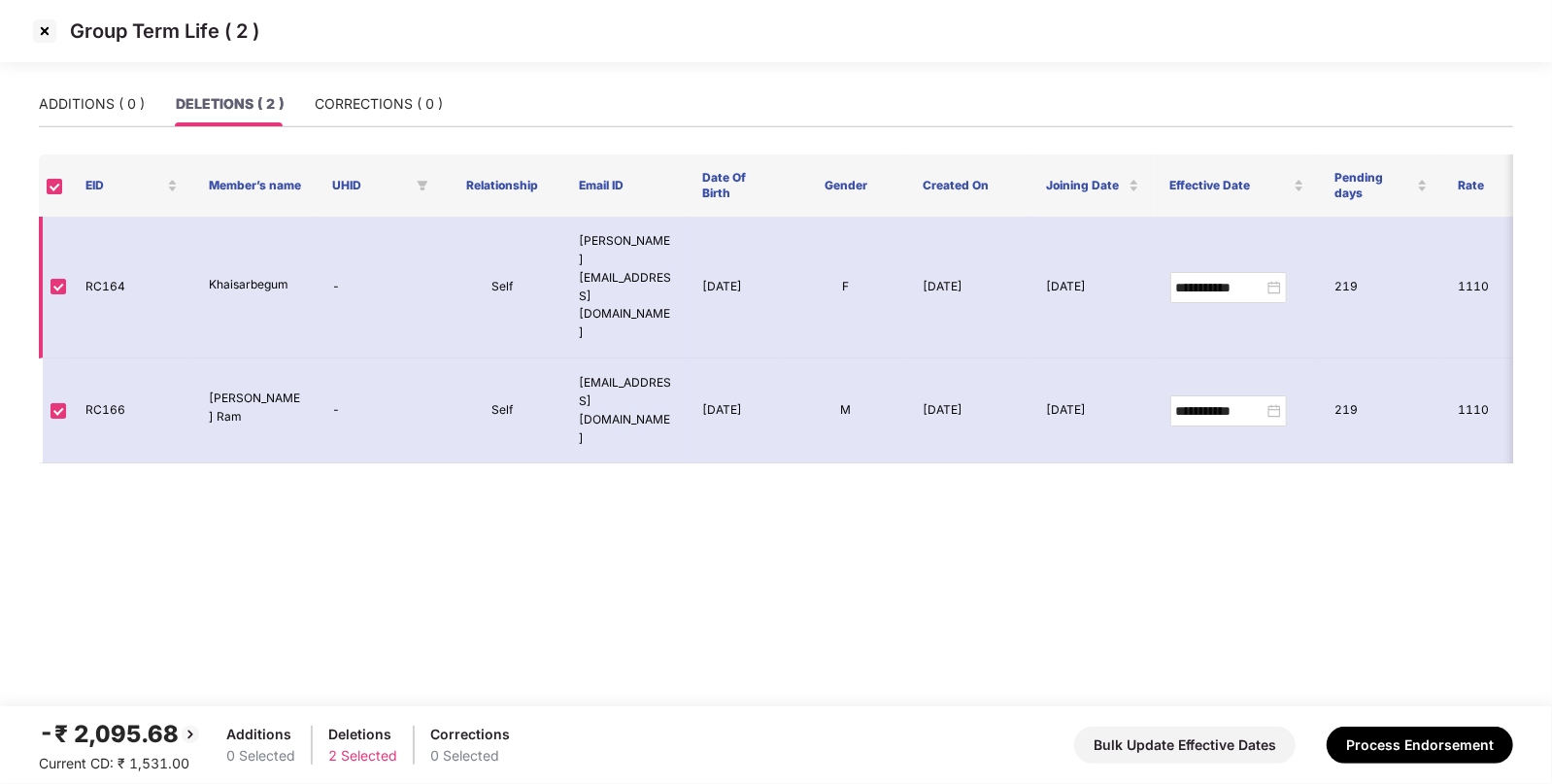
click at [94, 246] on td "RC164" at bounding box center [131, 288] width 123 height 142
copy td "RC164"
click at [44, 34] on img at bounding box center [44, 31] width 31 height 31
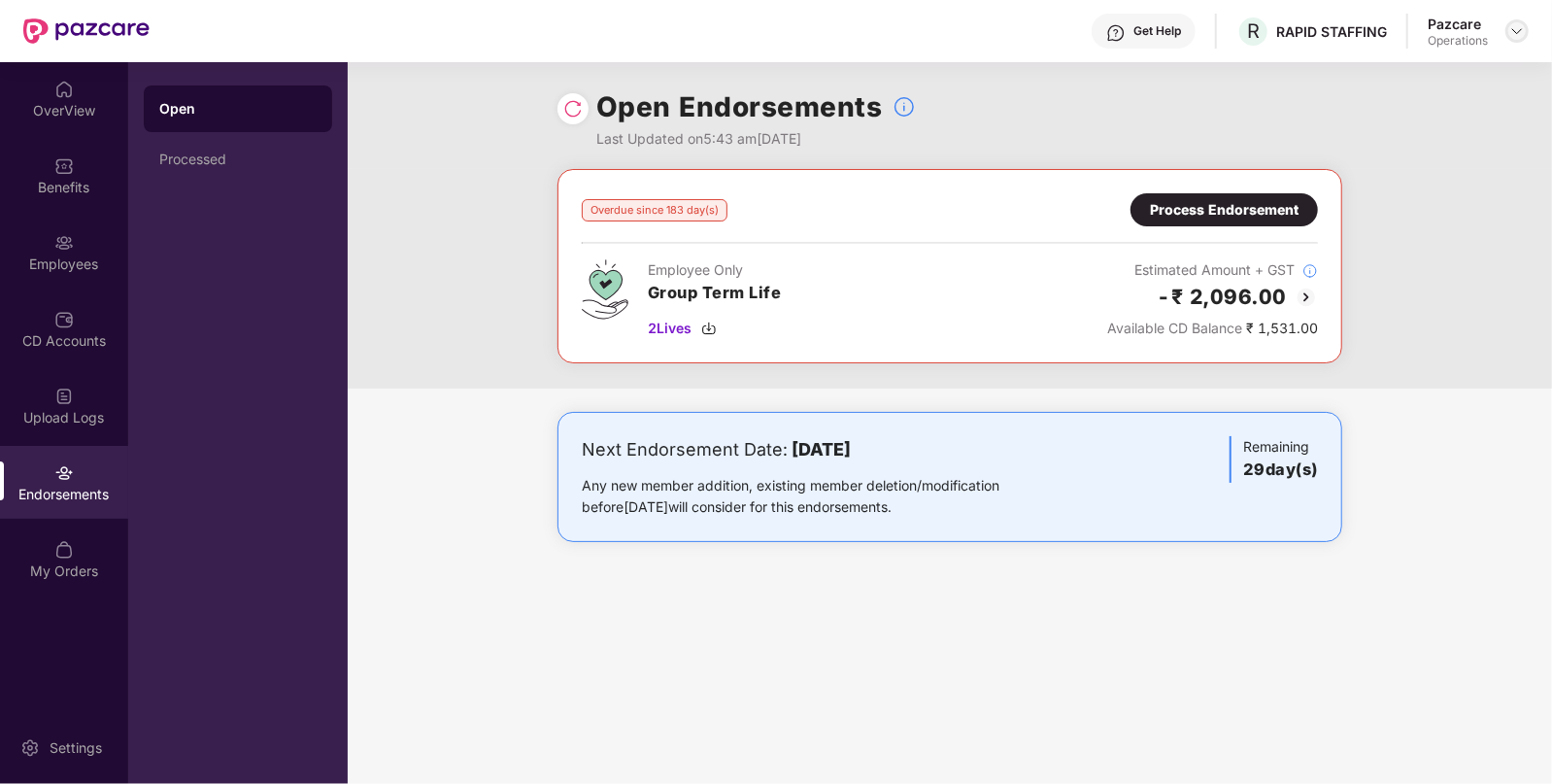
click at [1518, 23] on img at bounding box center [1517, 31] width 16 height 16
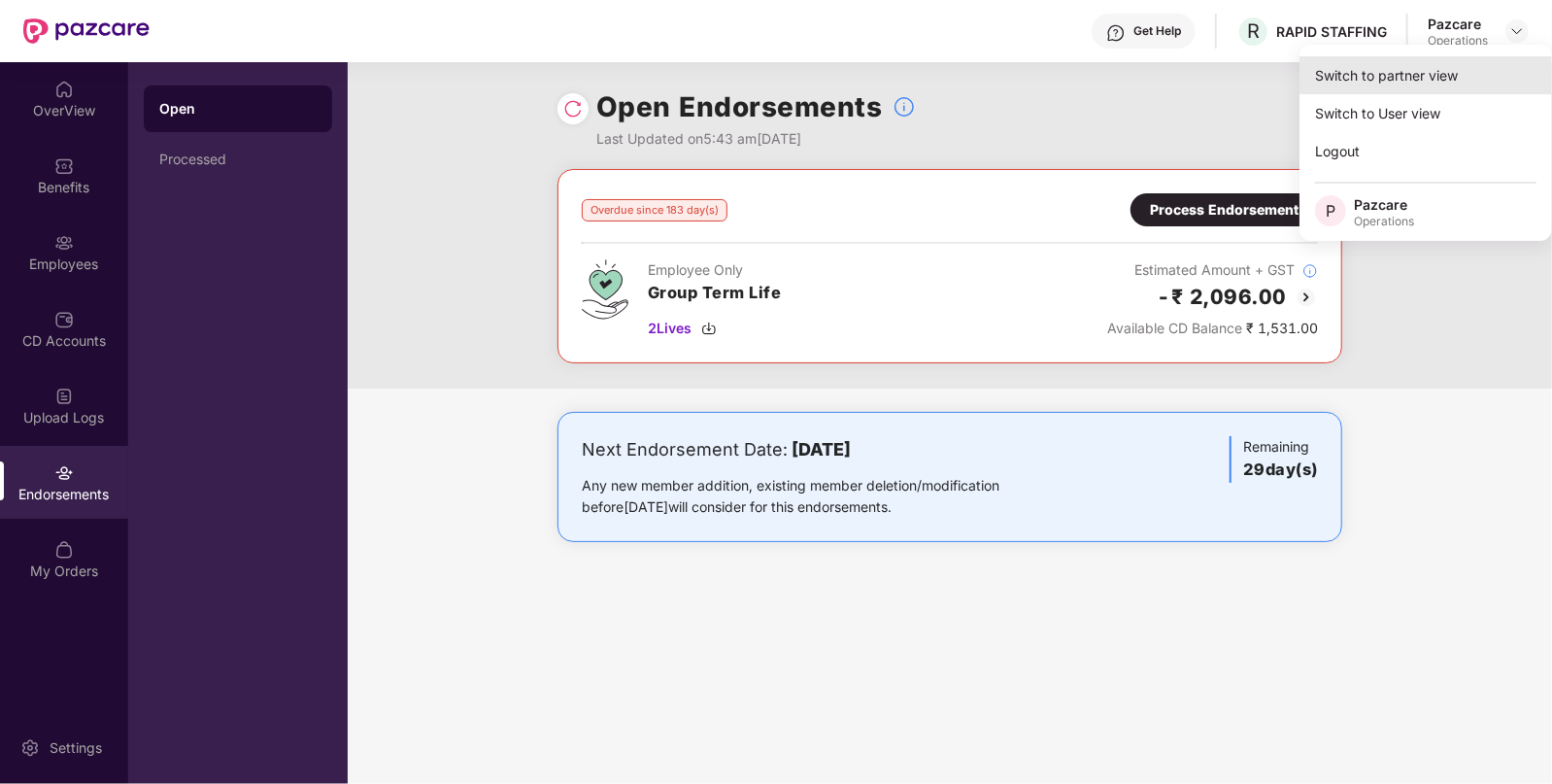
click at [1445, 85] on div "Switch to partner view" at bounding box center [1426, 75] width 253 height 38
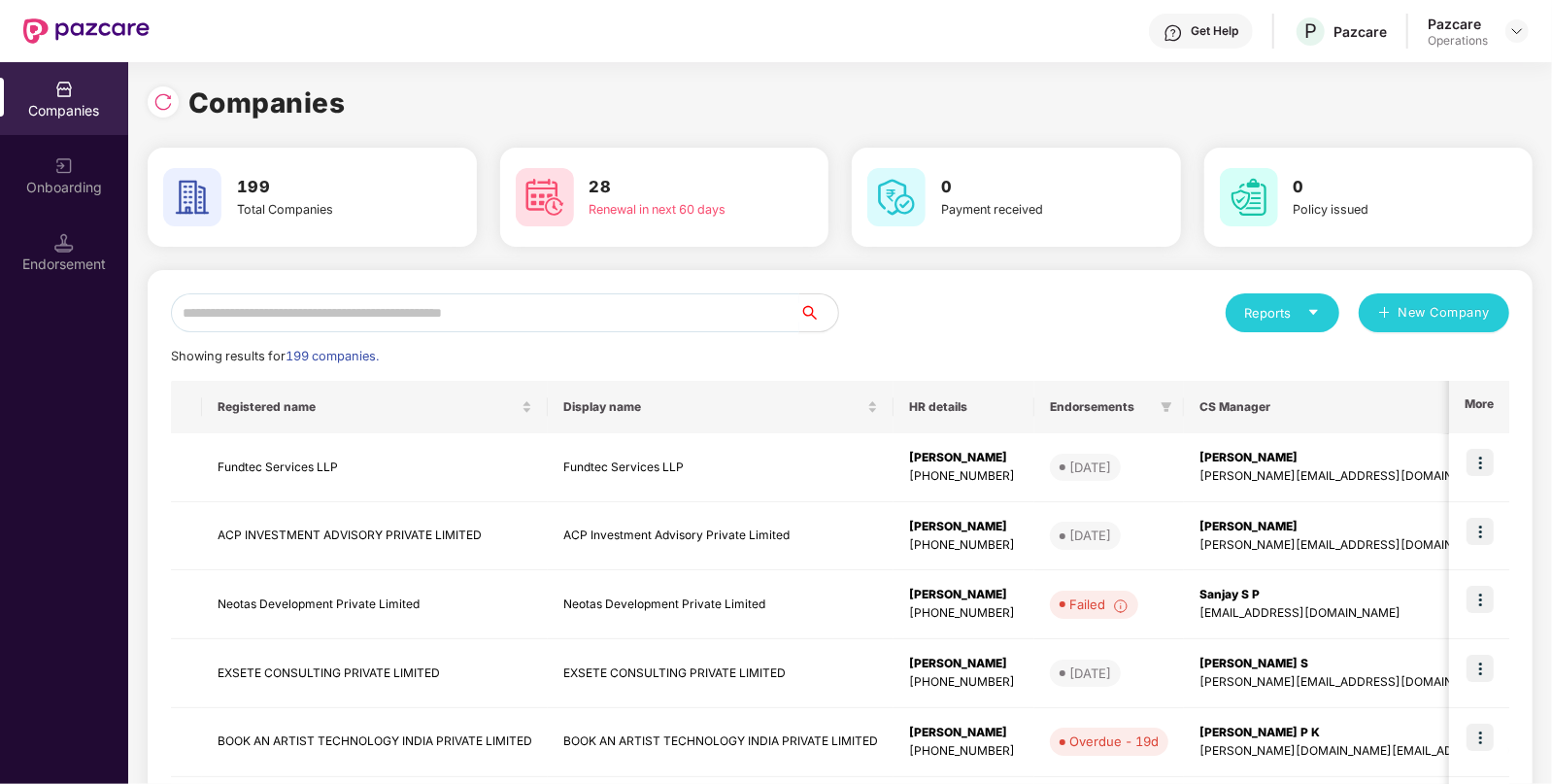
click at [729, 313] on input "text" at bounding box center [485, 312] width 628 height 39
paste input "**********"
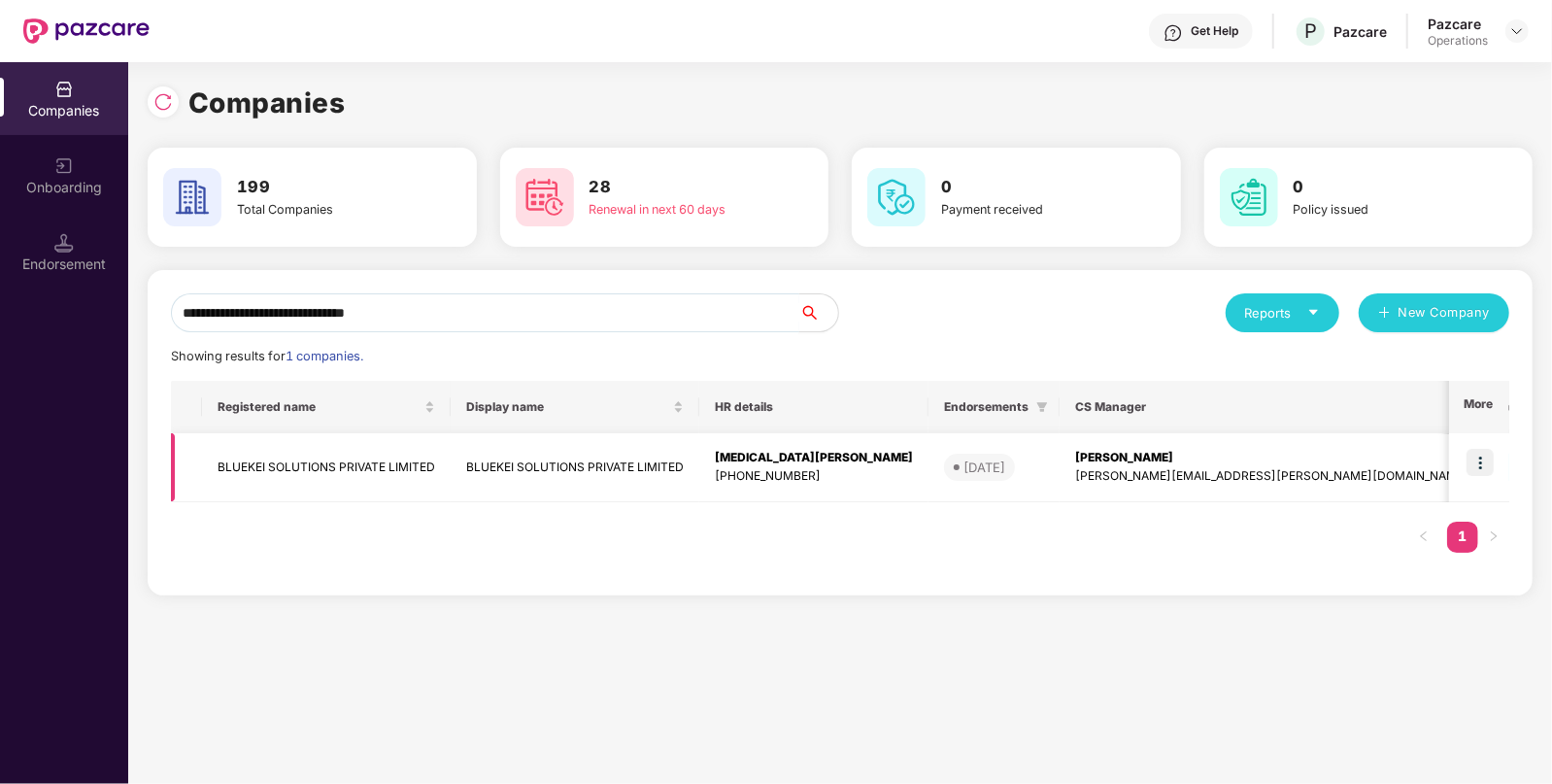
type input "**********"
click at [1477, 462] on img at bounding box center [1480, 462] width 27 height 27
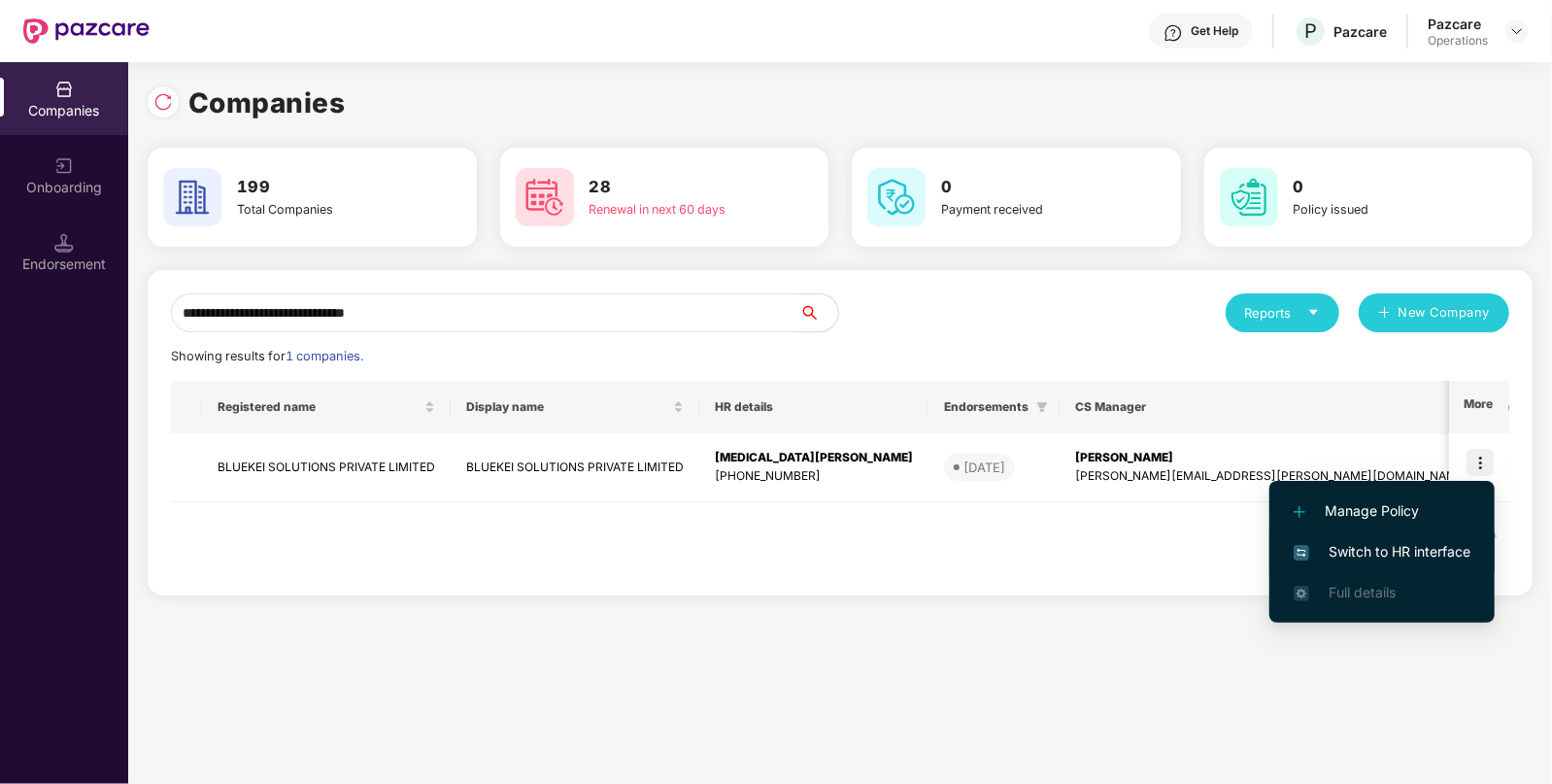
click at [1402, 549] on span "Switch to HR interface" at bounding box center [1382, 551] width 177 height 21
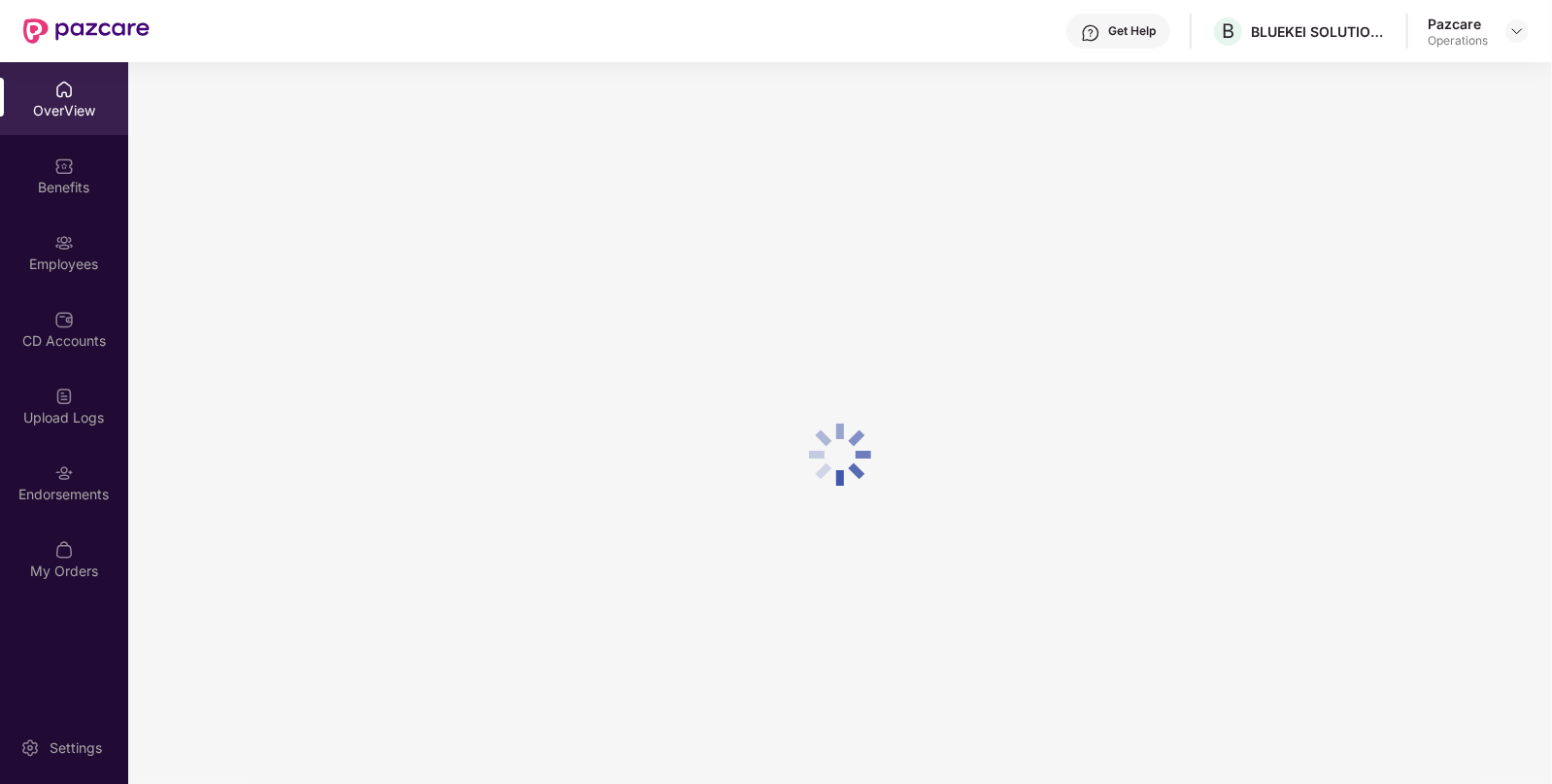
click at [75, 519] on div "OverView Benefits Employees CD Accounts Upload Logs Endorsements My Orders" at bounding box center [64, 330] width 128 height 537
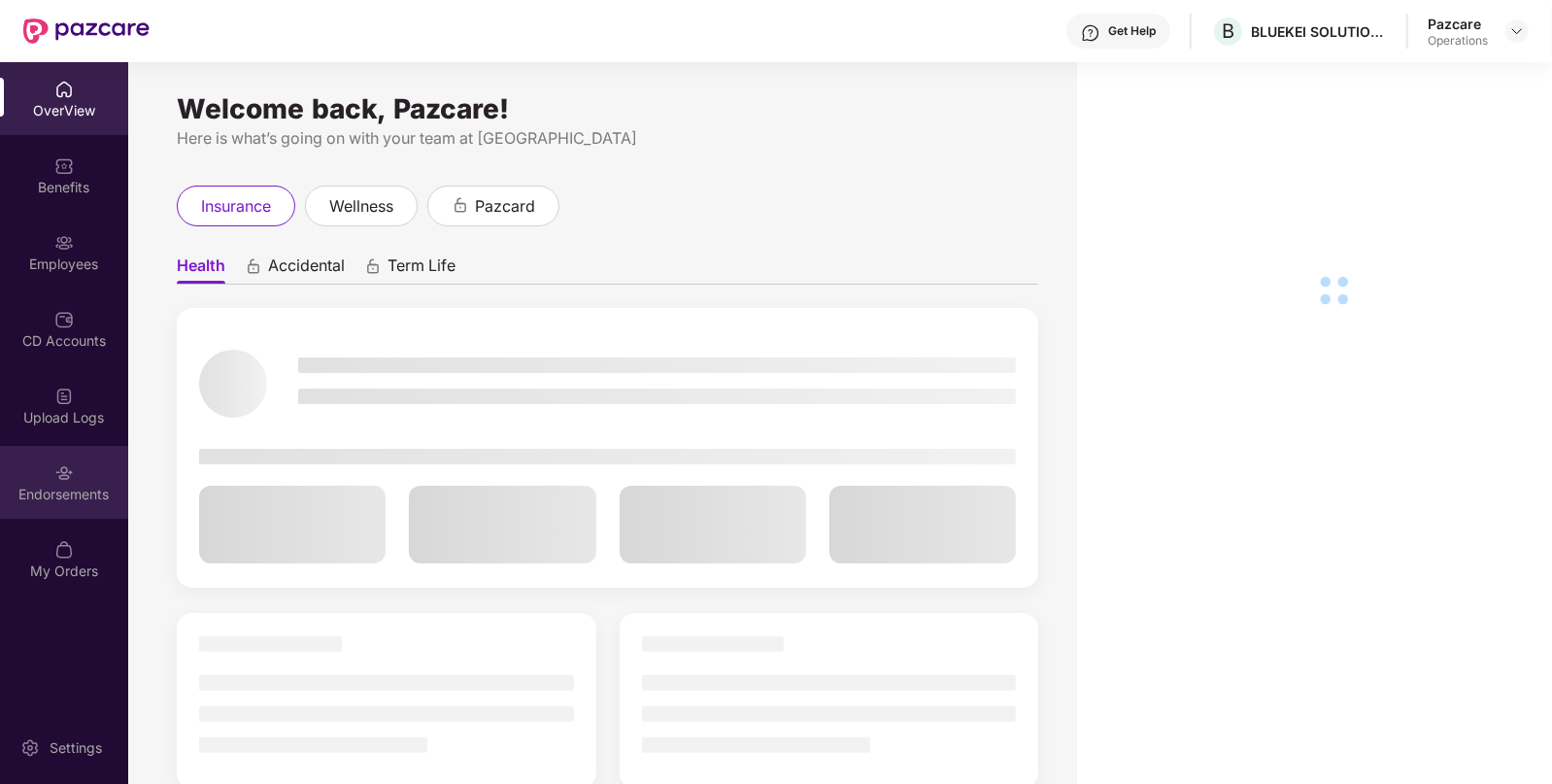
click at [82, 500] on div "Endorsements" at bounding box center [64, 494] width 128 height 19
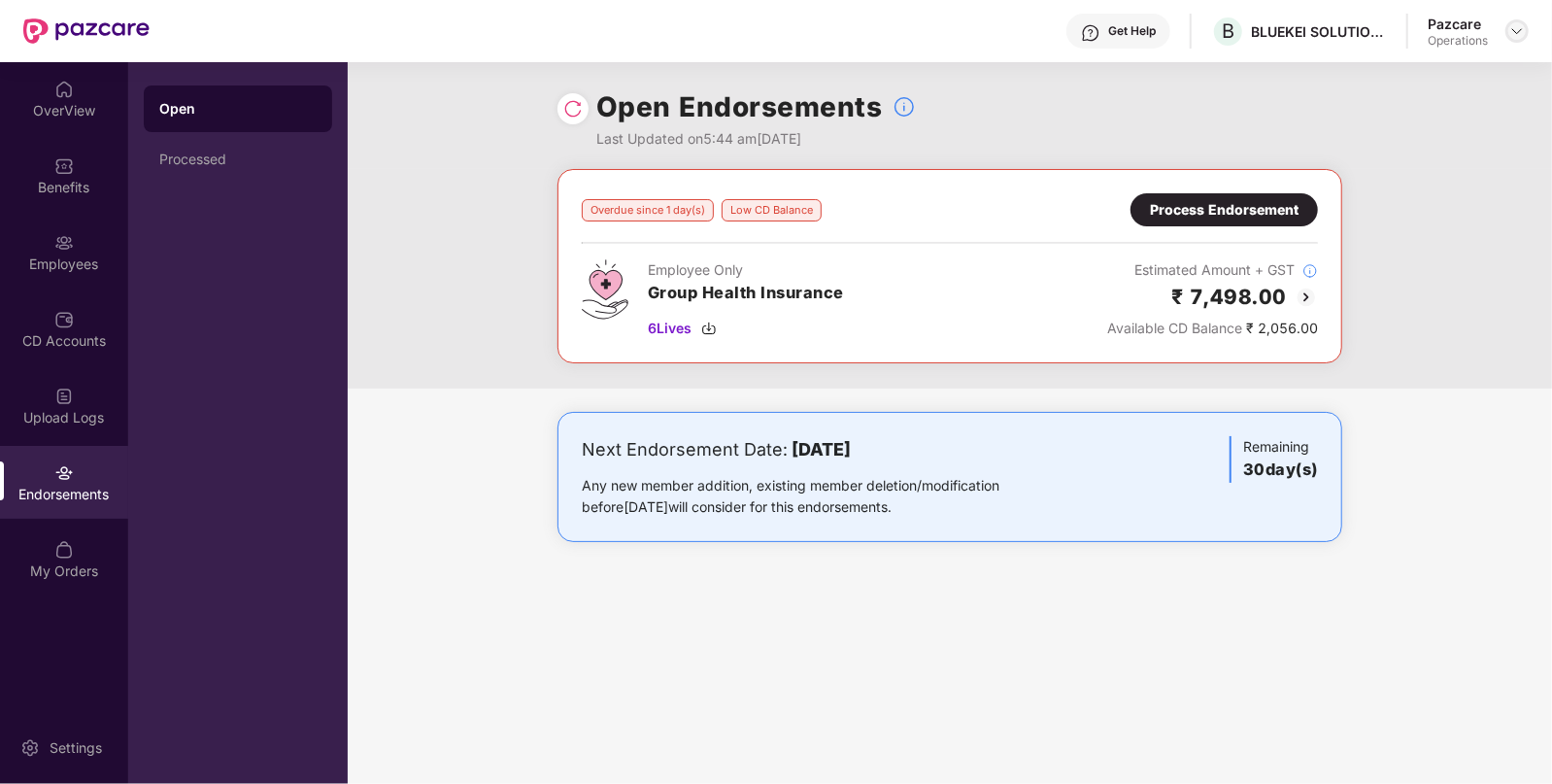
click at [1517, 31] on img at bounding box center [1517, 31] width 16 height 16
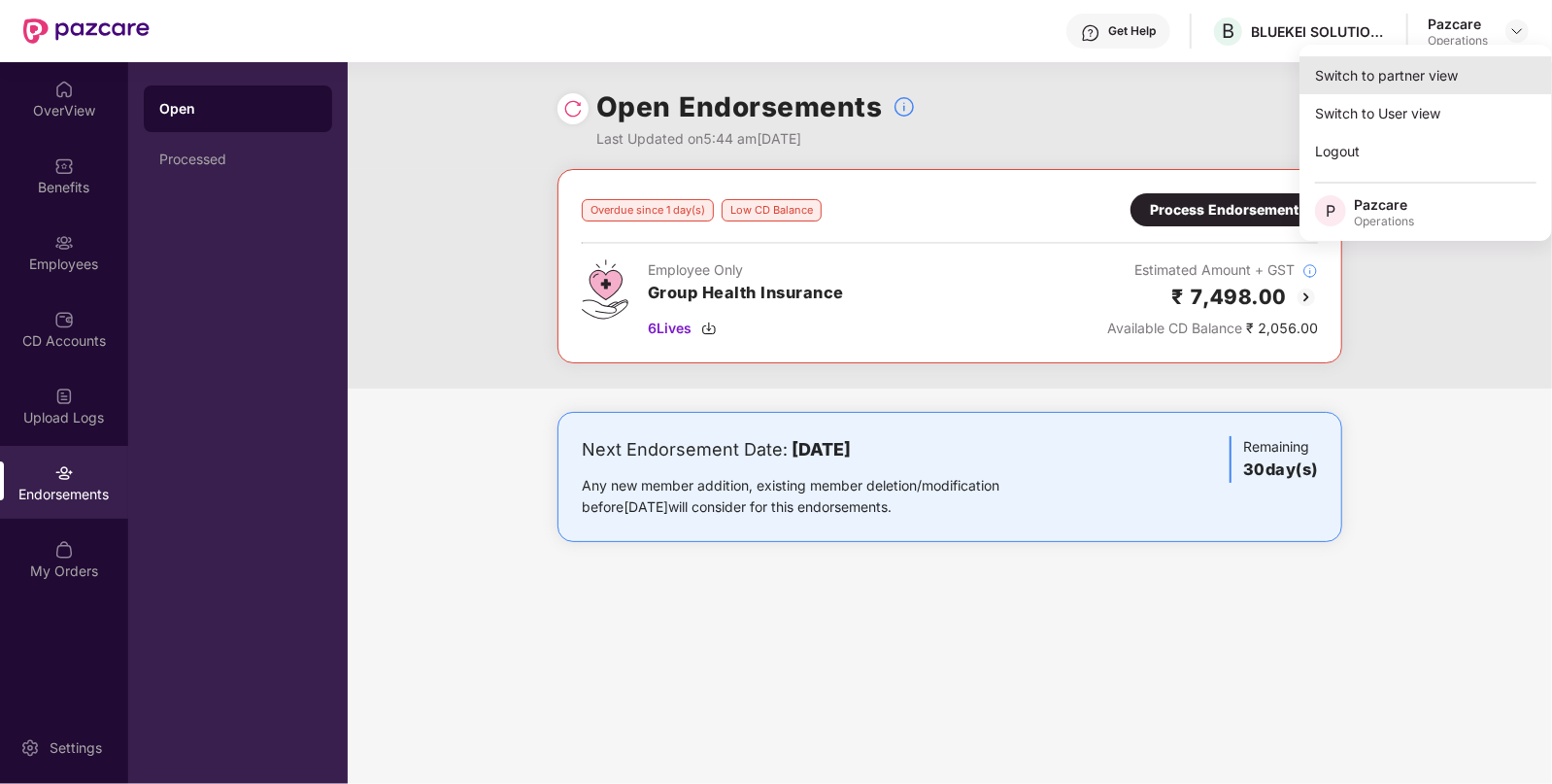
click at [1426, 77] on div "Switch to partner view" at bounding box center [1426, 75] width 253 height 38
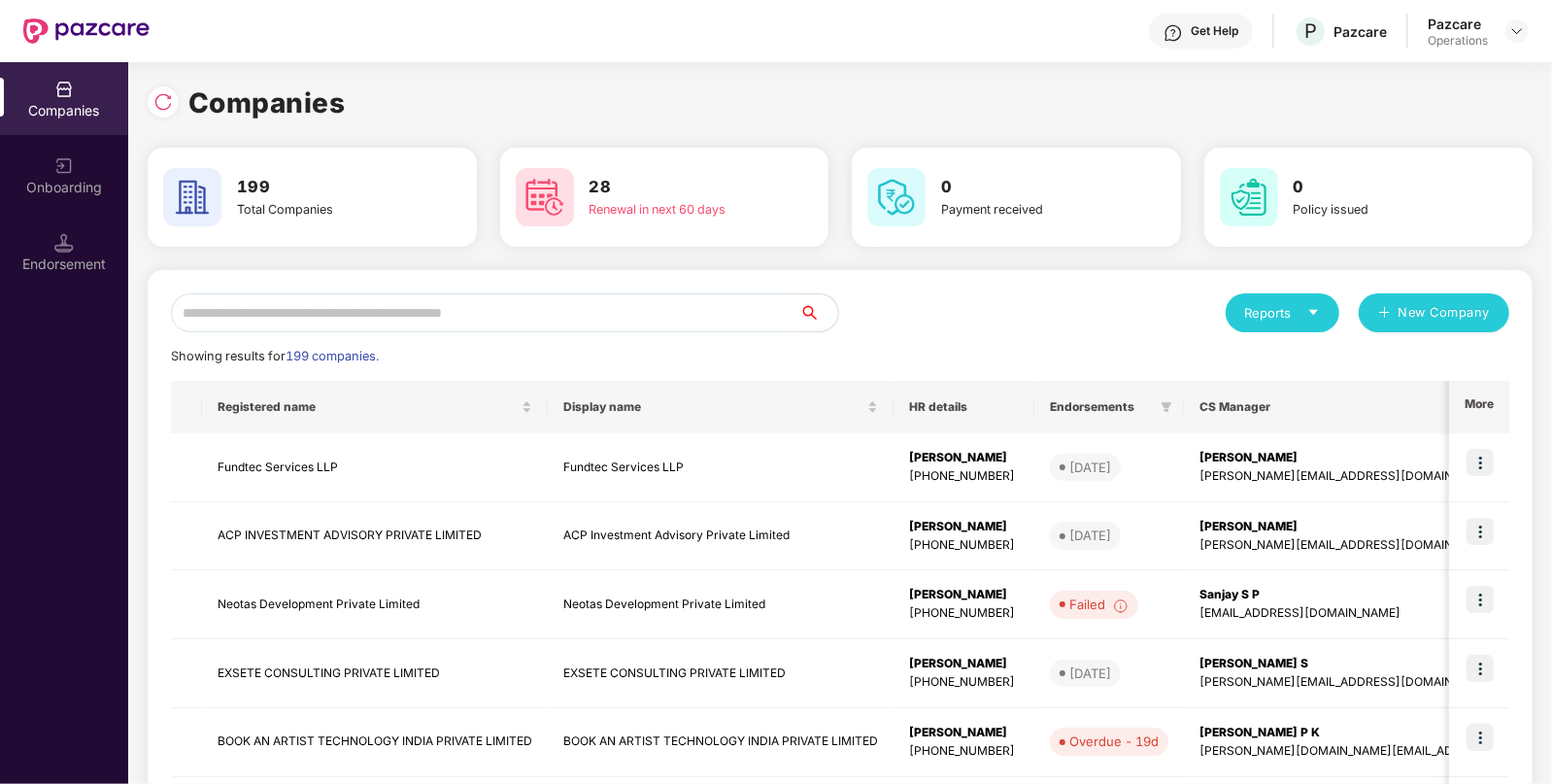
click at [710, 300] on input "text" at bounding box center [485, 312] width 628 height 39
paste input "**********"
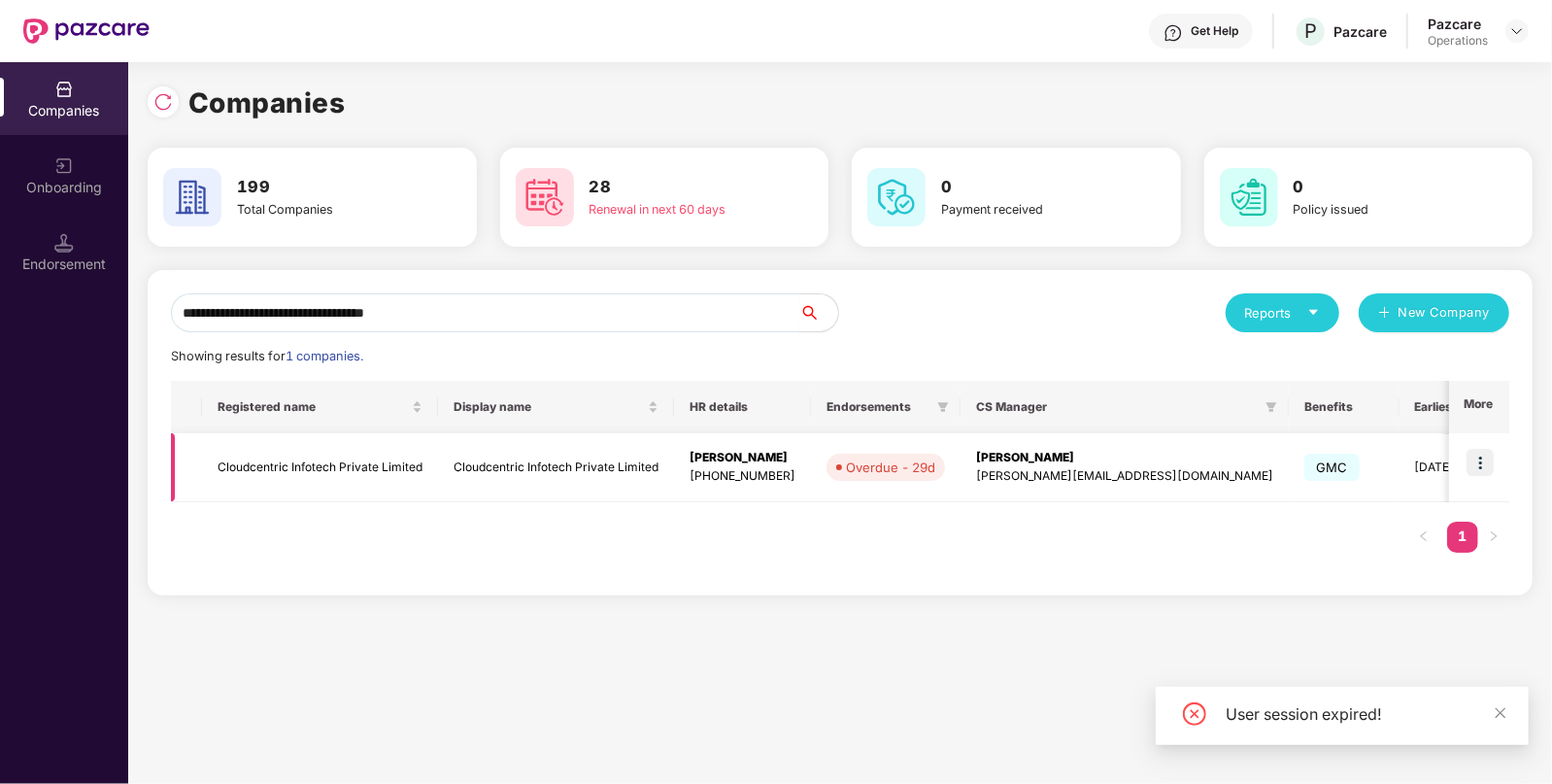
type input "**********"
click at [1470, 451] on img at bounding box center [1480, 462] width 27 height 27
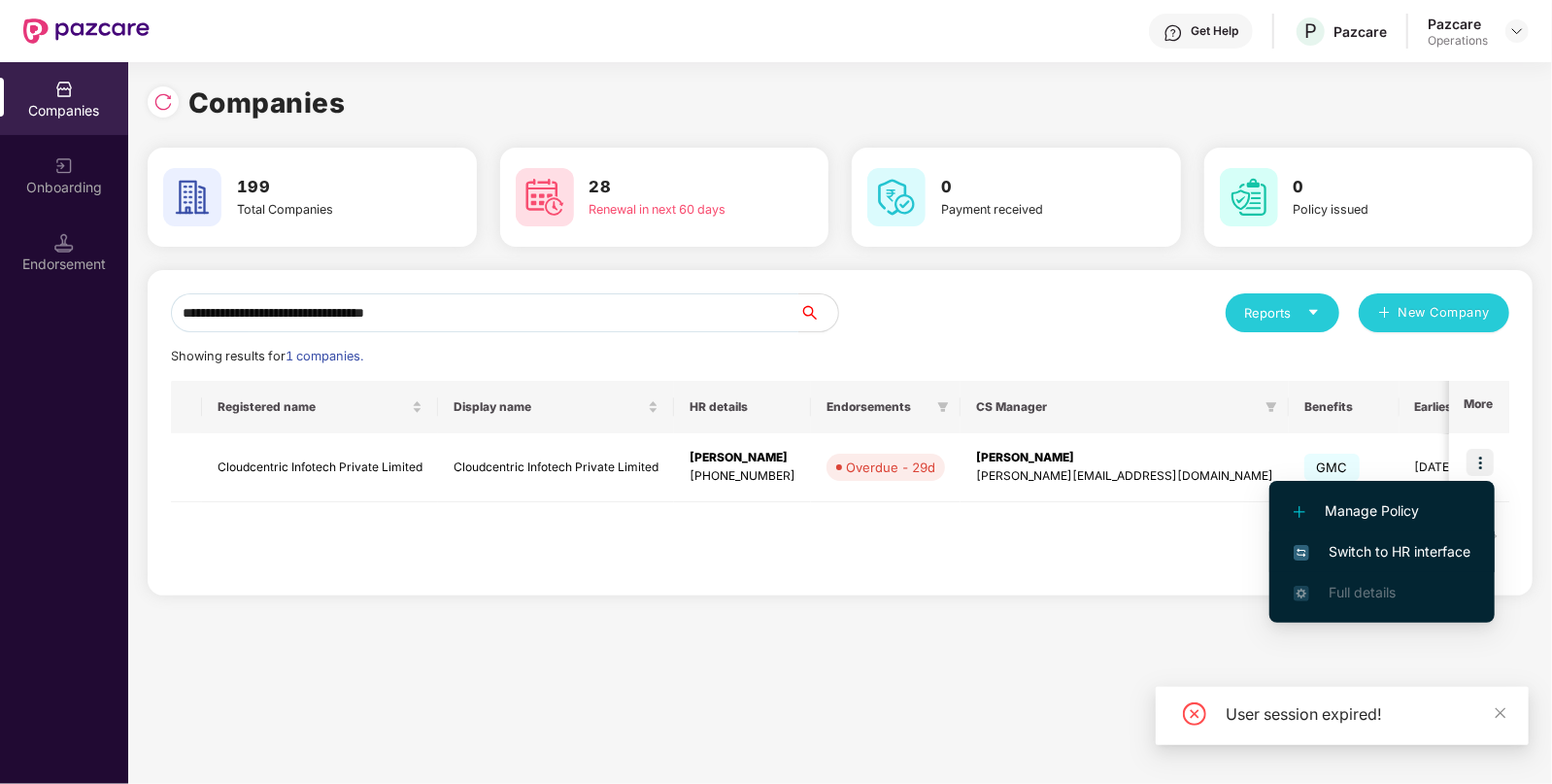
click at [1395, 558] on span "Switch to HR interface" at bounding box center [1382, 551] width 177 height 21
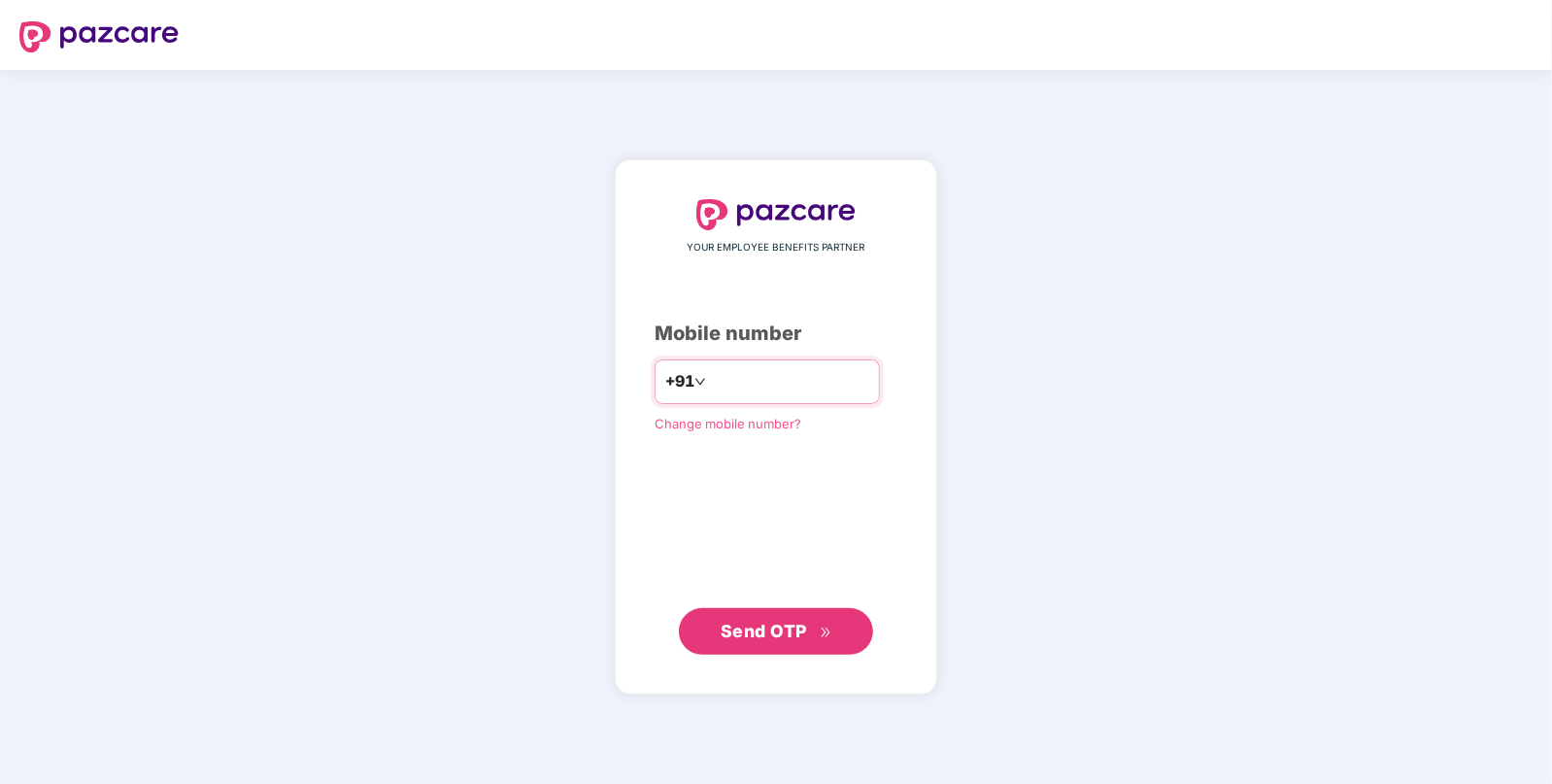
click at [767, 367] on input "number" at bounding box center [789, 381] width 159 height 31
type input "**********"
click at [834, 625] on button "Send OTP" at bounding box center [776, 630] width 194 height 47
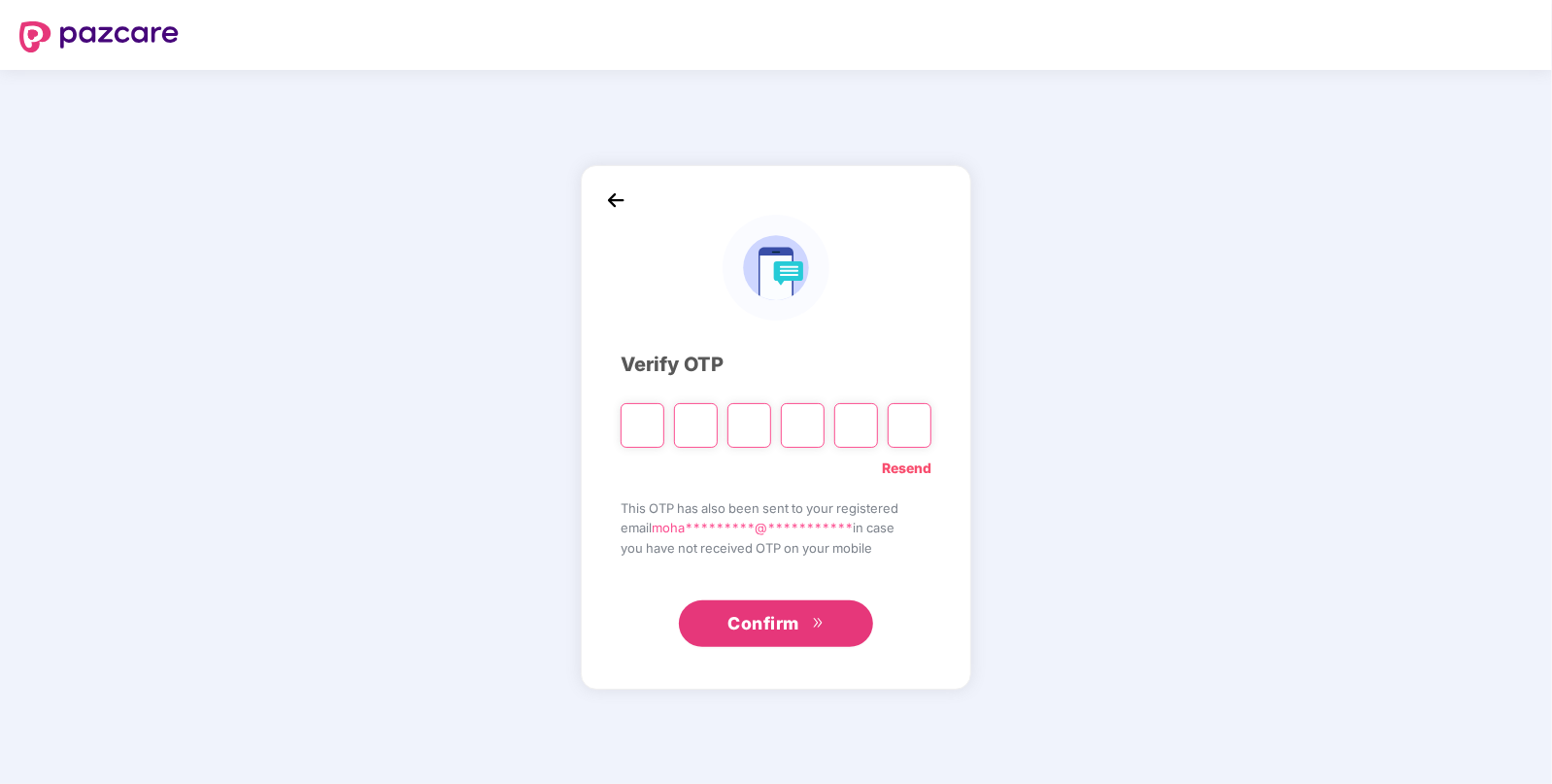
paste input "*"
type input "*"
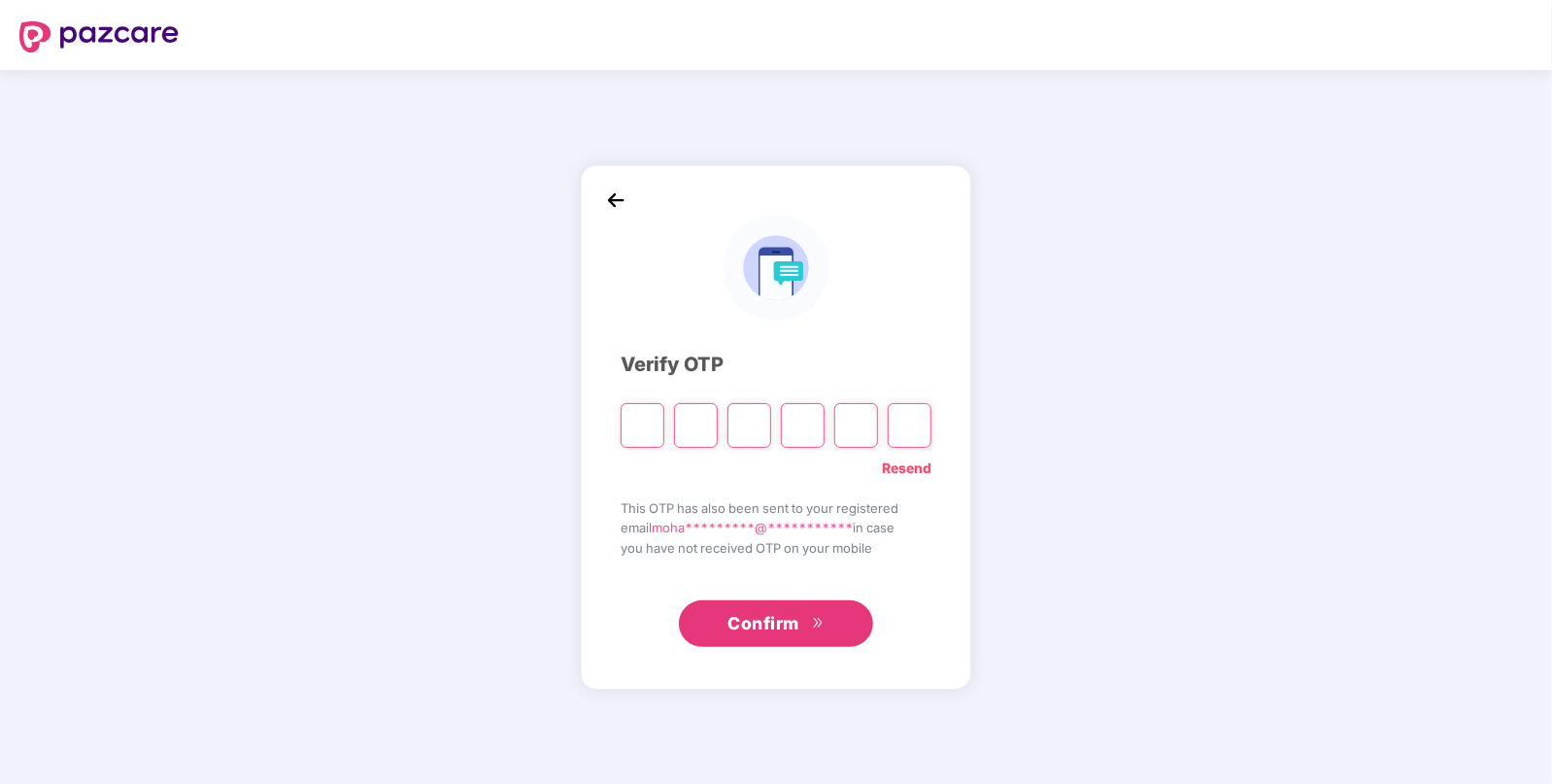
type input "*"
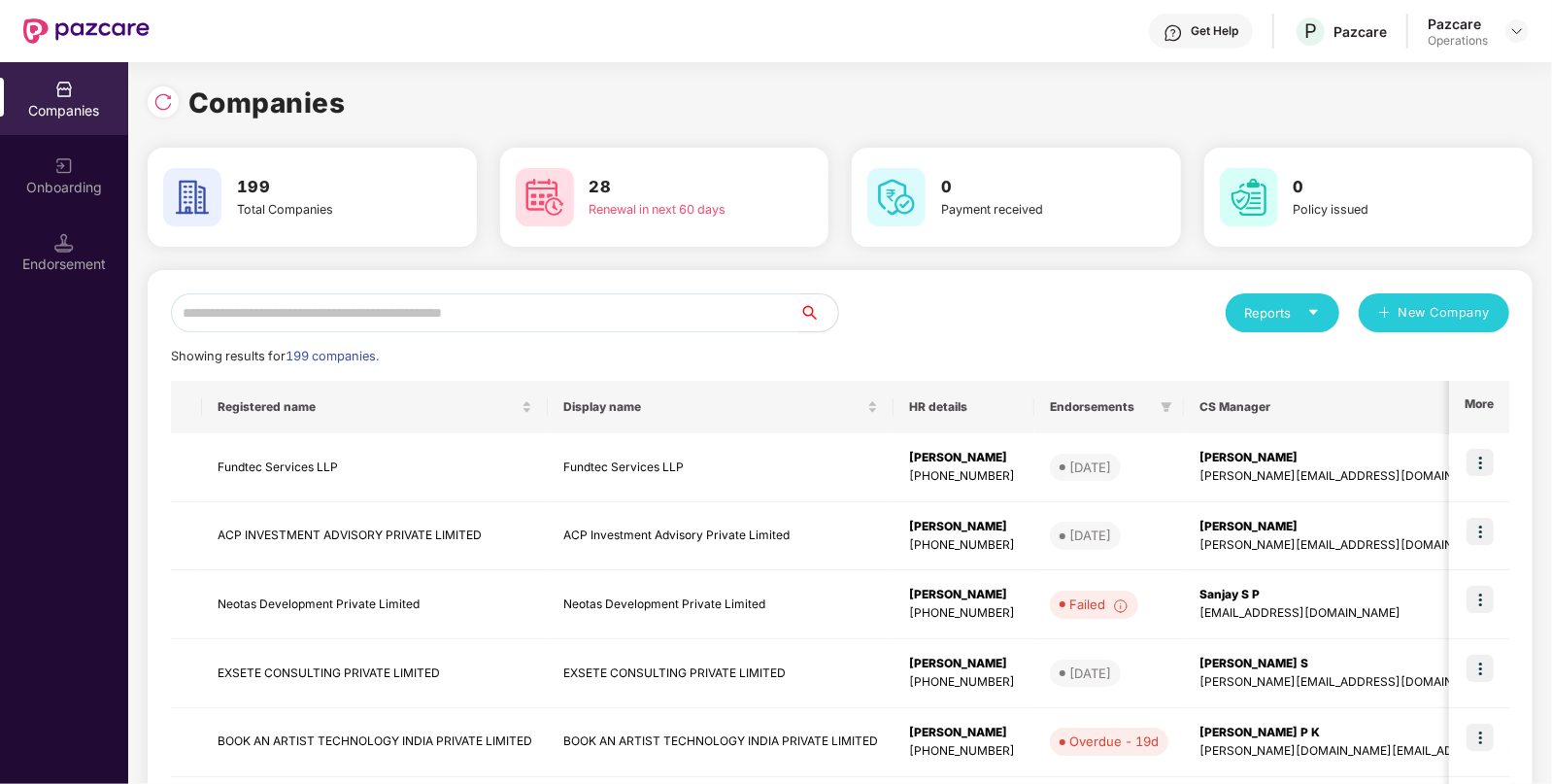
click at [680, 303] on input "text" at bounding box center [485, 312] width 628 height 39
paste input "**********"
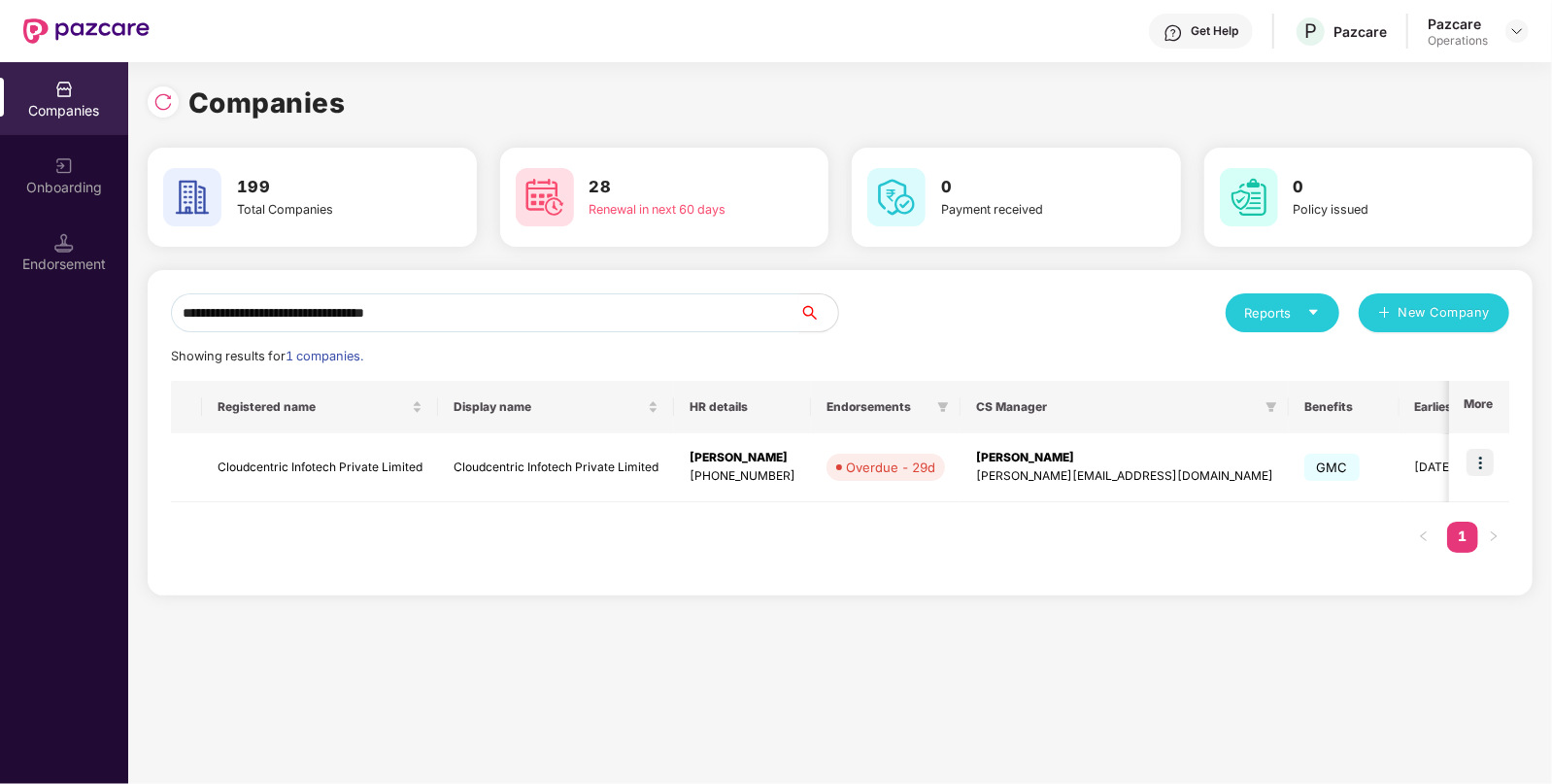
type input "**********"
click at [898, 694] on div "**********" at bounding box center [840, 423] width 1424 height 722
click at [1481, 474] on img at bounding box center [1480, 462] width 27 height 27
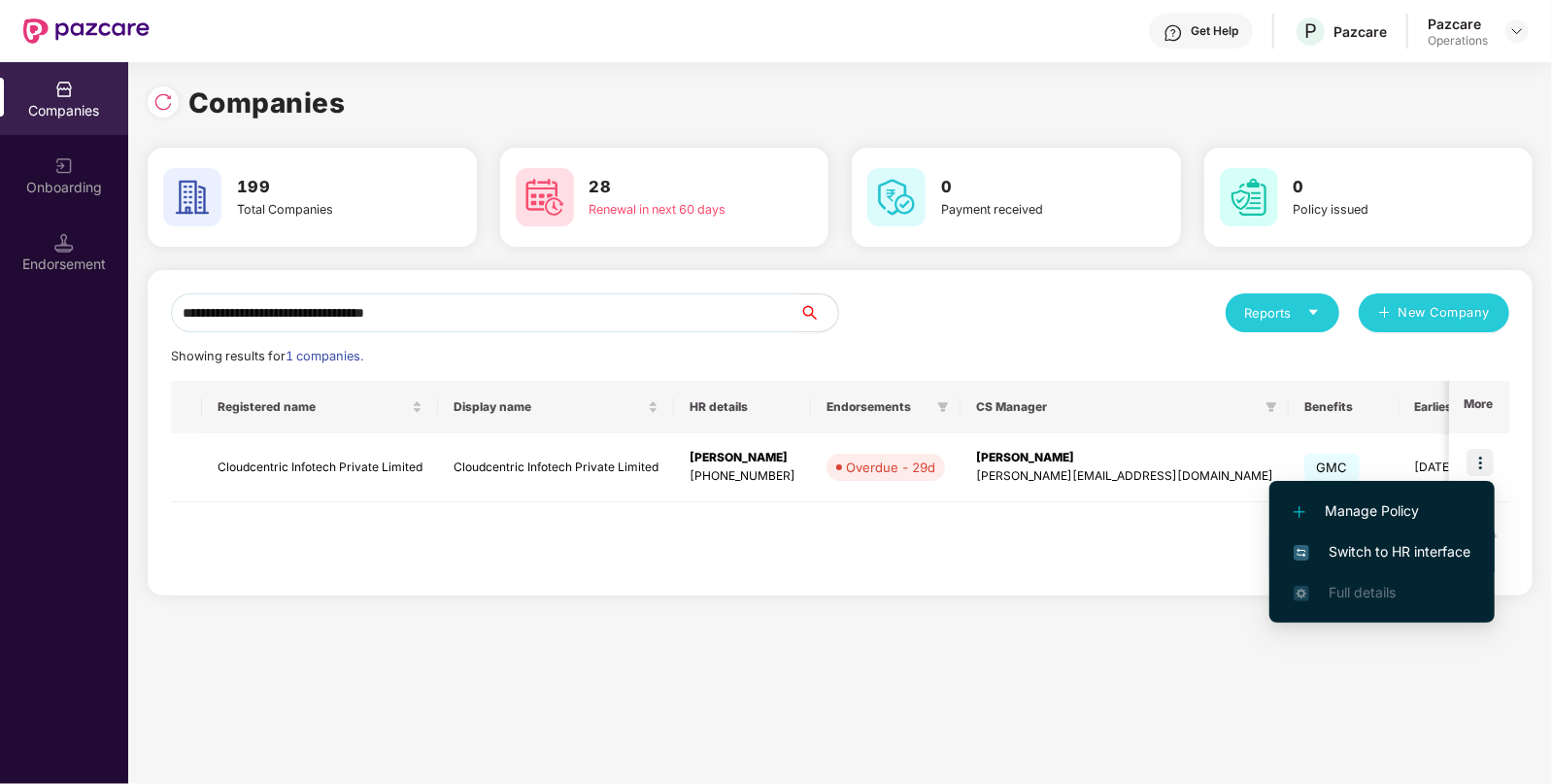
click at [1407, 541] on span "Switch to HR interface" at bounding box center [1382, 551] width 177 height 21
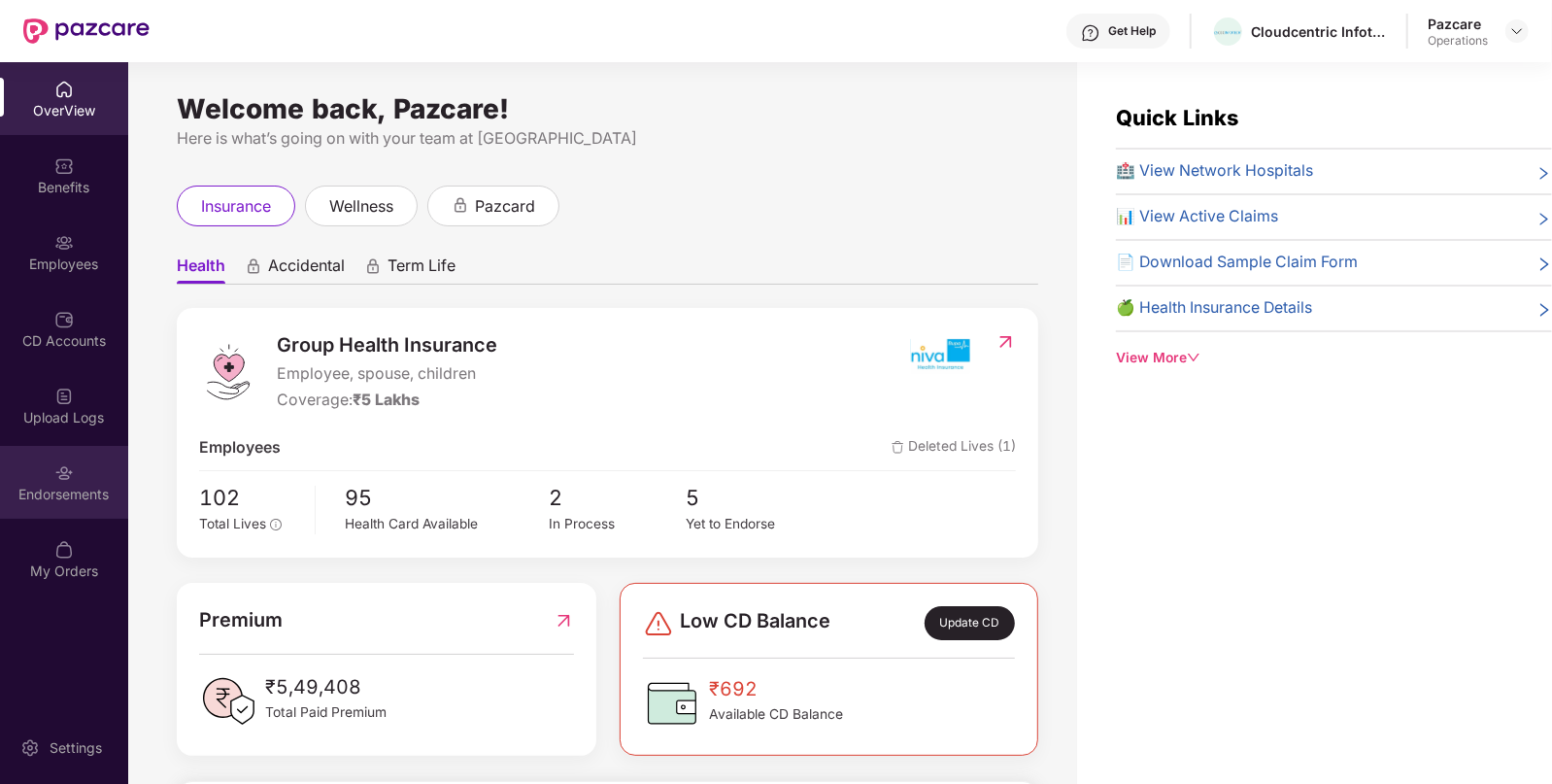
click at [75, 495] on div "Endorsements" at bounding box center [64, 494] width 128 height 19
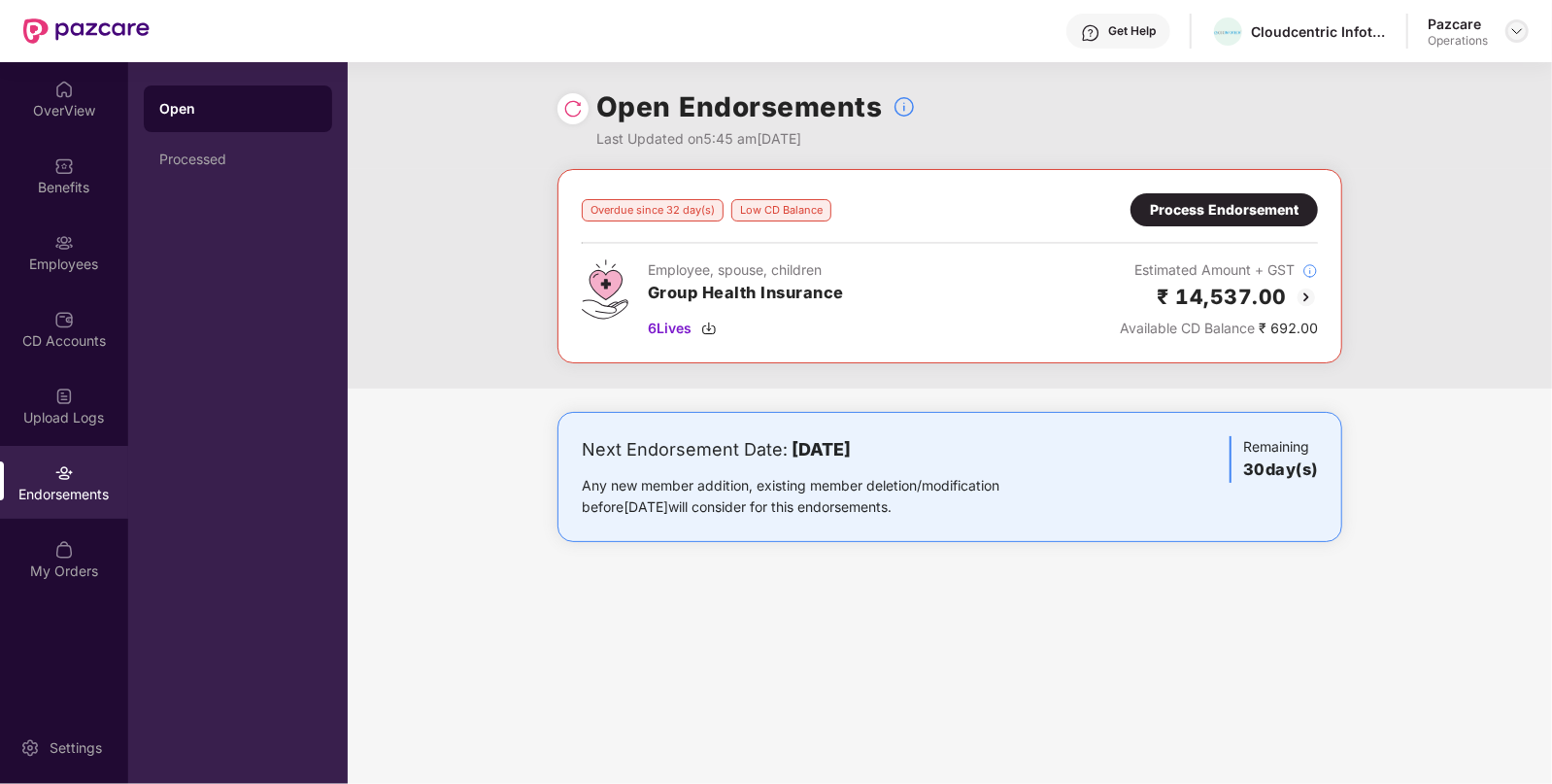
click at [1517, 27] on img at bounding box center [1517, 31] width 16 height 16
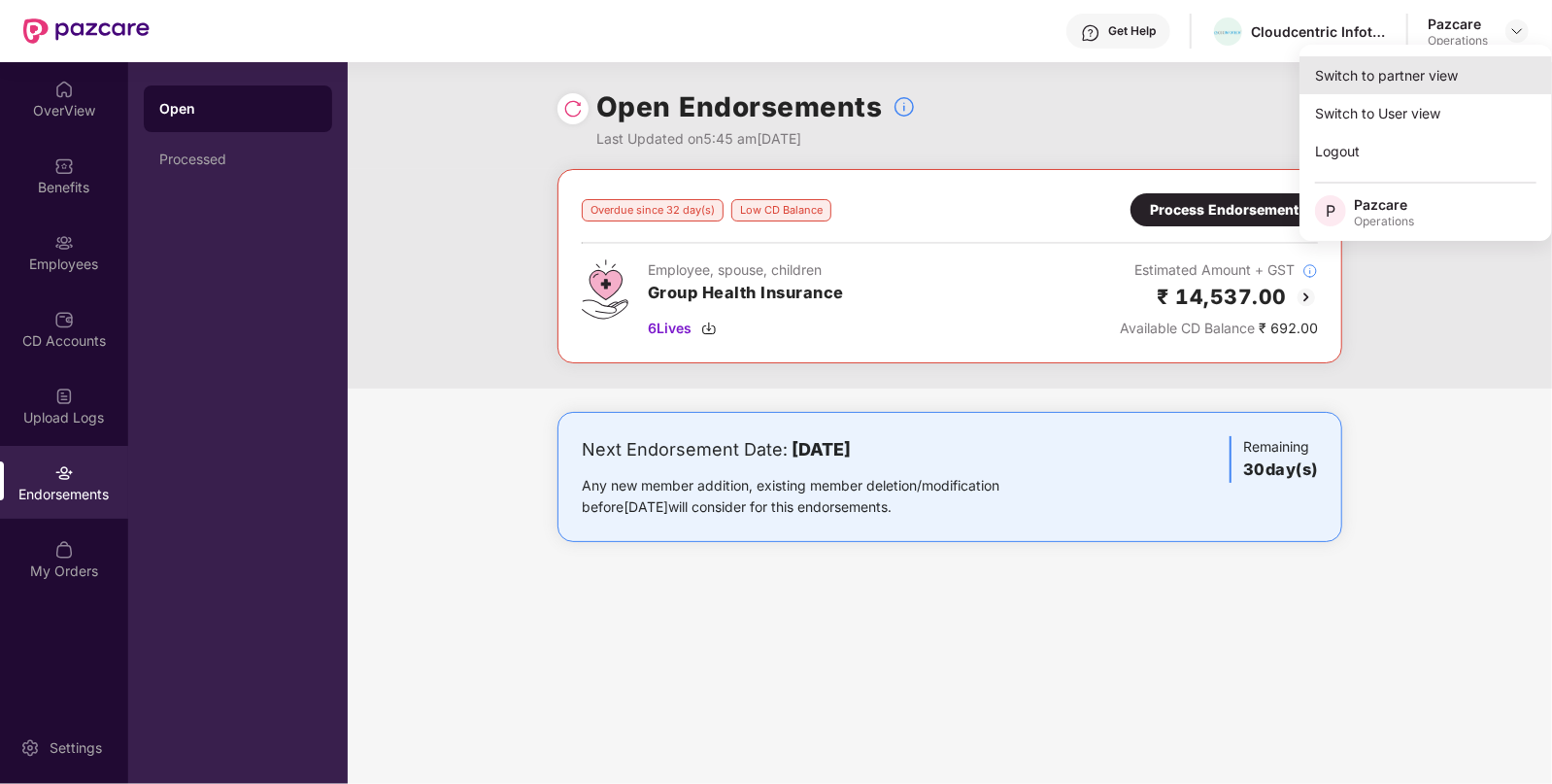
click at [1467, 92] on div "Switch to partner view" at bounding box center [1426, 75] width 253 height 38
